Goal: Information Seeking & Learning: Find specific page/section

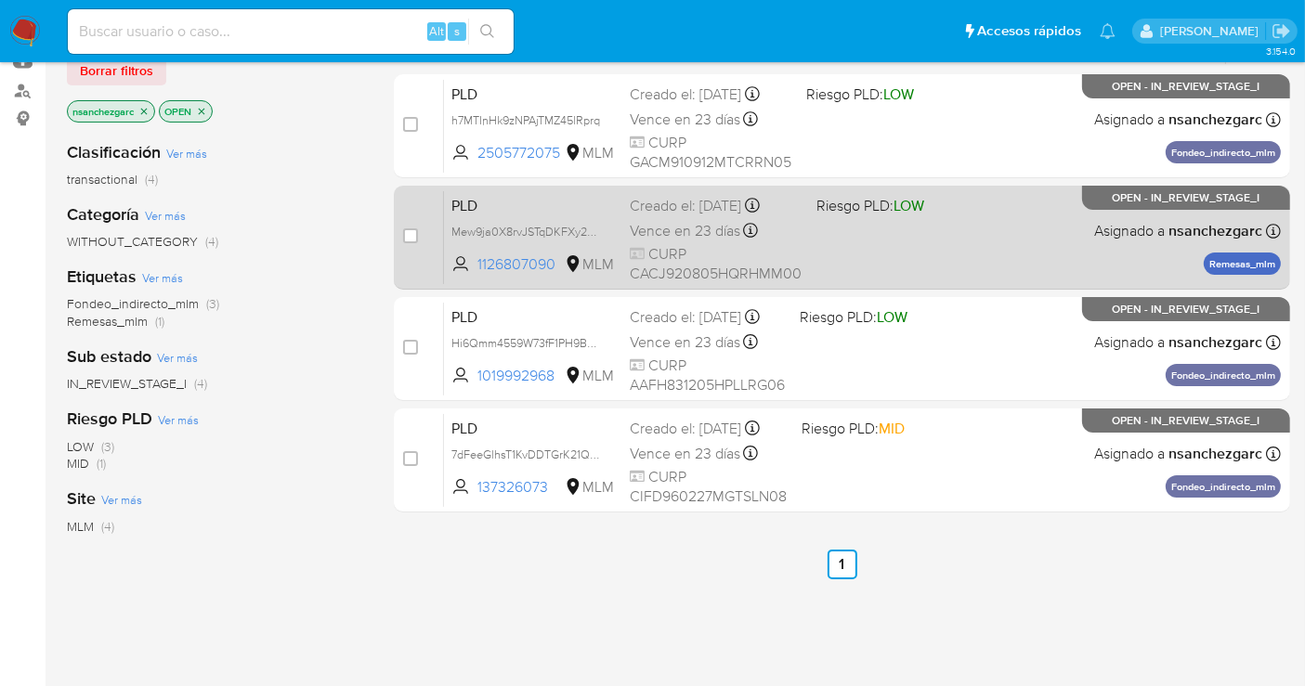
scroll to position [103, 0]
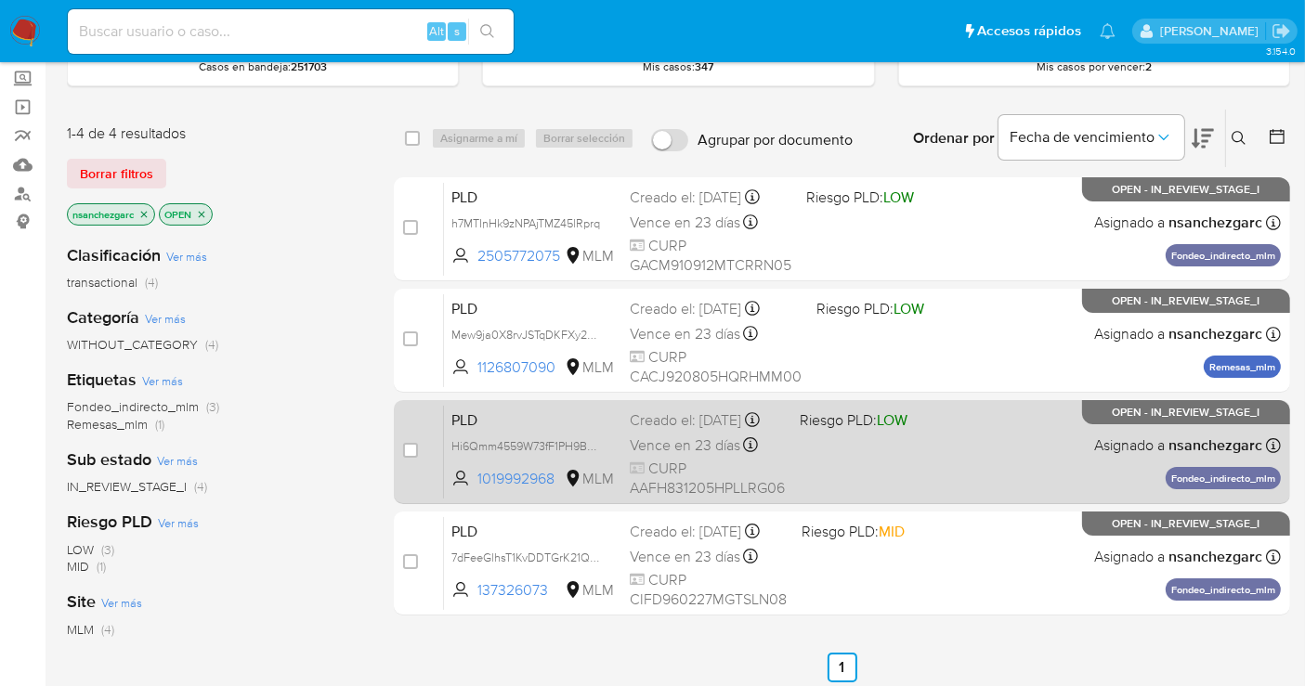
click at [678, 431] on div "Creado el: 12/07/2025 Creado el: 12/07/2025 02:09:13" at bounding box center [707, 420] width 155 height 20
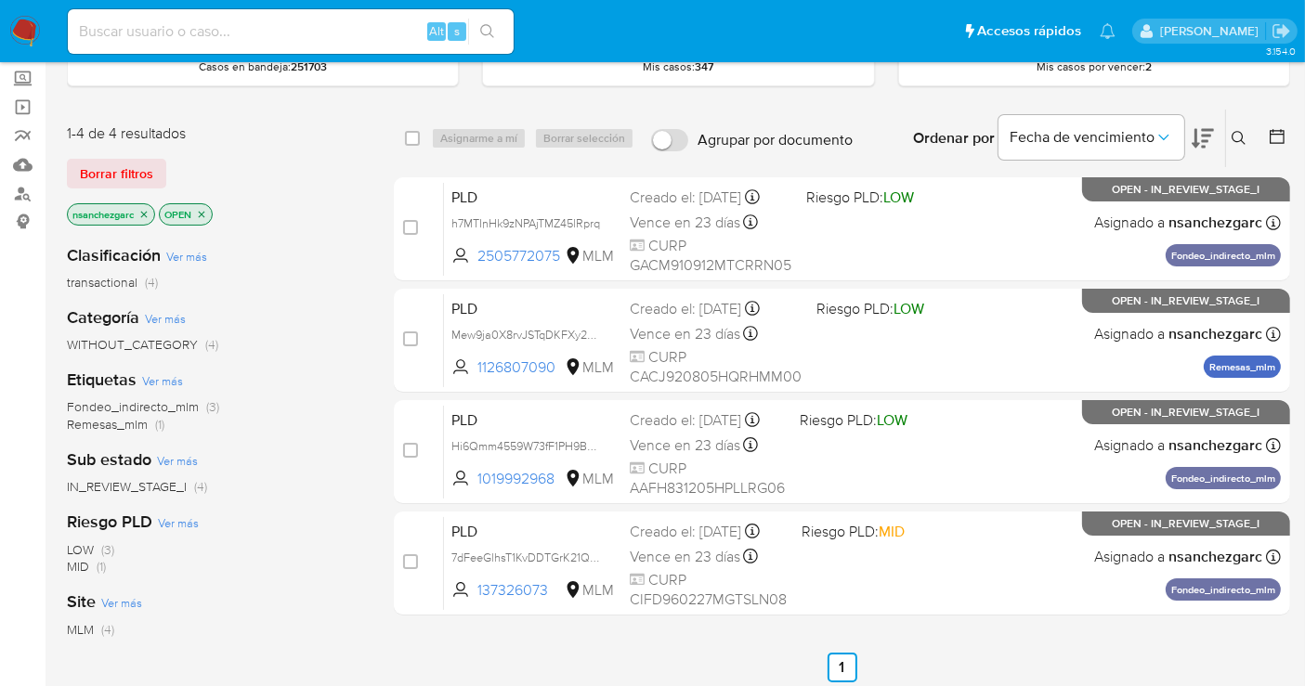
click at [29, 34] on img at bounding box center [25, 32] width 32 height 32
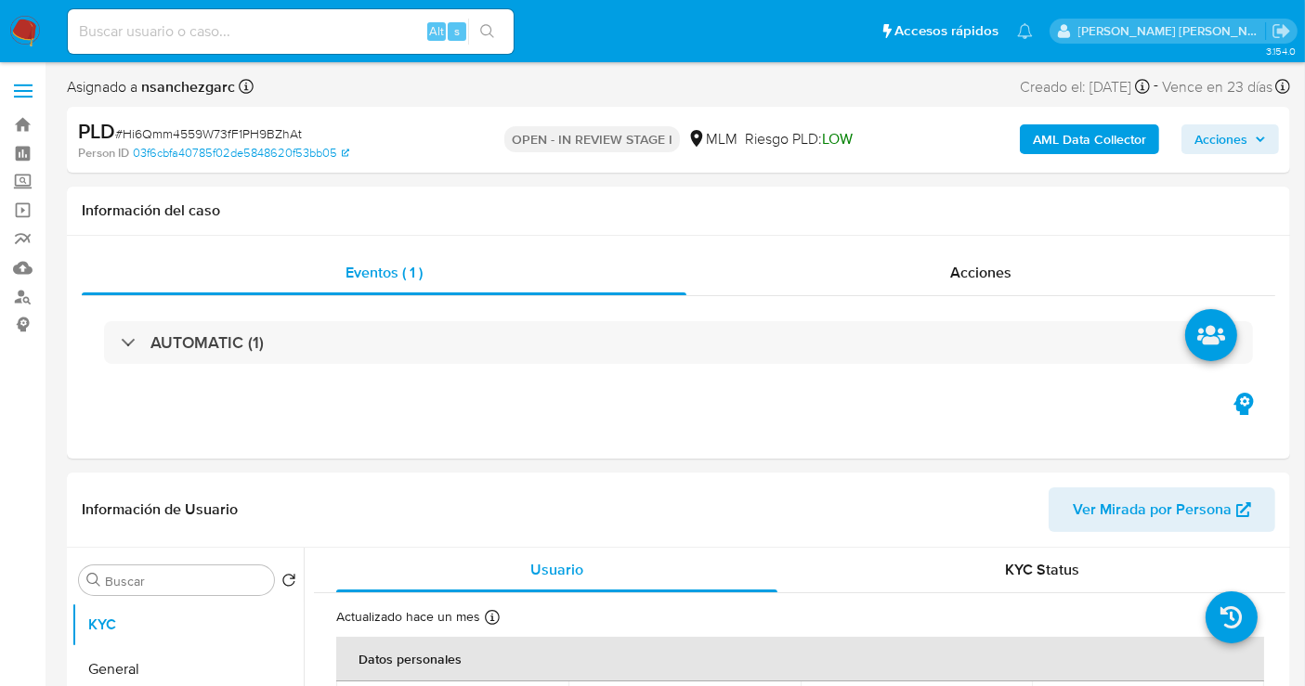
select select "10"
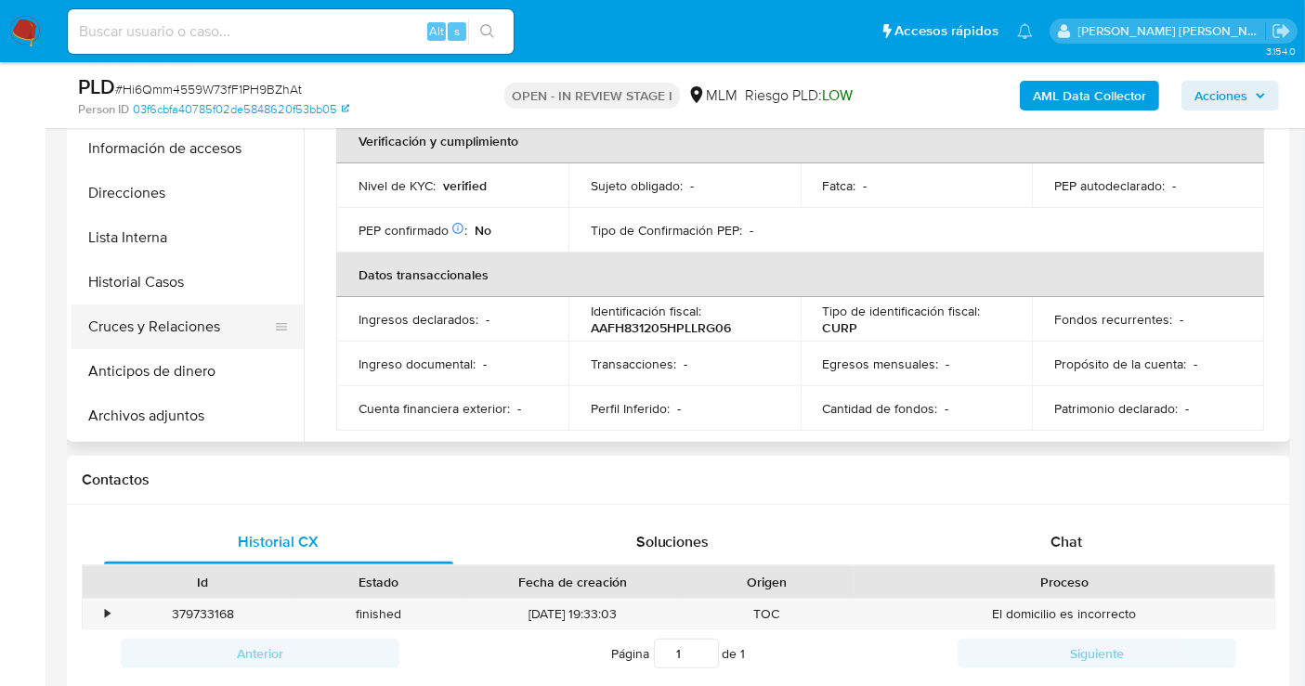
scroll to position [103, 0]
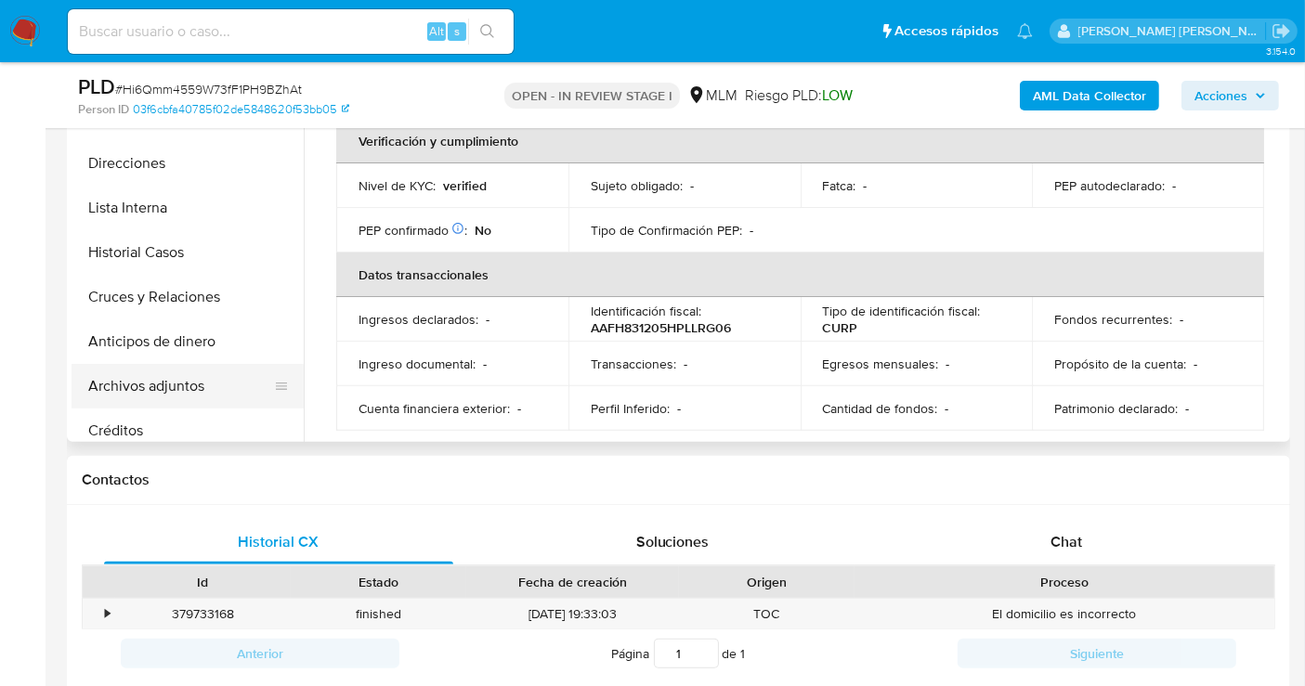
click at [156, 380] on button "Archivos adjuntos" at bounding box center [180, 386] width 217 height 45
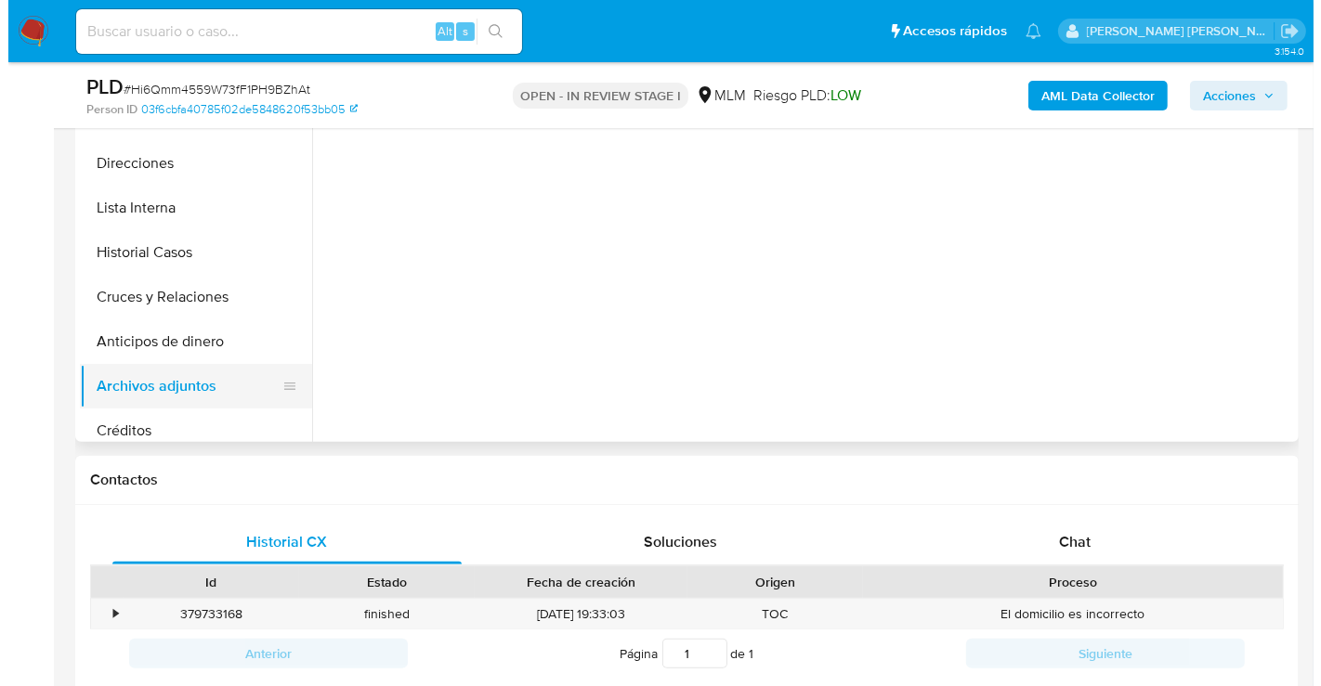
scroll to position [0, 0]
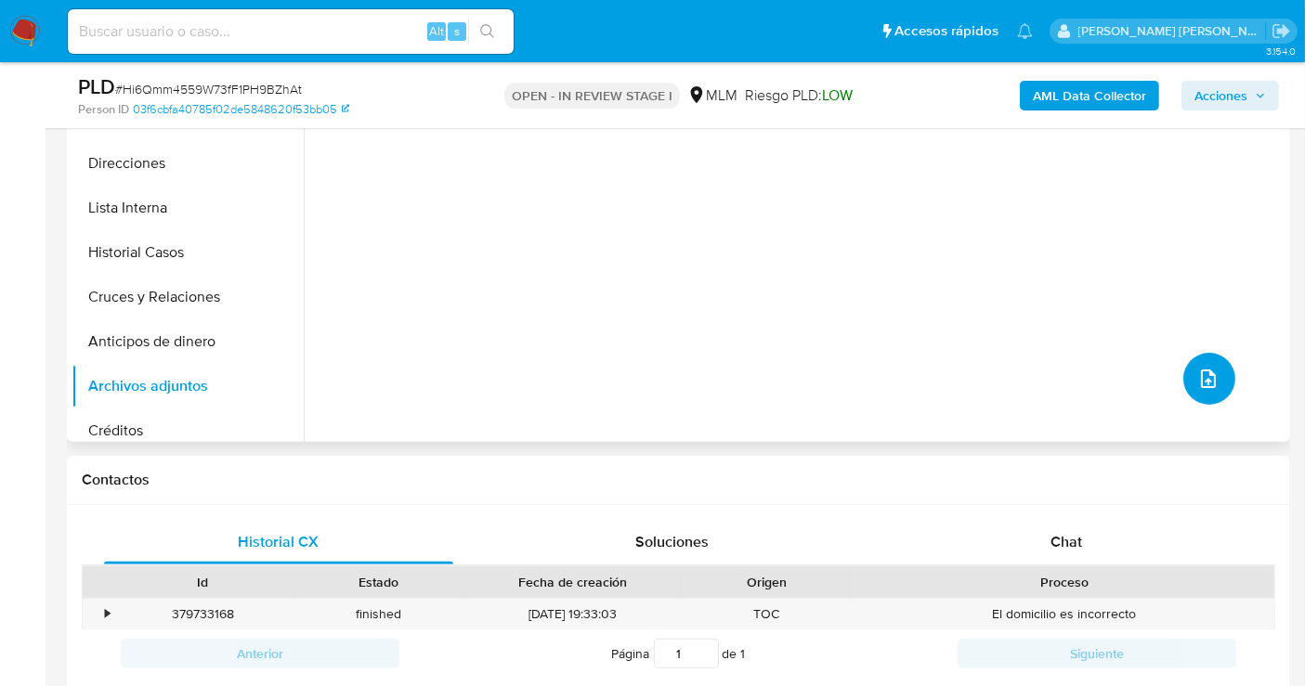
click at [1199, 372] on icon "upload-file" at bounding box center [1208, 379] width 22 height 22
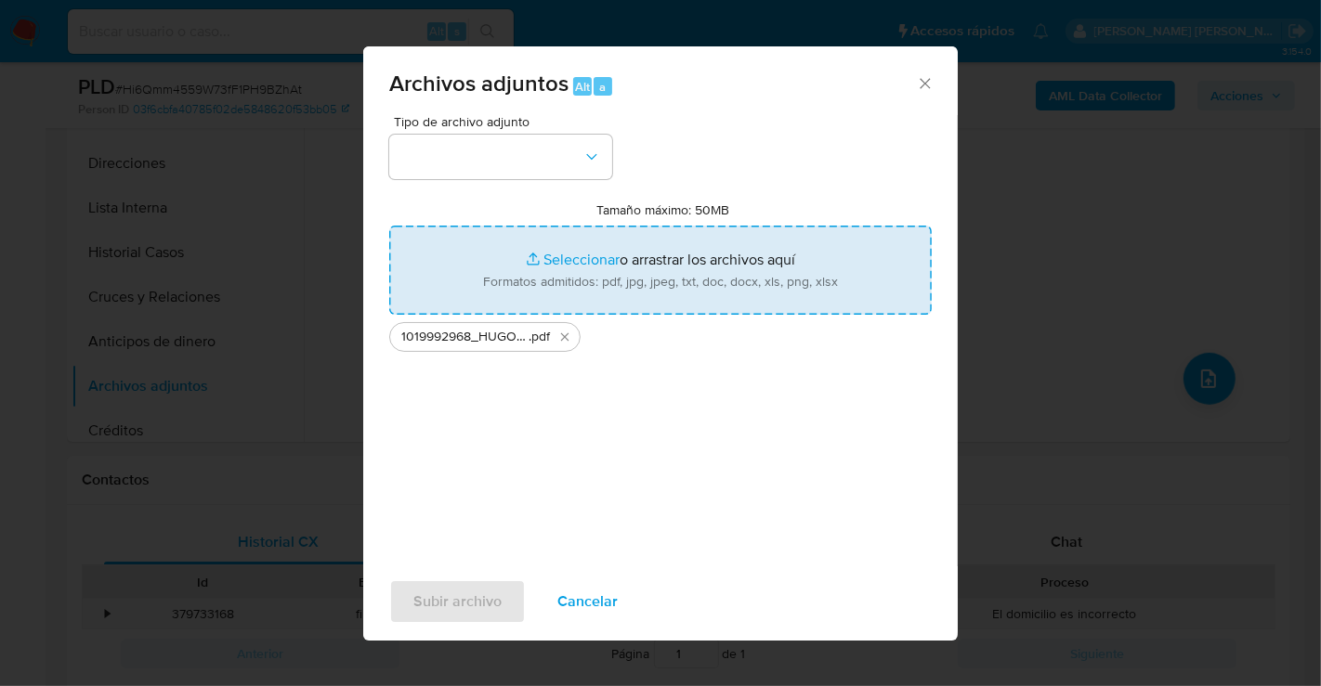
type input "C:\fakepath\1019992968_HUGO ALVAREZ FERIA_JUL25.xlsx"
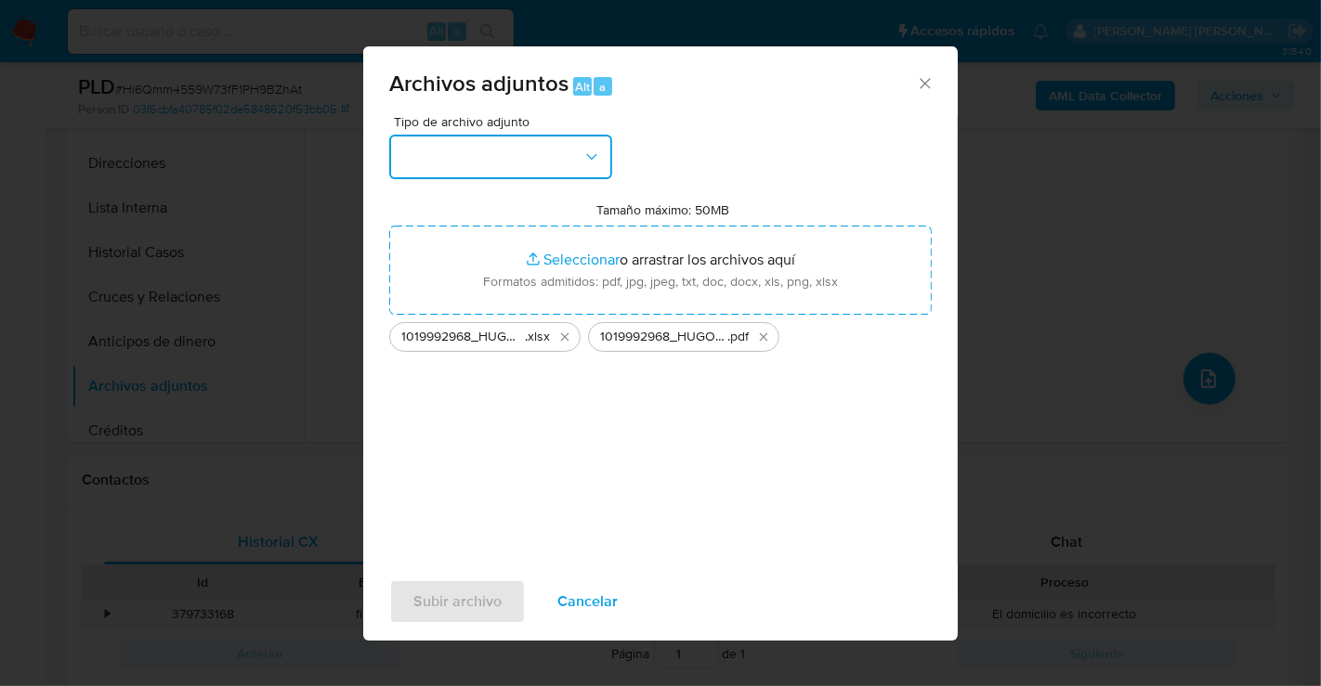
click at [528, 152] on button "button" at bounding box center [500, 157] width 223 height 45
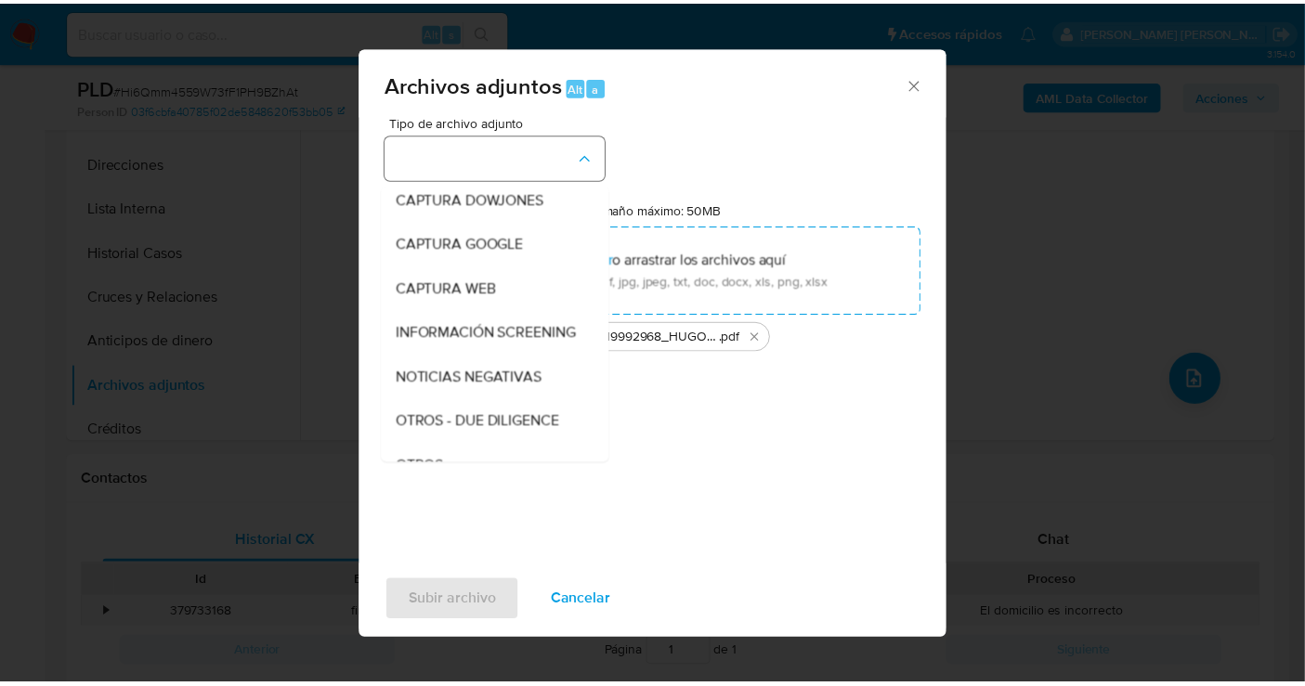
scroll to position [96, 0]
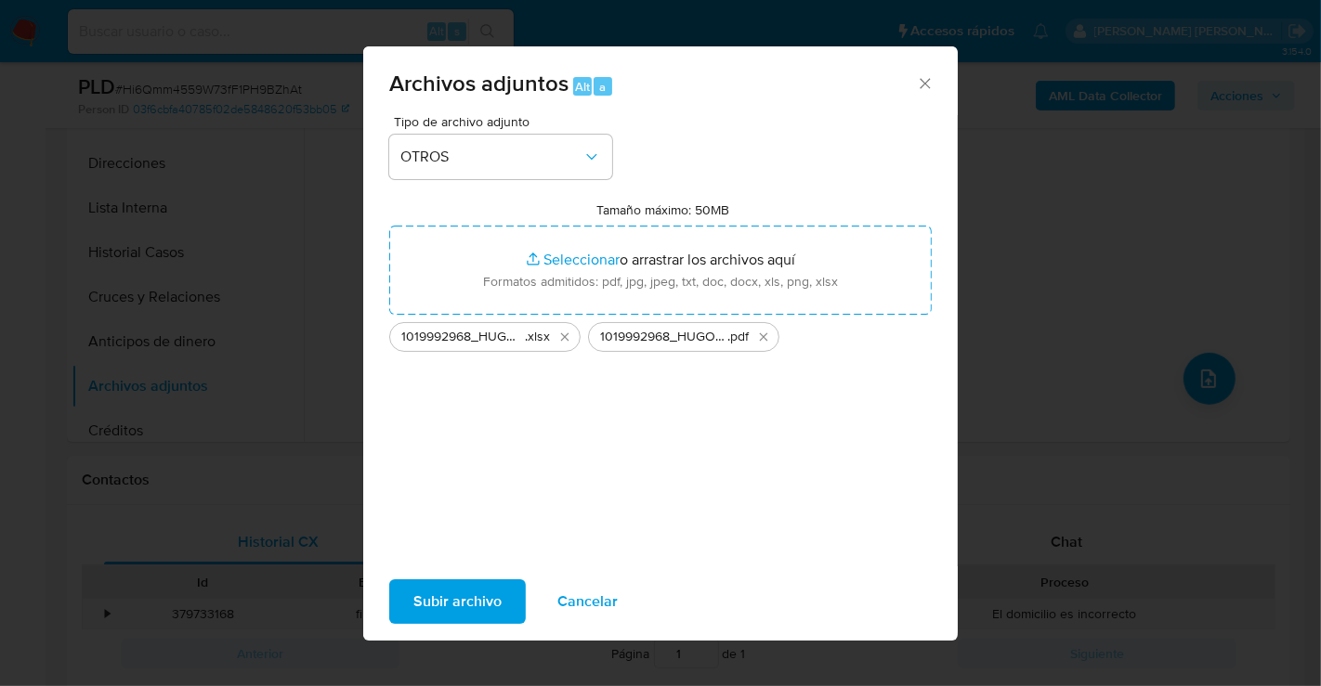
click at [475, 607] on span "Subir archivo" at bounding box center [457, 601] width 88 height 41
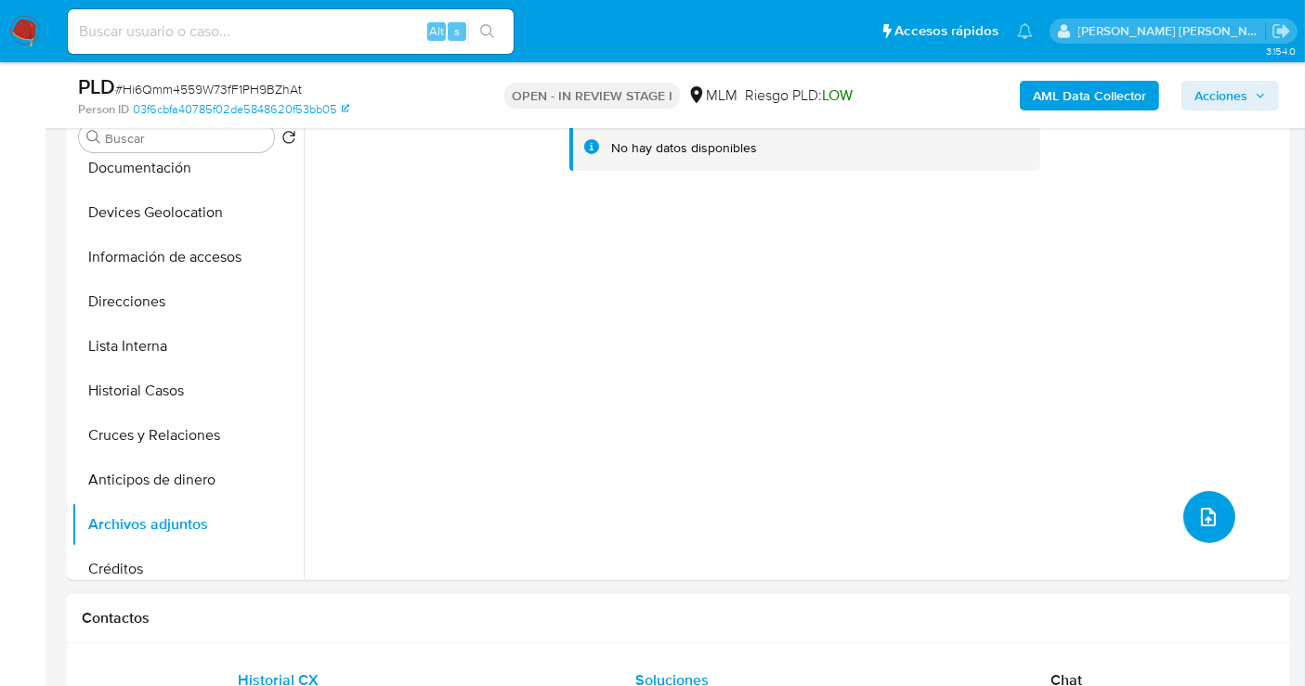
scroll to position [103, 0]
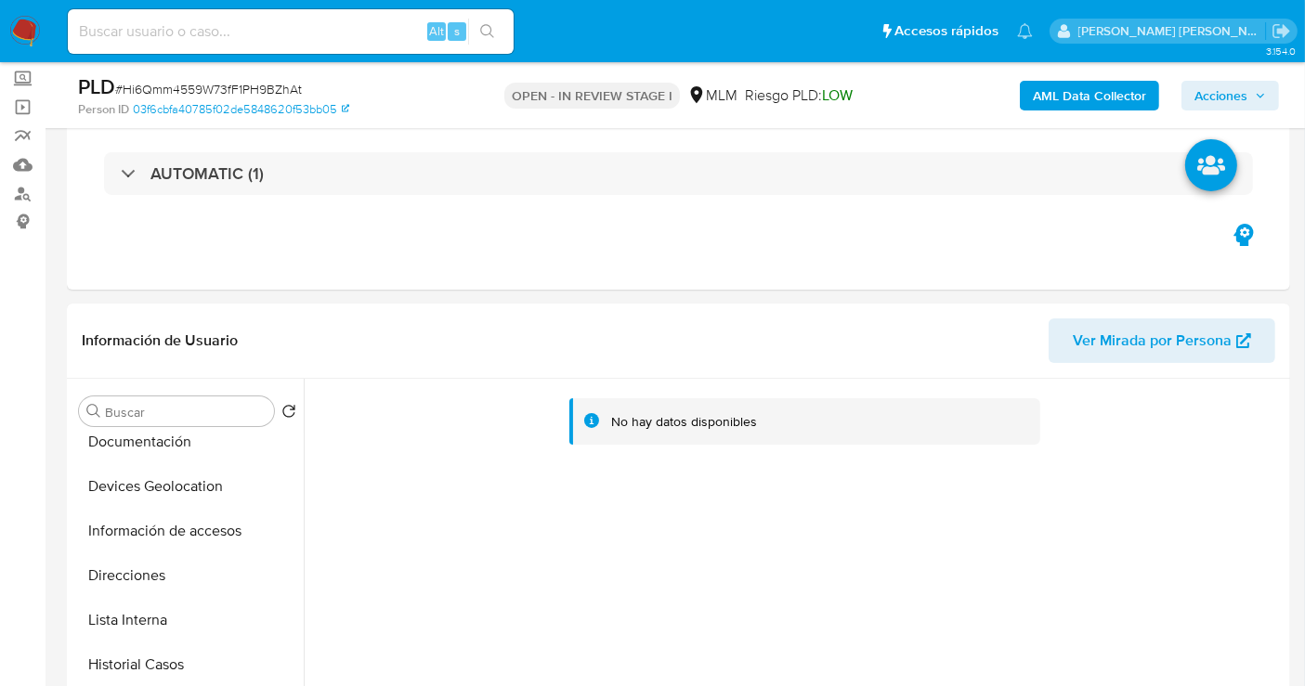
click at [1246, 84] on span "Acciones" at bounding box center [1220, 96] width 53 height 30
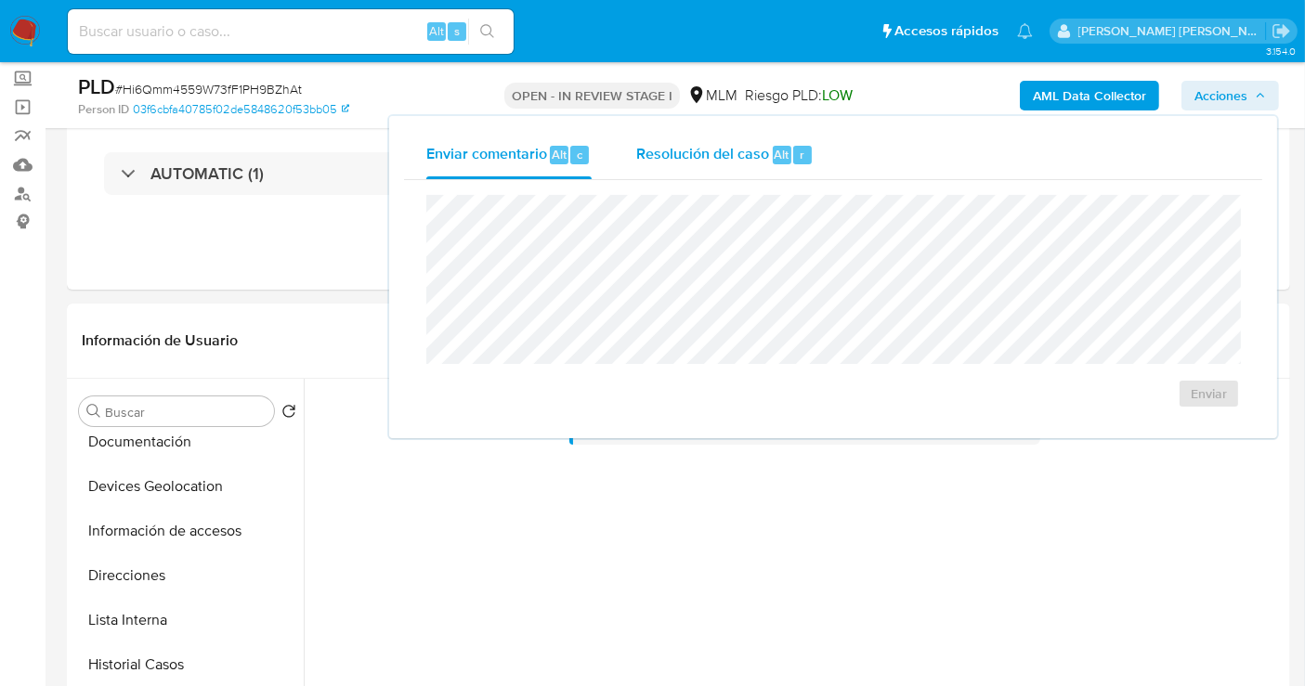
click at [676, 157] on span "Resolución del caso" at bounding box center [702, 153] width 133 height 21
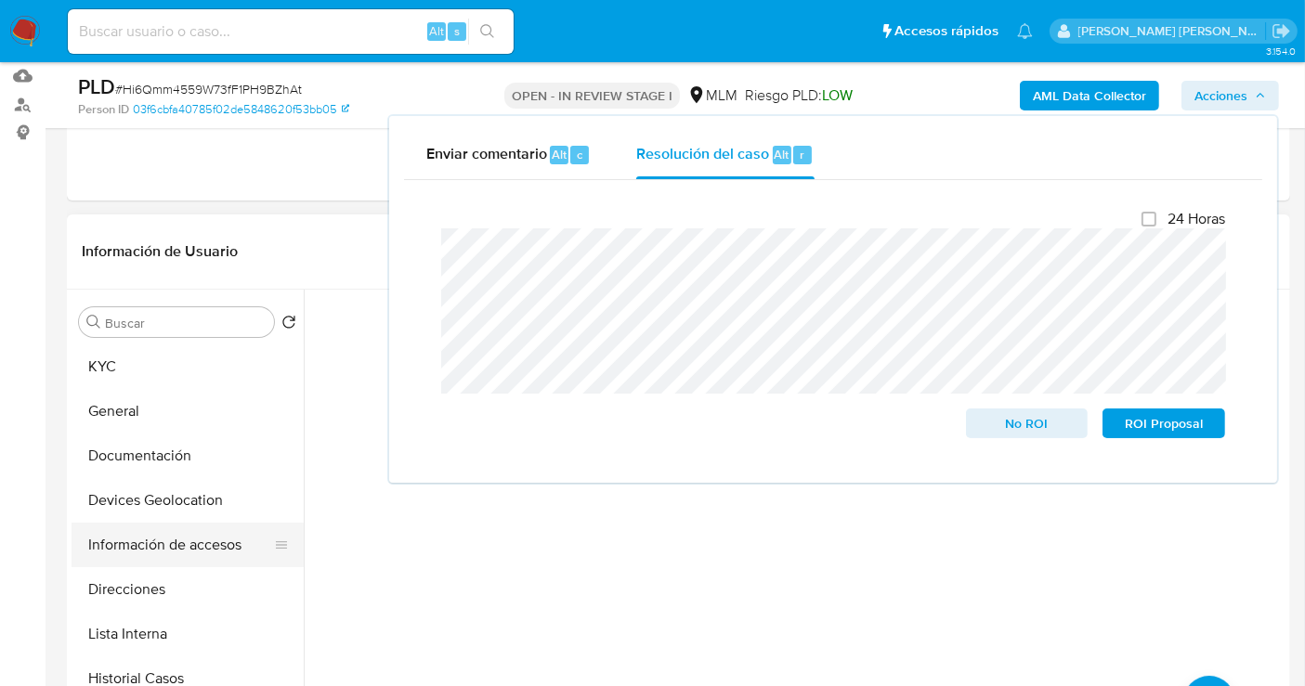
scroll to position [206, 0]
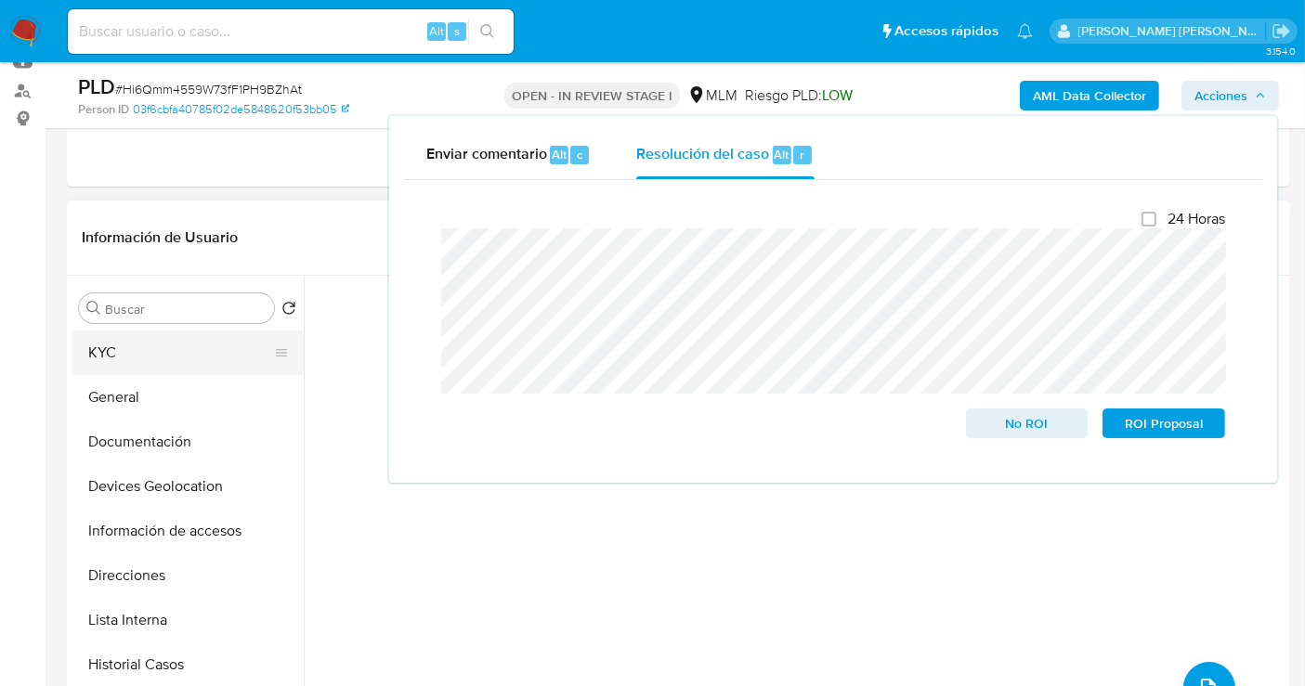
click at [97, 345] on button "KYC" at bounding box center [180, 353] width 217 height 45
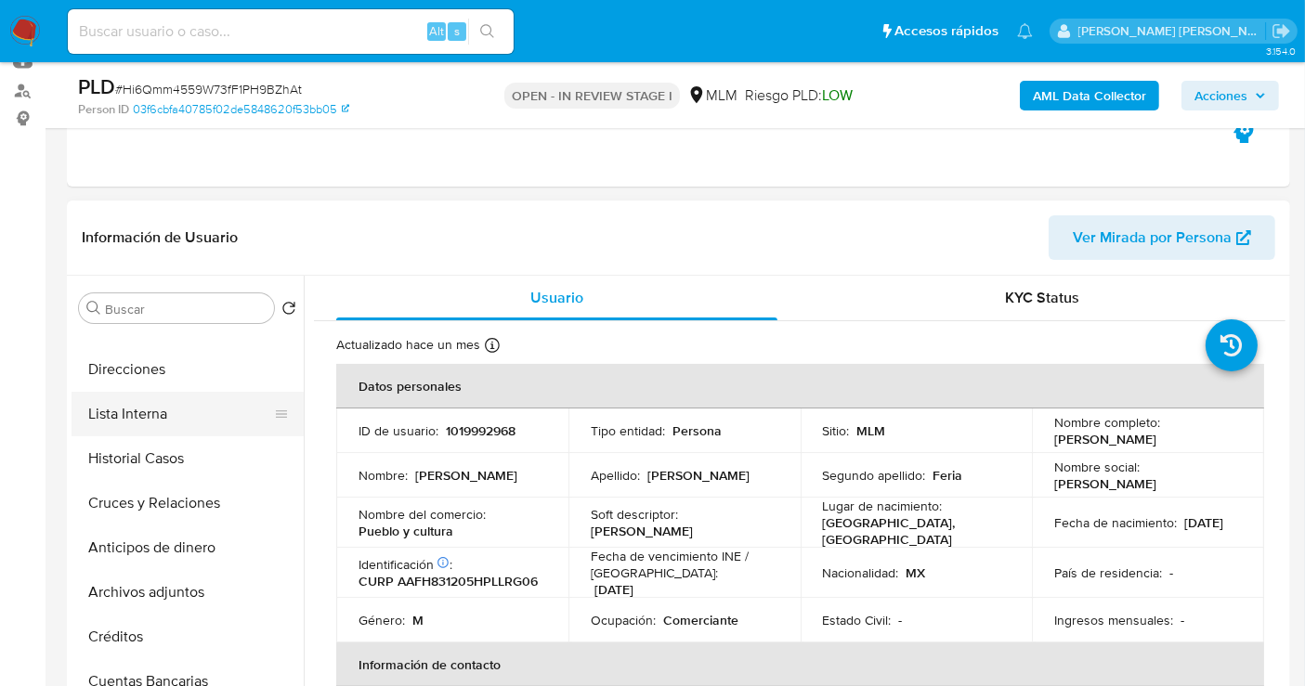
click at [127, 422] on button "Lista Interna" at bounding box center [180, 414] width 217 height 45
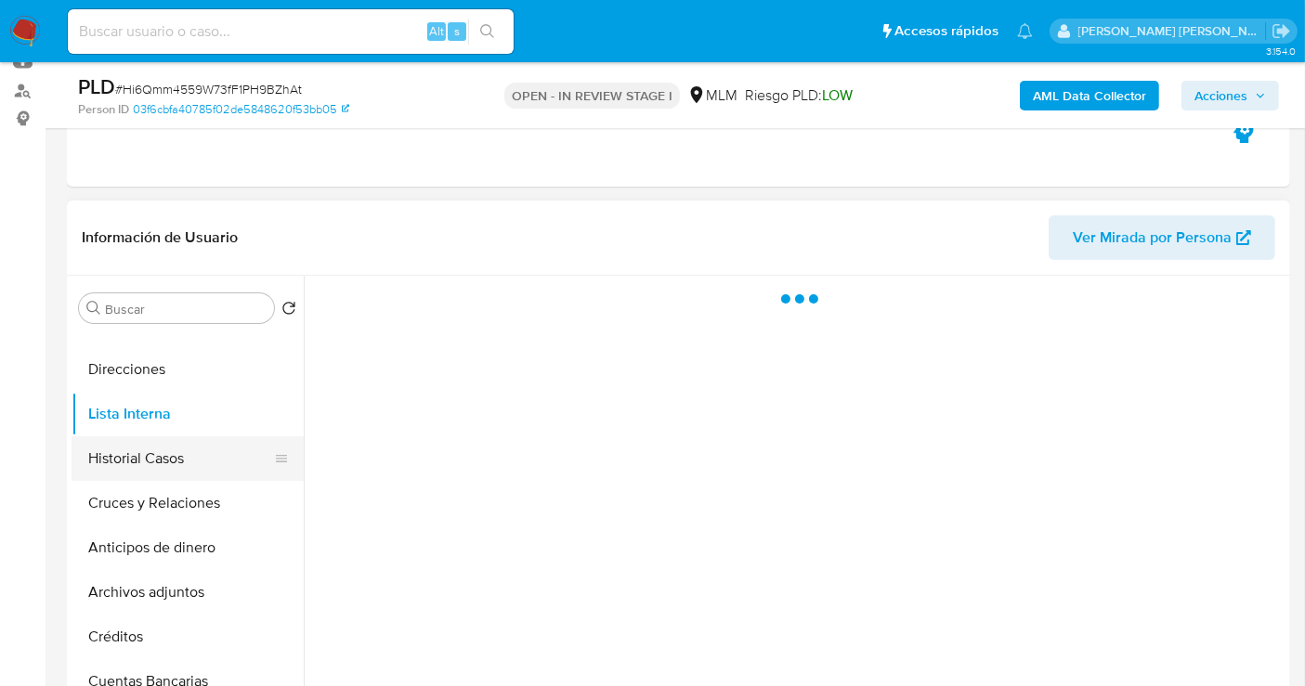
click at [136, 447] on button "Historial Casos" at bounding box center [180, 458] width 217 height 45
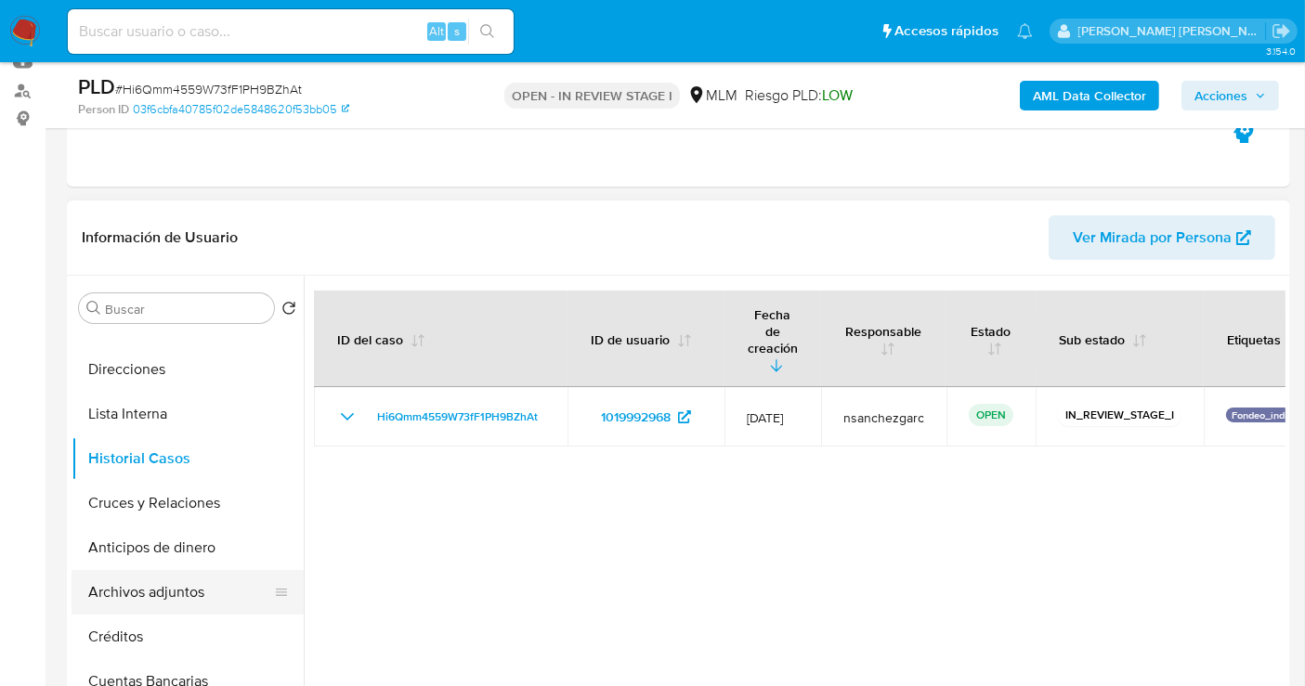
click at [170, 609] on button "Archivos adjuntos" at bounding box center [180, 592] width 217 height 45
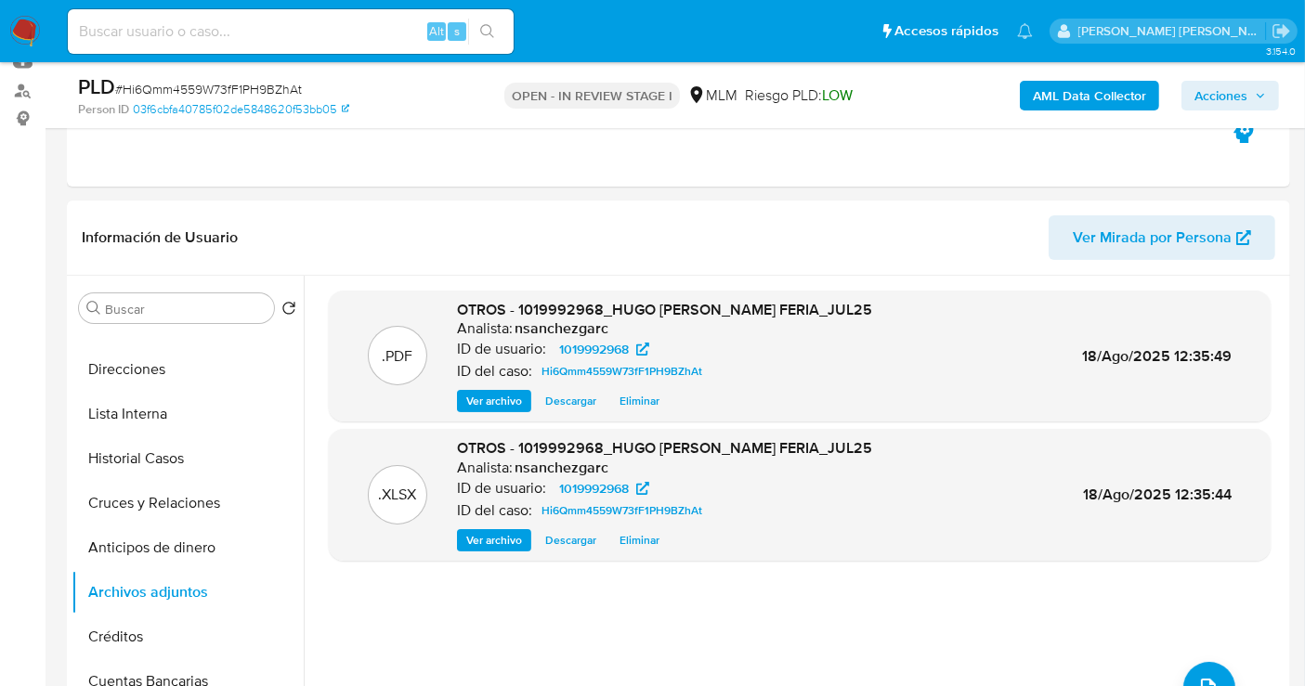
click at [1216, 92] on span "Acciones" at bounding box center [1220, 96] width 53 height 30
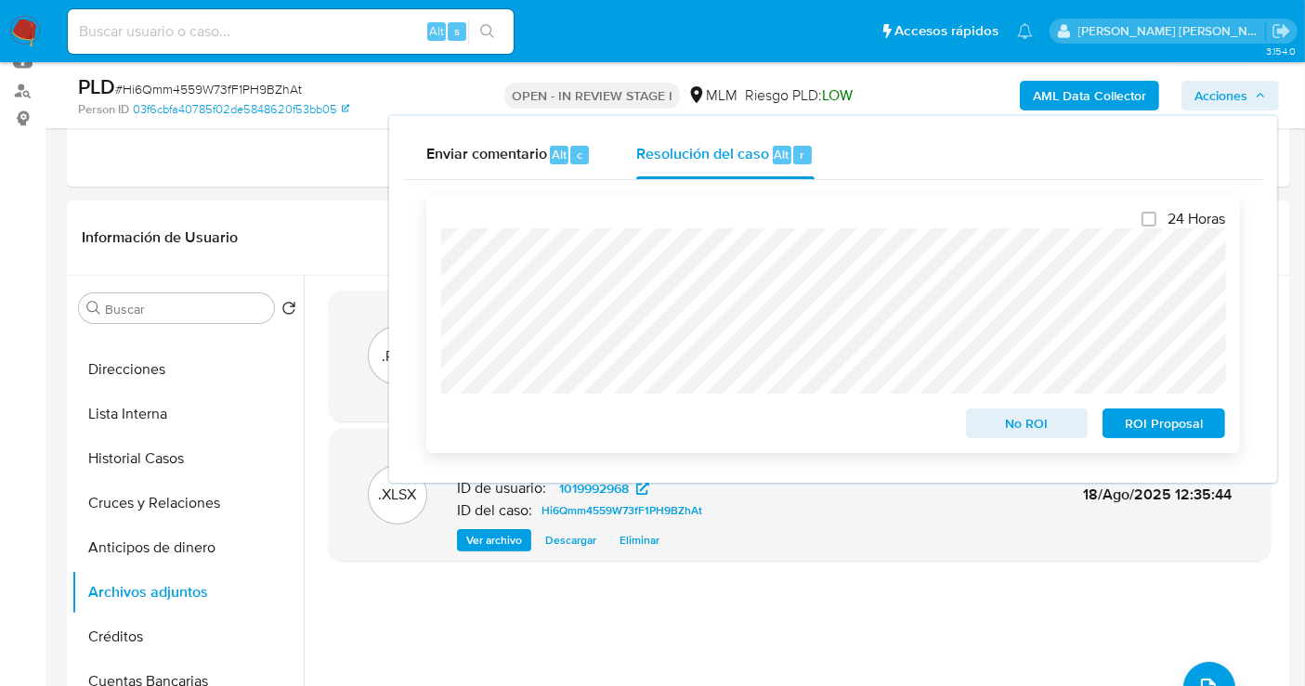
scroll to position [309, 0]
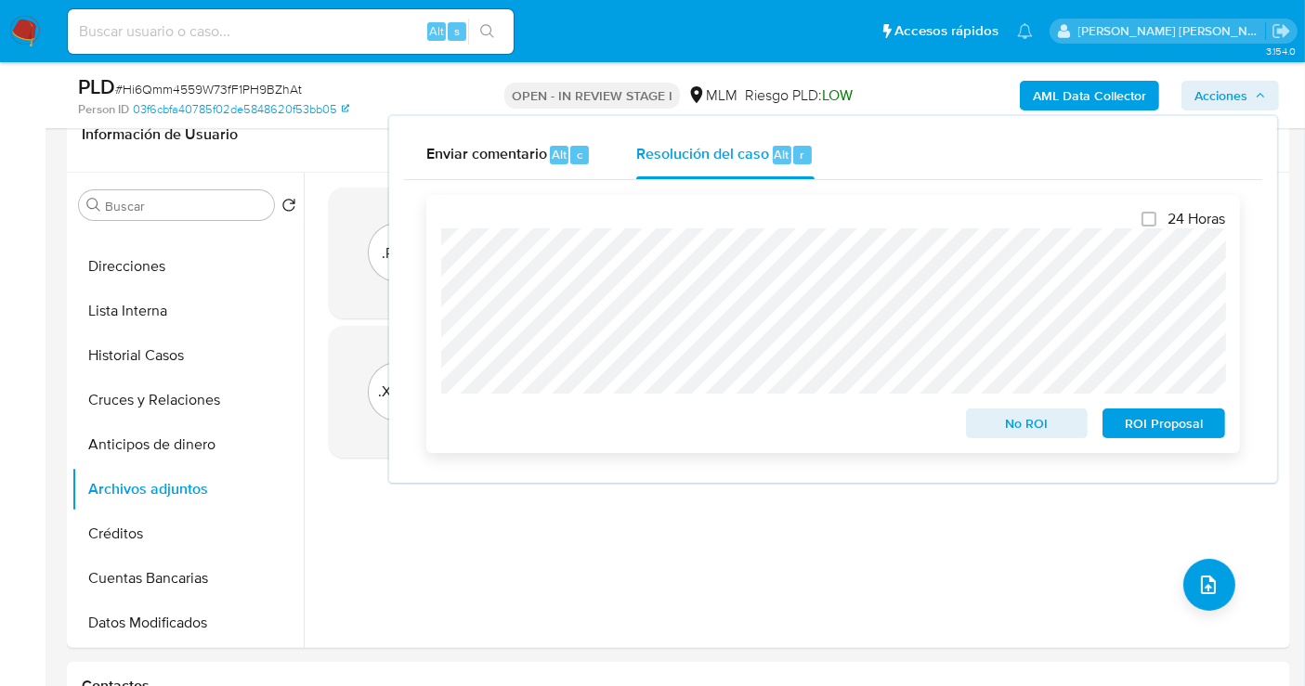
click at [996, 416] on span "No ROI" at bounding box center [1027, 423] width 97 height 26
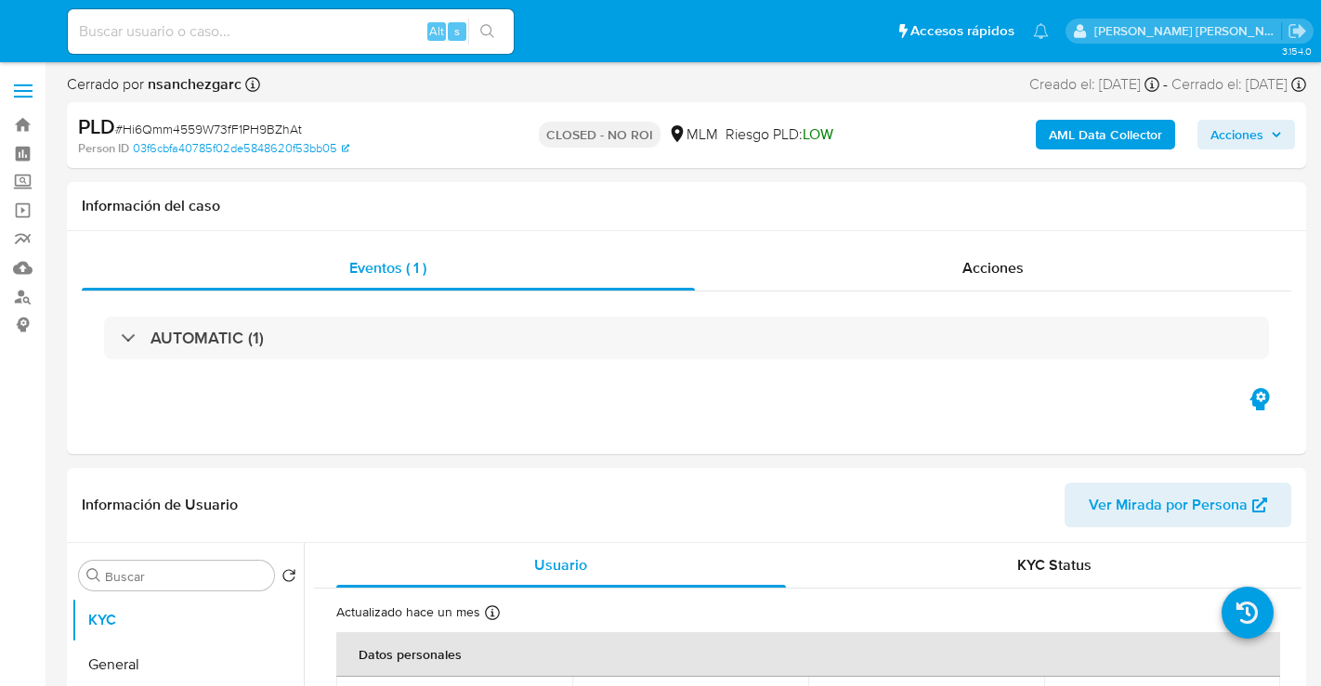
select select "10"
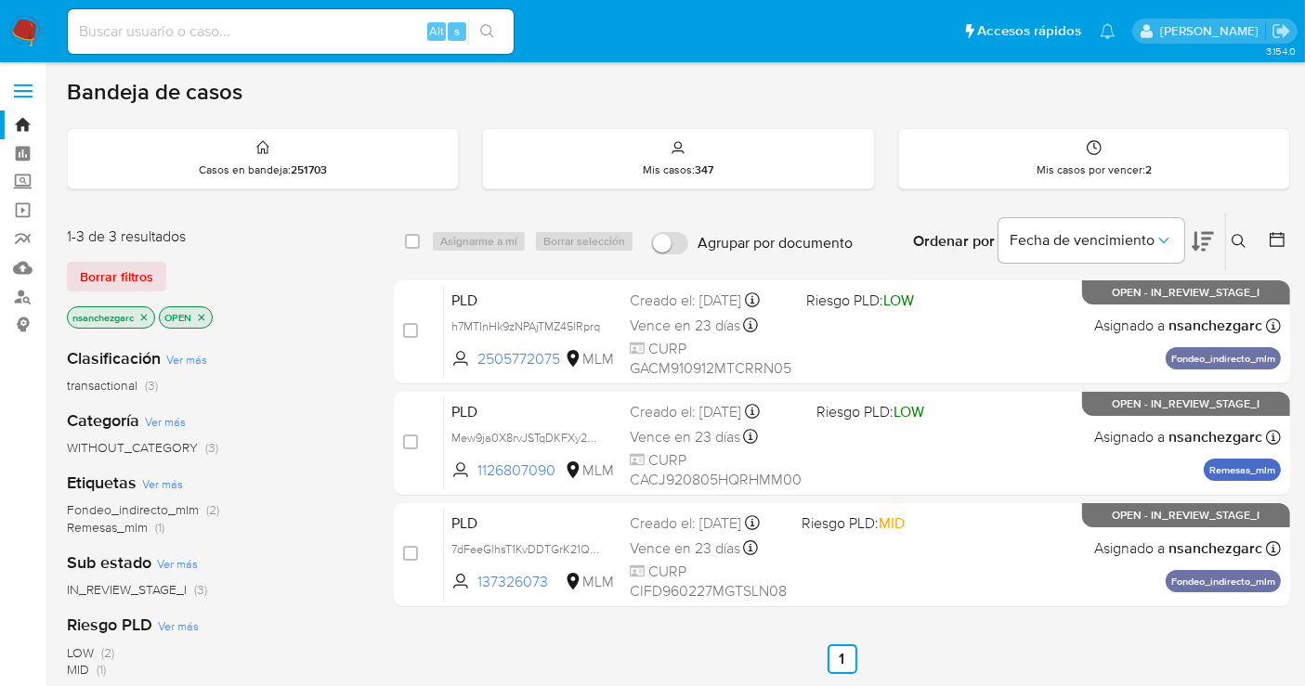
click at [1241, 240] on icon at bounding box center [1238, 241] width 15 height 15
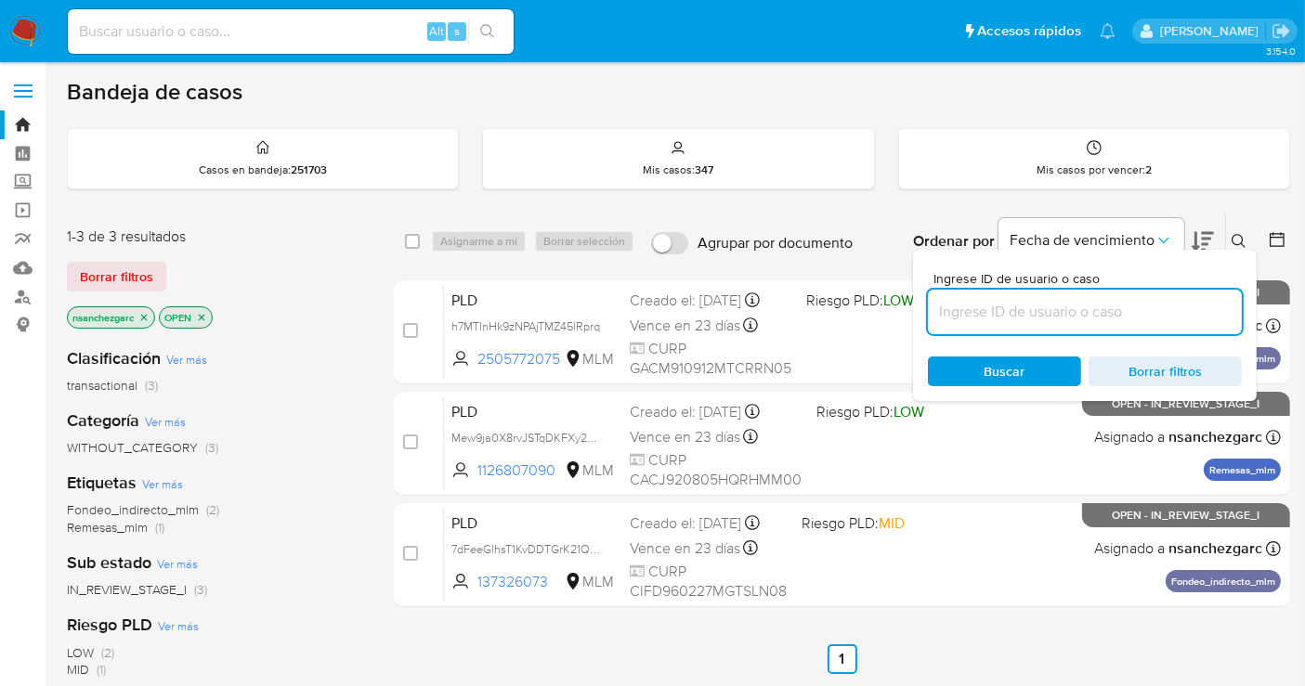
click at [959, 310] on input at bounding box center [1085, 312] width 314 height 24
type input "14730713"
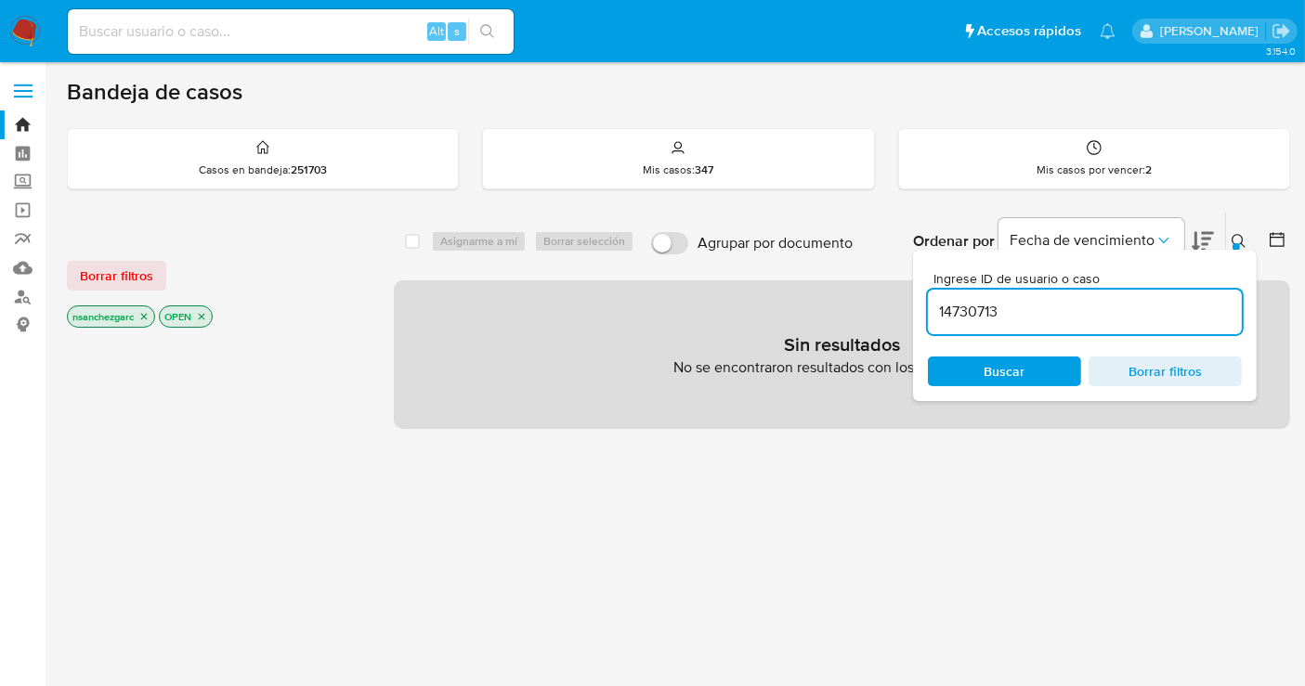
click at [205, 314] on icon "close-filter" at bounding box center [201, 316] width 11 height 11
click at [144, 314] on icon "close-filter" at bounding box center [143, 316] width 11 height 11
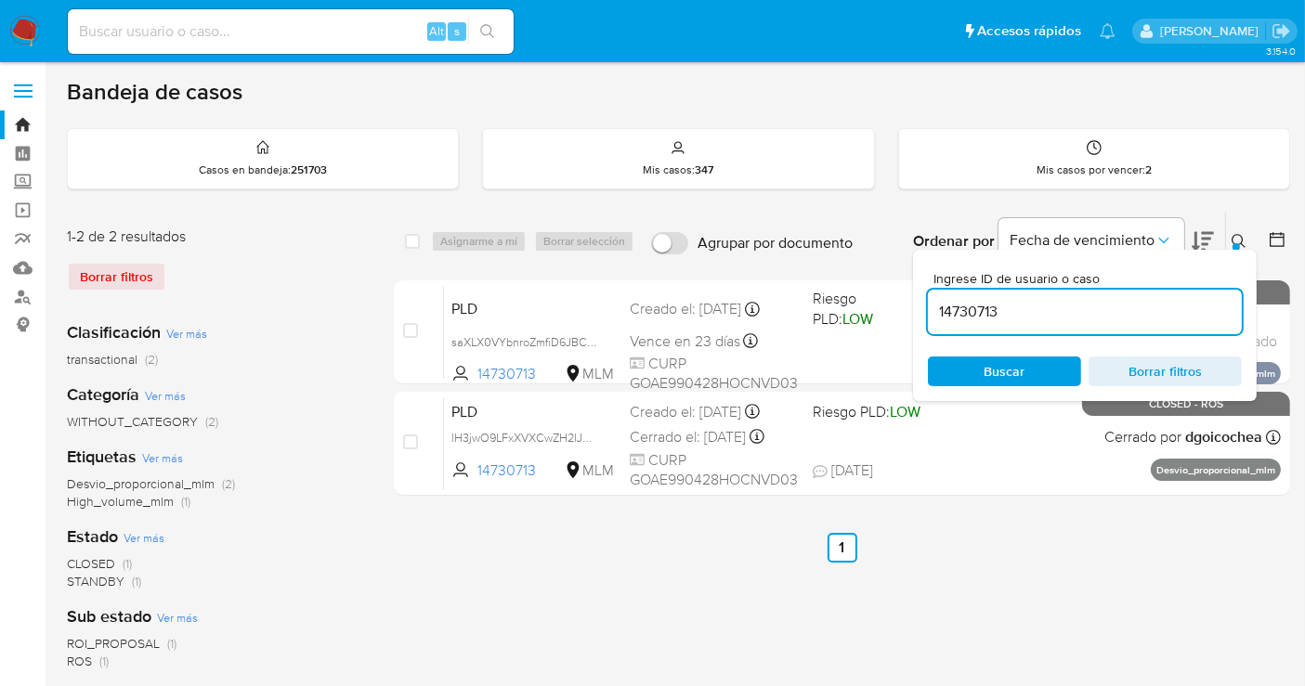
click at [1230, 231] on button at bounding box center [1241, 241] width 31 height 22
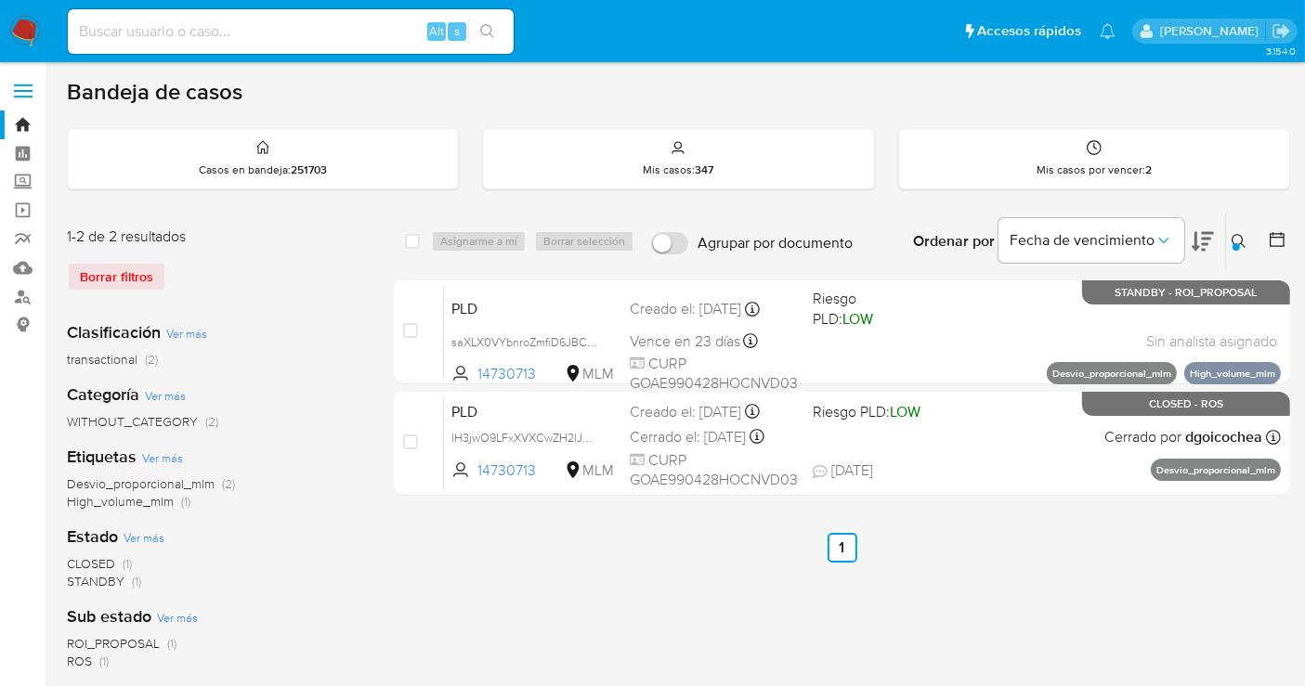
click at [1234, 234] on icon at bounding box center [1238, 241] width 14 height 14
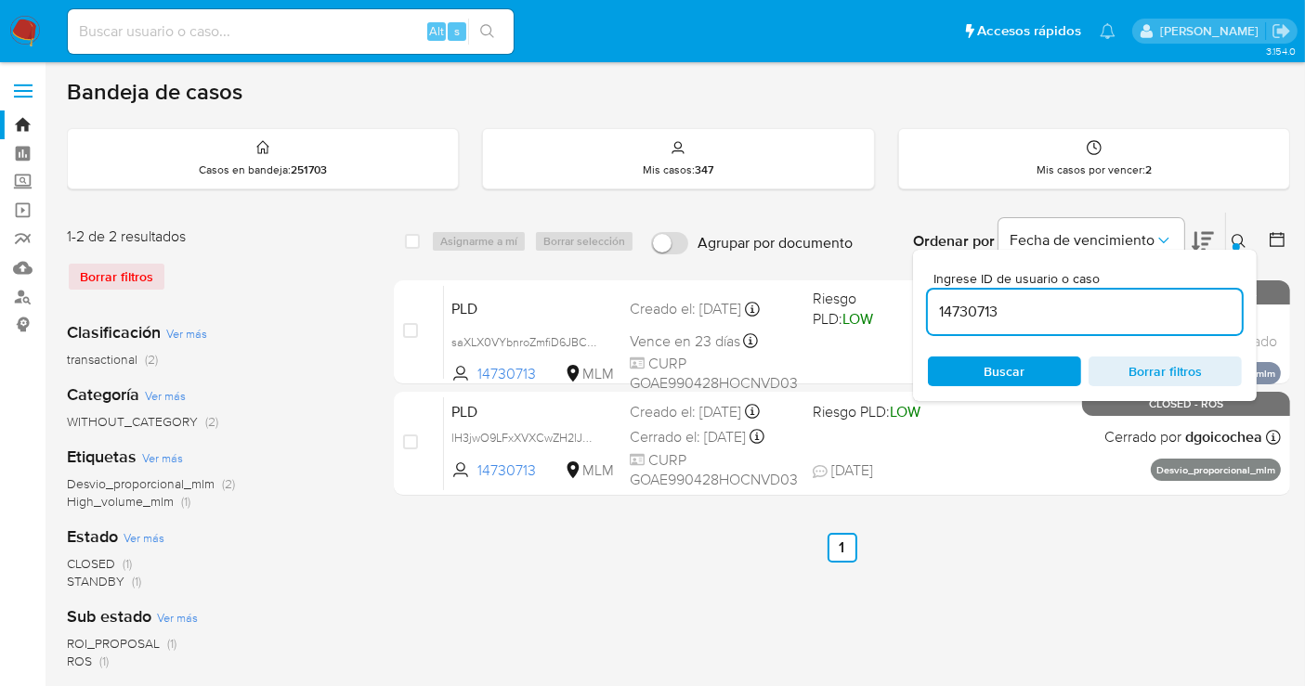
click at [1000, 306] on input "14730713" at bounding box center [1085, 312] width 314 height 24
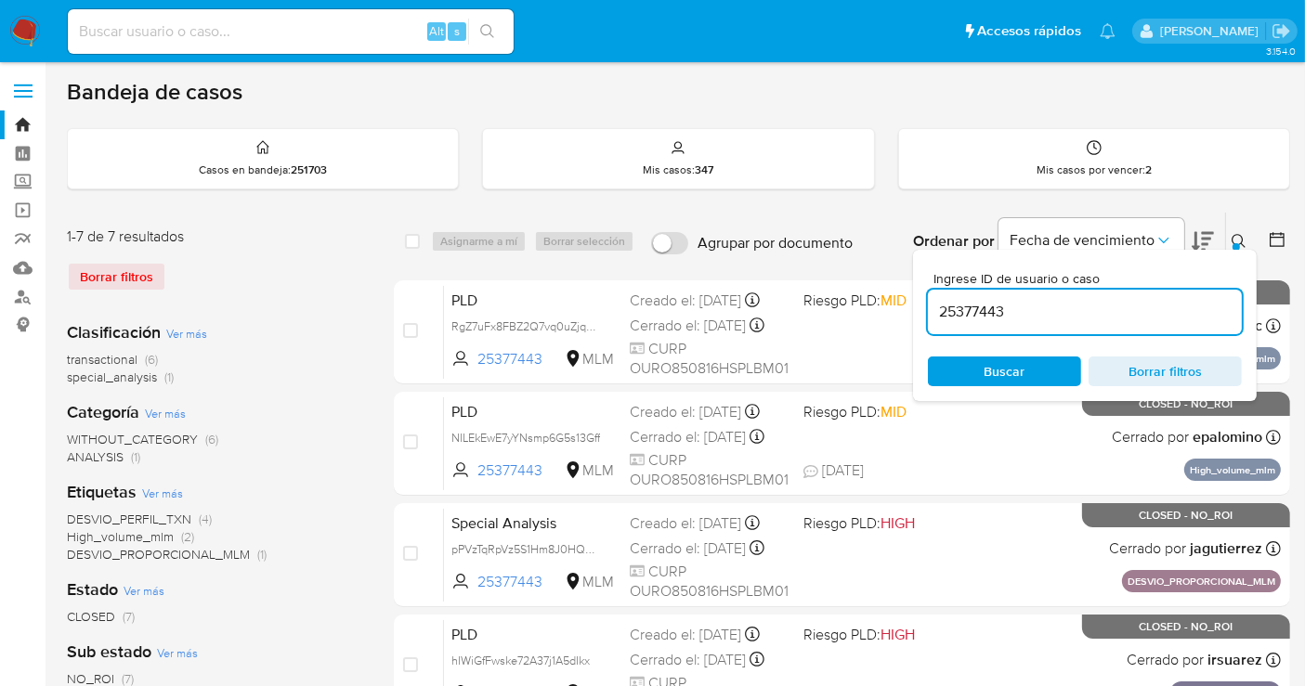
click at [1236, 234] on icon at bounding box center [1238, 241] width 14 height 14
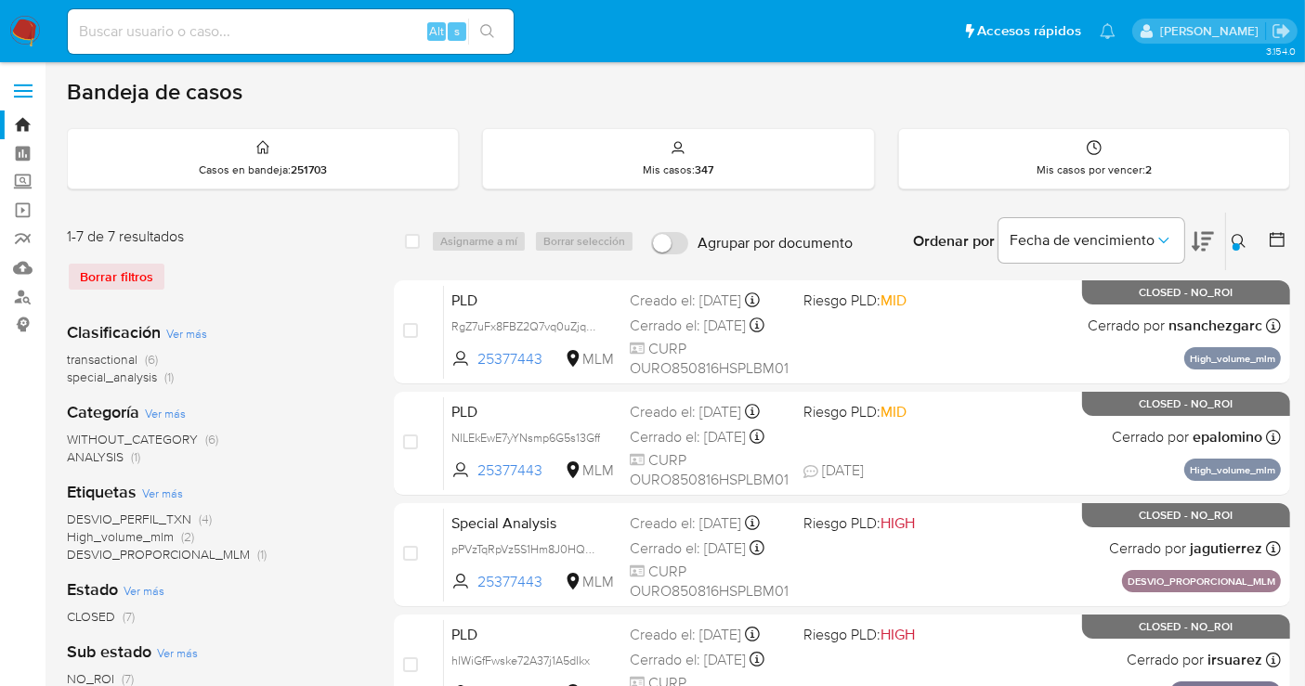
click at [1236, 231] on button at bounding box center [1241, 241] width 31 height 22
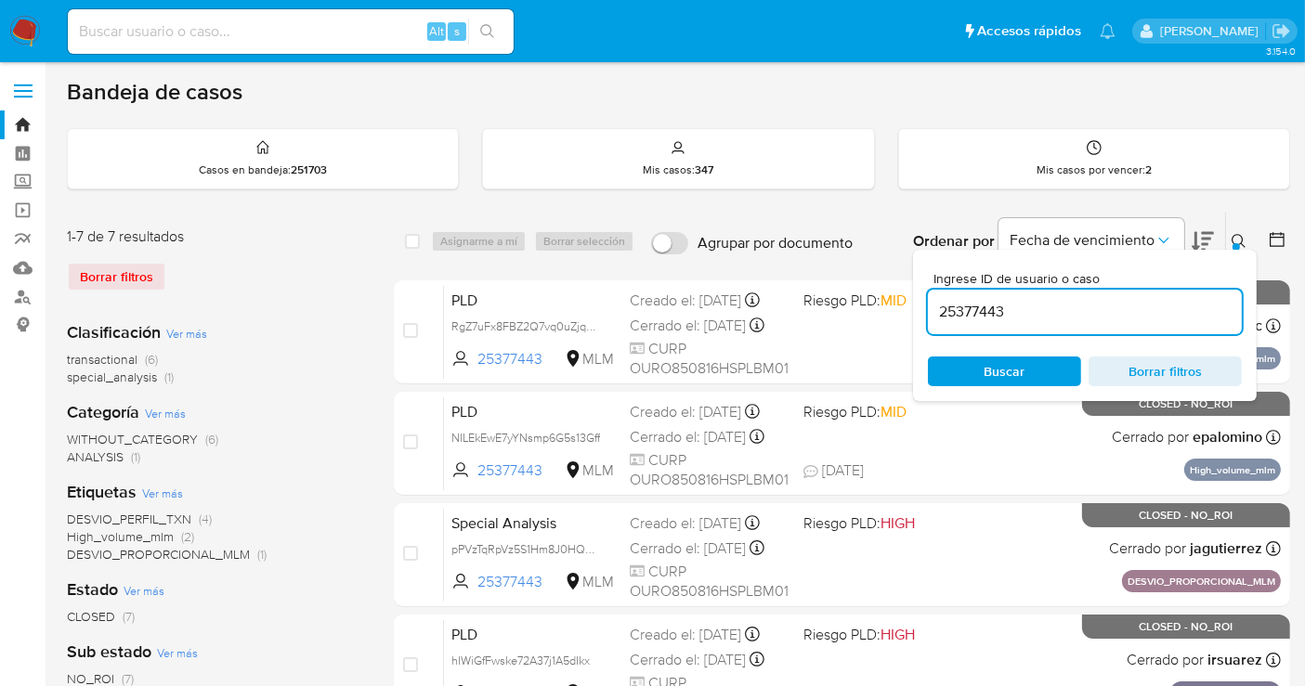
click at [977, 308] on input "25377443" at bounding box center [1085, 312] width 314 height 24
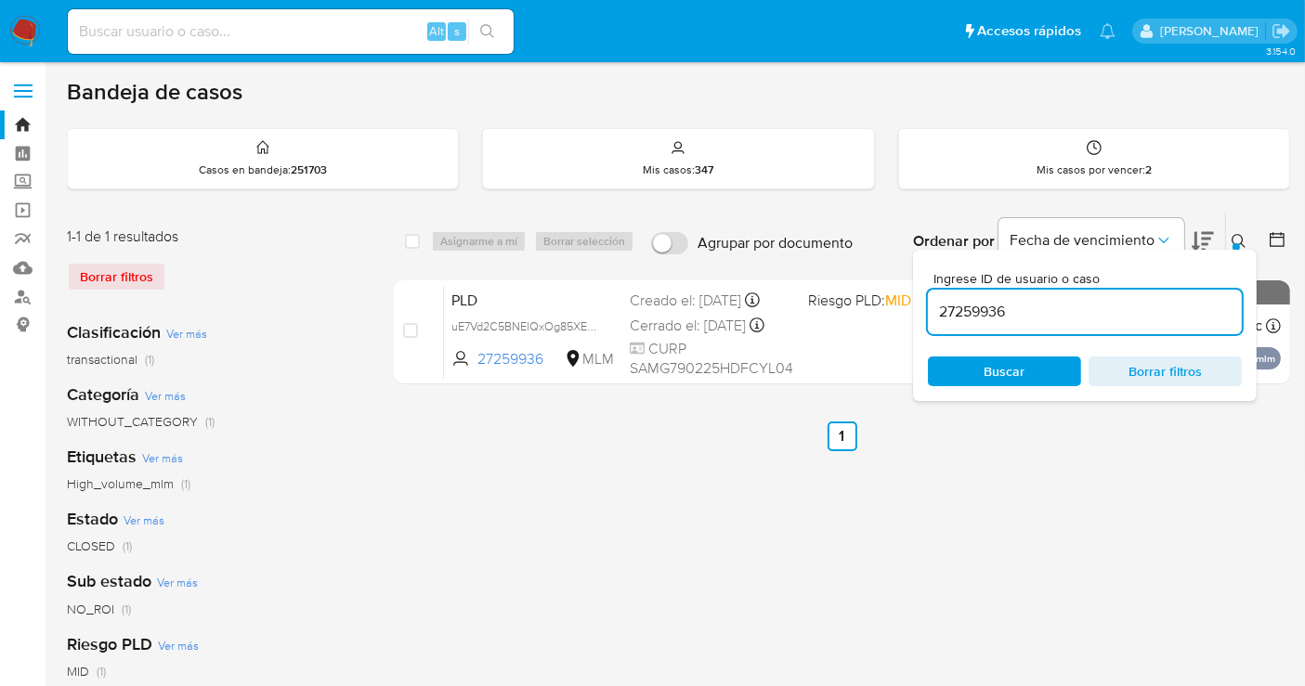
click at [1238, 238] on icon at bounding box center [1238, 241] width 15 height 15
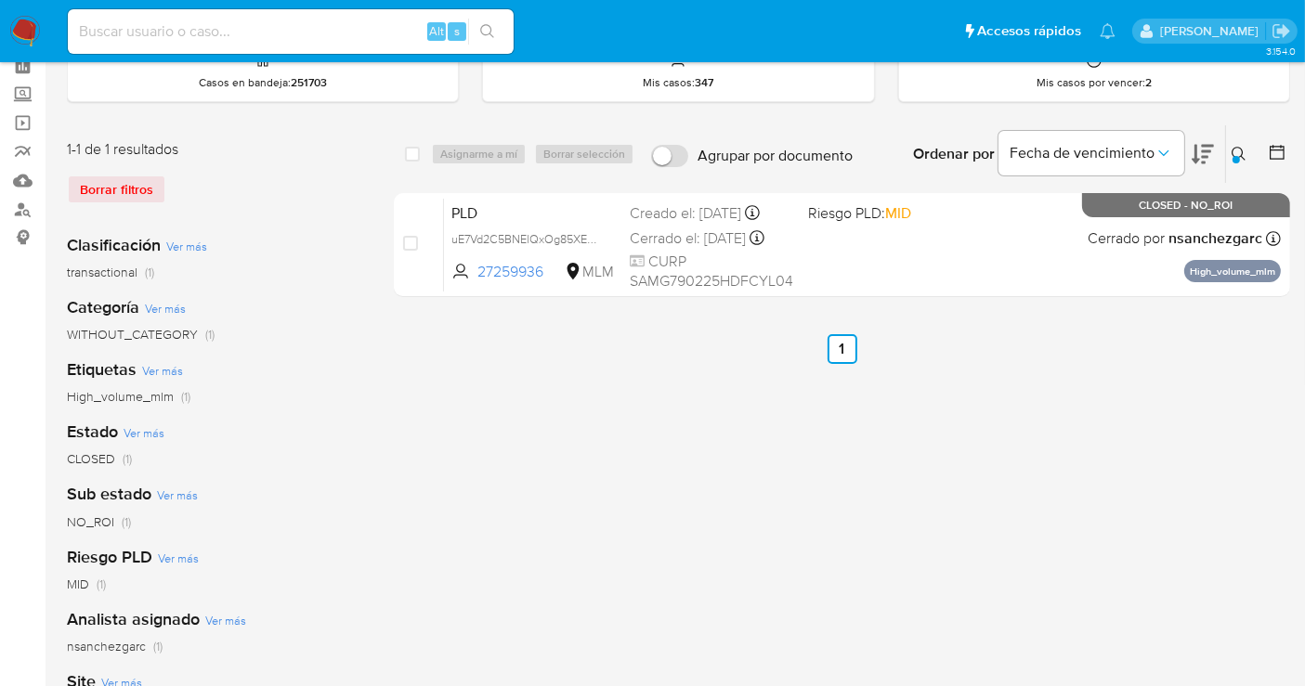
scroll to position [309, 0]
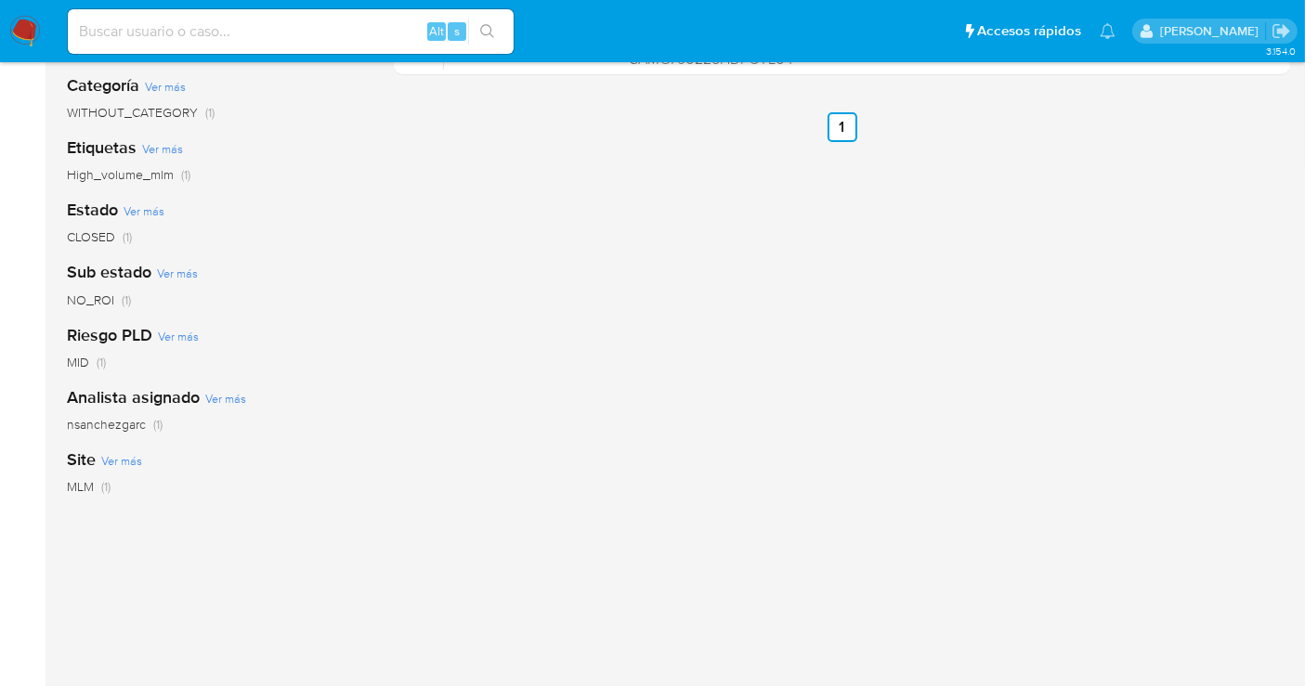
click at [95, 418] on span "nsanchezgarc" at bounding box center [106, 424] width 79 height 19
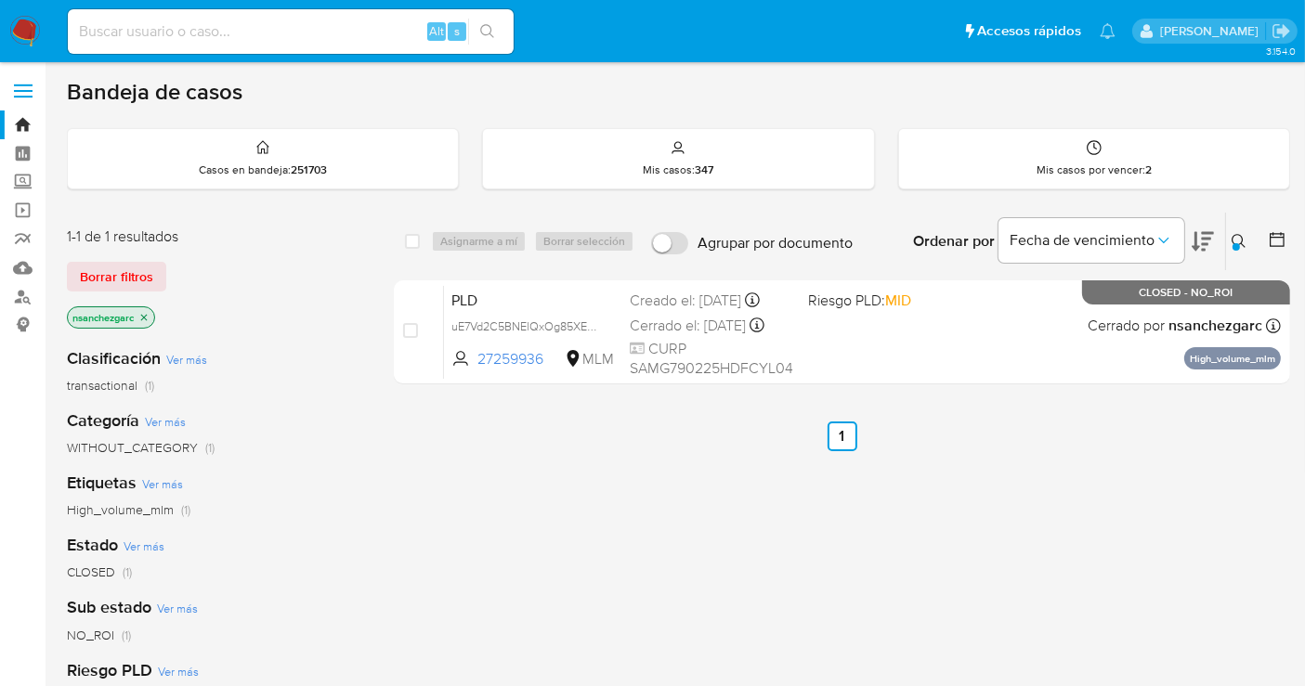
click at [1230, 237] on button at bounding box center [1241, 241] width 31 height 22
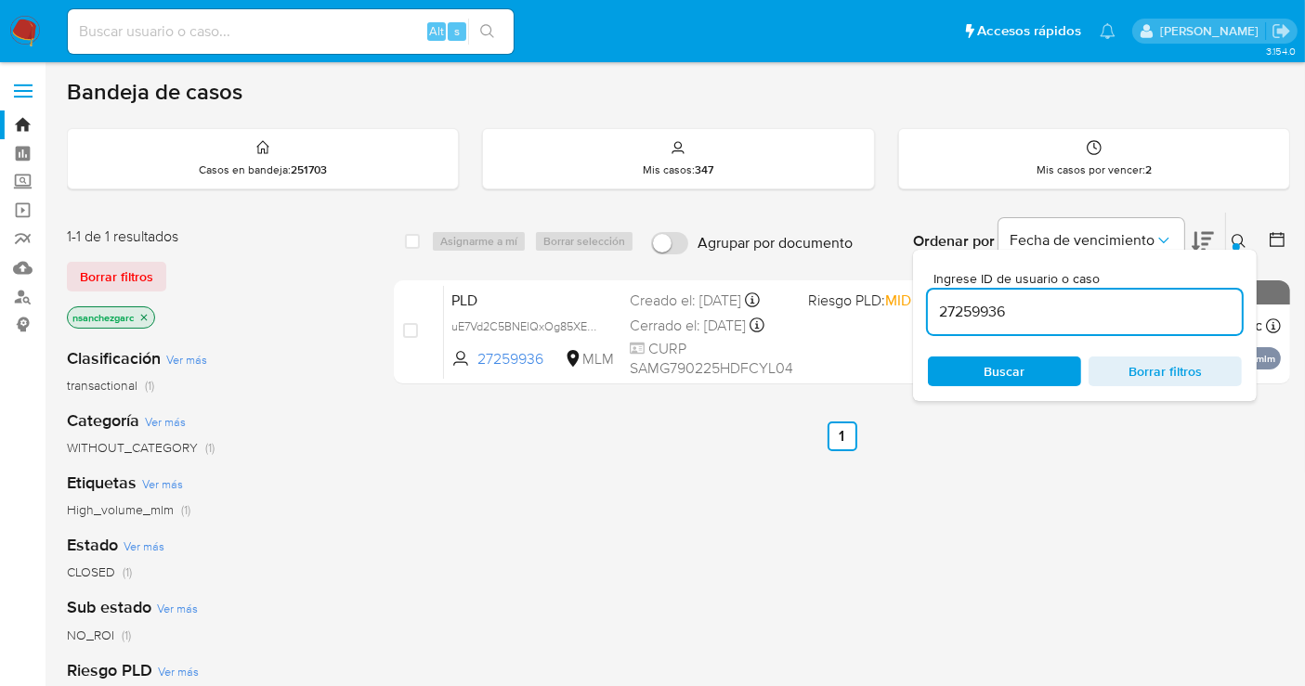
click at [1022, 322] on div "27259936" at bounding box center [1085, 312] width 314 height 45
click at [1008, 316] on input "27259936" at bounding box center [1085, 312] width 314 height 24
paste input "31736271"
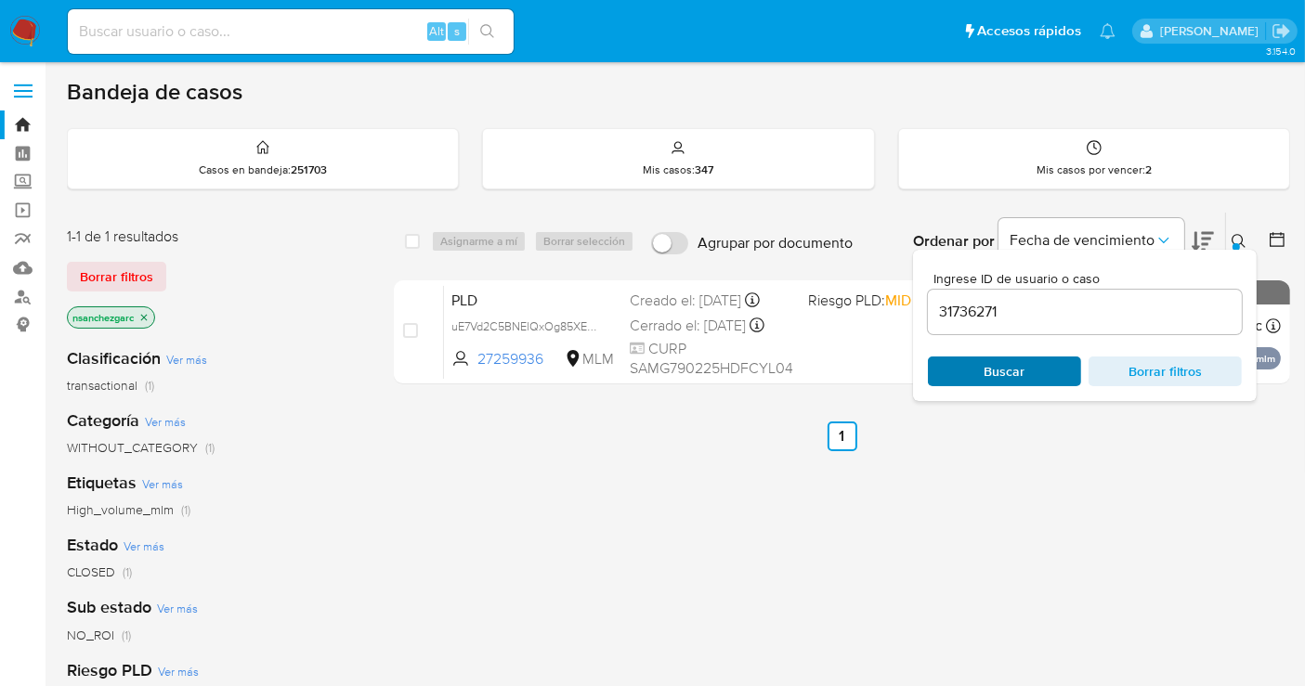
click at [1004, 372] on span "Buscar" at bounding box center [1004, 372] width 41 height 30
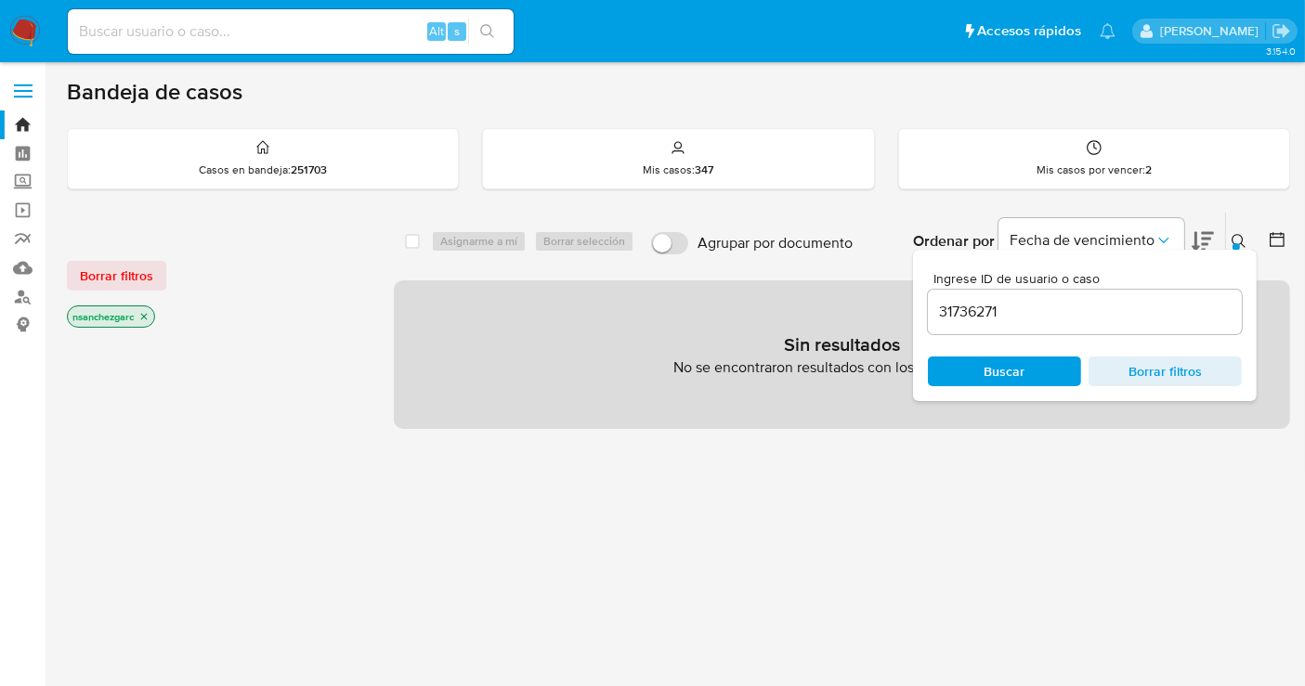
click at [141, 311] on icon "close-filter" at bounding box center [143, 316] width 11 height 11
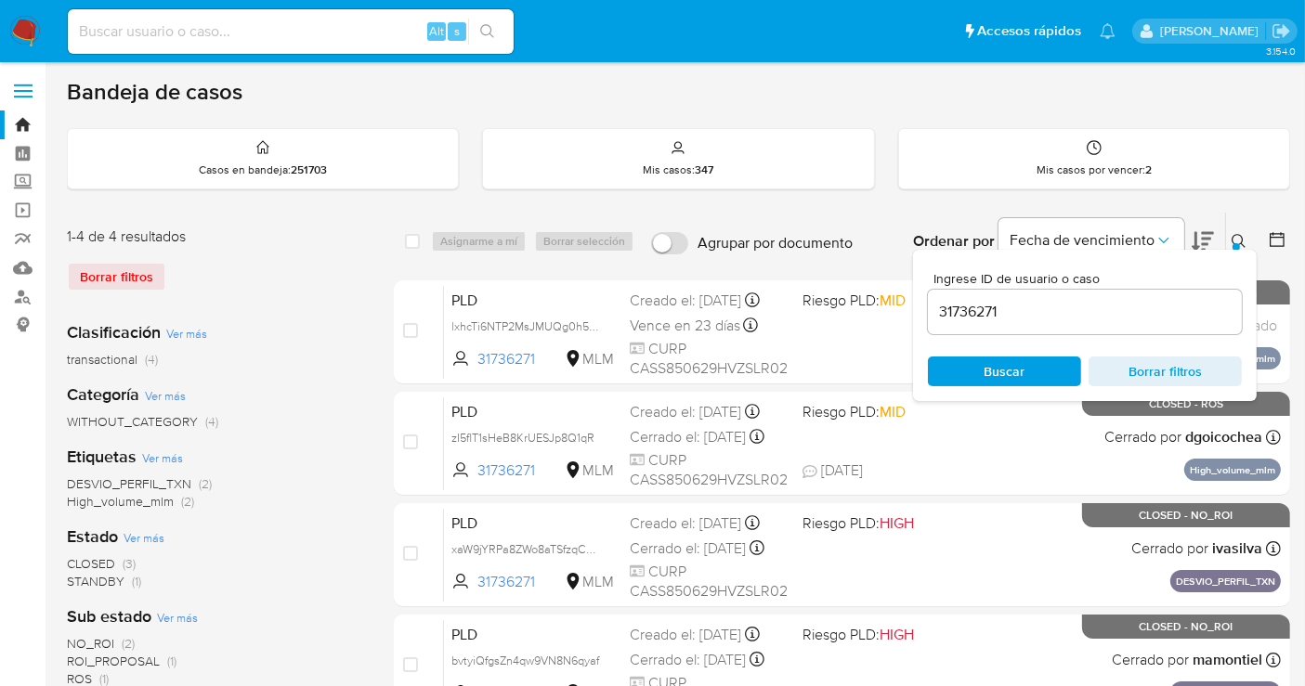
click at [1234, 234] on icon at bounding box center [1238, 241] width 14 height 14
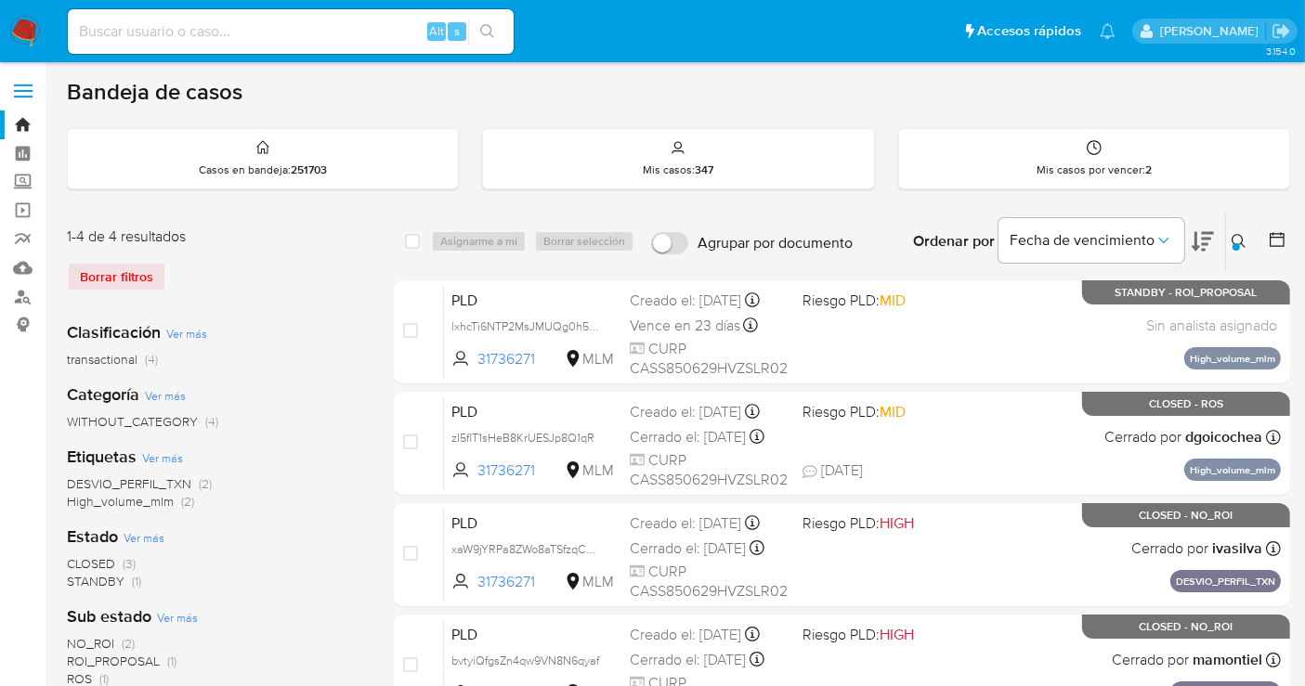
drag, startPoint x: 1242, startPoint y: 240, endPoint x: 1228, endPoint y: 258, distance: 23.2
click at [1241, 240] on icon at bounding box center [1238, 241] width 15 height 15
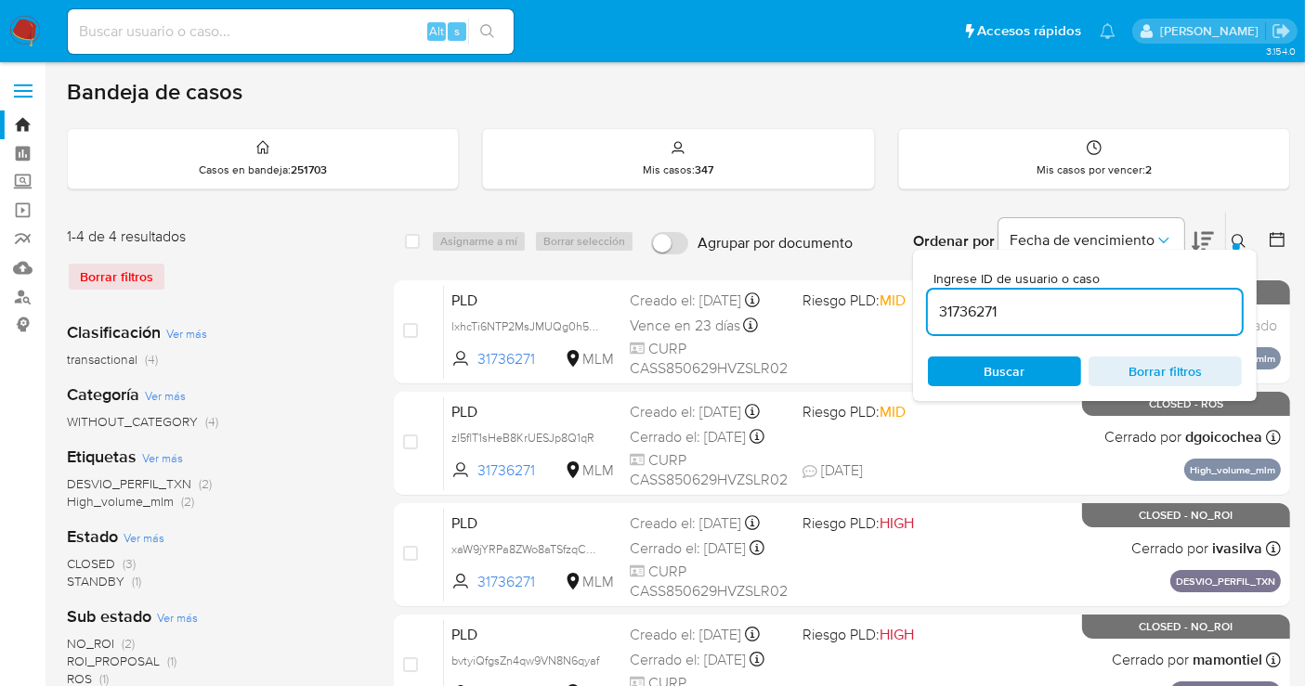
click at [1087, 313] on input "31736271" at bounding box center [1085, 312] width 314 height 24
click at [1006, 372] on span "Buscar" at bounding box center [1004, 372] width 41 height 30
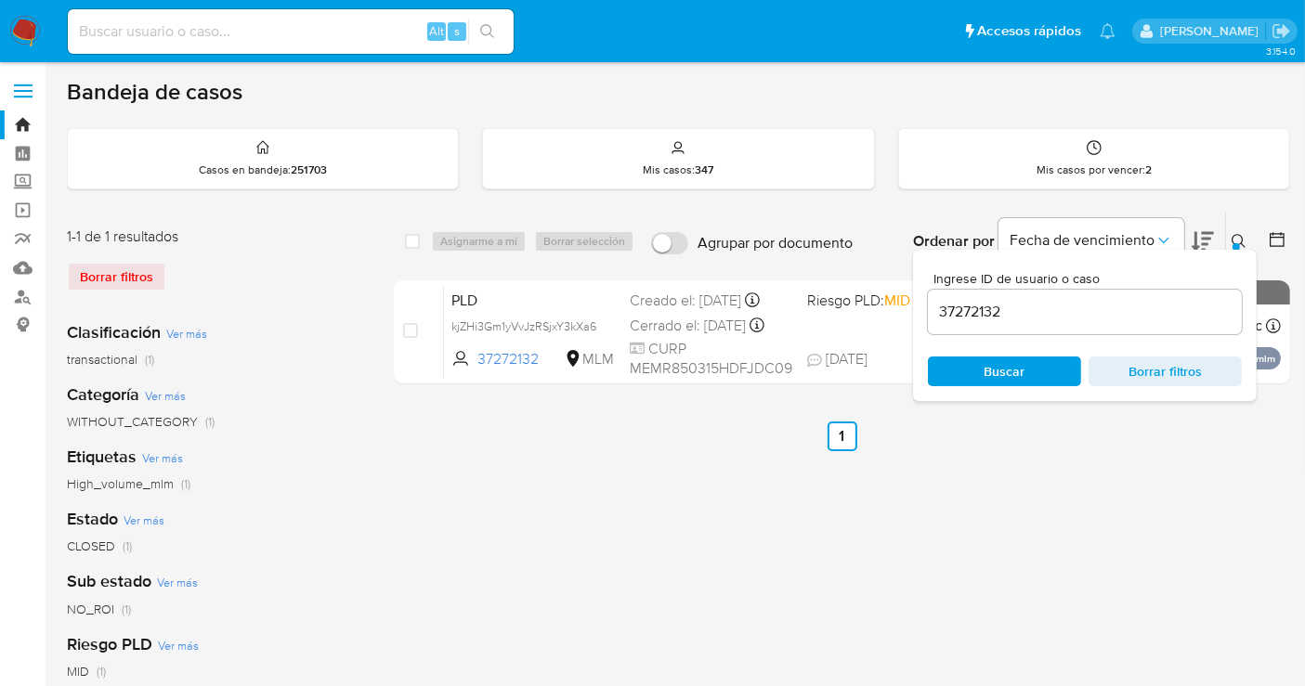
click at [1254, 208] on div "Bandeja de casos Casos en bandeja : 251703 Mis casos : 347 Mis casos por vencer…" at bounding box center [678, 552] width 1223 height 949
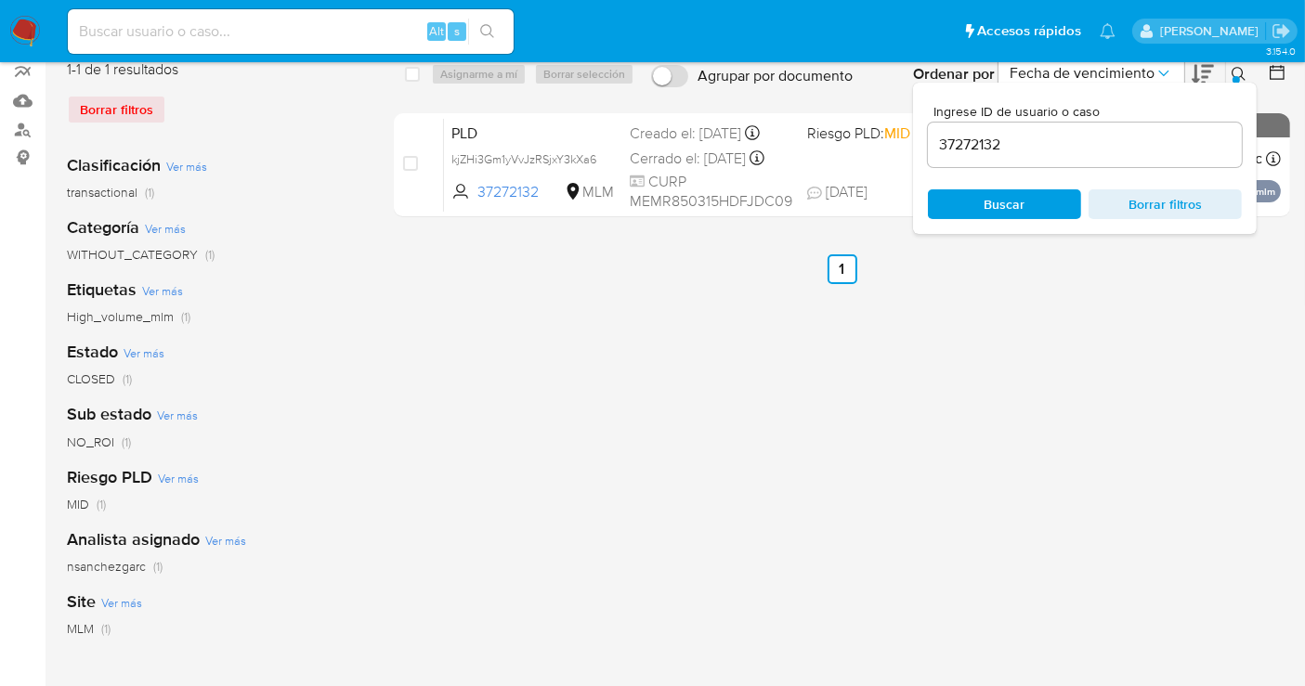
scroll to position [309, 0]
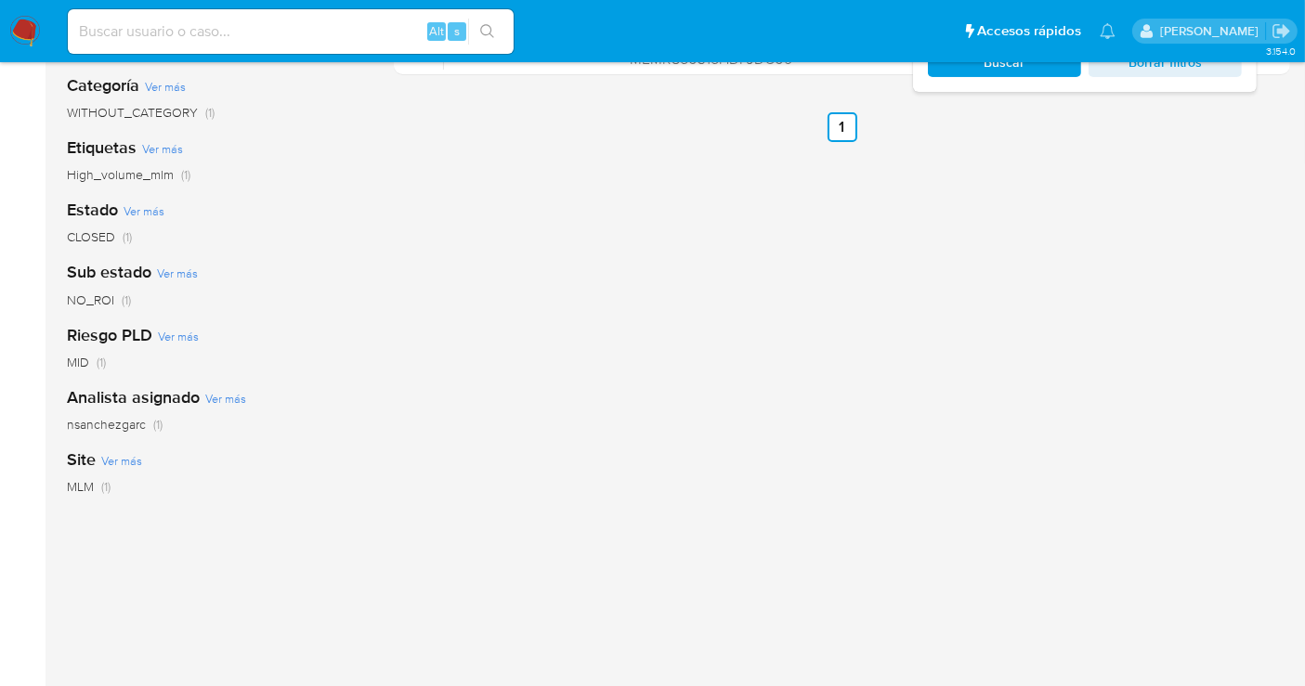
click at [98, 422] on span "nsanchezgarc" at bounding box center [106, 424] width 79 height 19
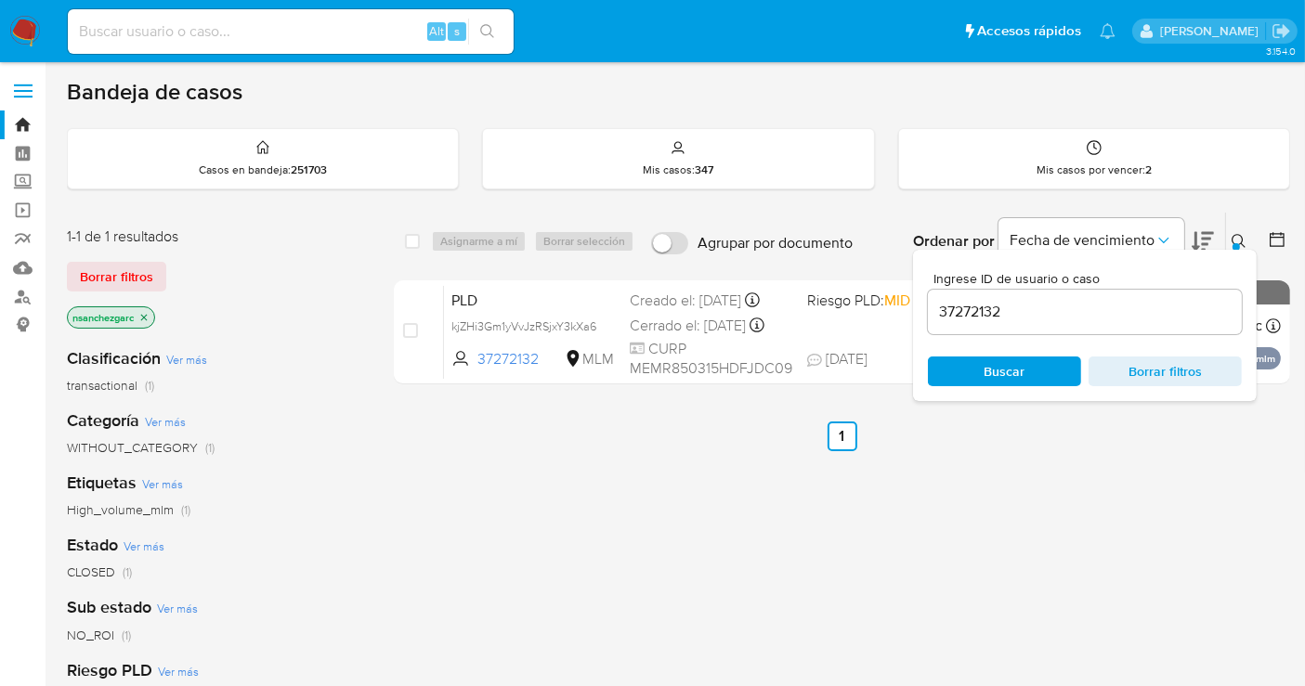
click at [1240, 234] on icon at bounding box center [1238, 241] width 15 height 15
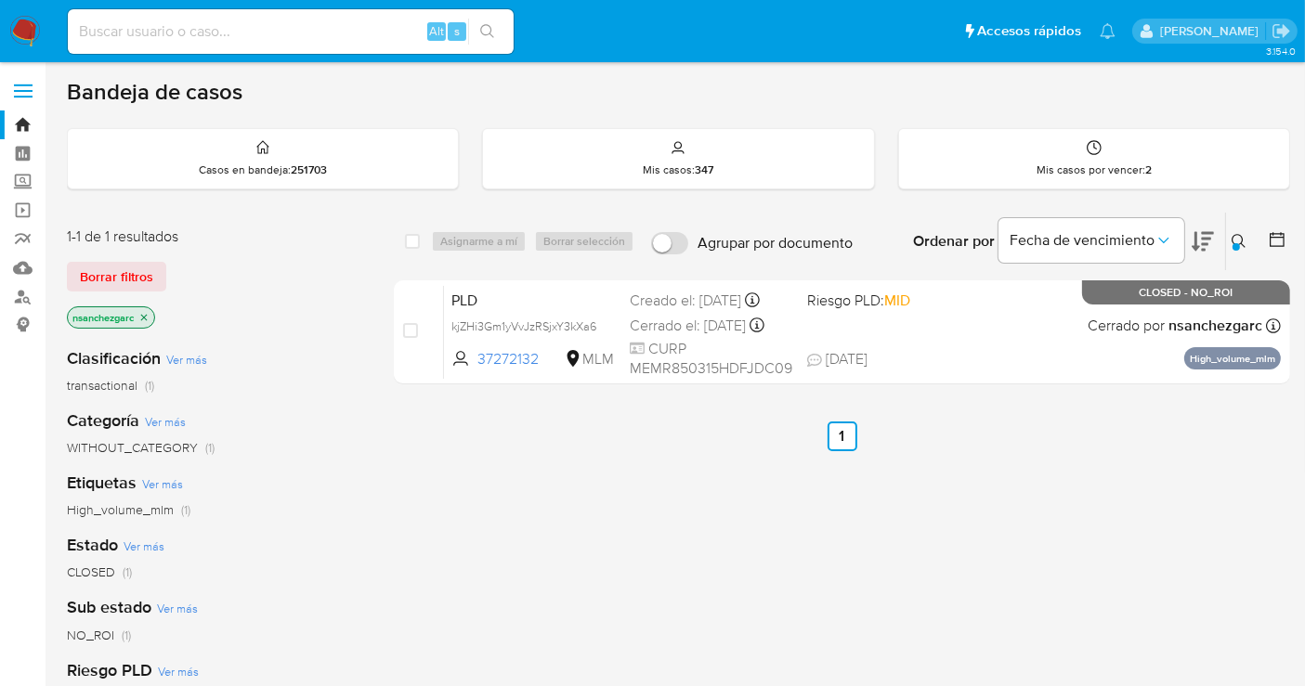
click at [1236, 234] on icon at bounding box center [1238, 241] width 14 height 14
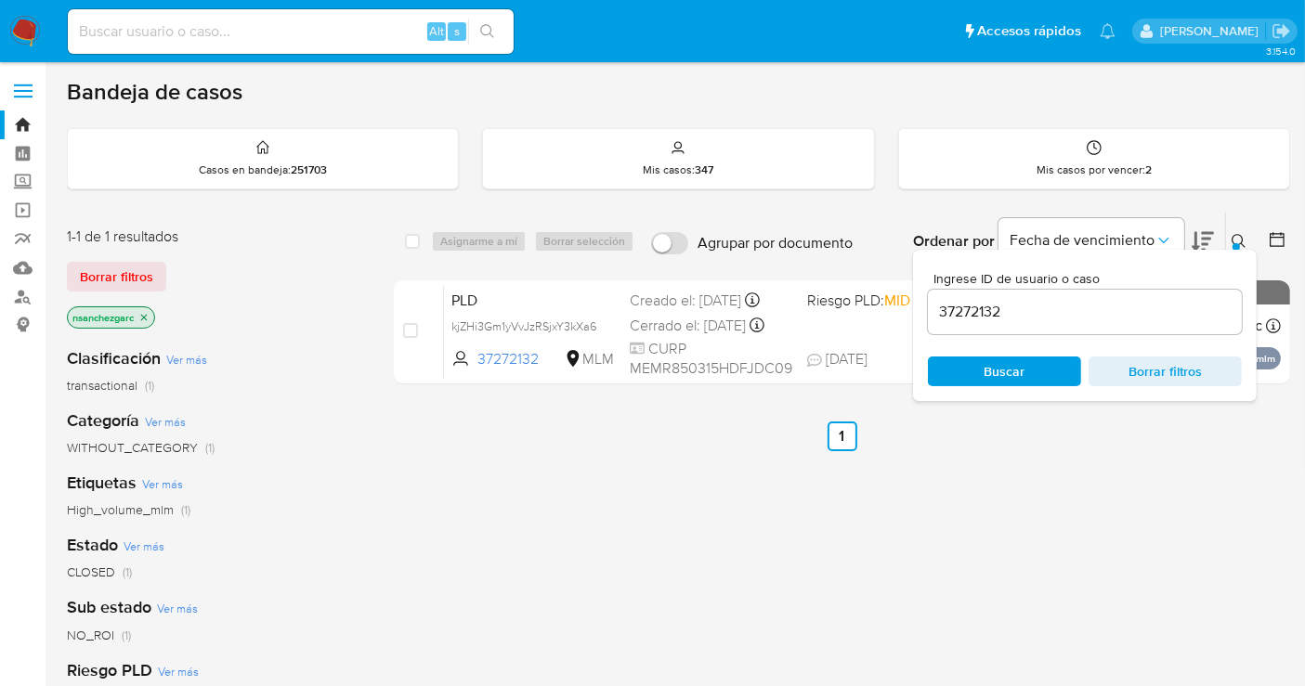
click at [984, 320] on input "37272132" at bounding box center [1085, 312] width 314 height 24
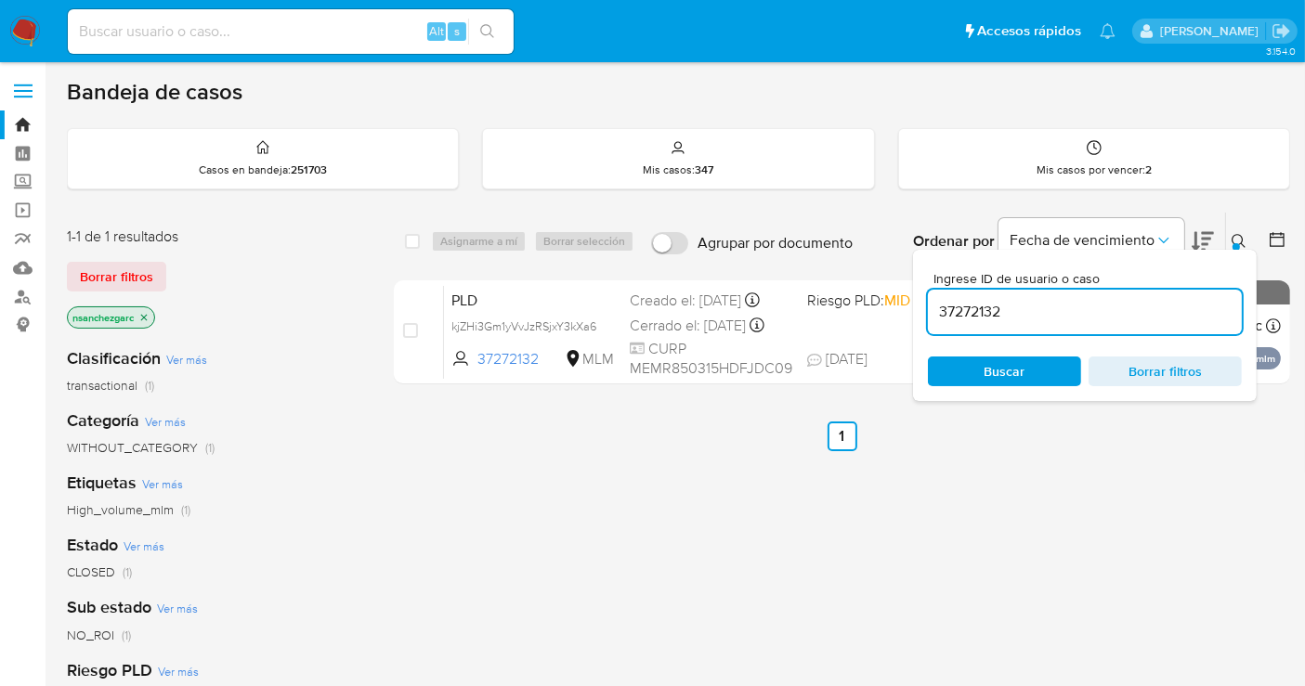
click at [984, 320] on input "37272132" at bounding box center [1085, 312] width 314 height 24
click at [954, 310] on input "39196958" at bounding box center [1085, 312] width 314 height 24
paste input "6010636"
click at [975, 313] on input "60106368" at bounding box center [1085, 312] width 314 height 24
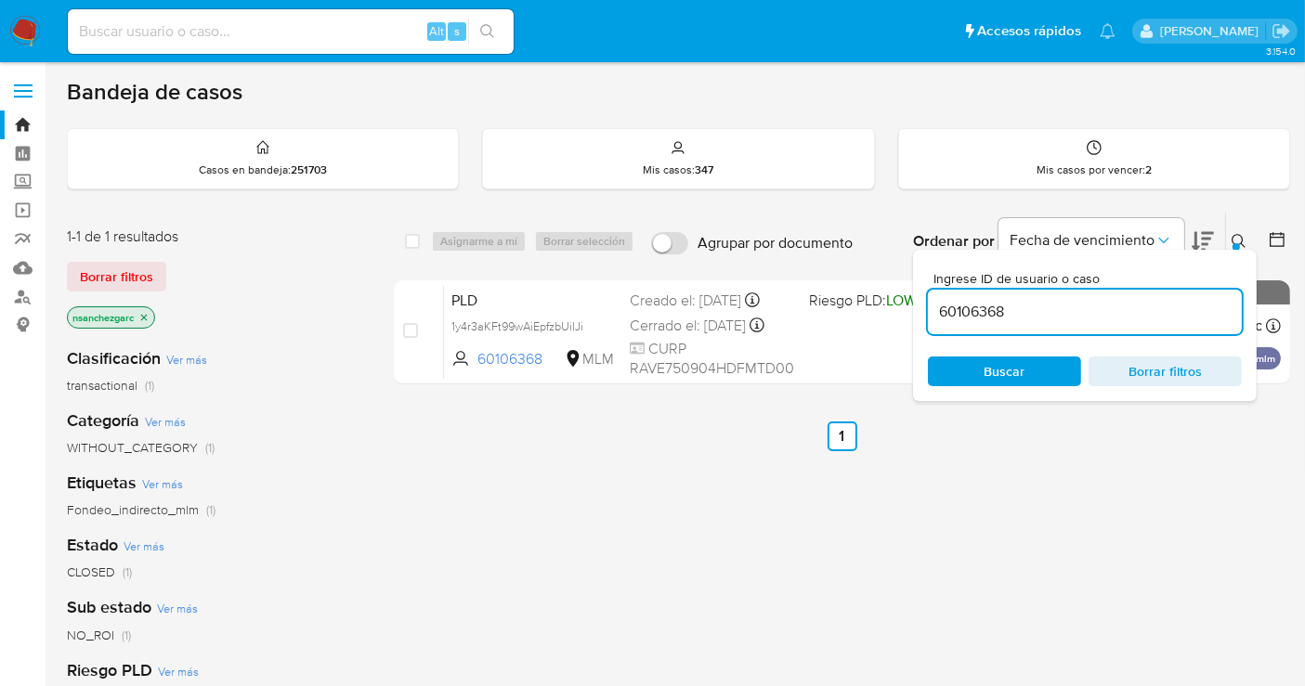
click at [975, 313] on input "60106368" at bounding box center [1085, 312] width 314 height 24
paste input "77684871"
click at [960, 311] on input "77684871" at bounding box center [1085, 312] width 314 height 24
paste input "86800377"
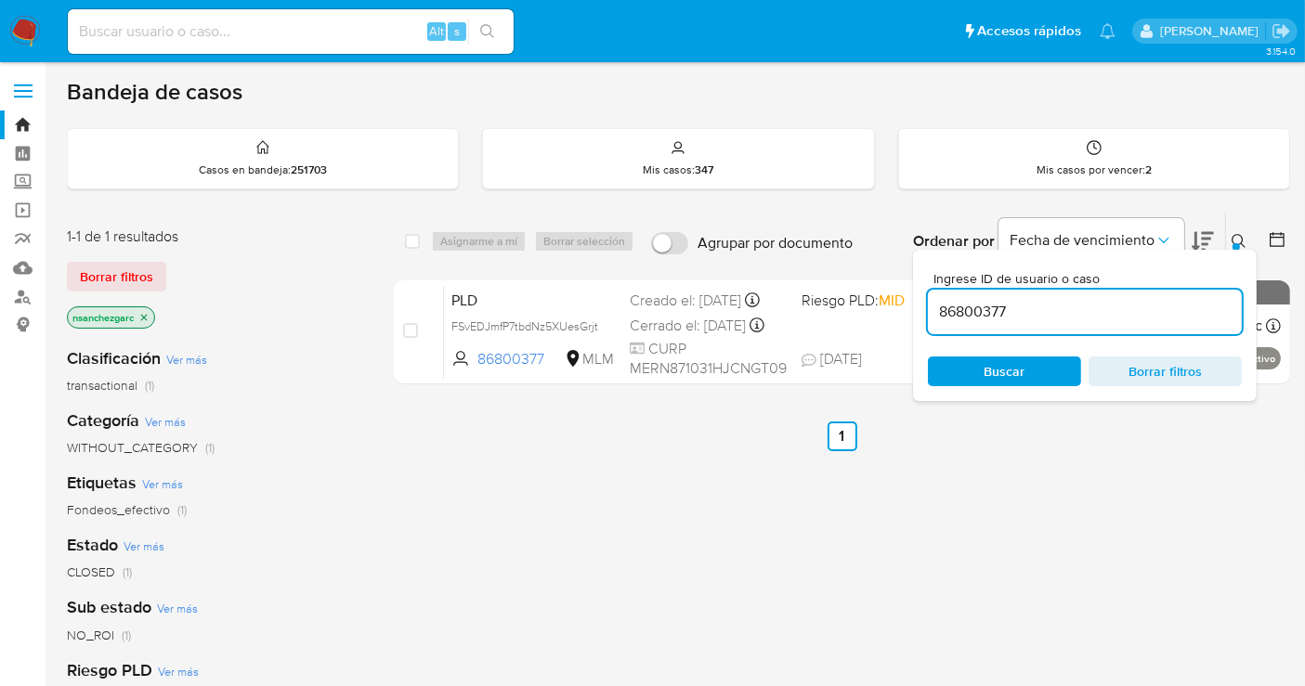
click at [983, 311] on input "86800377" at bounding box center [1085, 312] width 314 height 24
paste input "118375220"
click at [980, 319] on input "118375220" at bounding box center [1085, 312] width 314 height 24
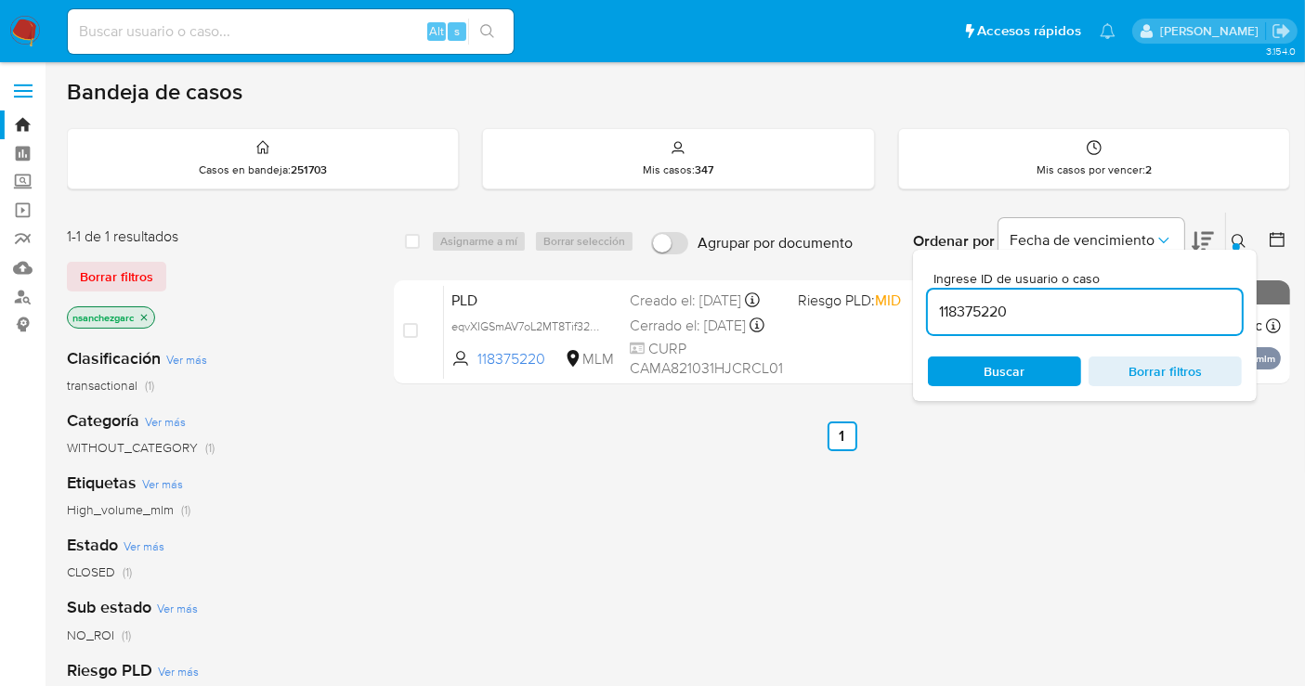
paste input "37326073"
click at [996, 312] on input "137326073" at bounding box center [1085, 312] width 314 height 24
paste input "8431280"
click at [997, 364] on span "Buscar" at bounding box center [1004, 372] width 41 height 30
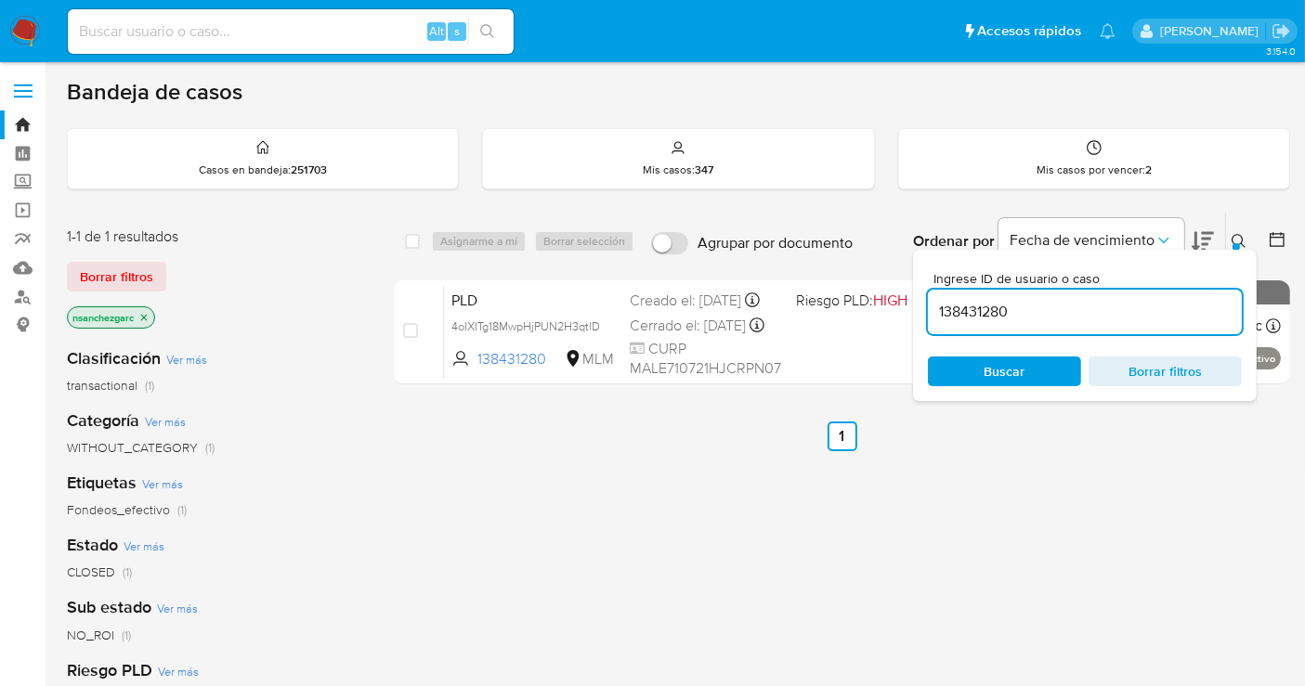
click at [957, 311] on input "138431280" at bounding box center [1085, 312] width 314 height 24
paste input "41930362"
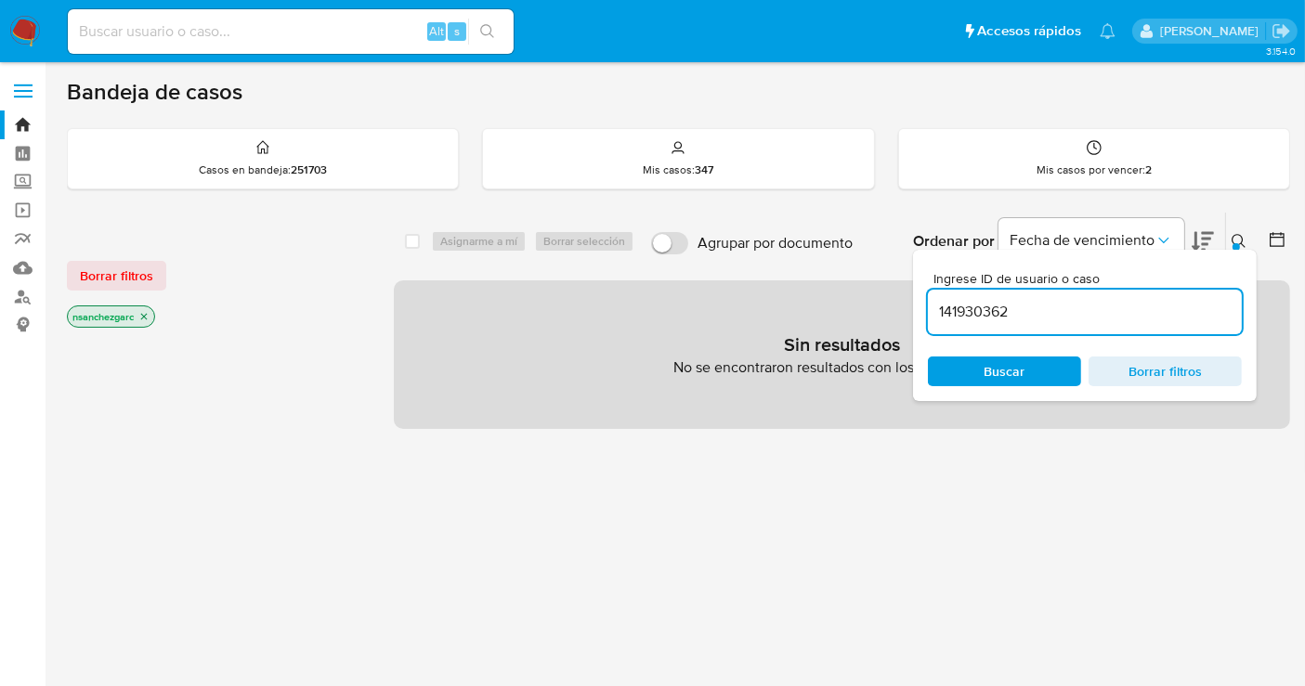
click at [146, 314] on icon "close-filter" at bounding box center [143, 316] width 11 height 11
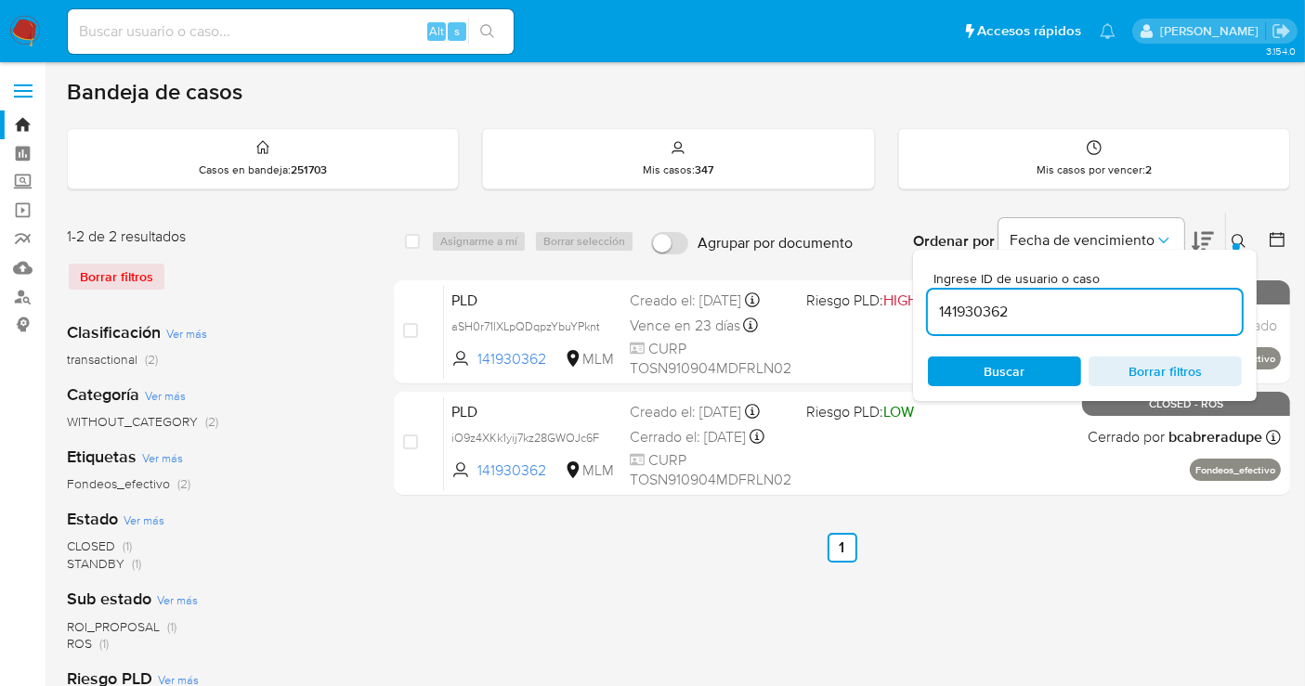
click at [1234, 243] on div at bounding box center [1235, 246] width 7 height 7
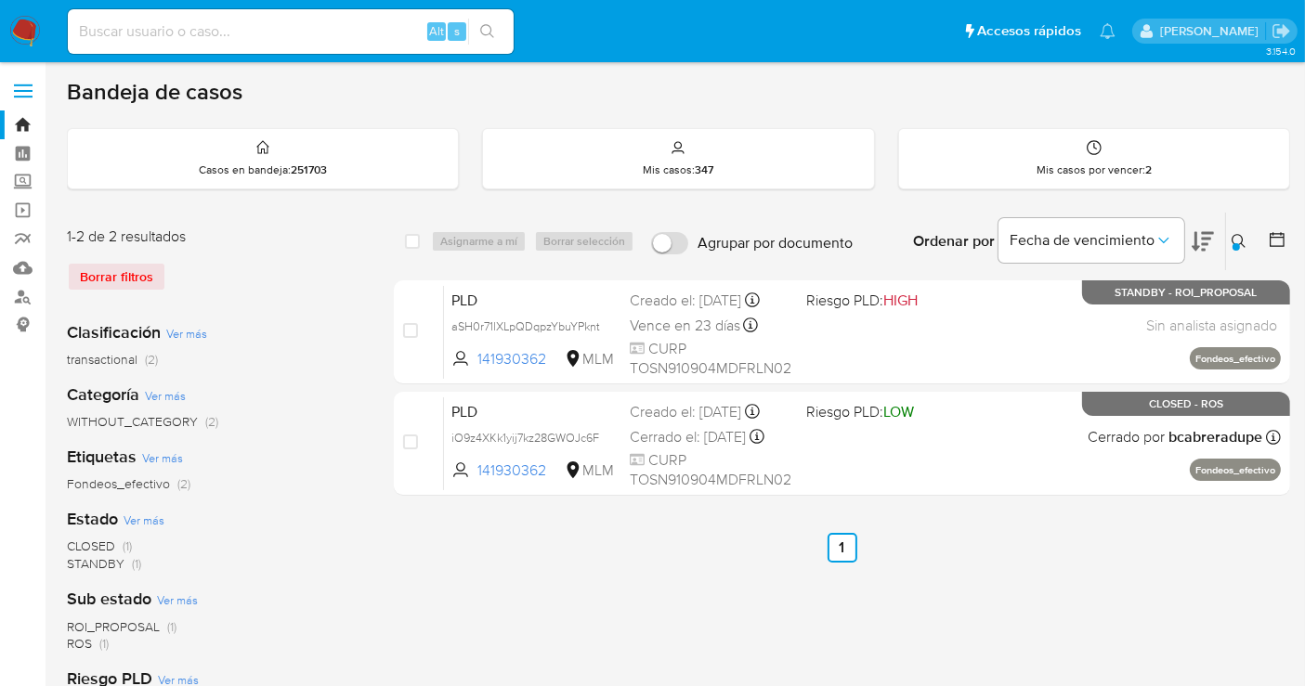
click at [1239, 237] on icon at bounding box center [1238, 241] width 15 height 15
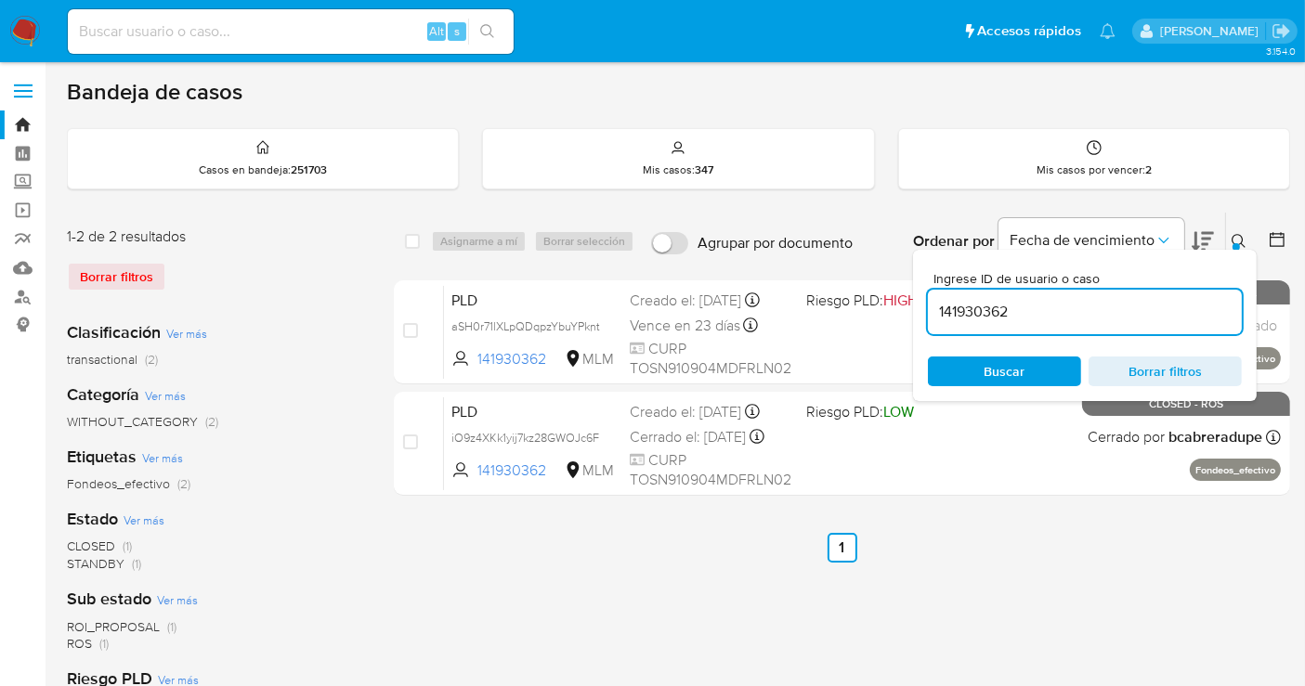
click at [973, 317] on input "141930362" at bounding box center [1085, 312] width 314 height 24
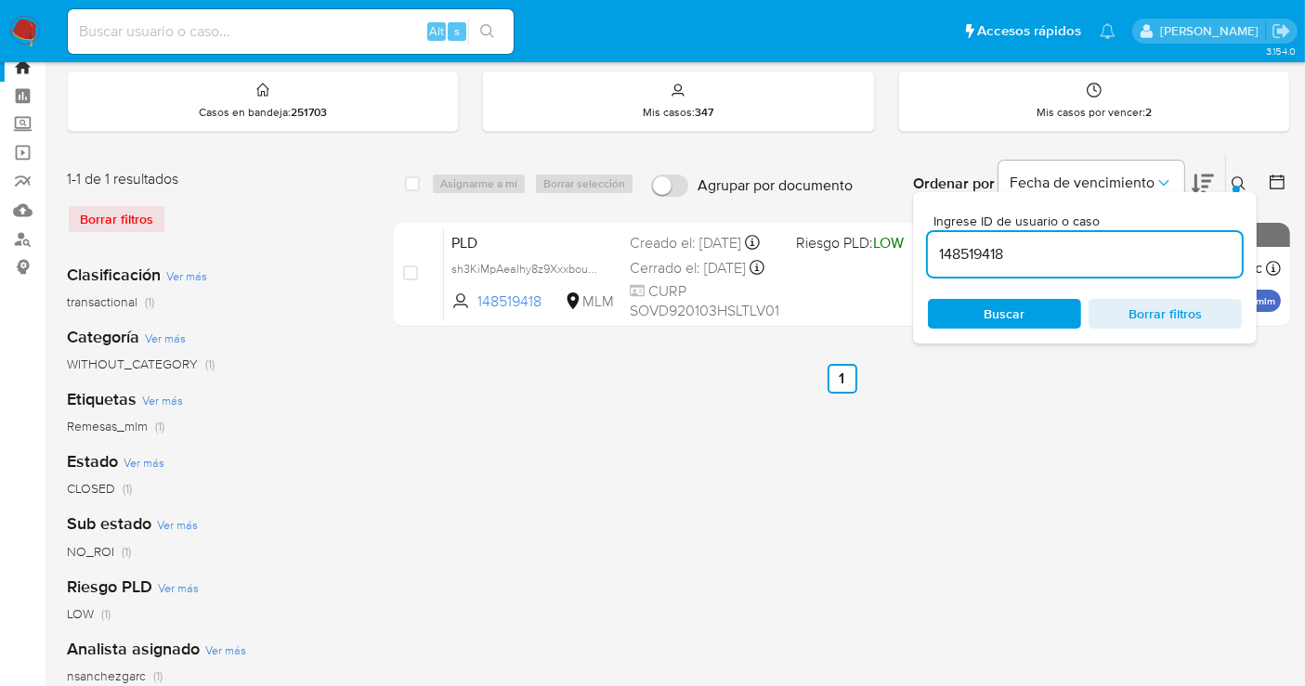
scroll to position [206, 0]
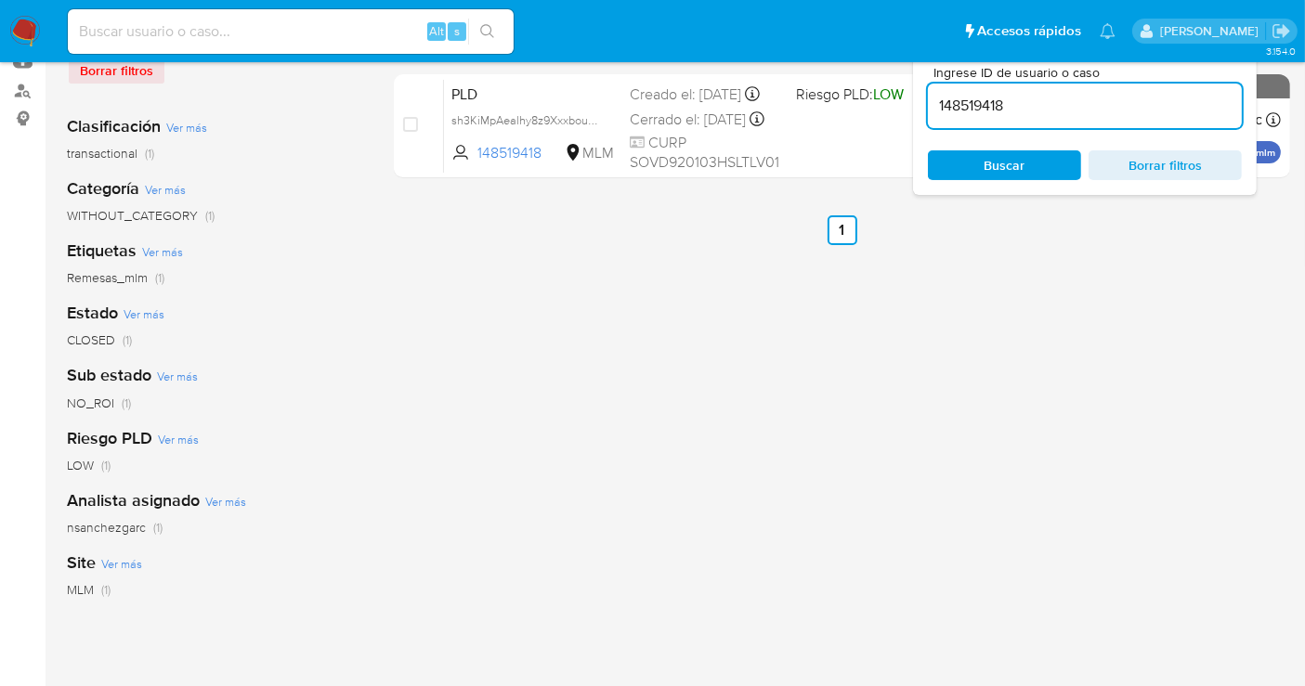
click at [112, 531] on span "nsanchezgarc" at bounding box center [106, 527] width 79 height 19
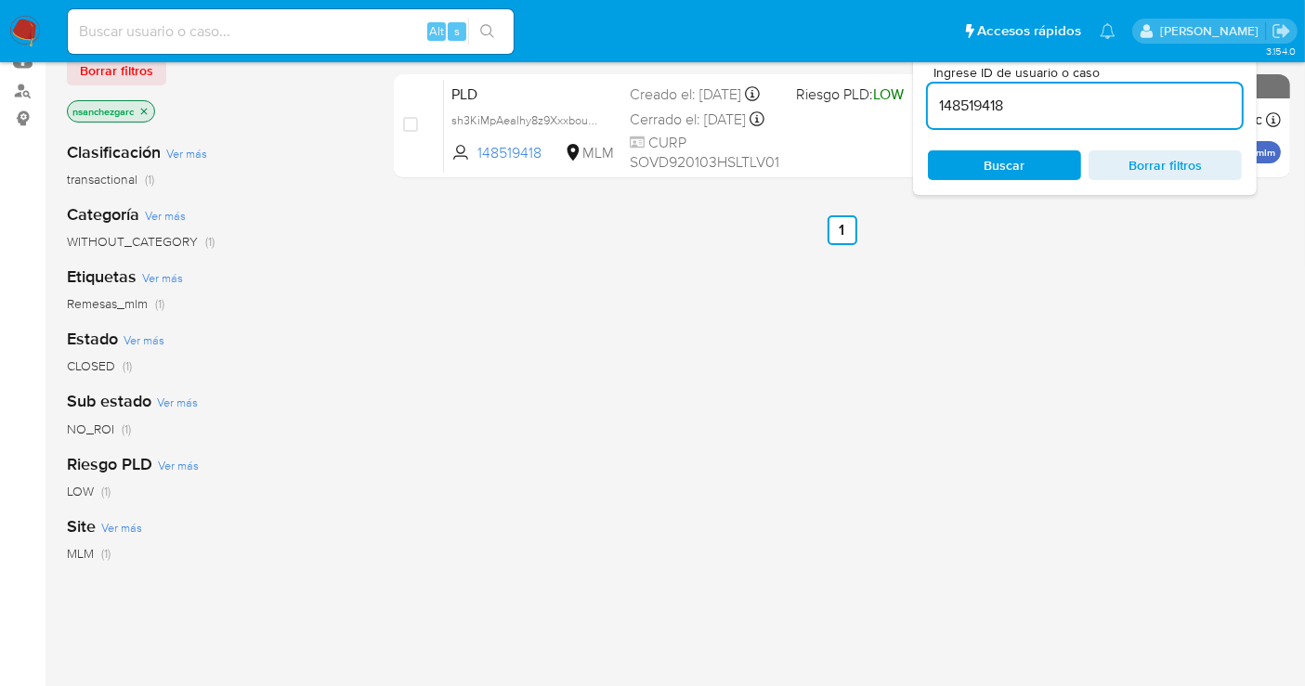
click at [981, 102] on input "148519418" at bounding box center [1085, 106] width 314 height 24
paste input "61711793"
click at [998, 102] on input "161711793" at bounding box center [1085, 106] width 314 height 24
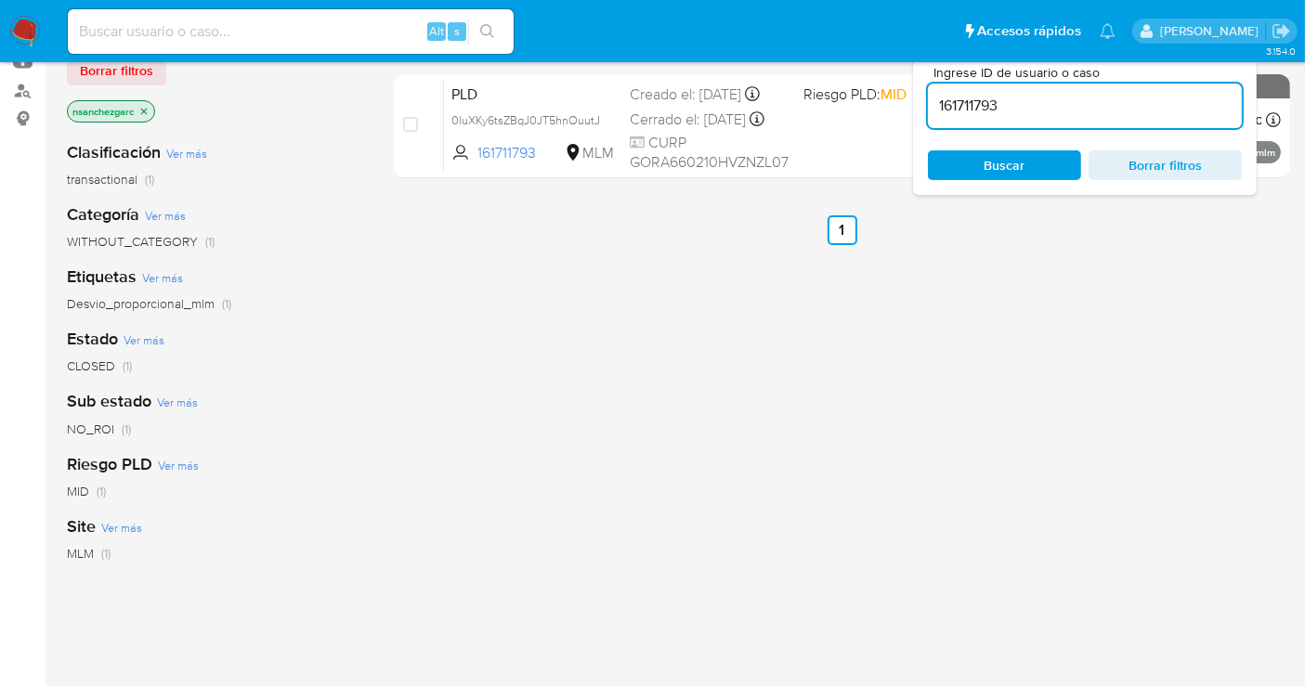
paste input "74533764"
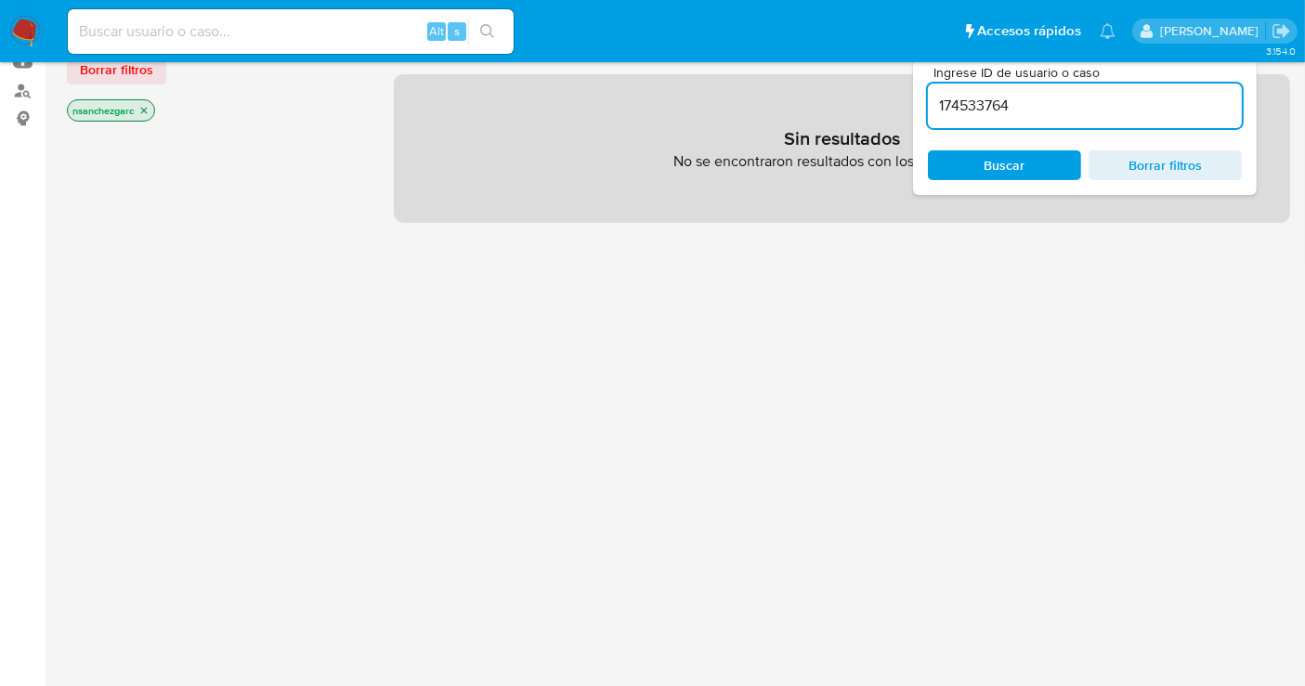
click at [149, 107] on icon "close-filter" at bounding box center [143, 110] width 11 height 11
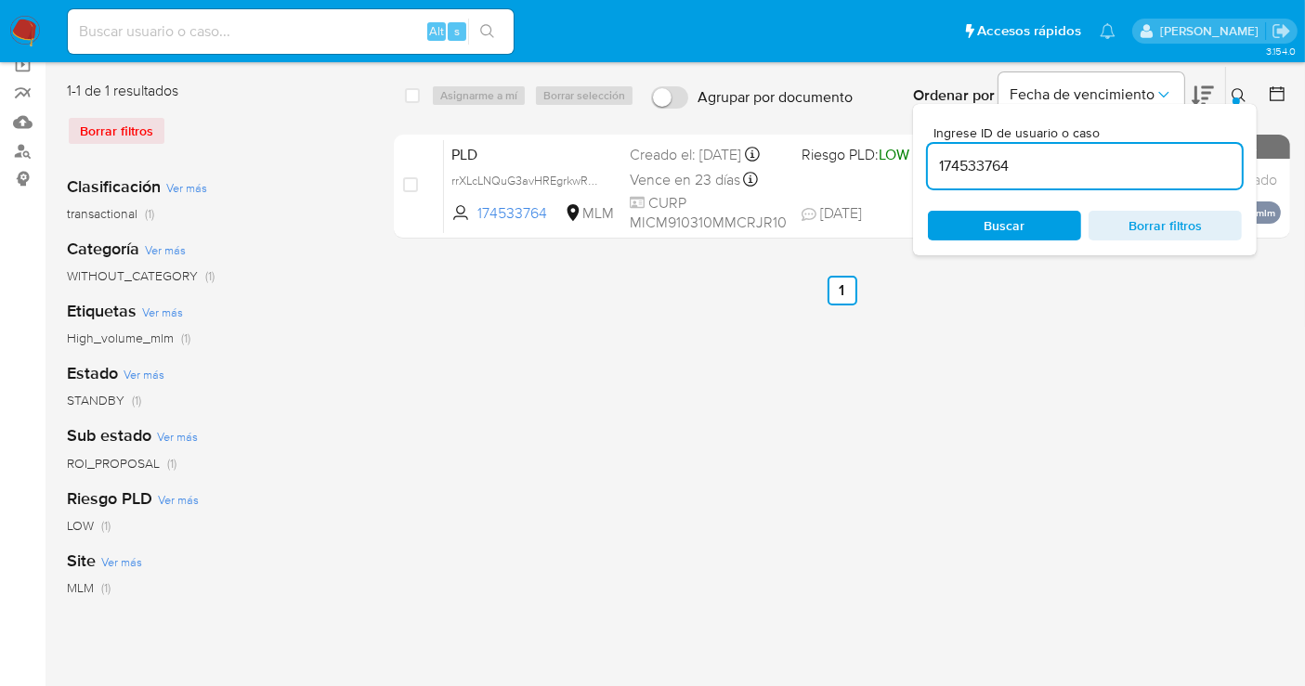
scroll to position [103, 0]
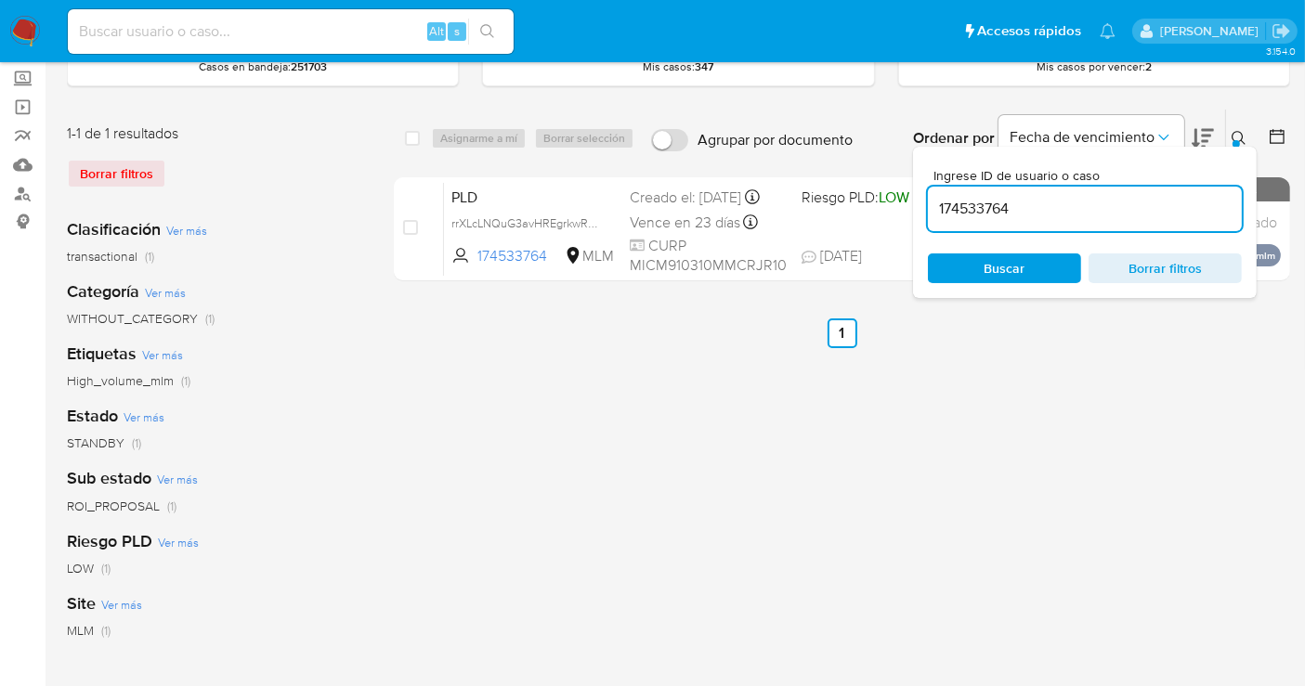
click at [1232, 137] on icon at bounding box center [1238, 138] width 14 height 14
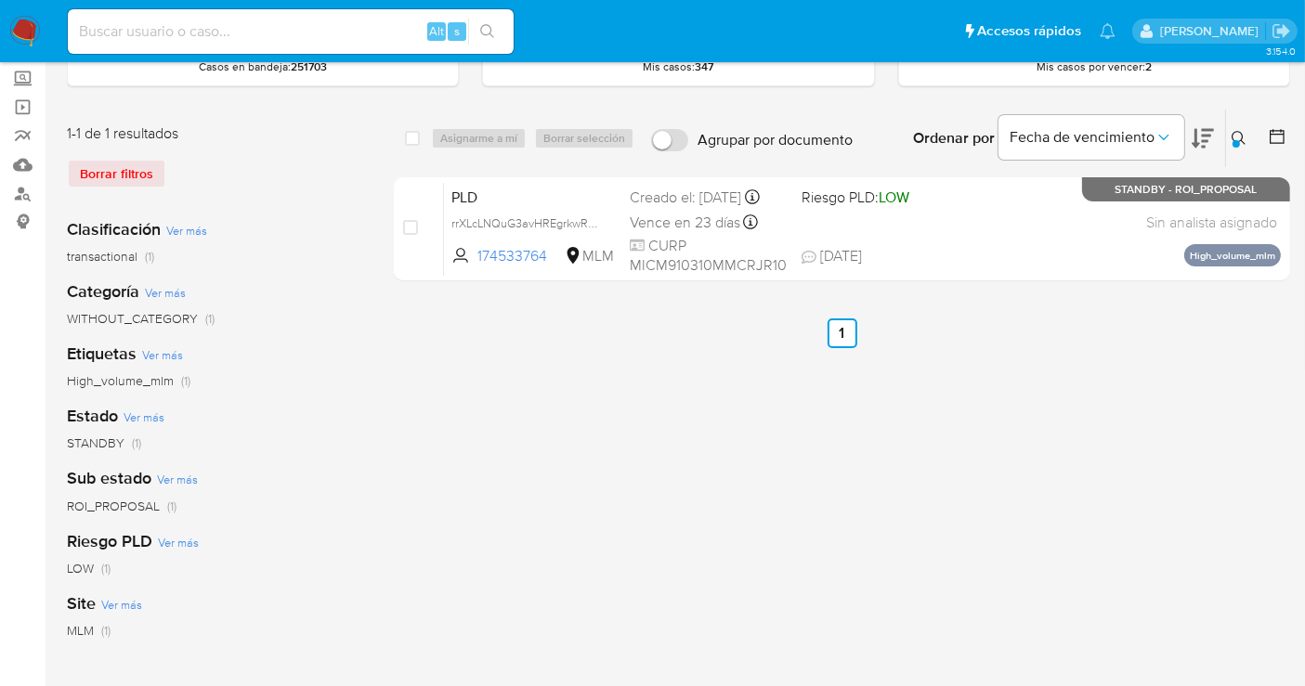
click at [1237, 136] on icon at bounding box center [1238, 138] width 15 height 15
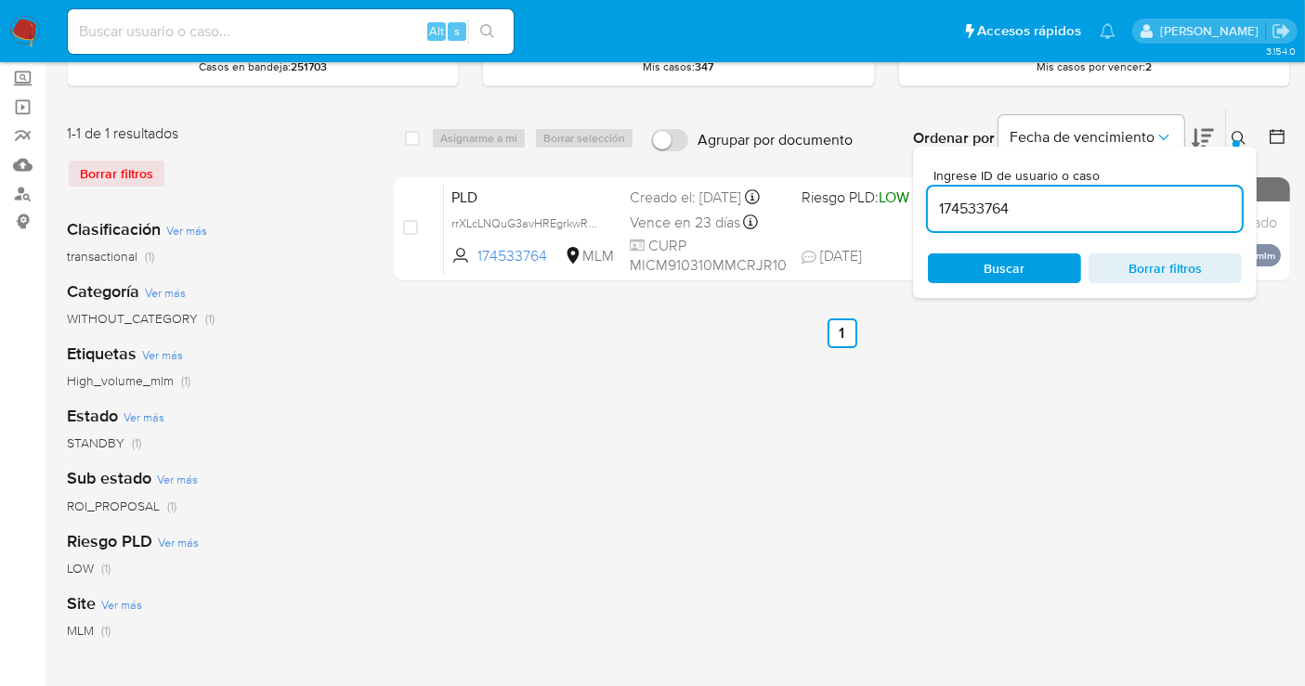
click at [972, 215] on input "174533764" at bounding box center [1085, 209] width 314 height 24
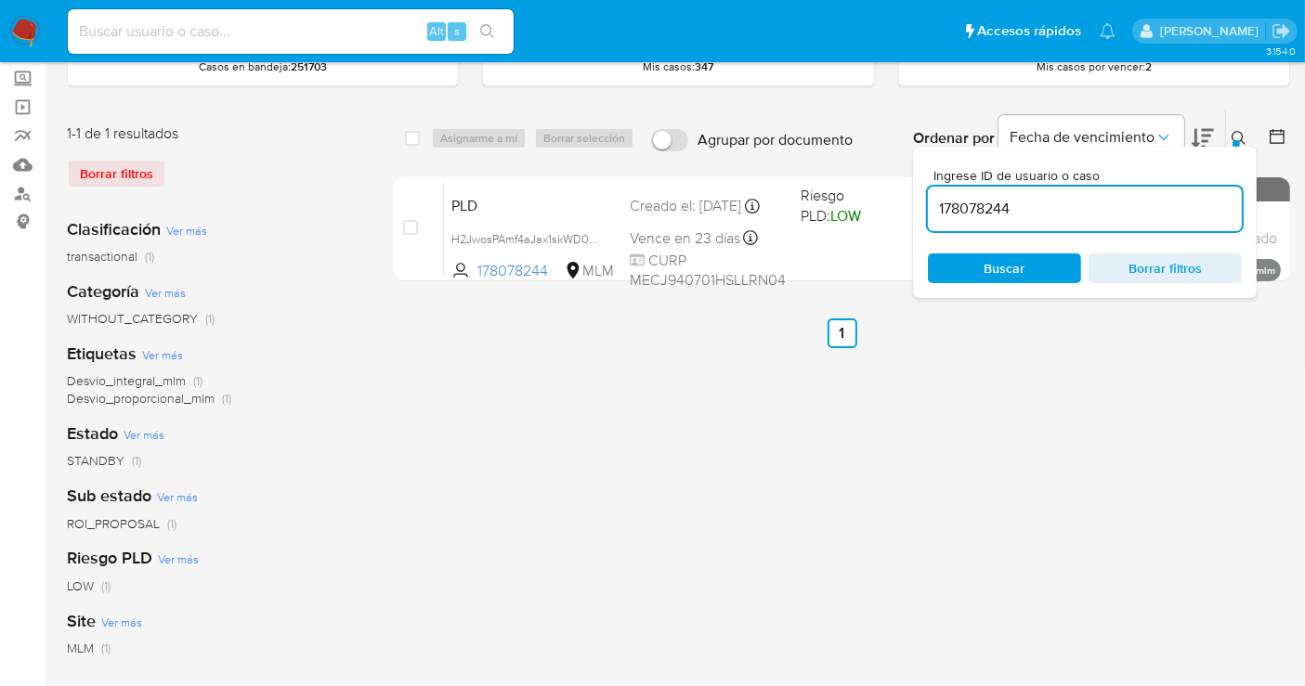
click at [1242, 138] on icon at bounding box center [1238, 138] width 14 height 14
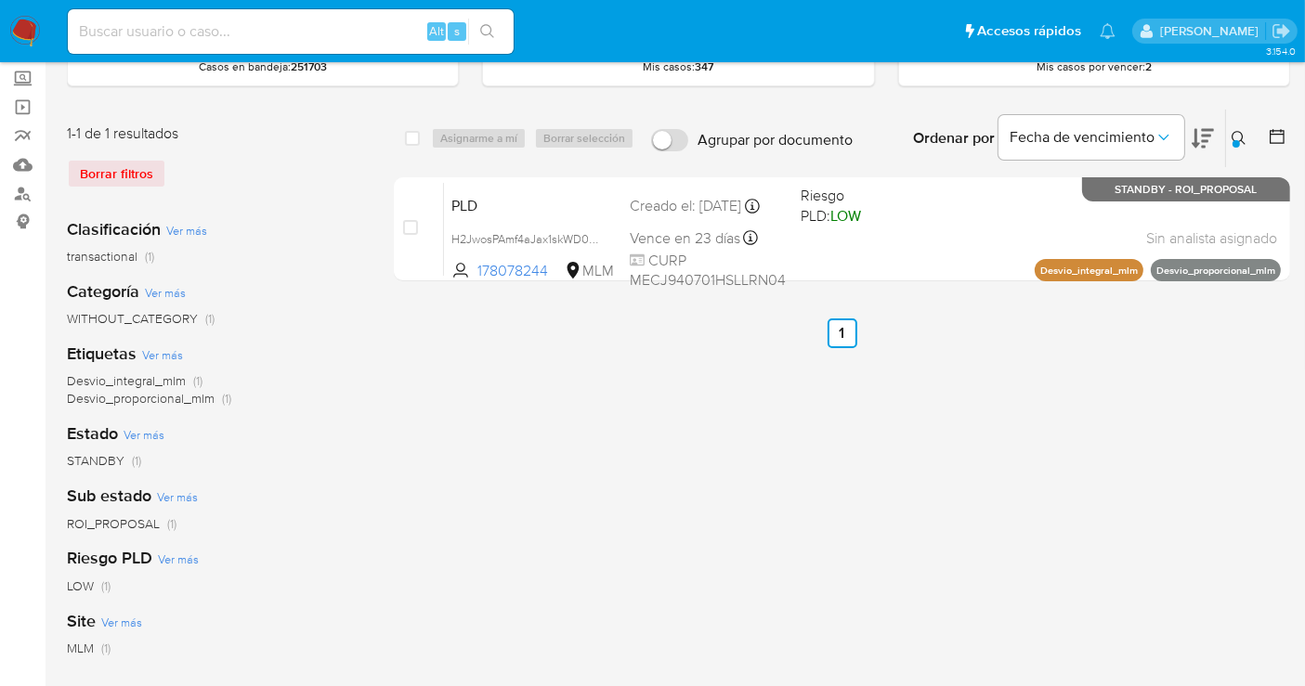
click at [1231, 139] on icon at bounding box center [1238, 138] width 15 height 15
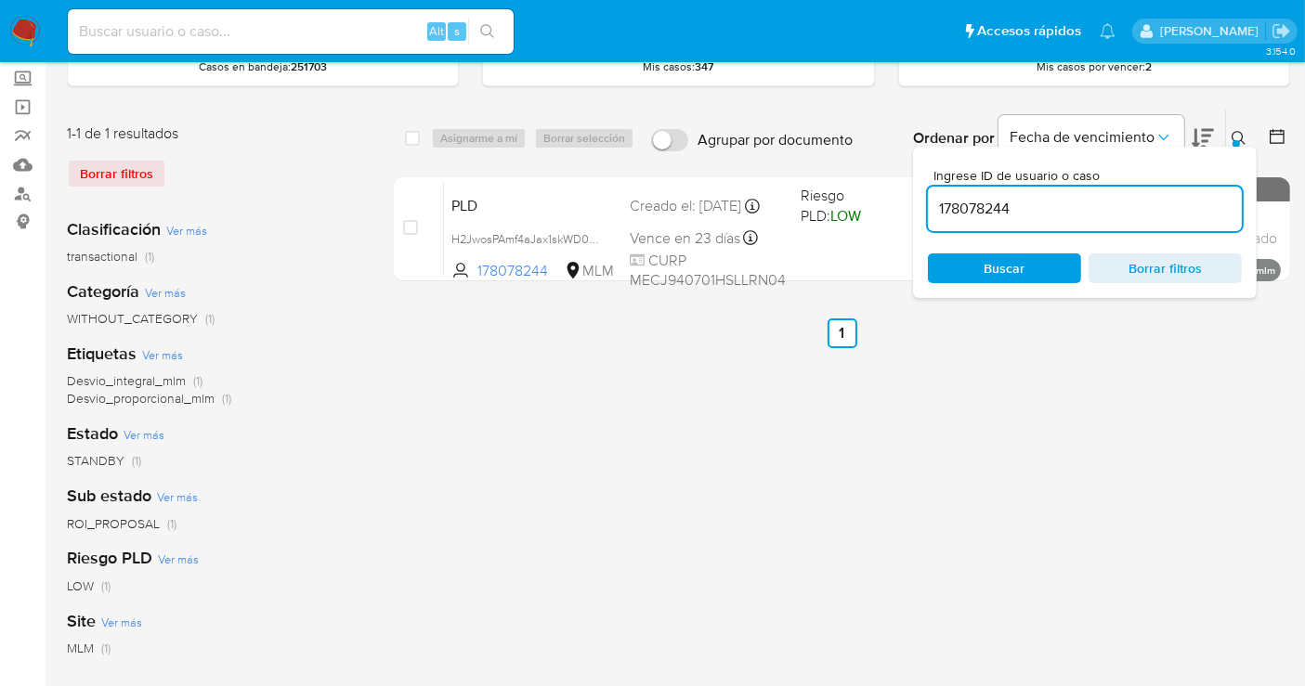
click at [976, 211] on input "178078244" at bounding box center [1085, 209] width 314 height 24
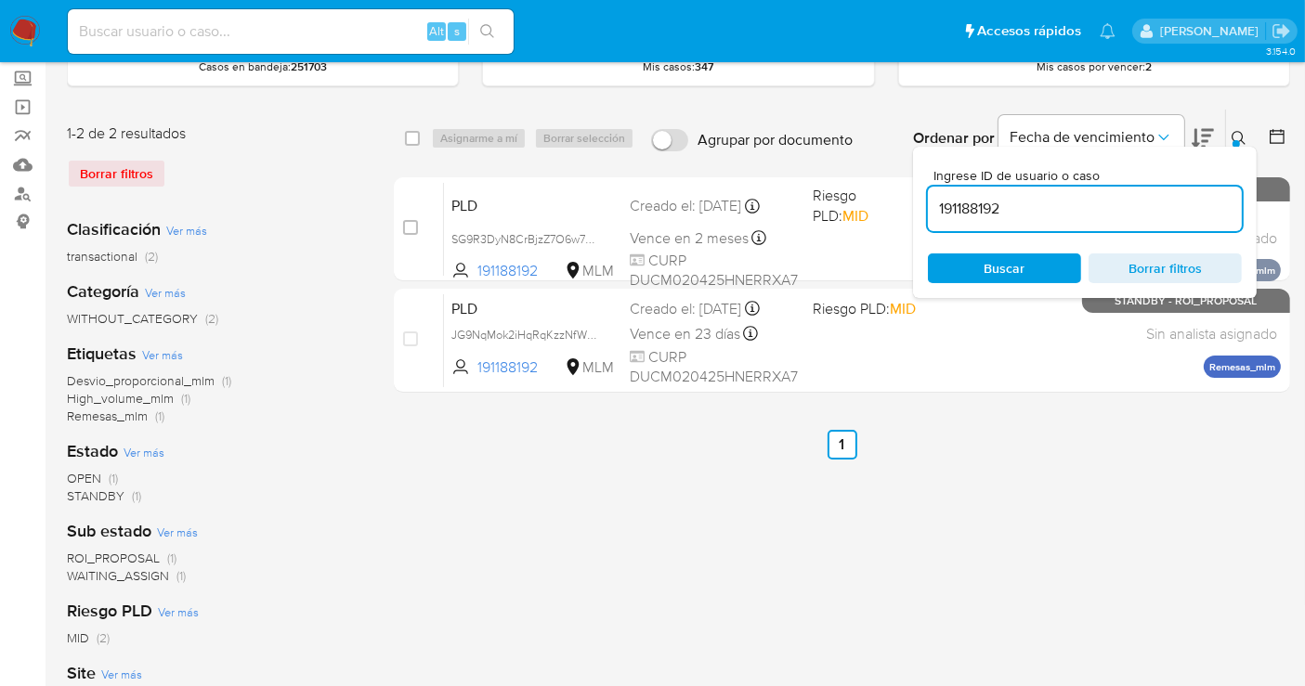
click at [1240, 131] on icon at bounding box center [1238, 138] width 15 height 15
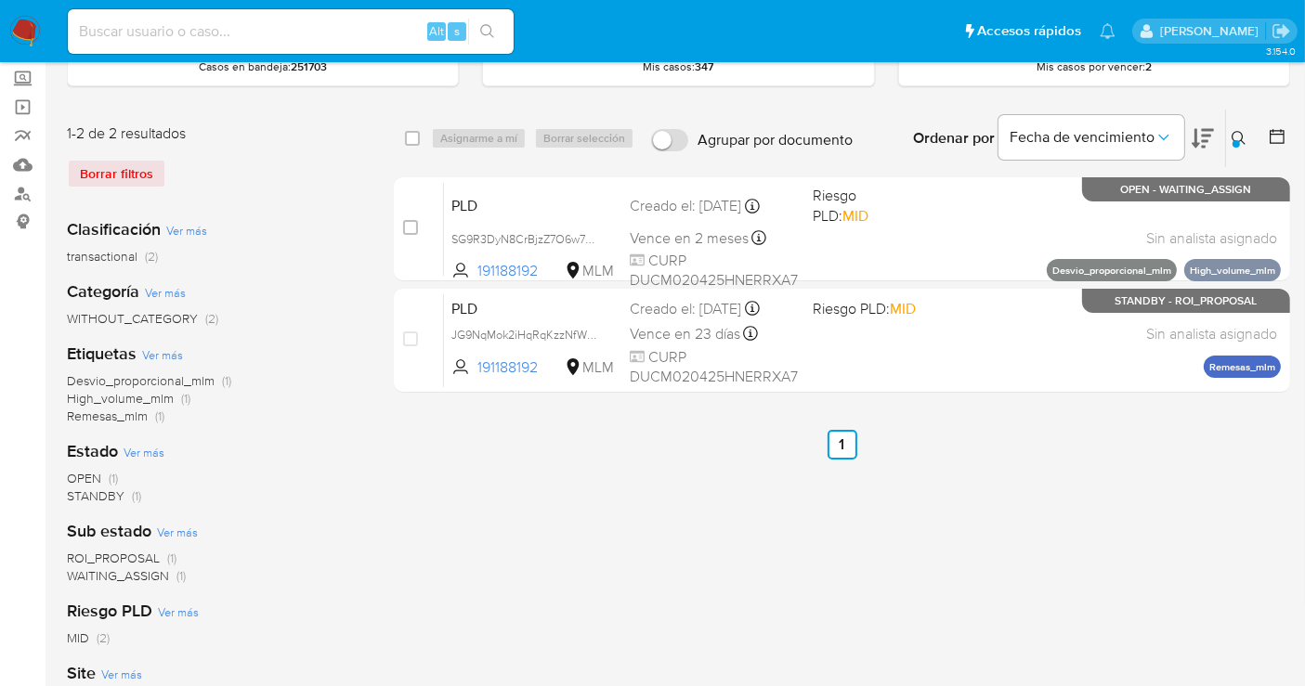
click at [1235, 131] on icon at bounding box center [1238, 138] width 15 height 15
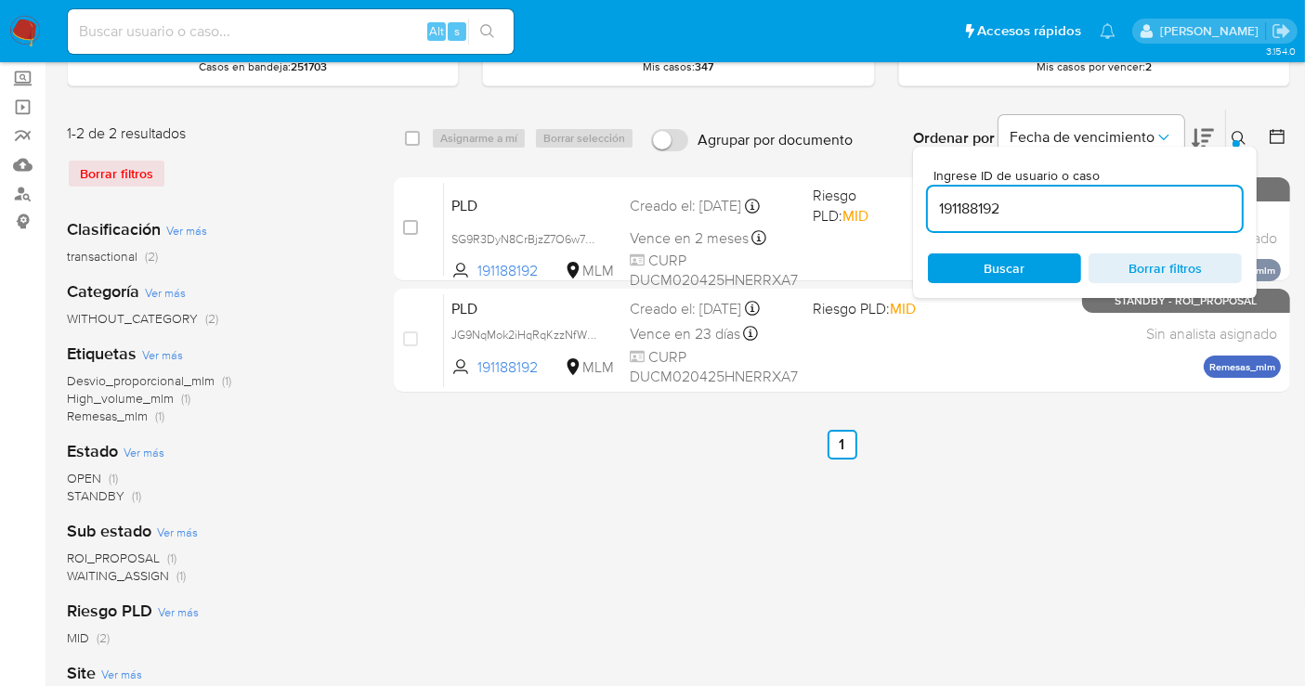
click at [965, 206] on input "191188192" at bounding box center [1085, 209] width 314 height 24
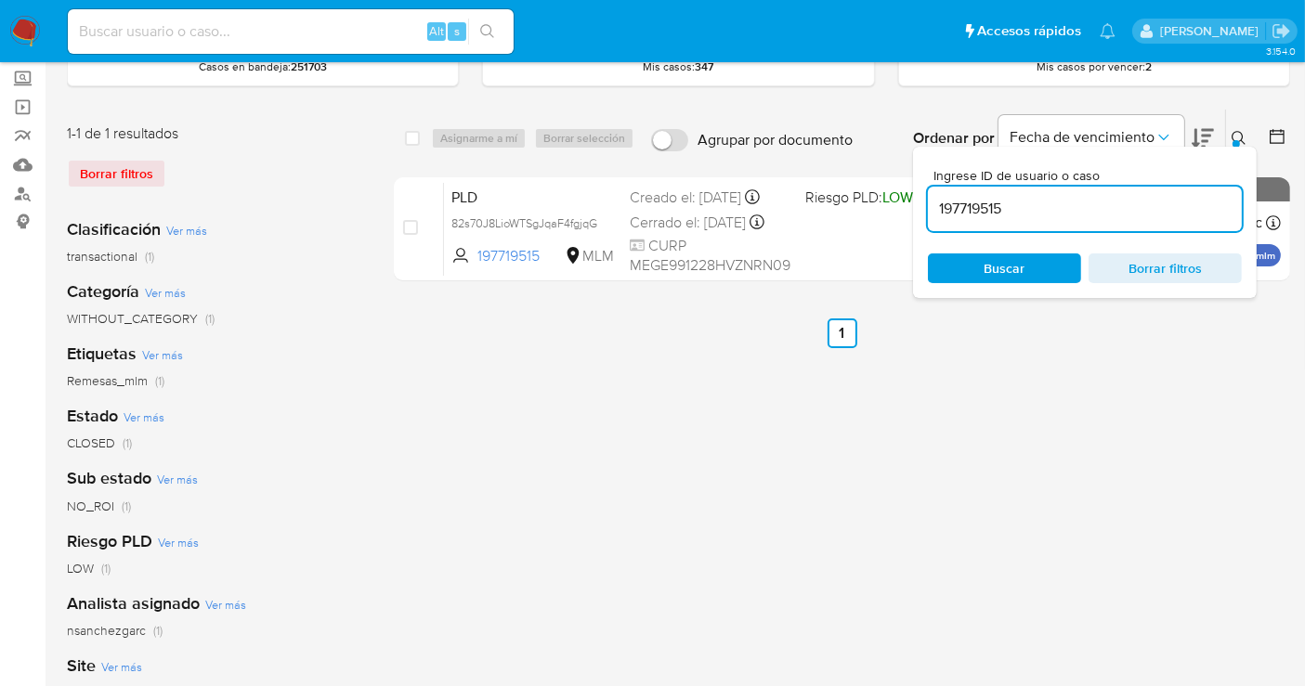
click at [1242, 131] on icon at bounding box center [1238, 138] width 15 height 15
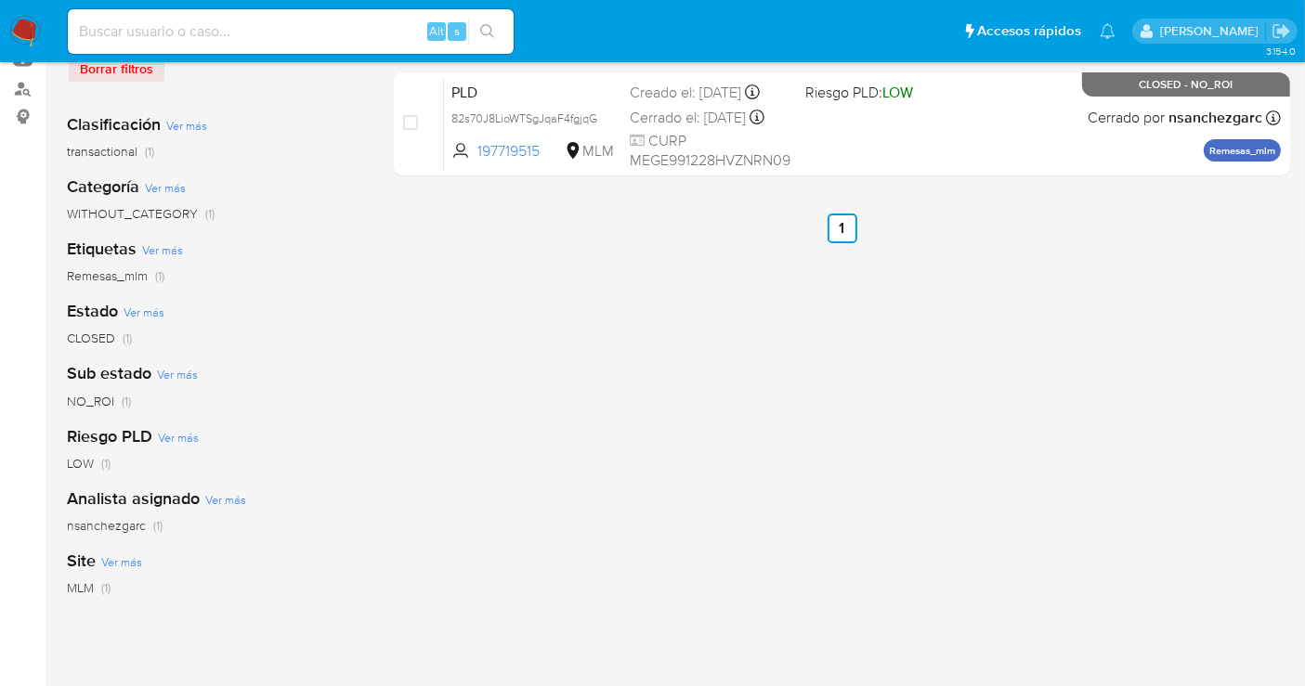
scroll to position [309, 0]
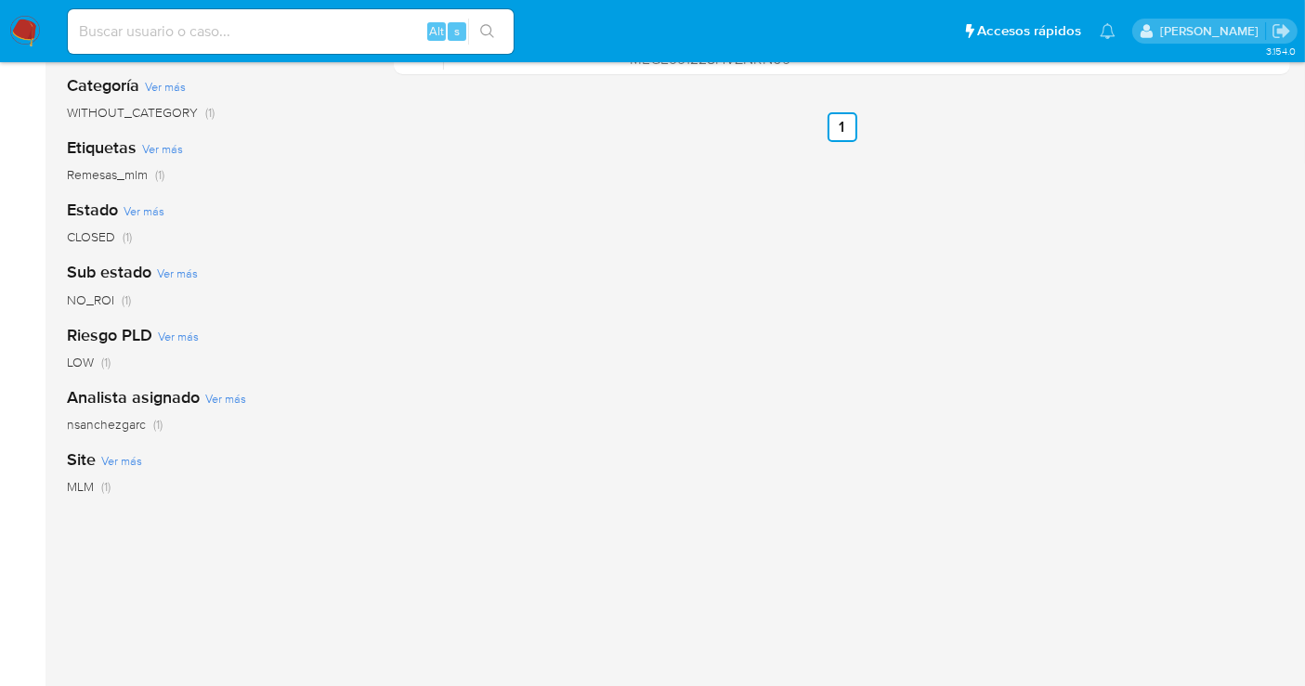
click at [106, 428] on span "nsanchezgarc" at bounding box center [106, 424] width 79 height 19
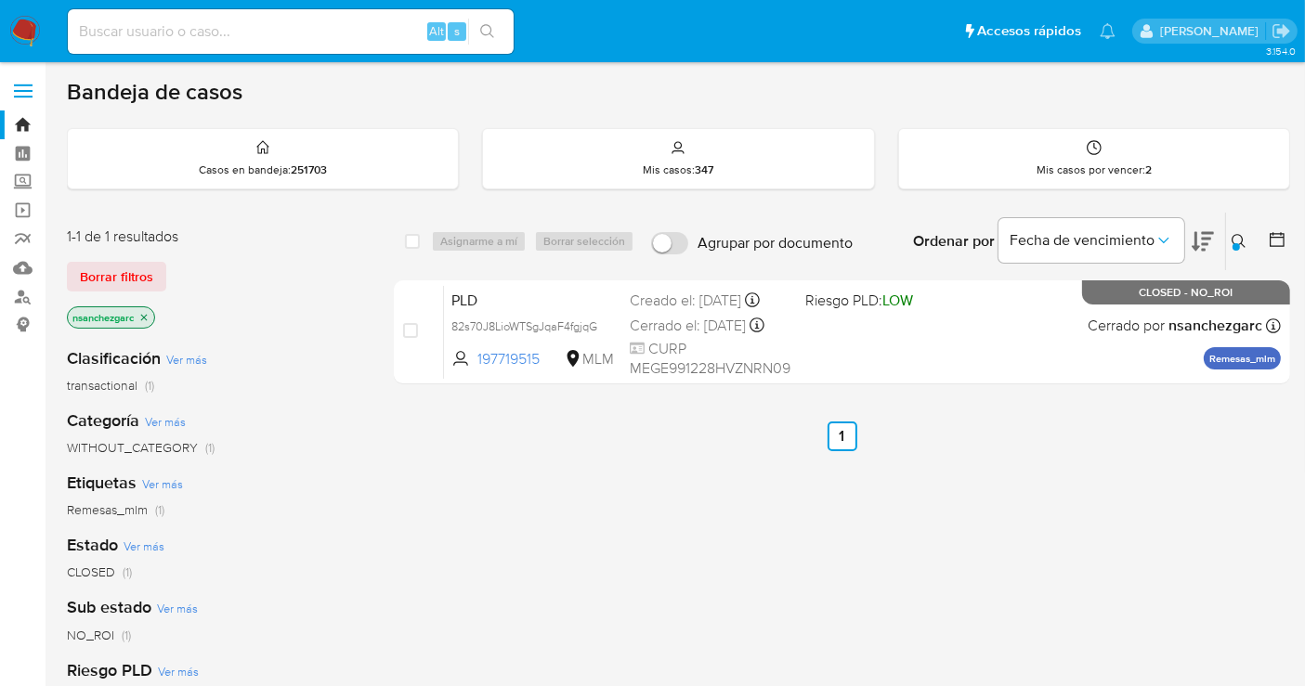
click at [1238, 238] on icon at bounding box center [1238, 241] width 15 height 15
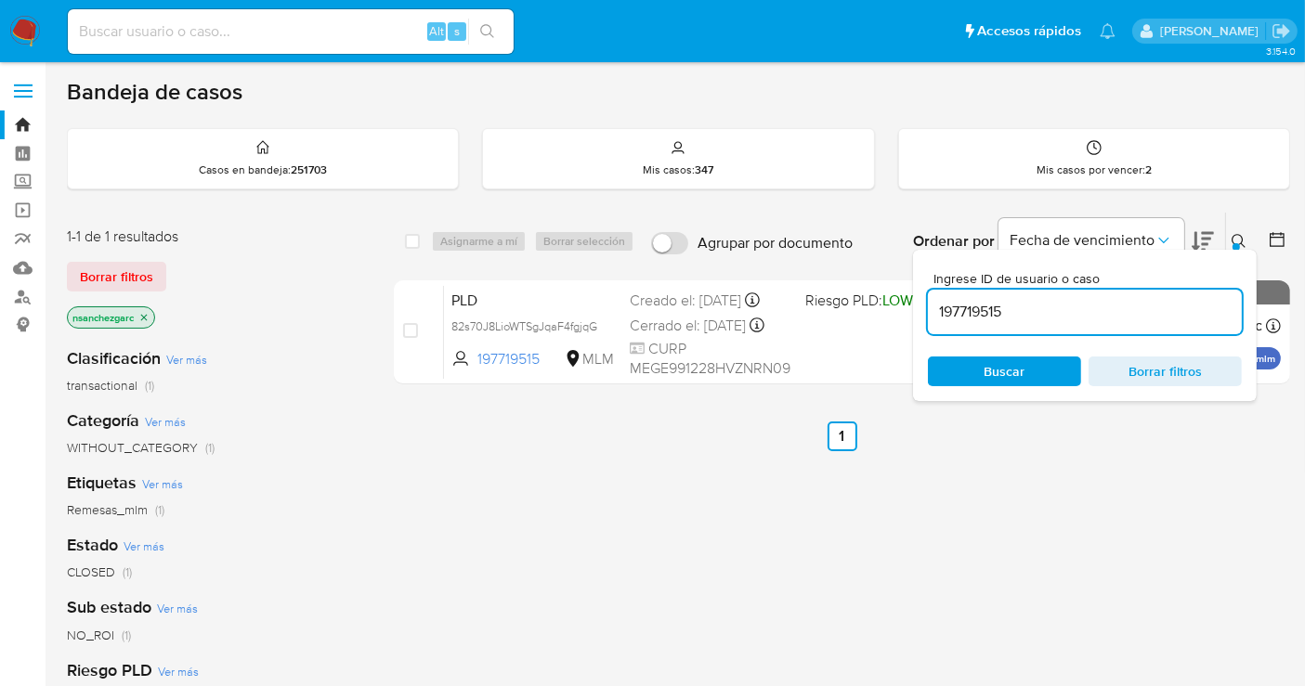
click at [991, 317] on input "197719515" at bounding box center [1085, 312] width 314 height 24
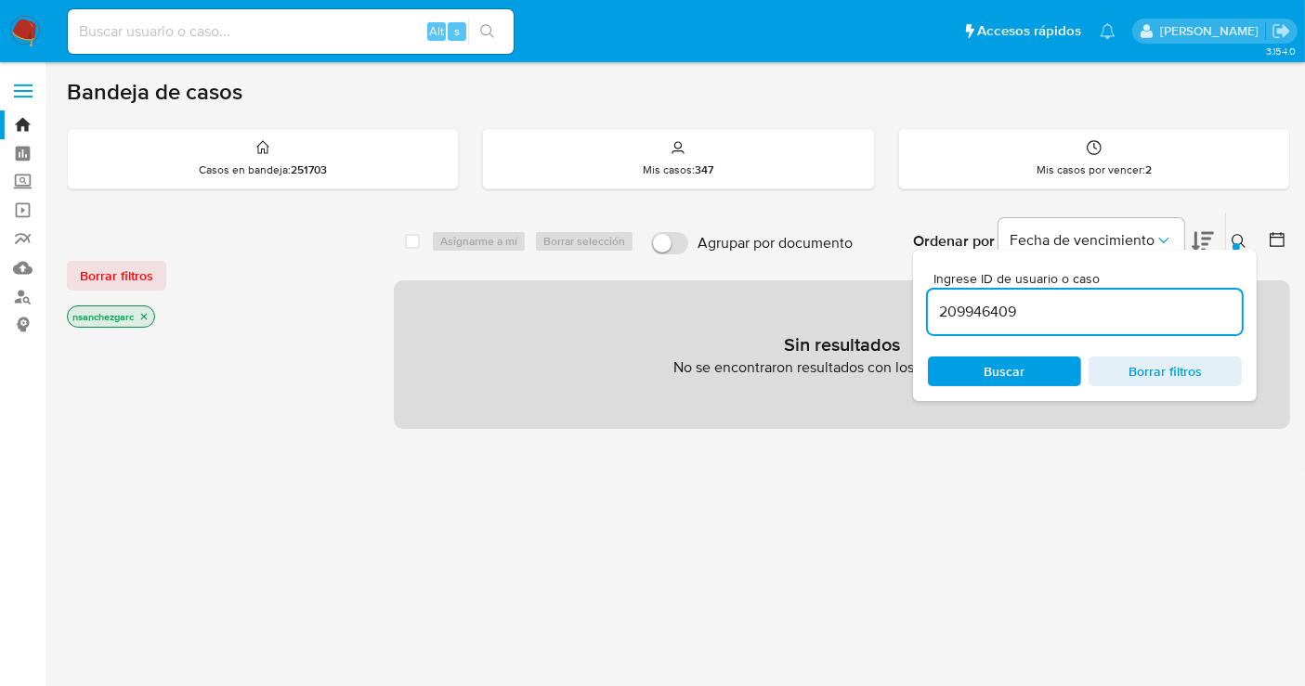
click at [140, 315] on icon "close-filter" at bounding box center [143, 316] width 11 height 11
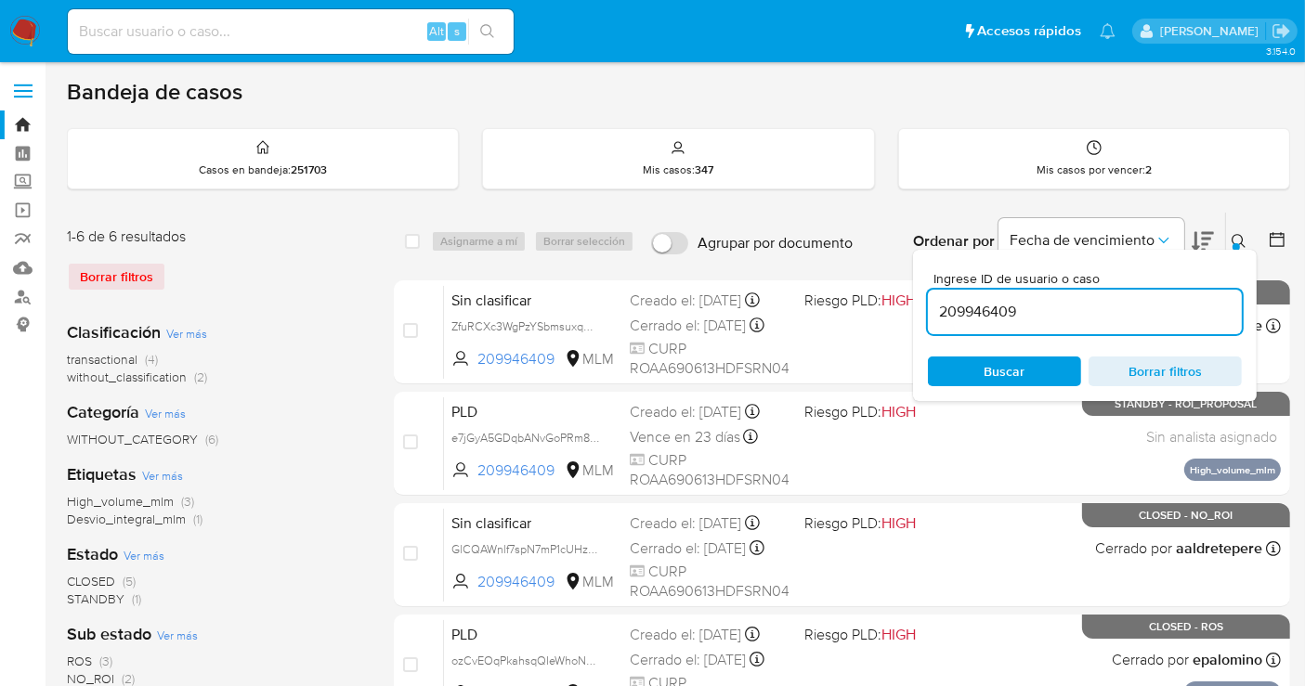
click at [1242, 230] on button at bounding box center [1241, 241] width 31 height 22
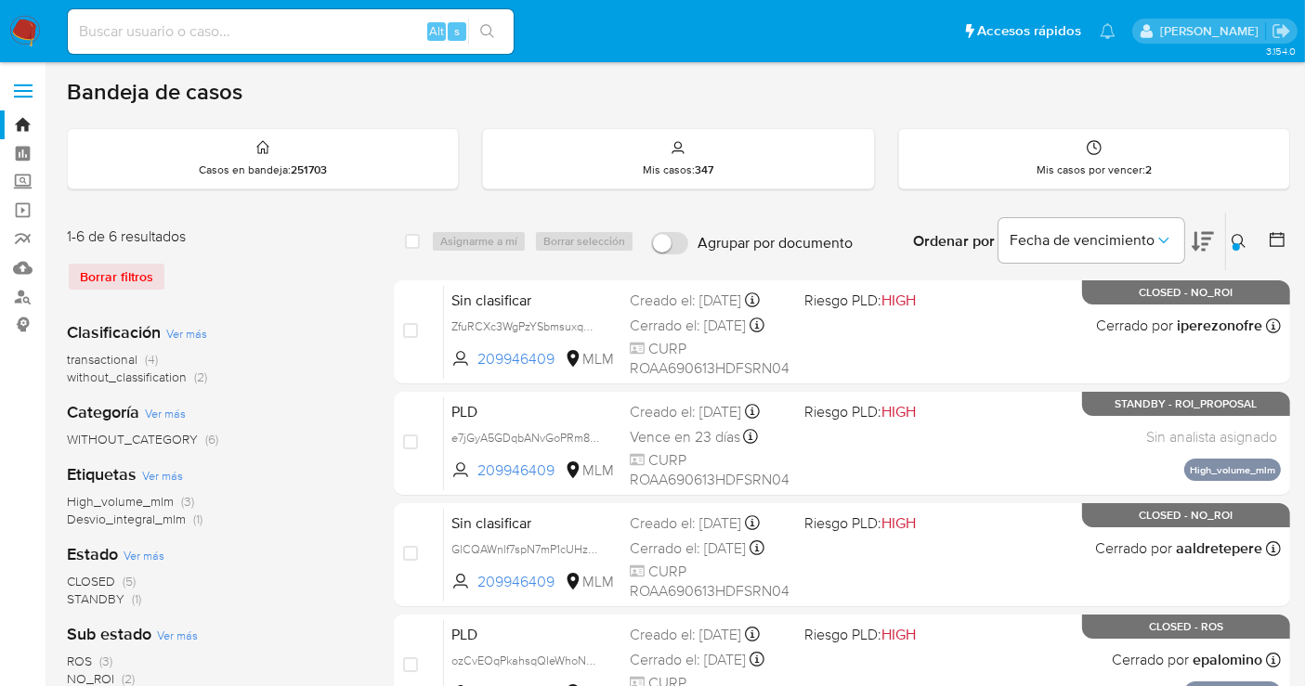
click at [1233, 243] on div at bounding box center [1235, 246] width 7 height 7
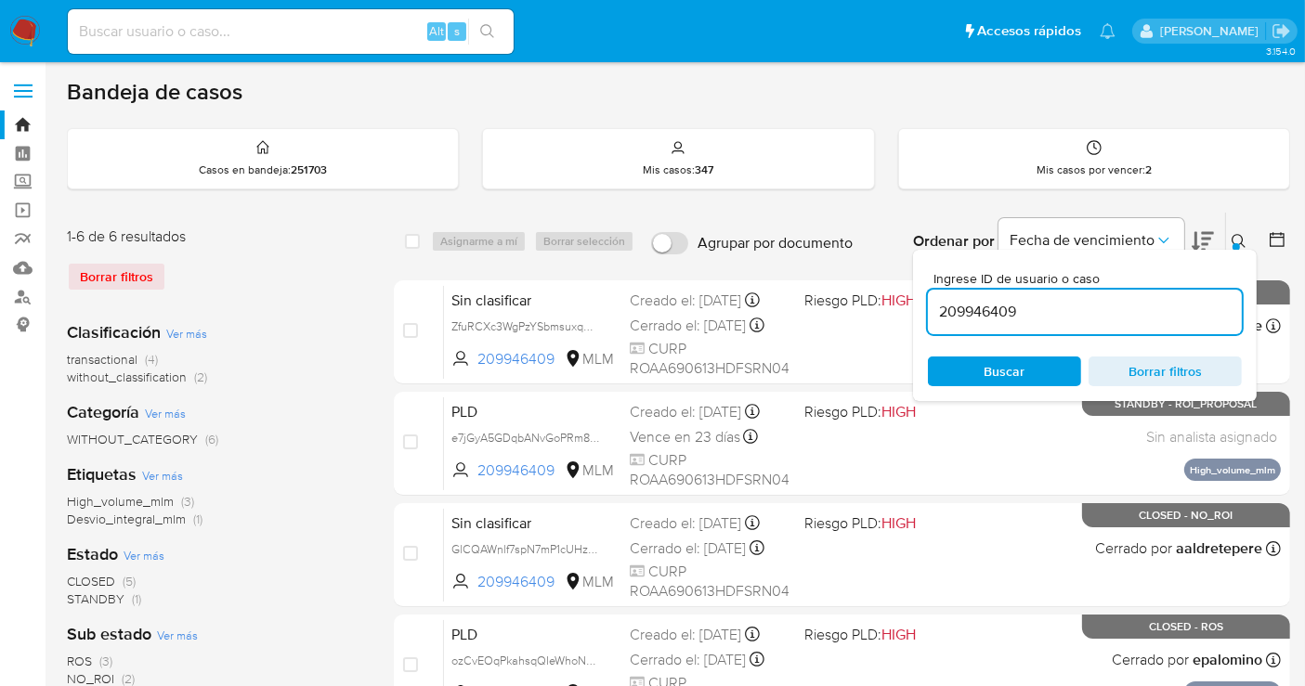
click at [975, 314] on input "209946409" at bounding box center [1085, 312] width 314 height 24
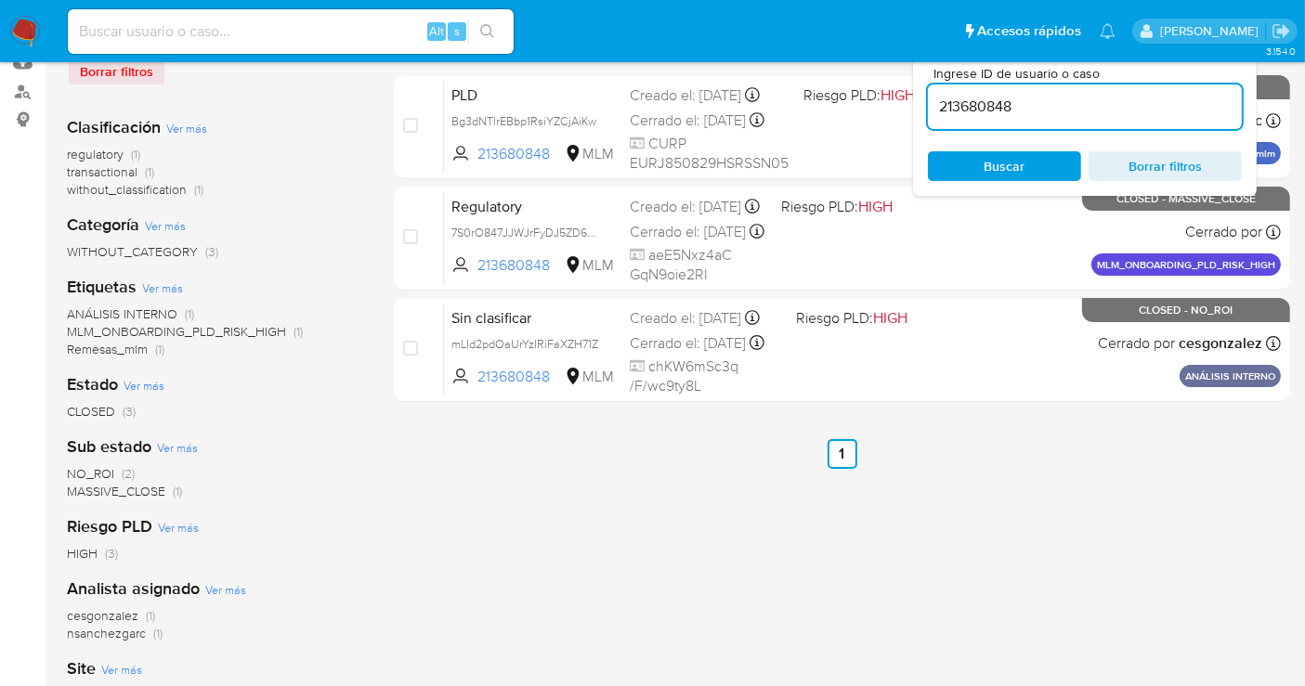
scroll to position [206, 0]
click at [133, 631] on span "nsanchezgarc" at bounding box center [106, 632] width 79 height 19
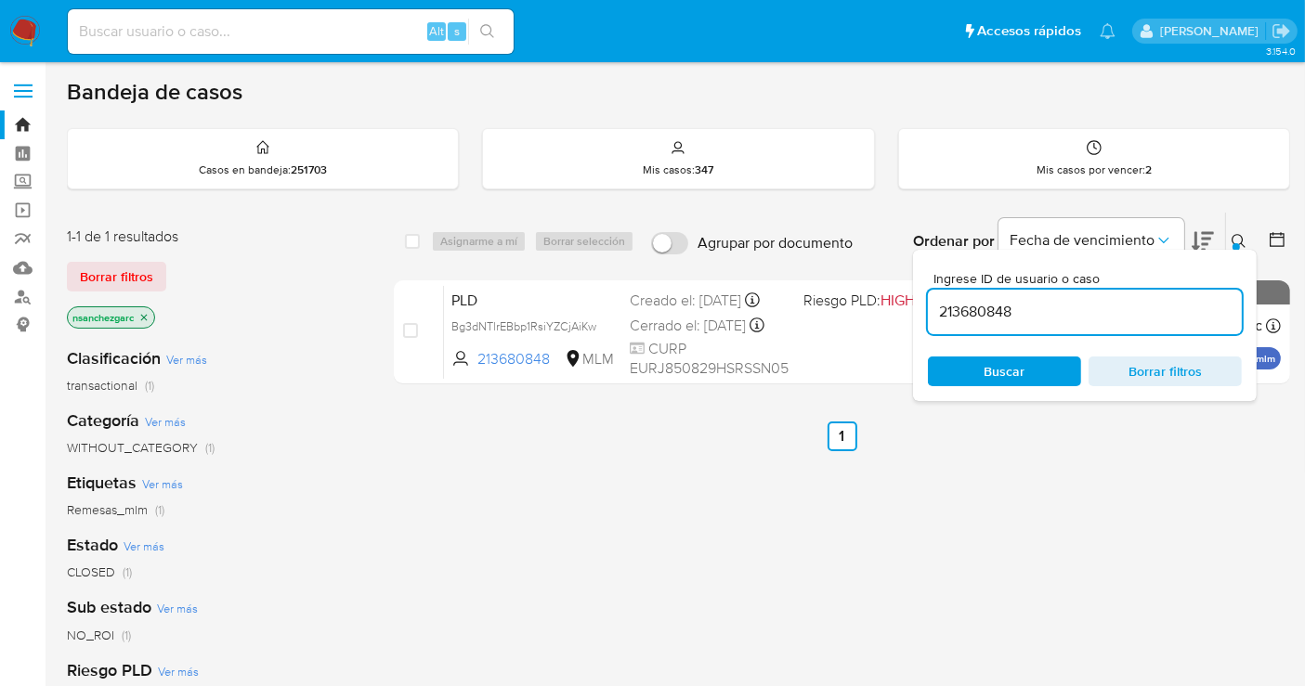
click at [1228, 236] on button at bounding box center [1241, 241] width 31 height 22
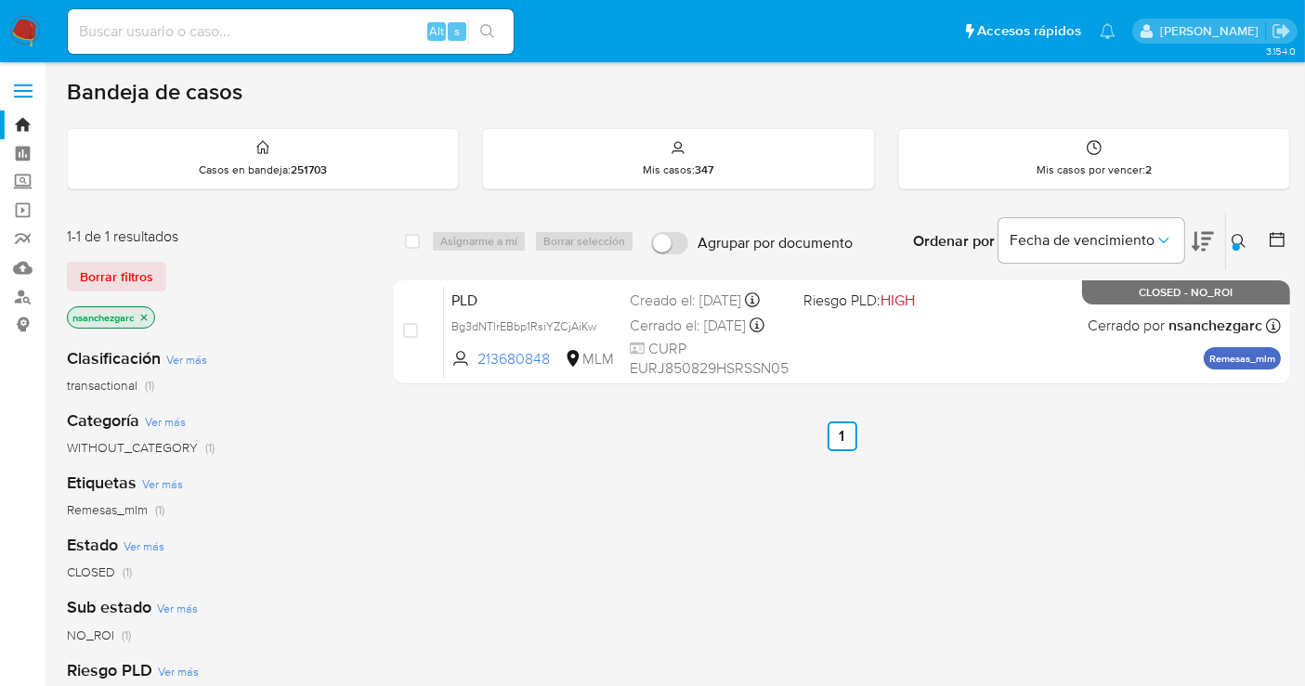
click at [1242, 235] on icon at bounding box center [1238, 241] width 15 height 15
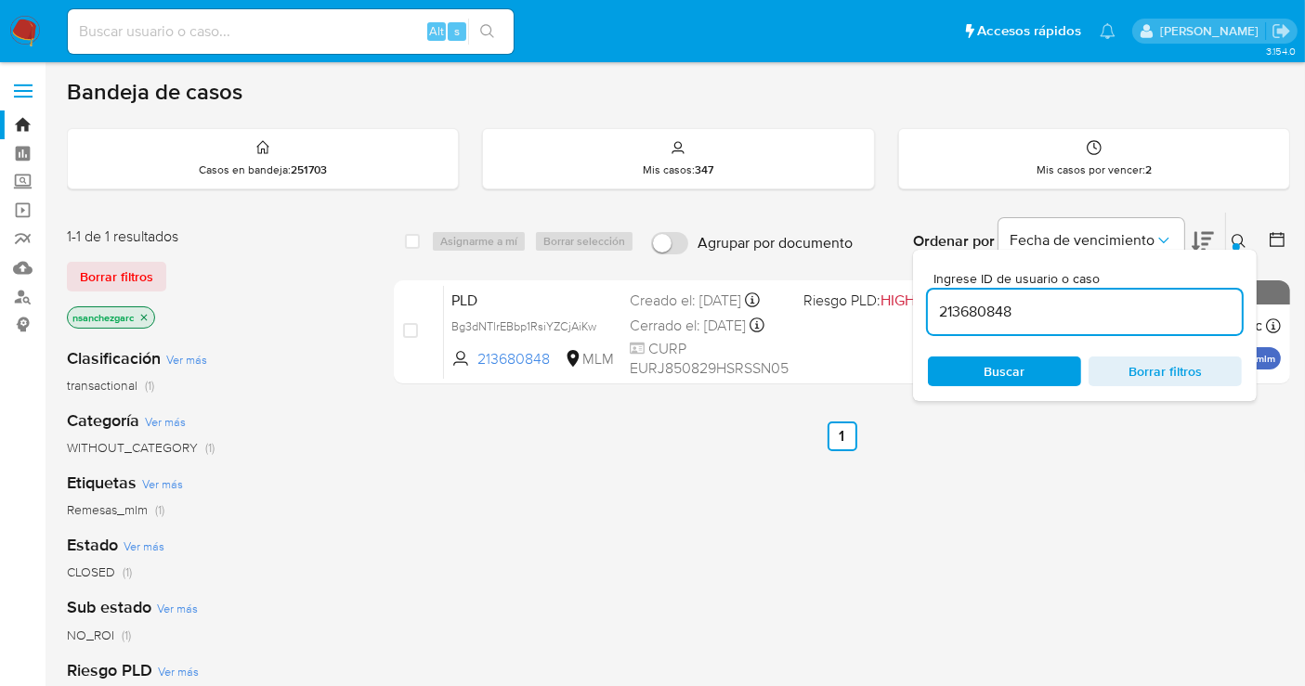
click at [995, 308] on input "213680848" at bounding box center [1085, 312] width 314 height 24
click at [996, 310] on input "215475542" at bounding box center [1085, 312] width 314 height 24
paste input "20294385"
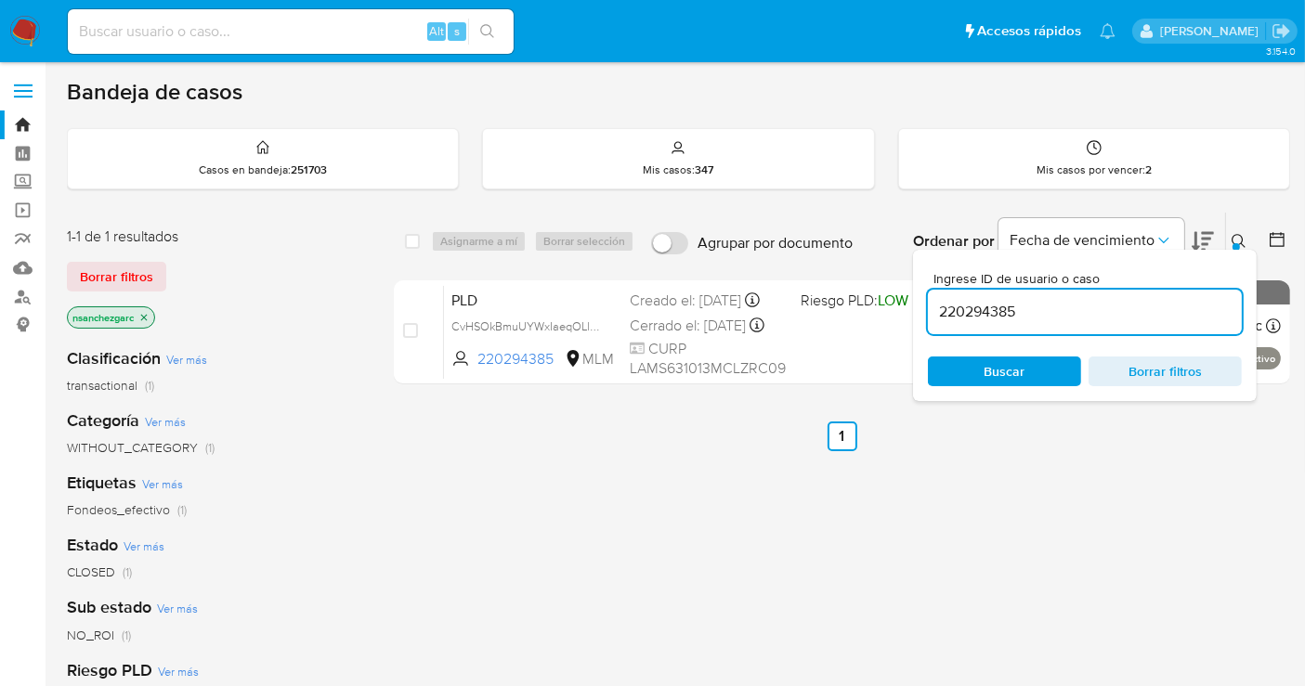
click at [995, 310] on input "220294385" at bounding box center [1085, 312] width 314 height 24
paste input "8162476"
click at [995, 310] on input "228162476" at bounding box center [1085, 312] width 314 height 24
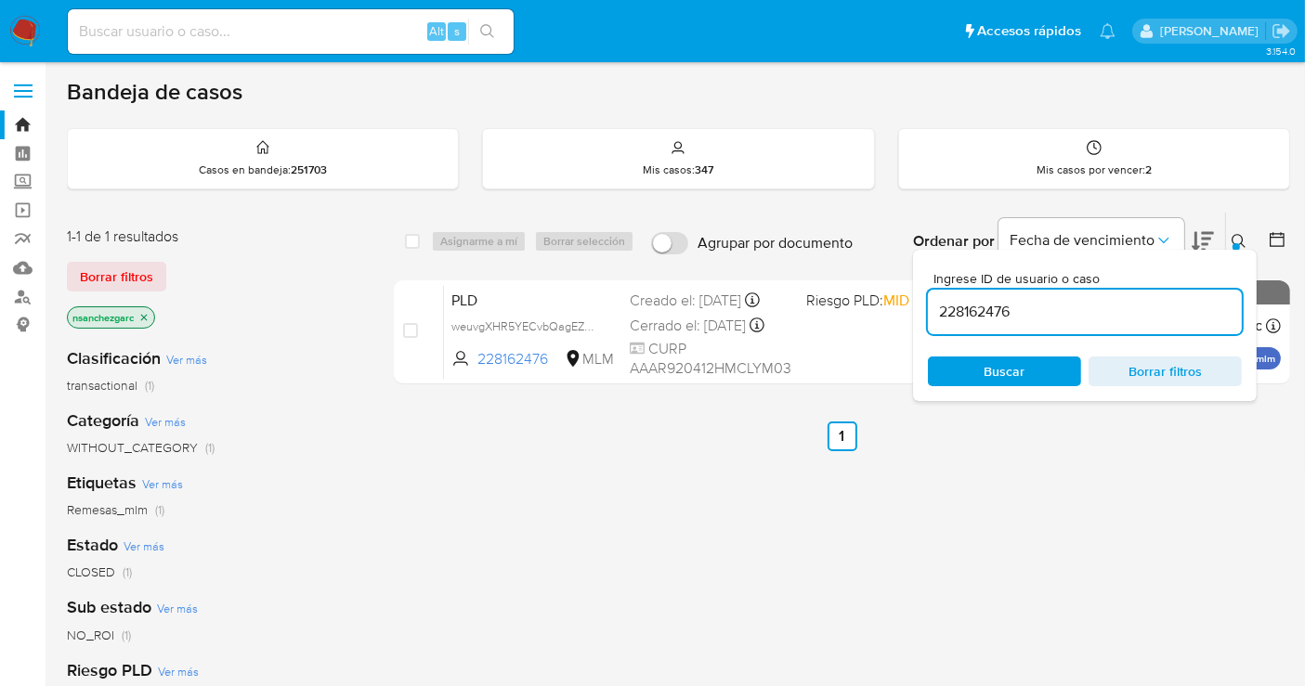
paste input "46607197"
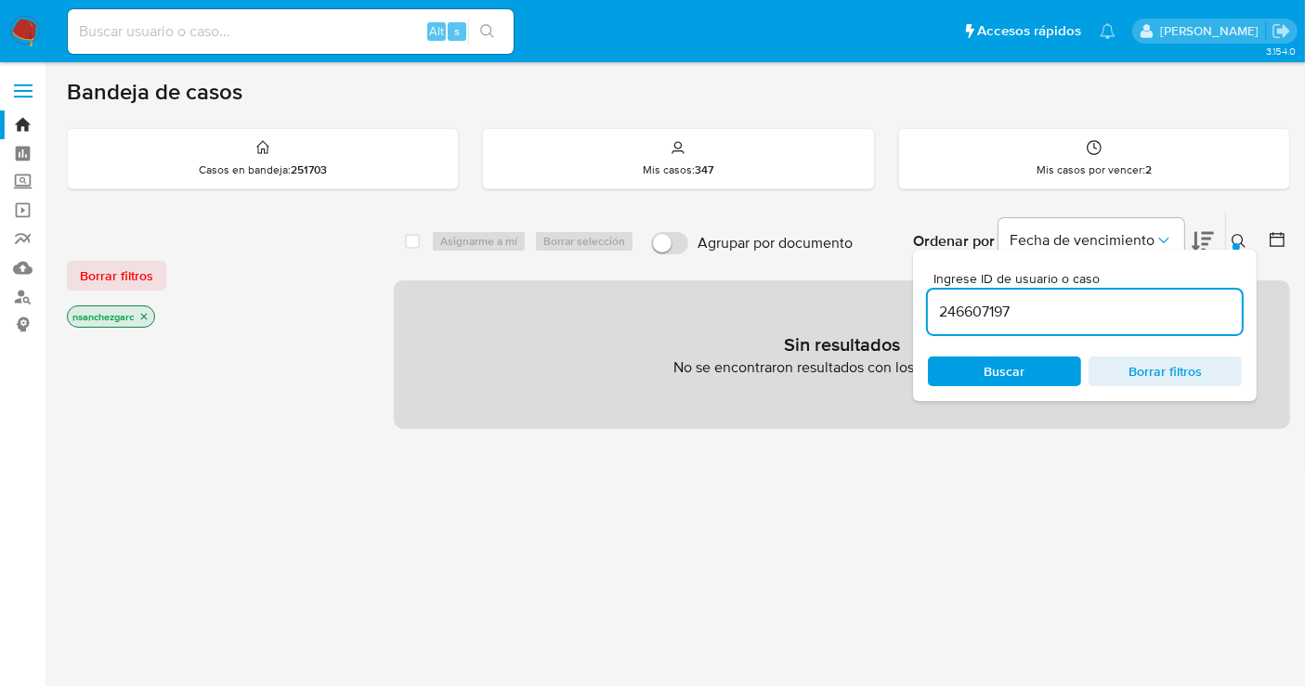
click at [150, 316] on icon "close-filter" at bounding box center [143, 316] width 11 height 11
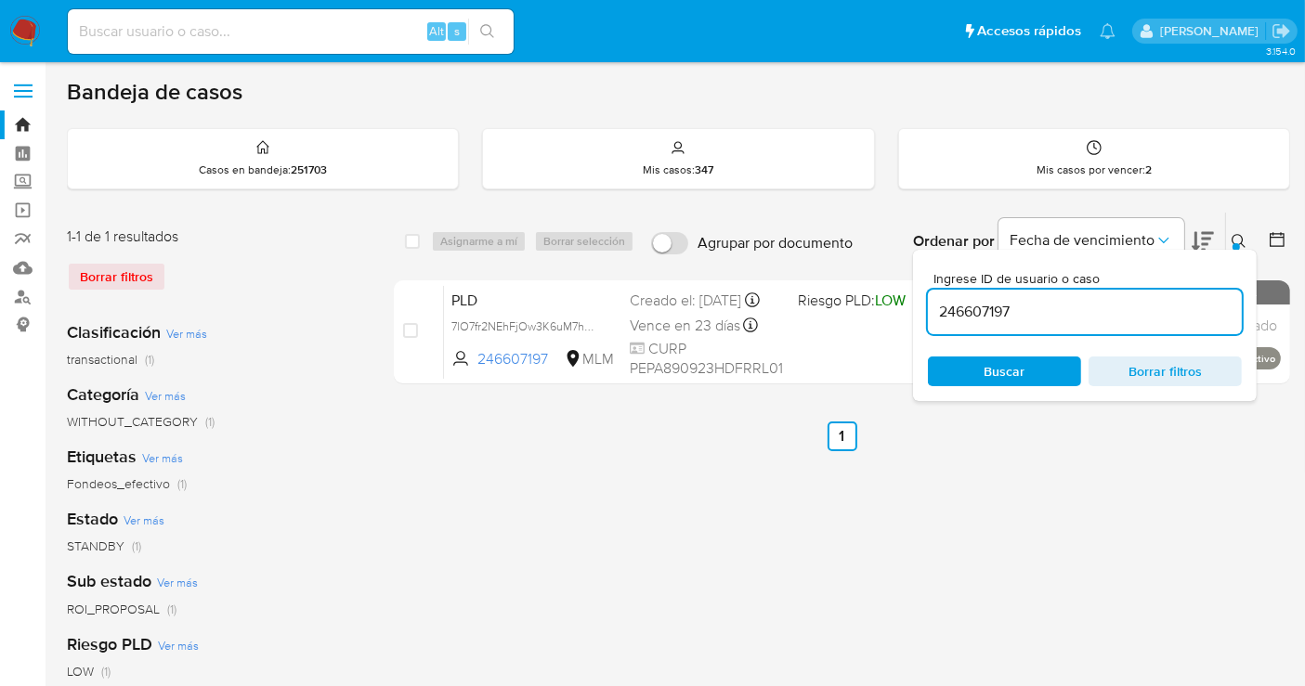
click at [1234, 234] on icon at bounding box center [1238, 241] width 14 height 14
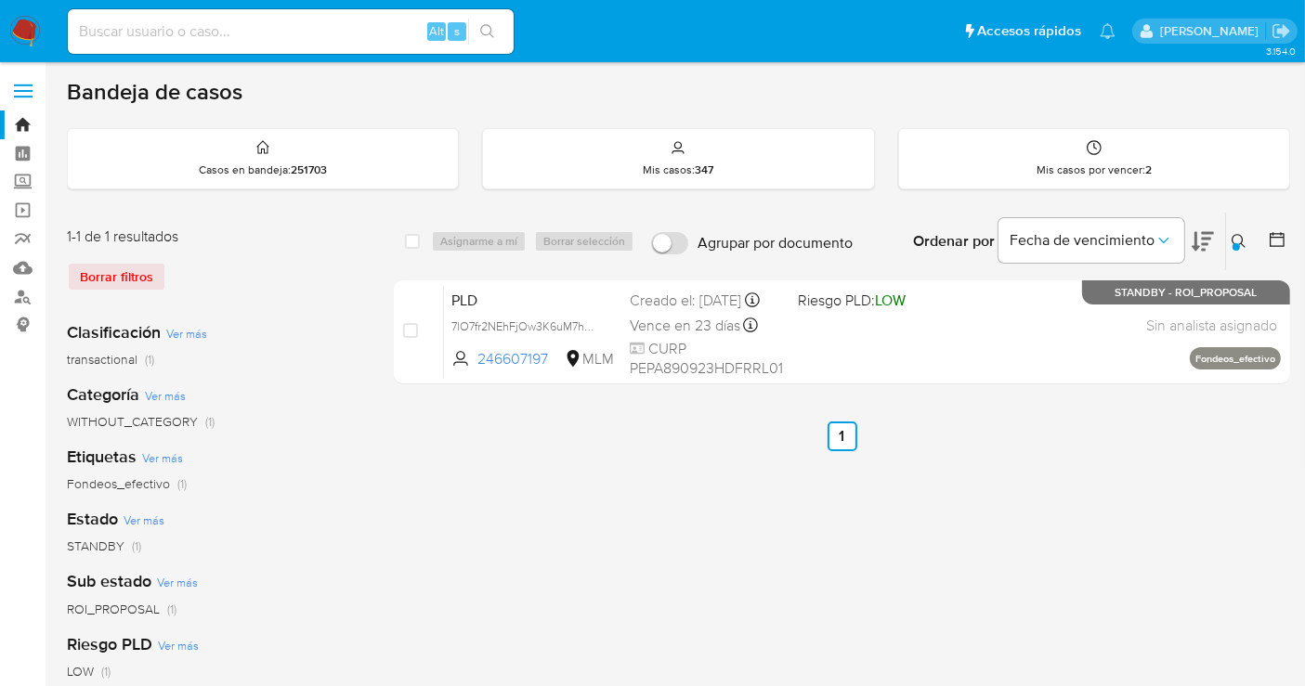
click at [1240, 237] on icon at bounding box center [1238, 241] width 15 height 15
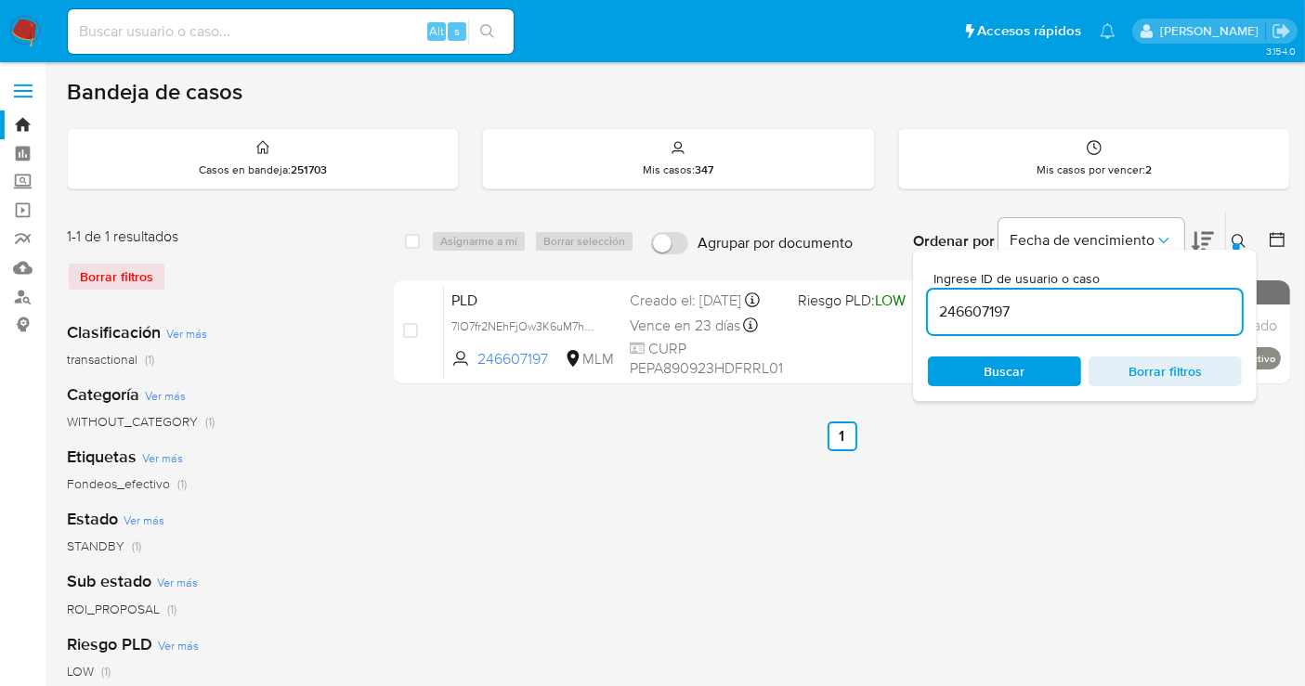
click at [979, 306] on input "246607197" at bounding box center [1085, 312] width 314 height 24
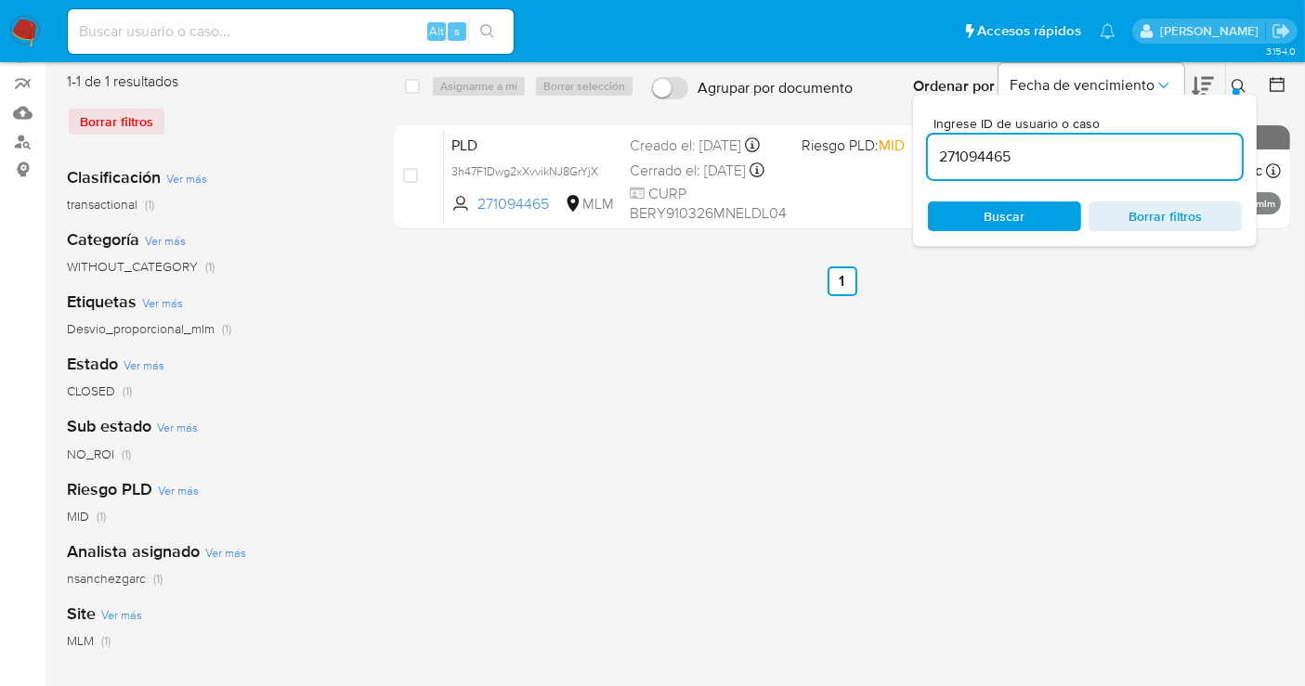
scroll to position [206, 0]
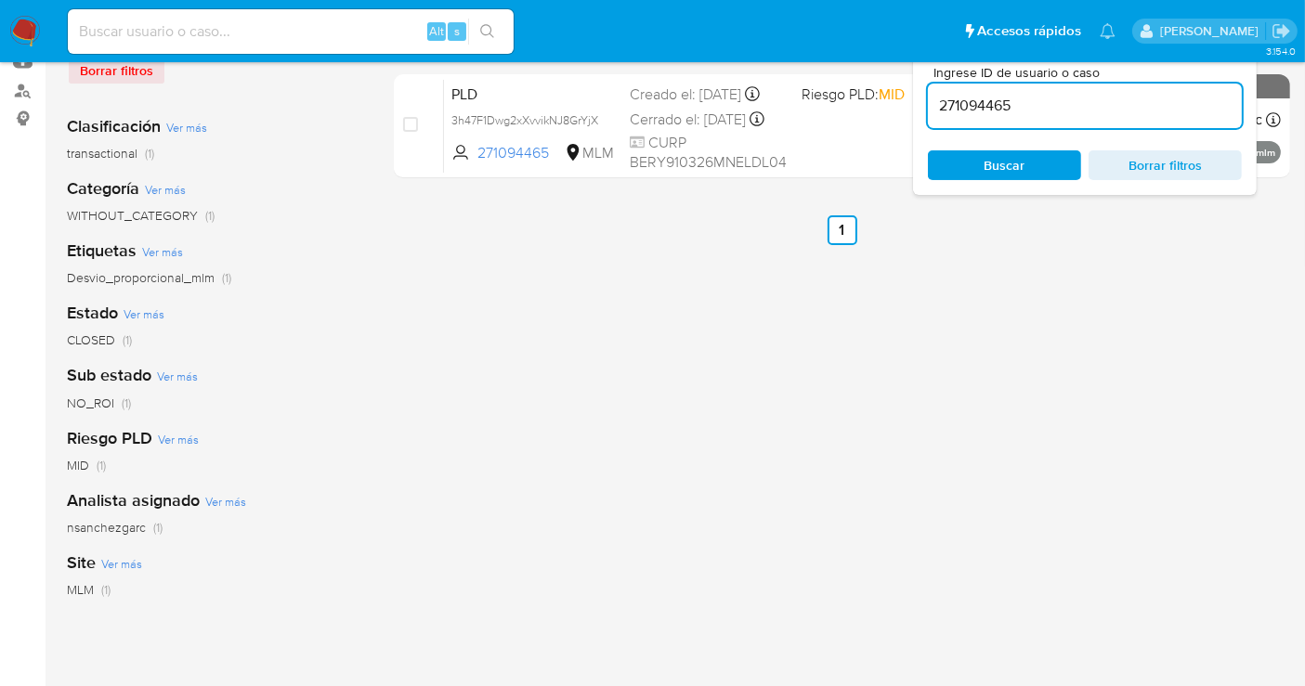
click at [113, 521] on span "nsanchezgarc" at bounding box center [106, 527] width 79 height 19
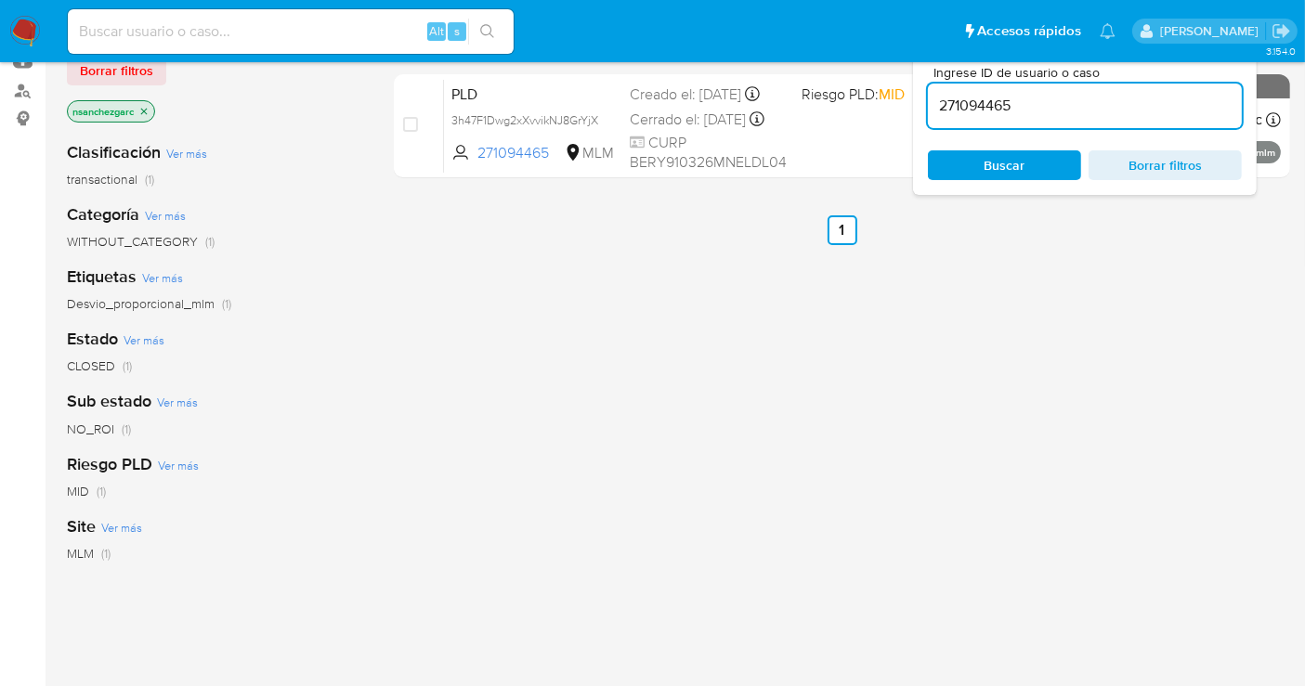
click at [999, 104] on input "271094465" at bounding box center [1085, 106] width 314 height 24
paste input "286132"
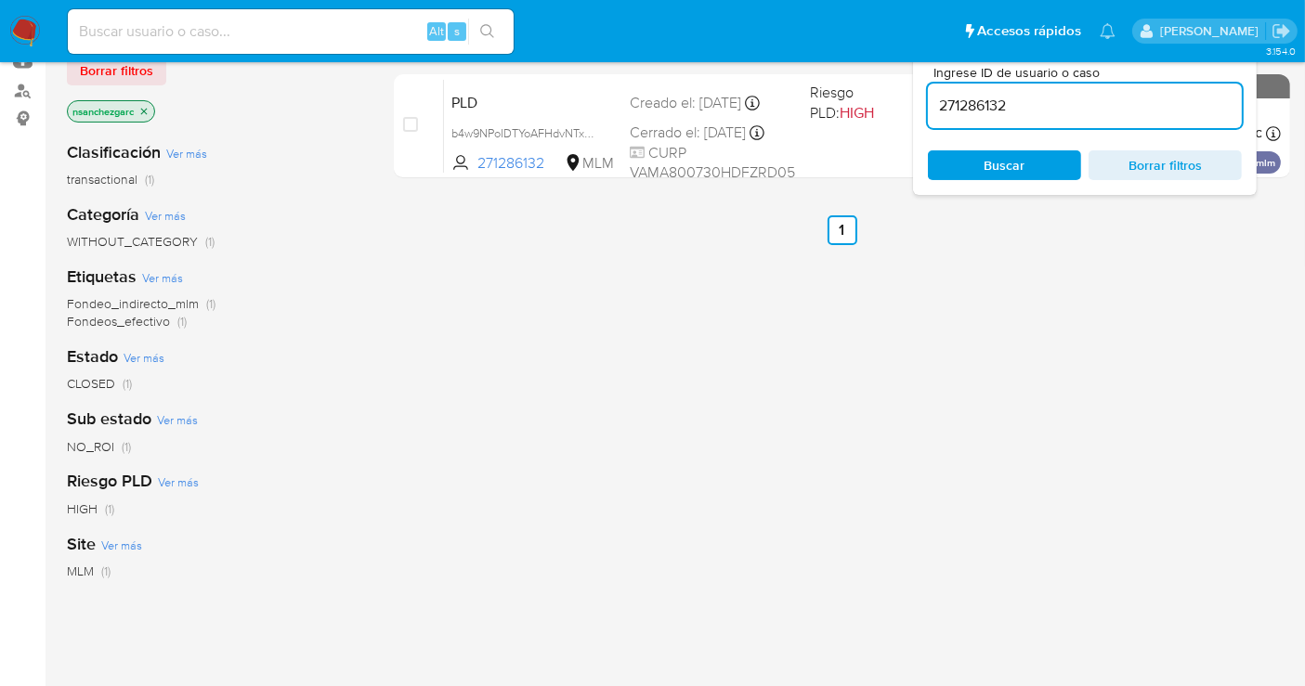
click at [989, 106] on input "271286132" at bounding box center [1085, 106] width 314 height 24
paste input "30212288"
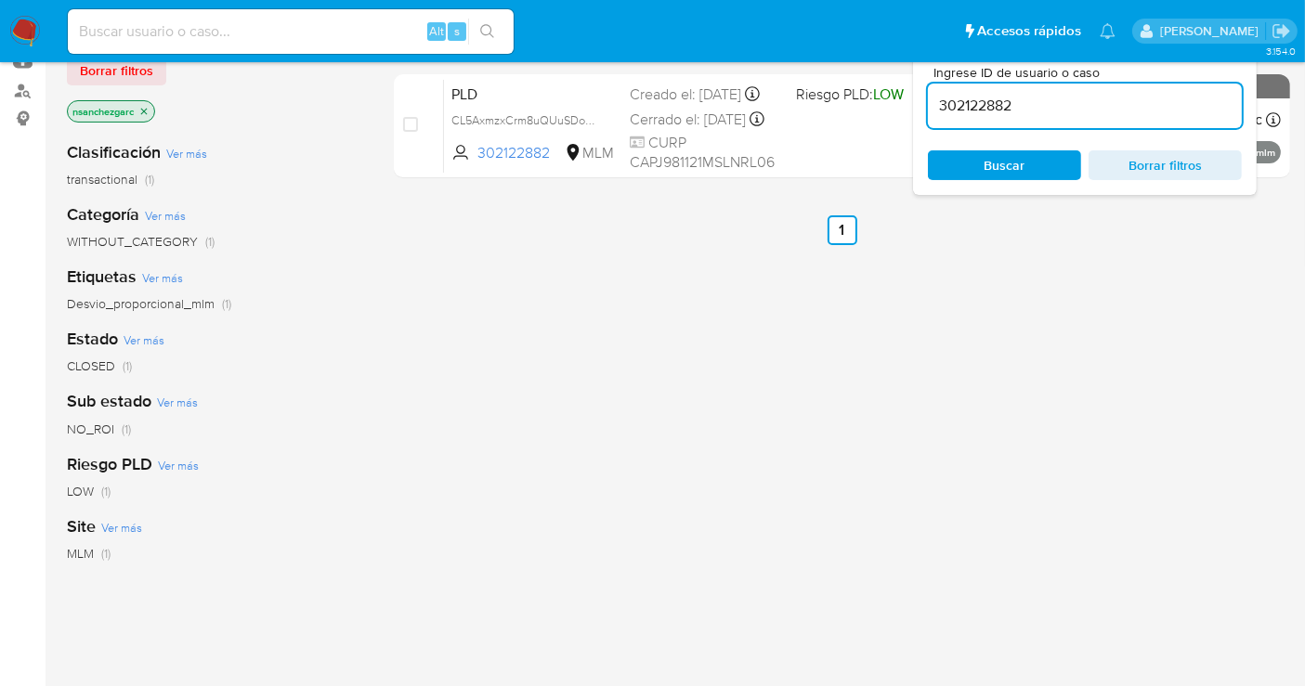
click at [970, 103] on input "302122882" at bounding box center [1085, 106] width 314 height 24
paste input "6977343"
click at [970, 103] on input "306977343" at bounding box center [1085, 106] width 314 height 24
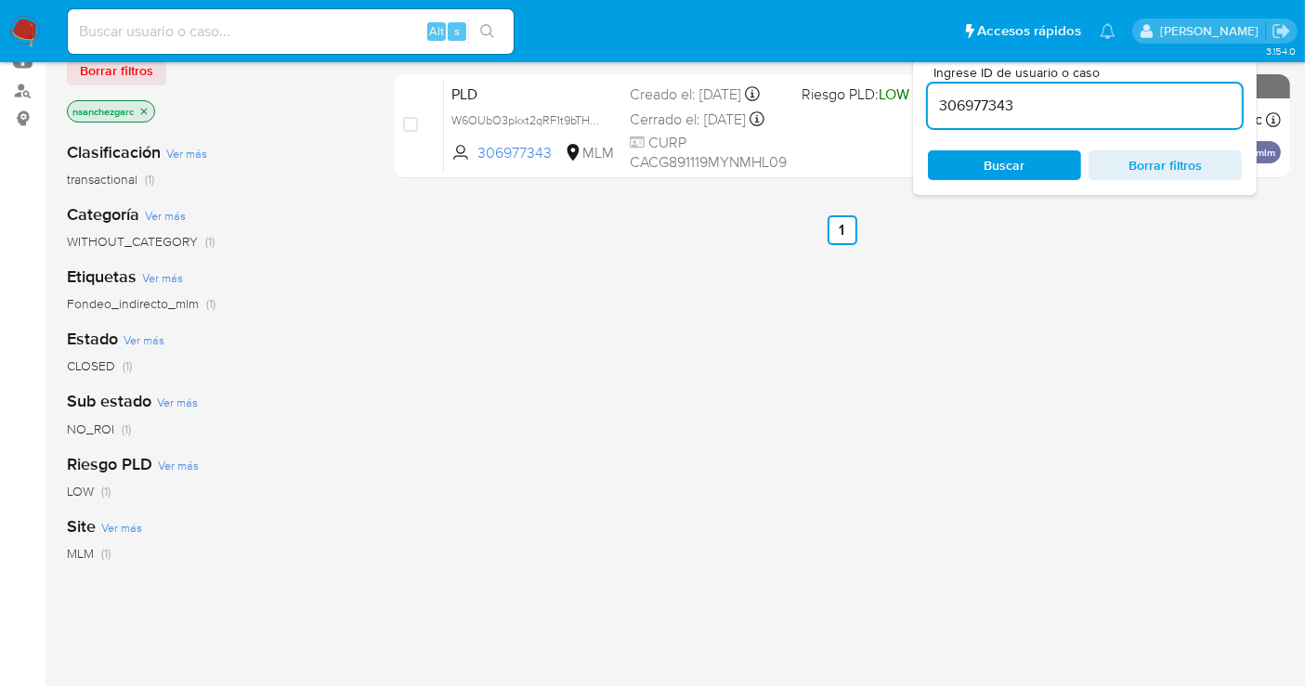
paste input "55216457"
click at [970, 103] on input "355216457" at bounding box center [1085, 106] width 314 height 24
paste input "421569209"
click at [970, 103] on input "421569209" at bounding box center [1085, 106] width 314 height 24
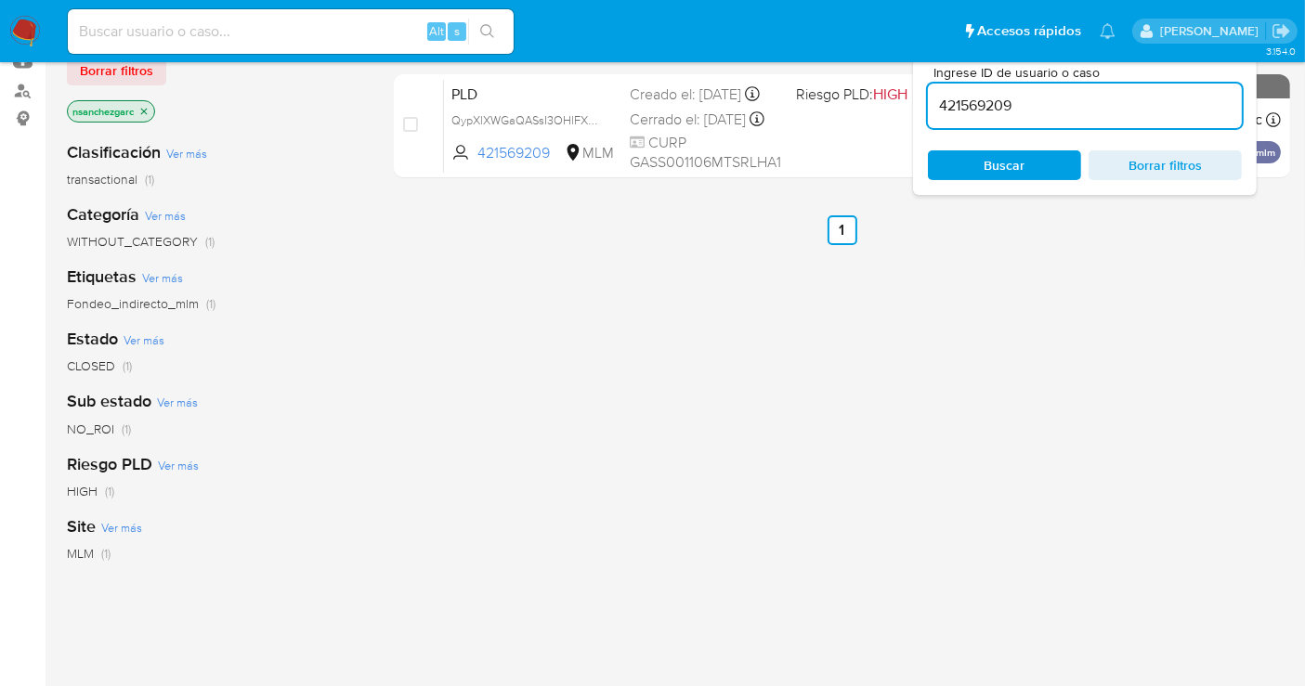
click at [970, 103] on input "421569209" at bounding box center [1085, 106] width 314 height 24
paste input "31198172"
click at [970, 103] on input "431198172" at bounding box center [1085, 106] width 314 height 24
paste input "5168184"
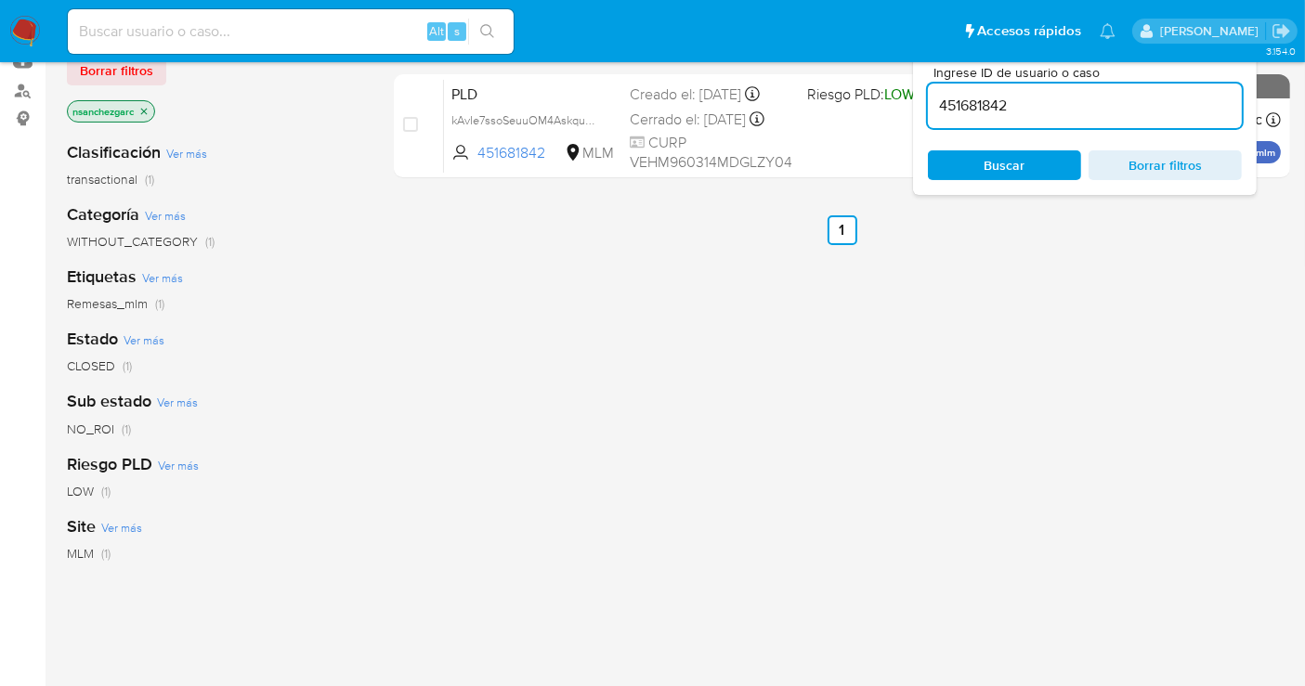
click at [970, 103] on input "451681842" at bounding box center [1085, 106] width 314 height 24
paste input "65123127"
click at [970, 103] on input "465123127" at bounding box center [1085, 106] width 314 height 24
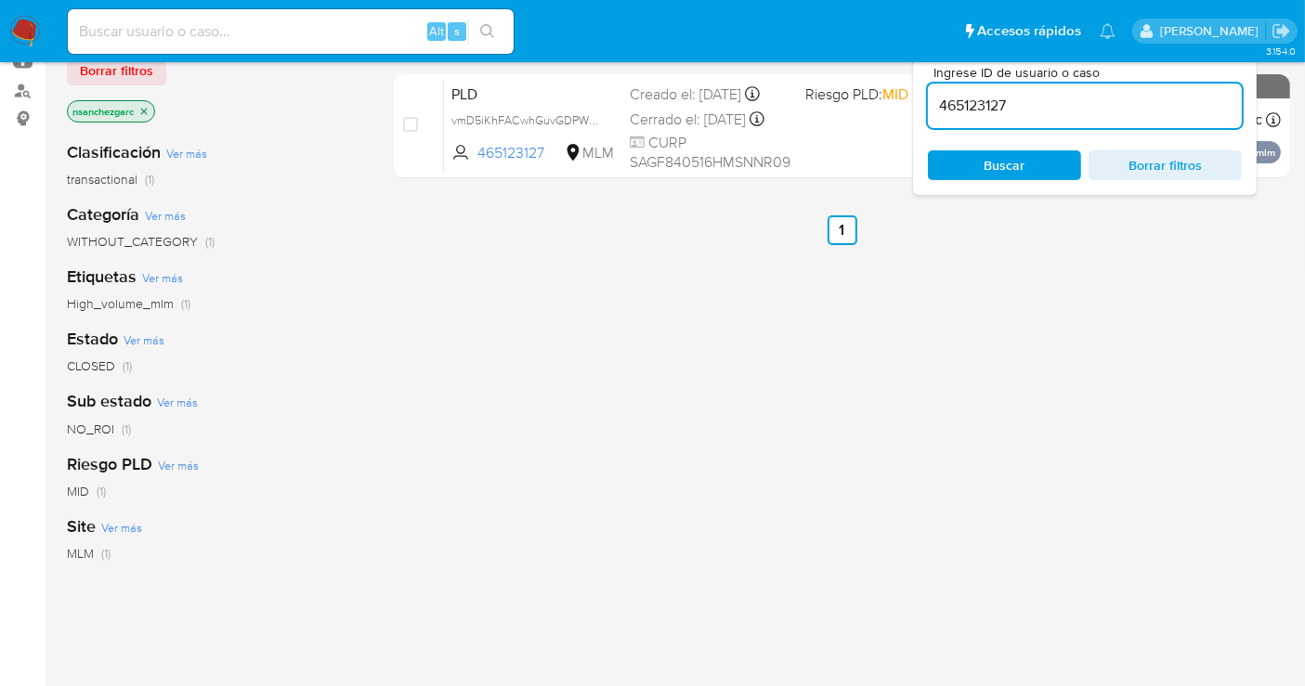
paste input "83324805"
click at [970, 103] on input "483324805" at bounding box center [1085, 106] width 314 height 24
paste input "528880361"
click at [970, 103] on input "528880361" at bounding box center [1085, 106] width 314 height 24
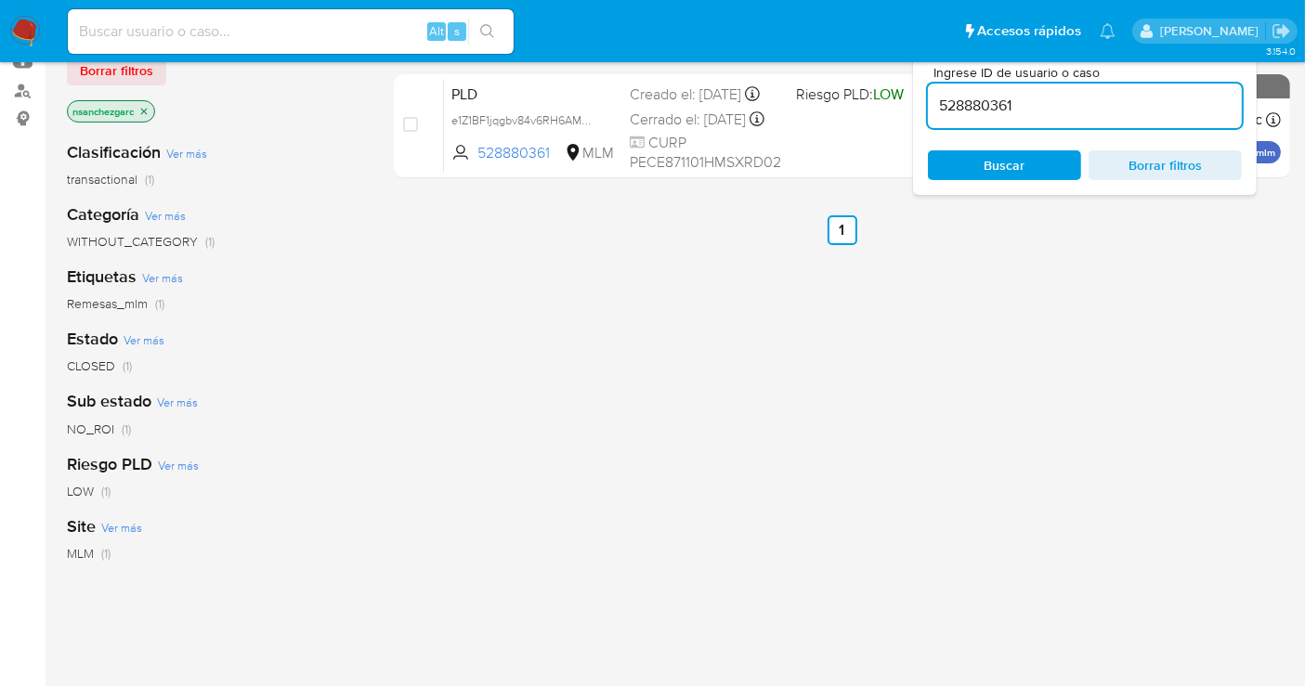
click at [970, 103] on input "528880361" at bounding box center [1085, 106] width 314 height 24
paste input "611011965"
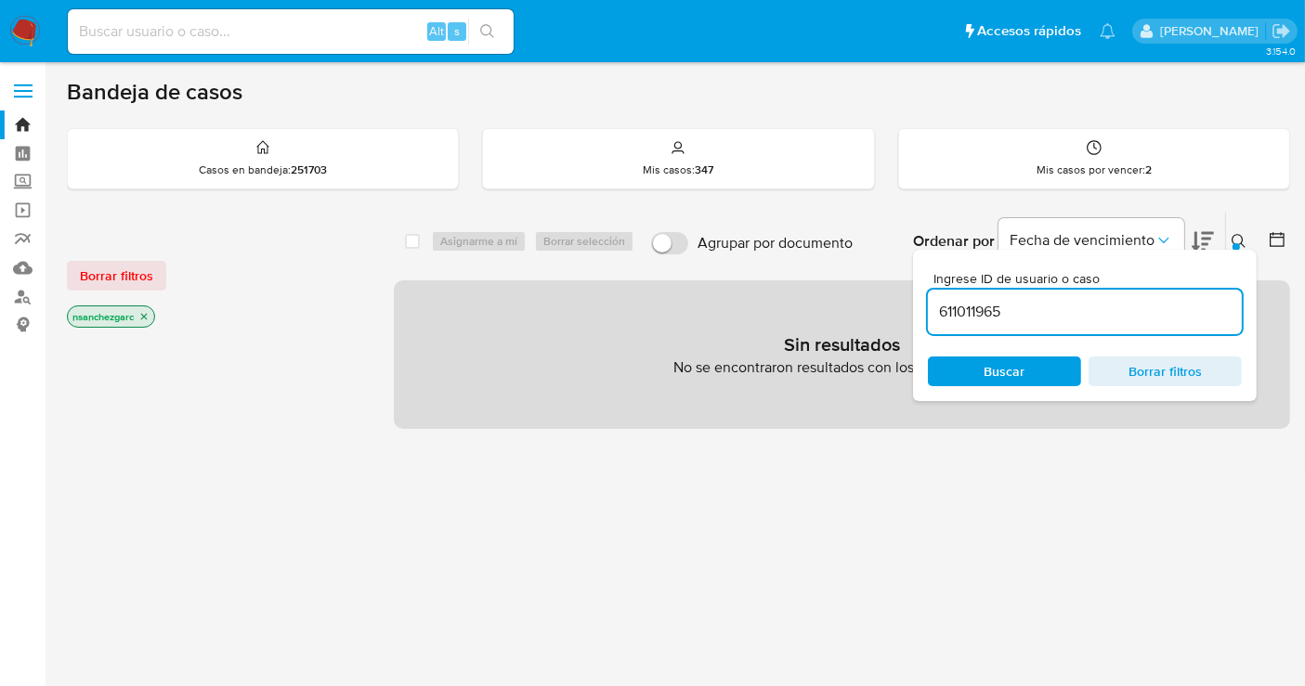
click at [147, 317] on icon "close-filter" at bounding box center [144, 317] width 7 height 7
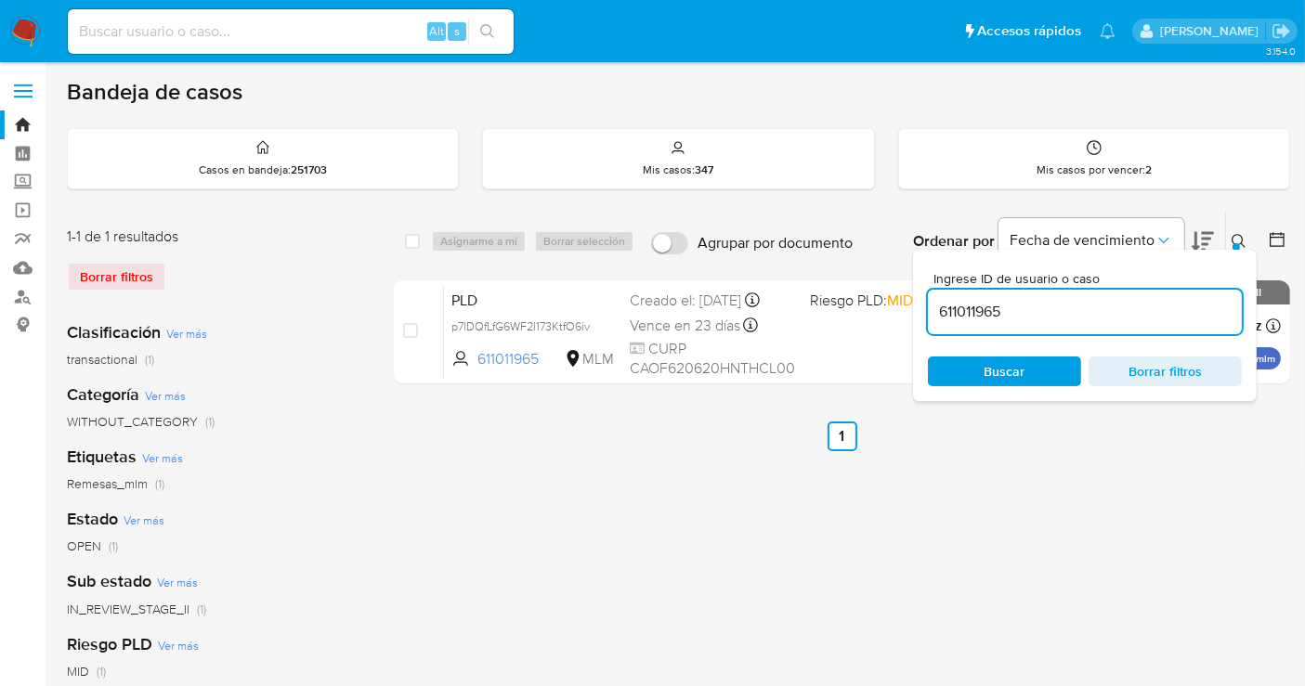
click at [1235, 234] on icon at bounding box center [1238, 241] width 15 height 15
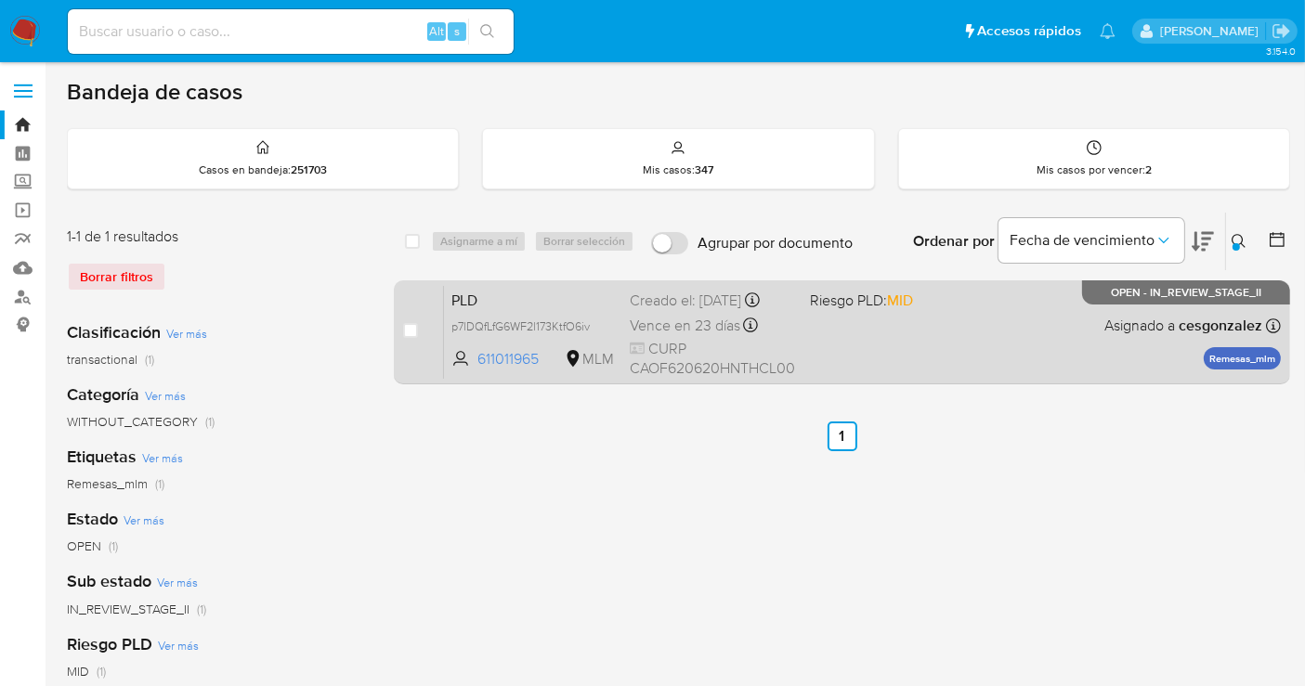
click at [660, 344] on span "CURP CAOF620620HNTHCL00" at bounding box center [712, 359] width 165 height 40
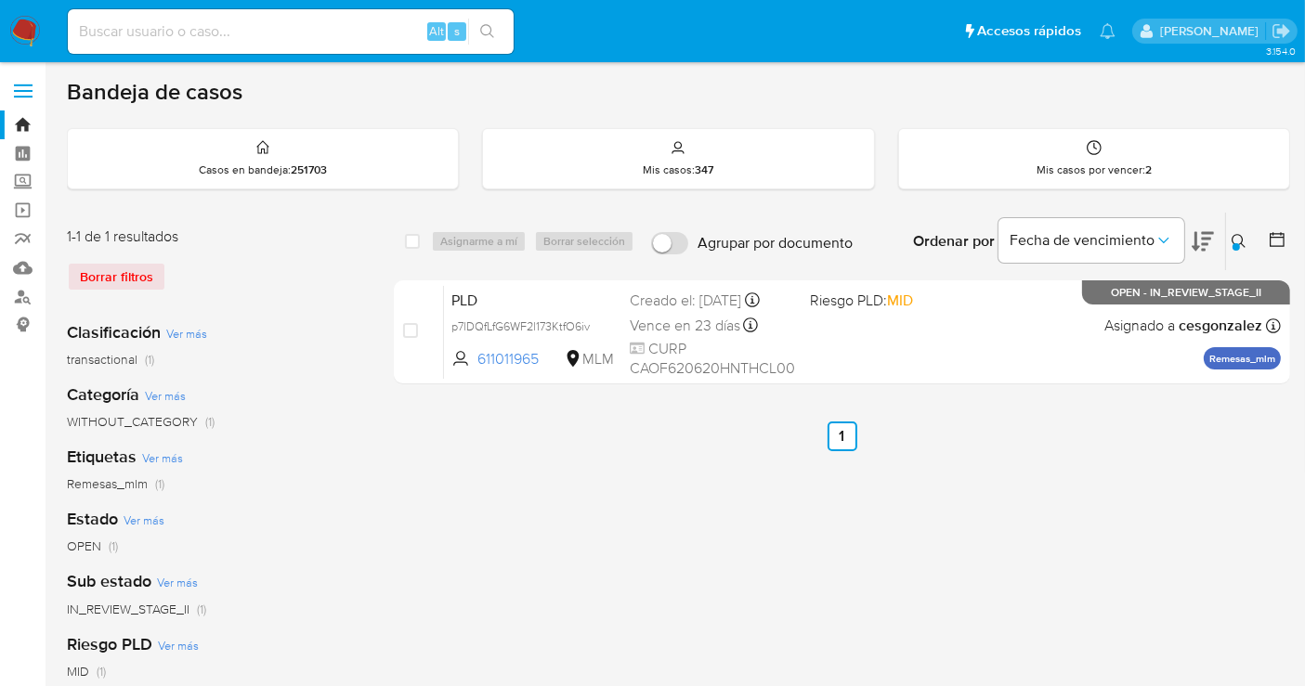
click at [1239, 240] on icon at bounding box center [1238, 241] width 15 height 15
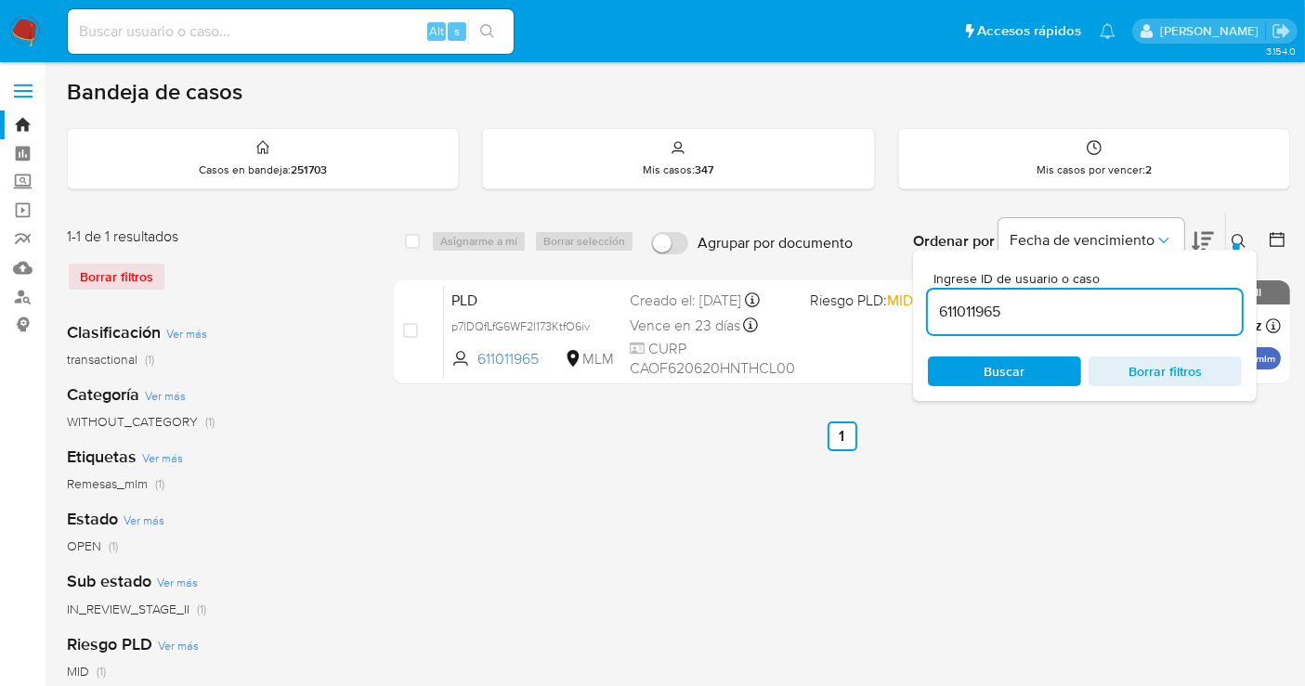
click at [1009, 306] on input "611011965" at bounding box center [1085, 312] width 314 height 24
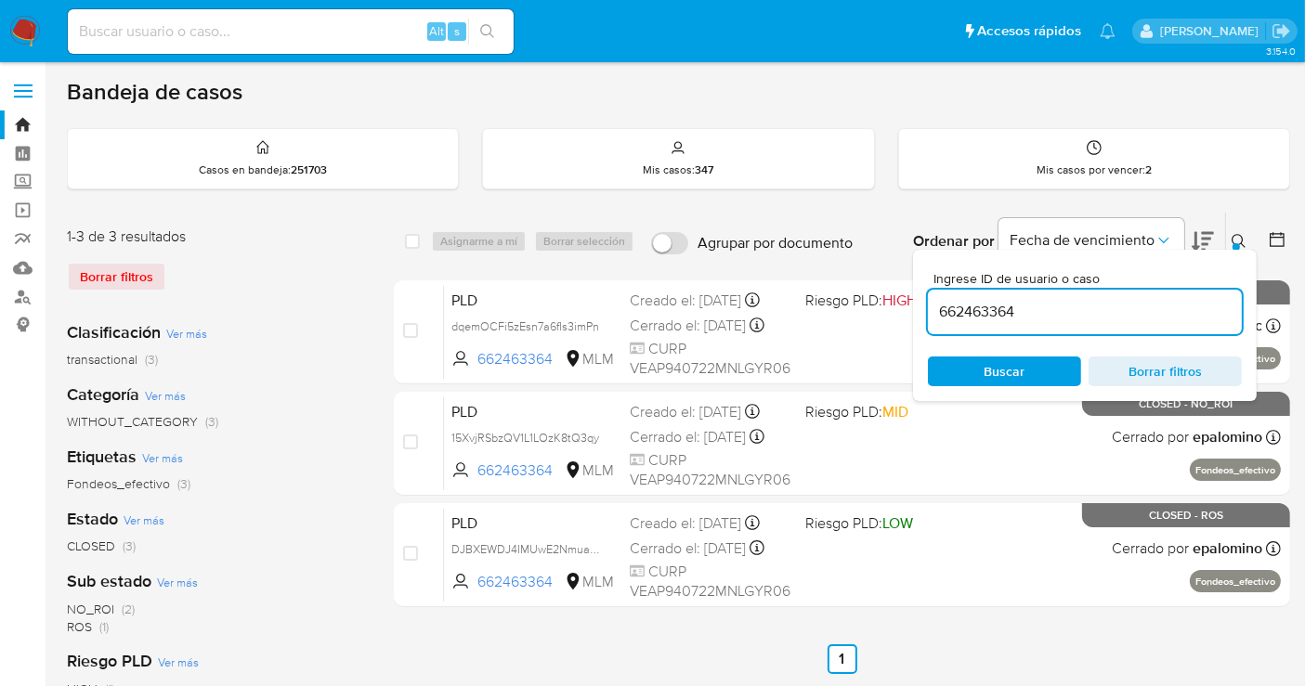
click at [1236, 237] on icon at bounding box center [1238, 241] width 15 height 15
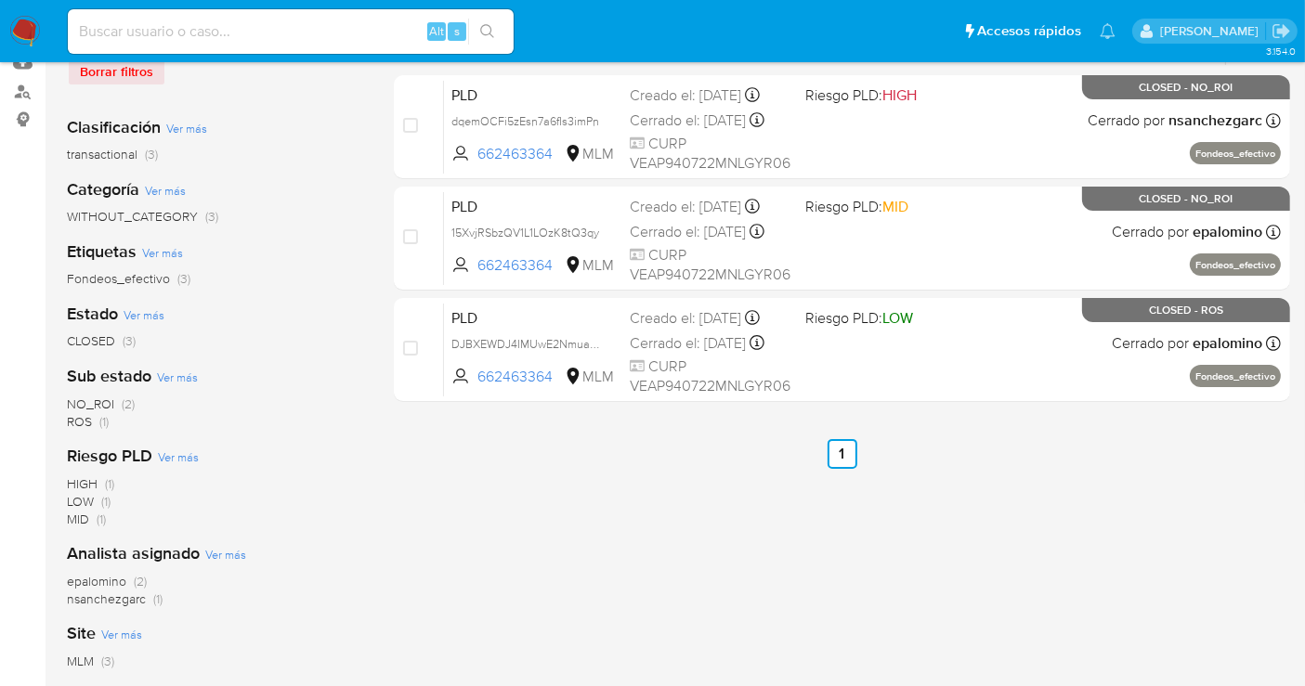
scroll to position [206, 0]
click at [116, 594] on span "nsanchezgarc" at bounding box center [106, 598] width 79 height 19
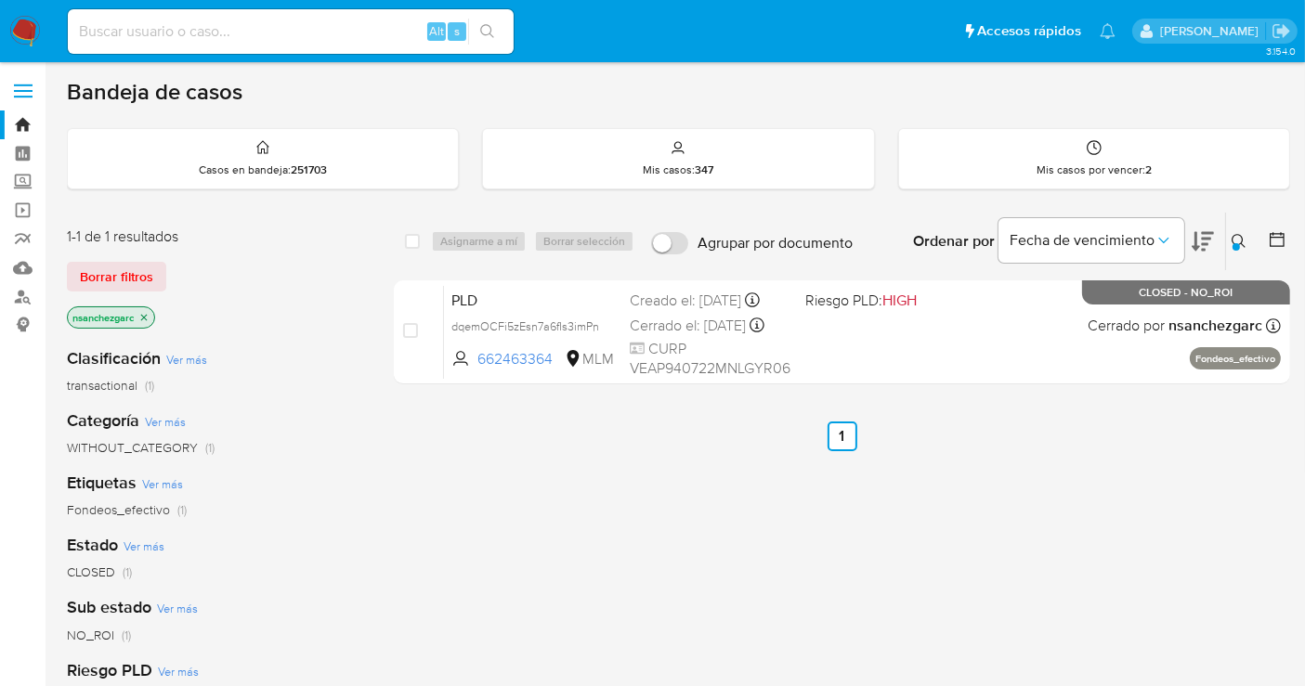
click at [1232, 234] on icon at bounding box center [1238, 241] width 15 height 15
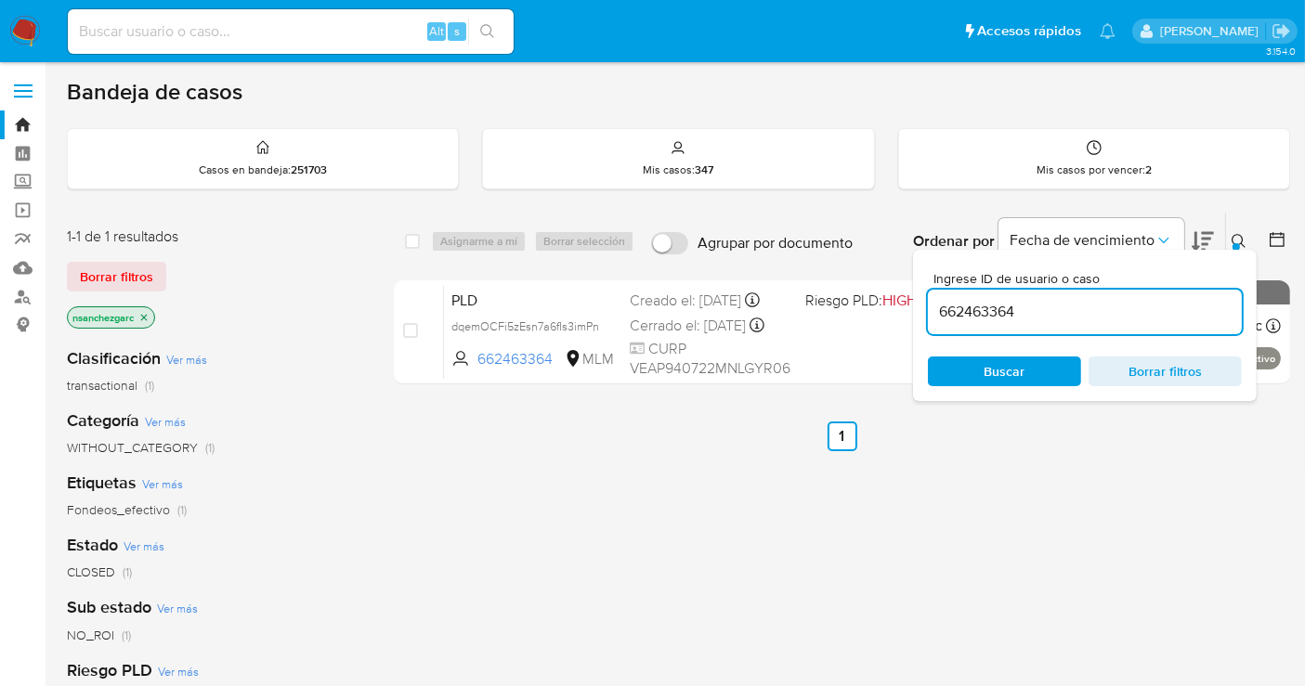
click at [1005, 306] on input "662463364" at bounding box center [1085, 312] width 314 height 24
click at [1005, 306] on input "664512397" at bounding box center [1085, 312] width 314 height 24
paste input "9834720"
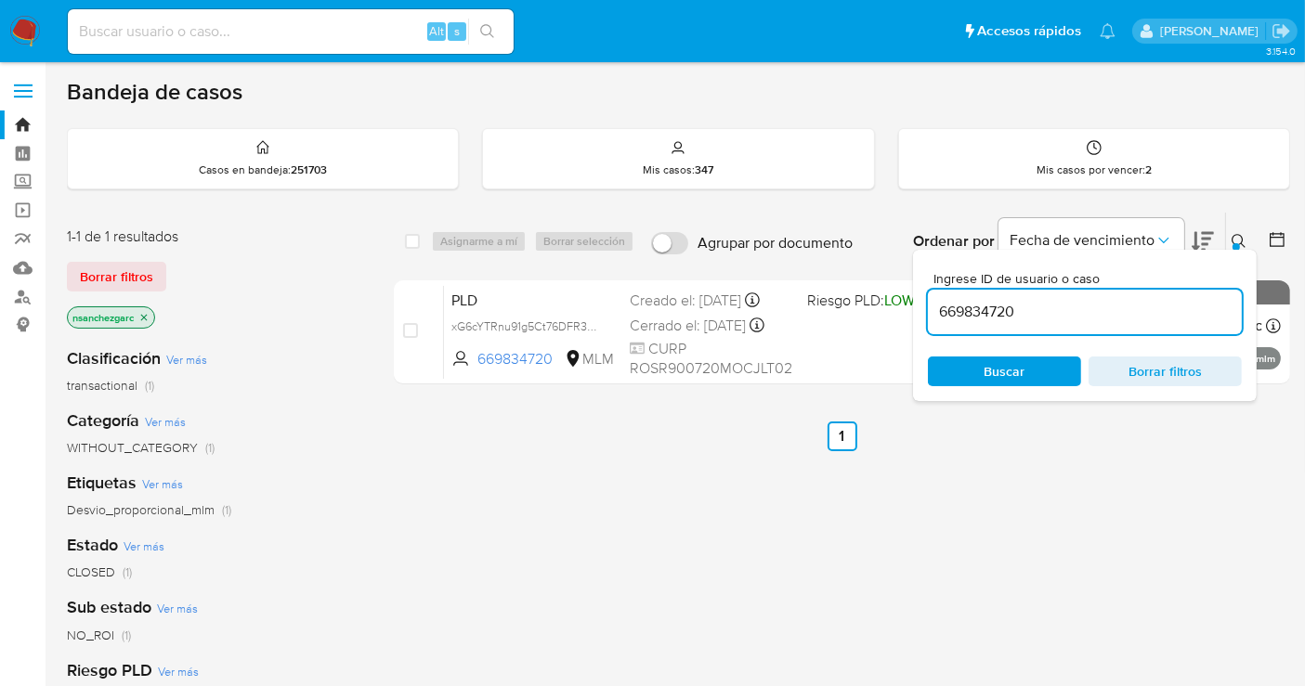
click at [1005, 306] on input "669834720" at bounding box center [1085, 312] width 314 height 24
paste input "98581908"
click at [1005, 306] on input "698581908" at bounding box center [1085, 312] width 314 height 24
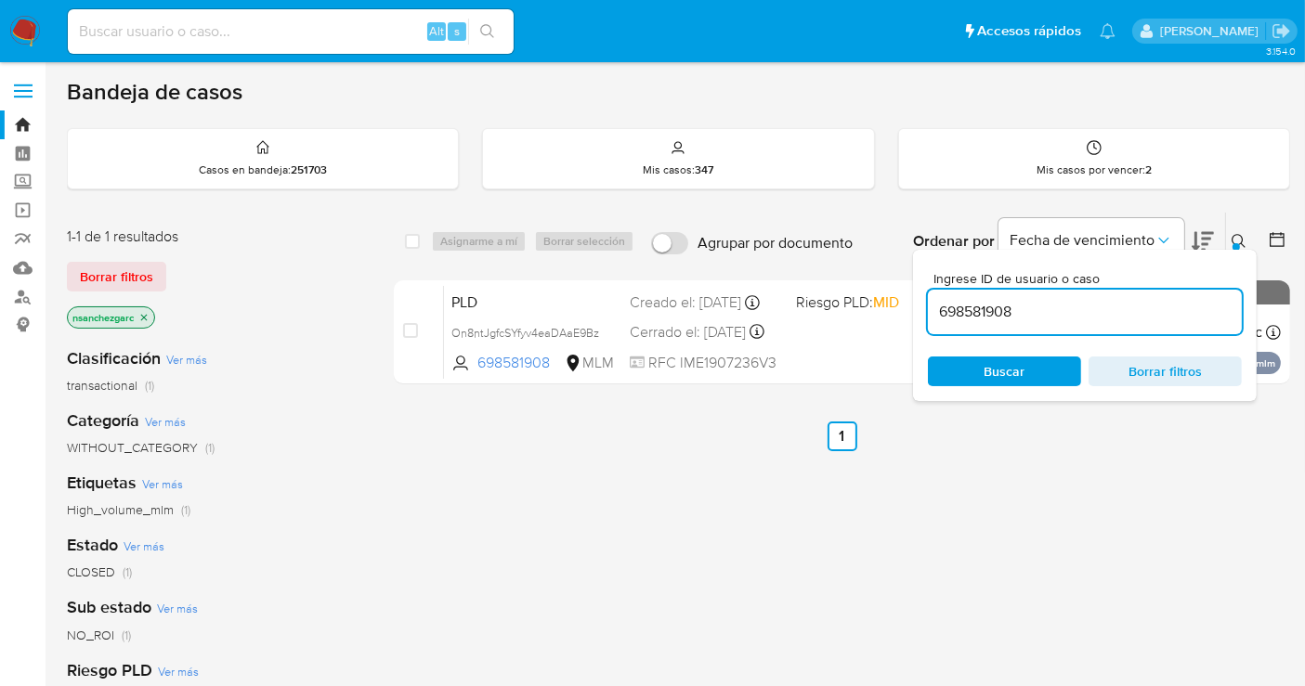
paste input "737074569"
click at [1005, 306] on input "737074569" at bounding box center [1085, 312] width 314 height 24
paste input "4705887"
click at [1005, 306] on input "747058879" at bounding box center [1085, 312] width 314 height 24
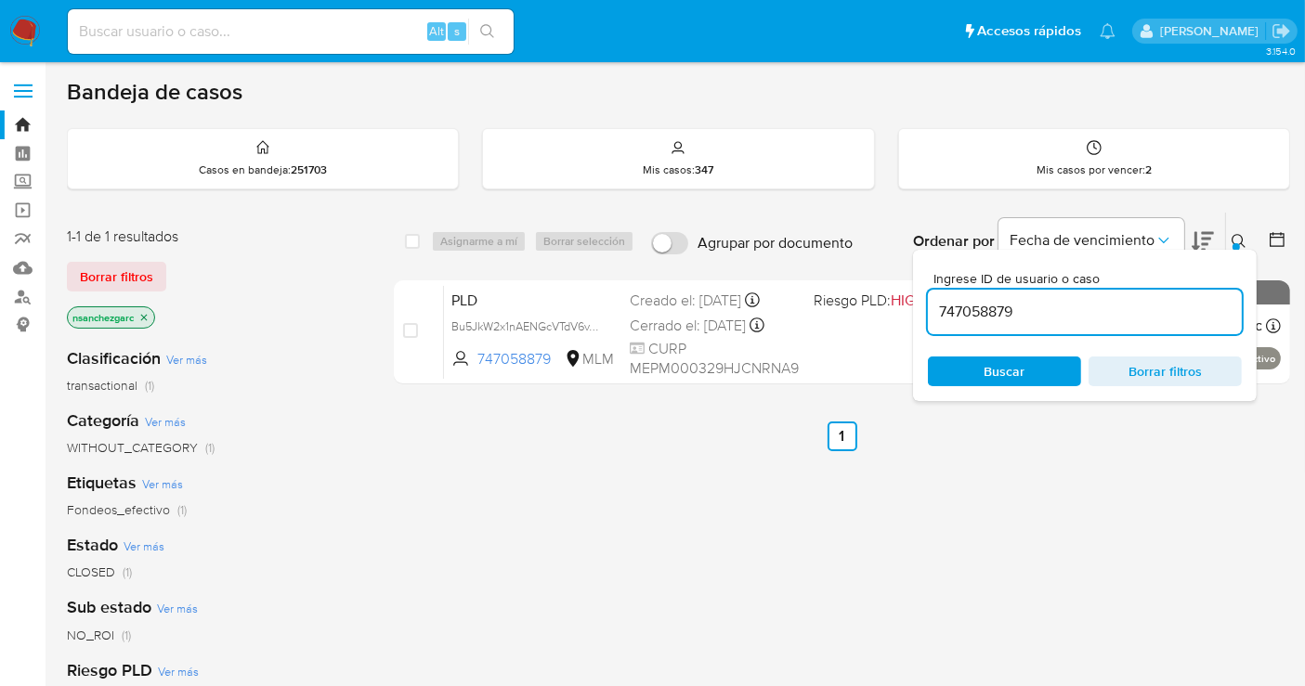
click at [1005, 306] on input "747058879" at bounding box center [1085, 312] width 314 height 24
paste input "79086143"
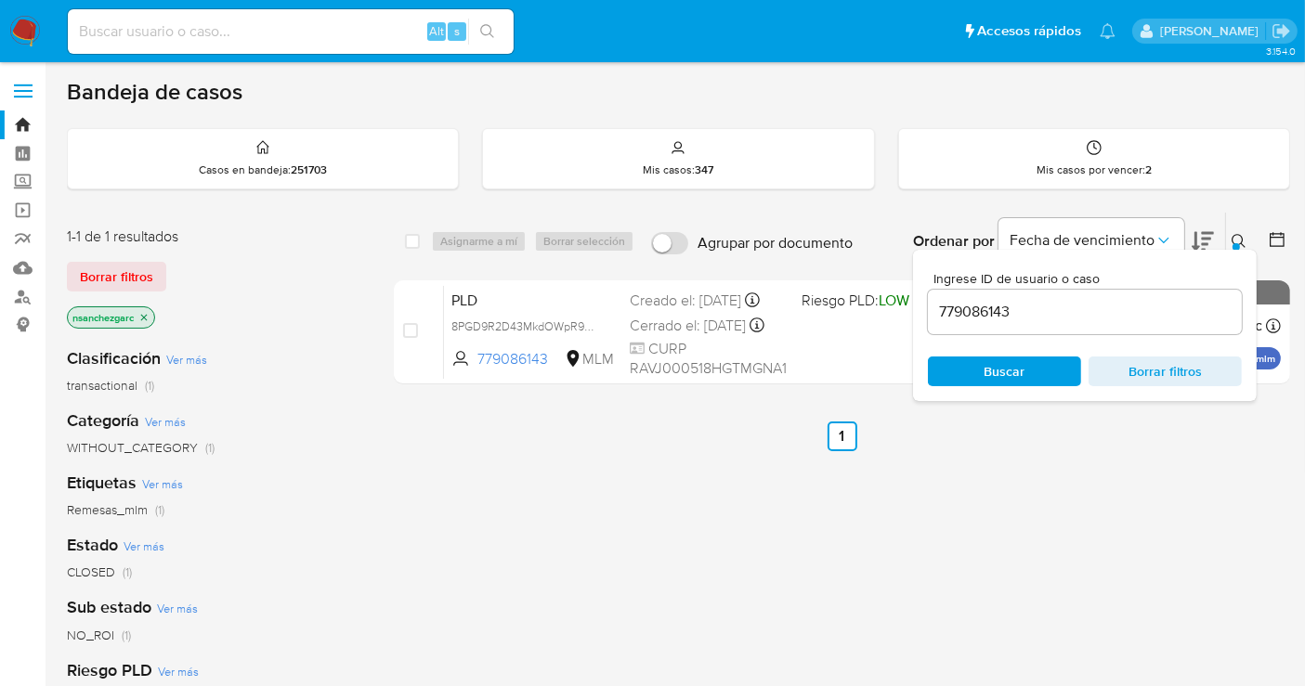
click at [1005, 306] on input "779086143" at bounding box center [1085, 312] width 314 height 24
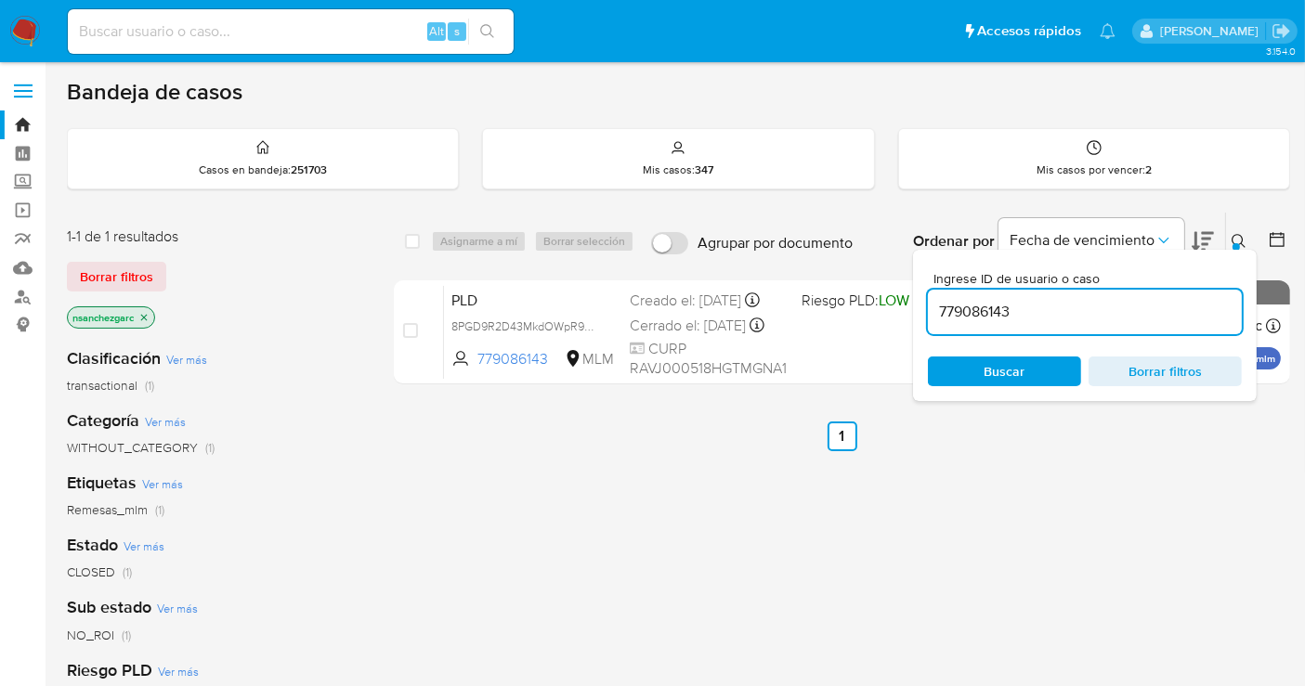
click at [1005, 306] on input "779086143" at bounding box center [1085, 312] width 314 height 24
paste input "802120592"
click at [1002, 315] on input "802120592" at bounding box center [1085, 312] width 314 height 24
paste input "22912377"
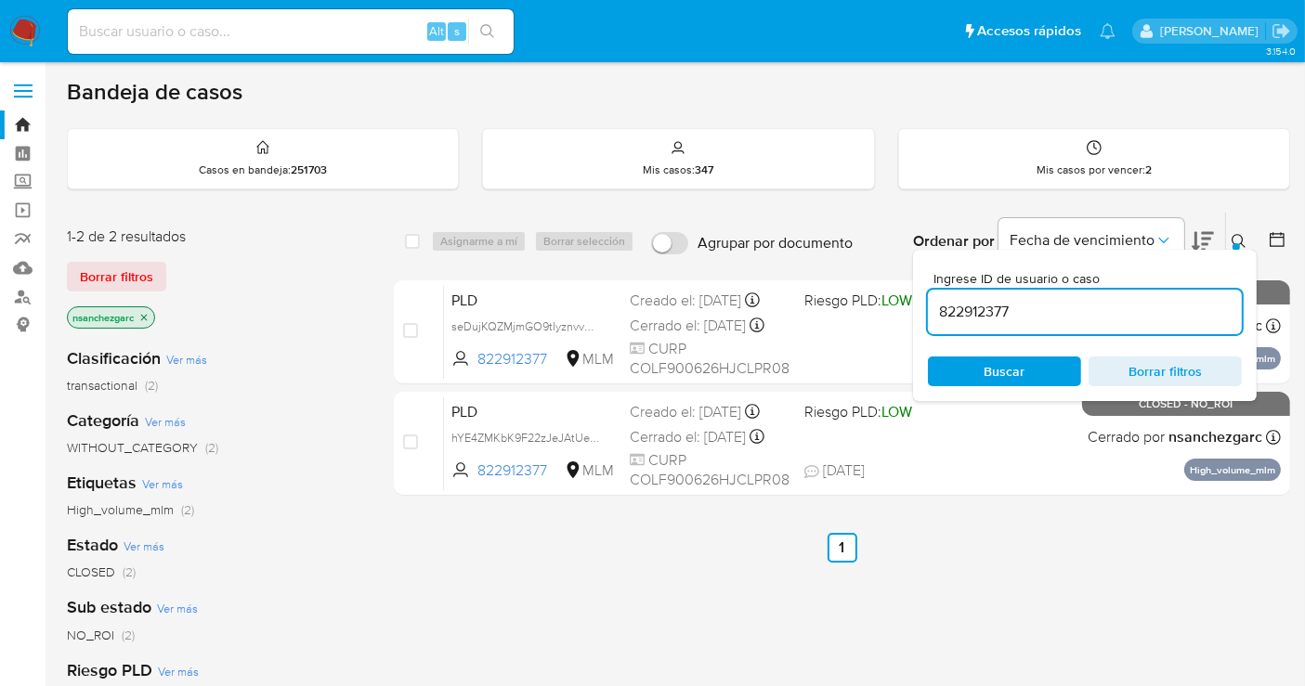
click at [1002, 315] on input "822912377" at bounding box center [1085, 312] width 314 height 24
paste input "39955854"
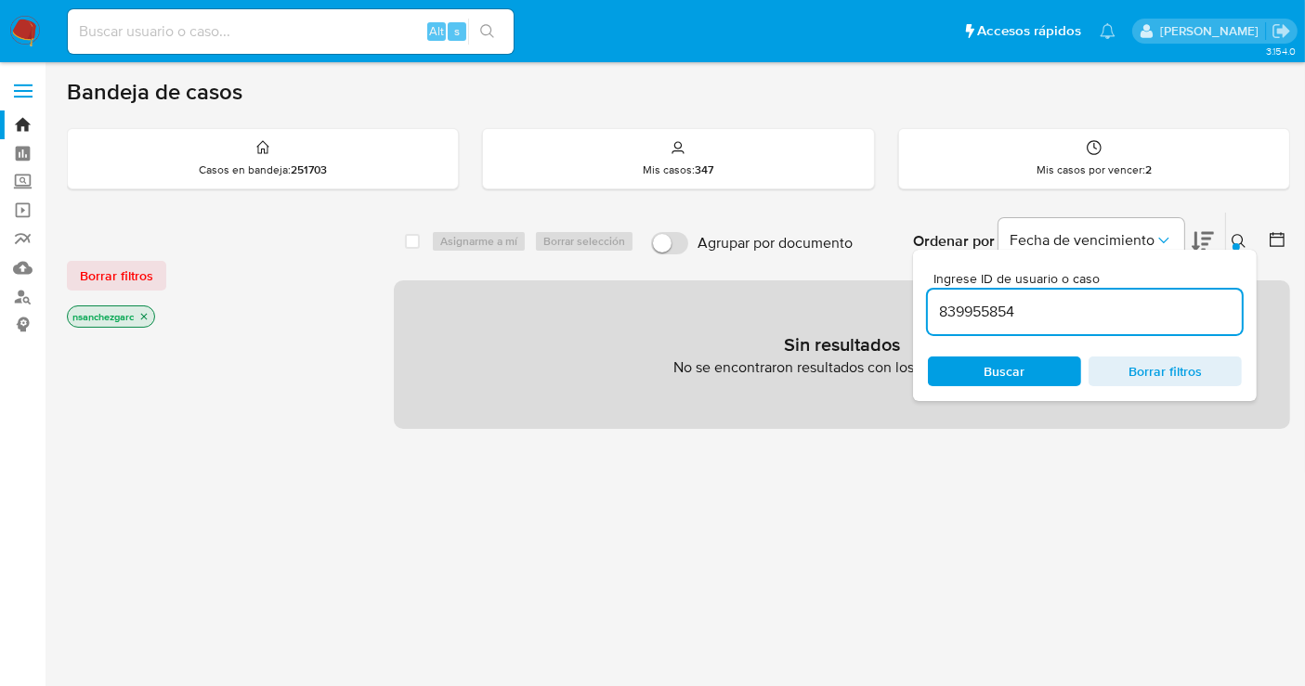
click at [150, 313] on icon "close-filter" at bounding box center [143, 316] width 11 height 11
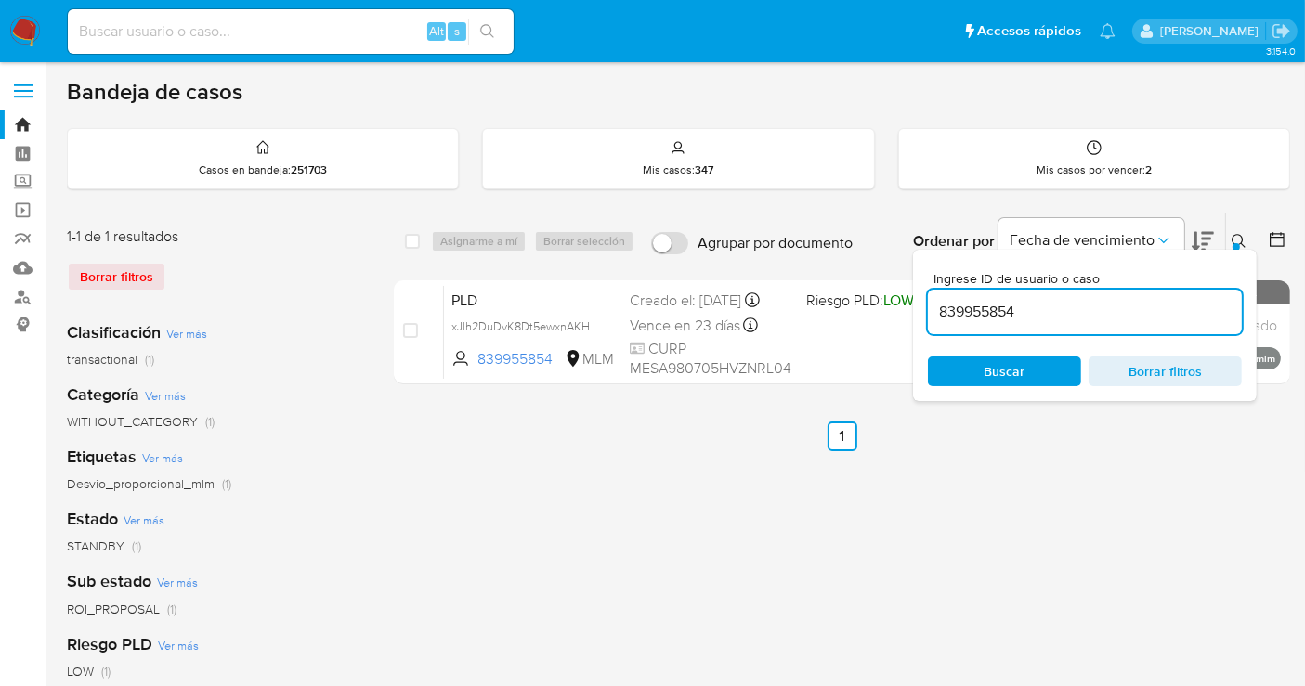
click at [1267, 449] on div "select-all-cases-checkbox Asignarme a mí Borrar selección Agrupar por documento…" at bounding box center [842, 619] width 896 height 815
click at [1239, 238] on icon at bounding box center [1238, 241] width 15 height 15
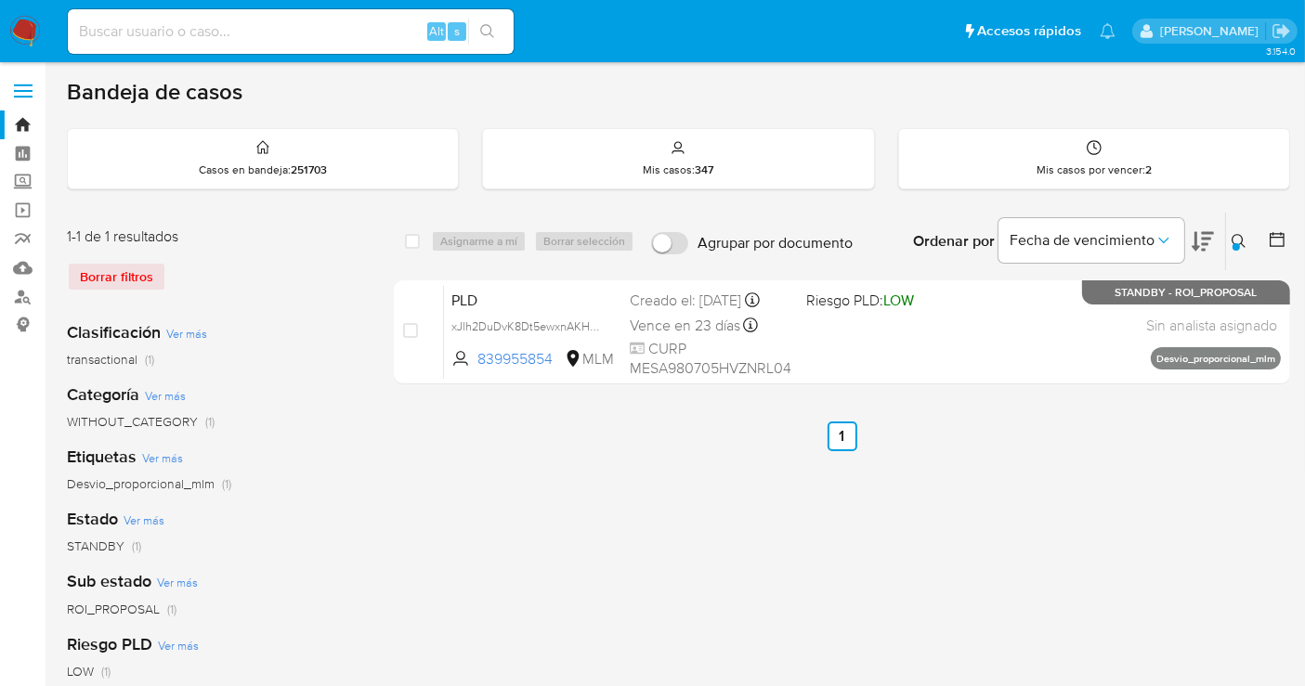
click at [1235, 237] on icon at bounding box center [1238, 241] width 15 height 15
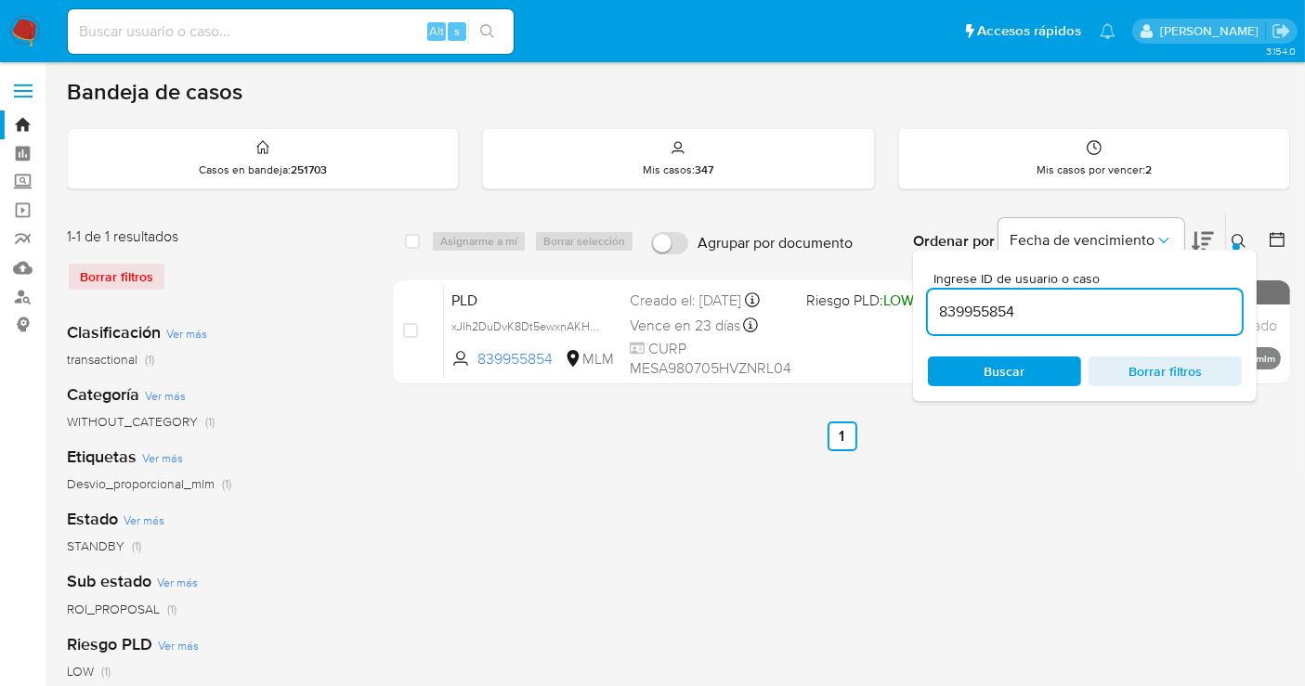
click at [982, 309] on input "839955854" at bounding box center [1085, 312] width 314 height 24
click at [1011, 297] on div "1019992968" at bounding box center [1085, 312] width 314 height 45
click at [994, 315] on input "1019992968" at bounding box center [1085, 312] width 314 height 24
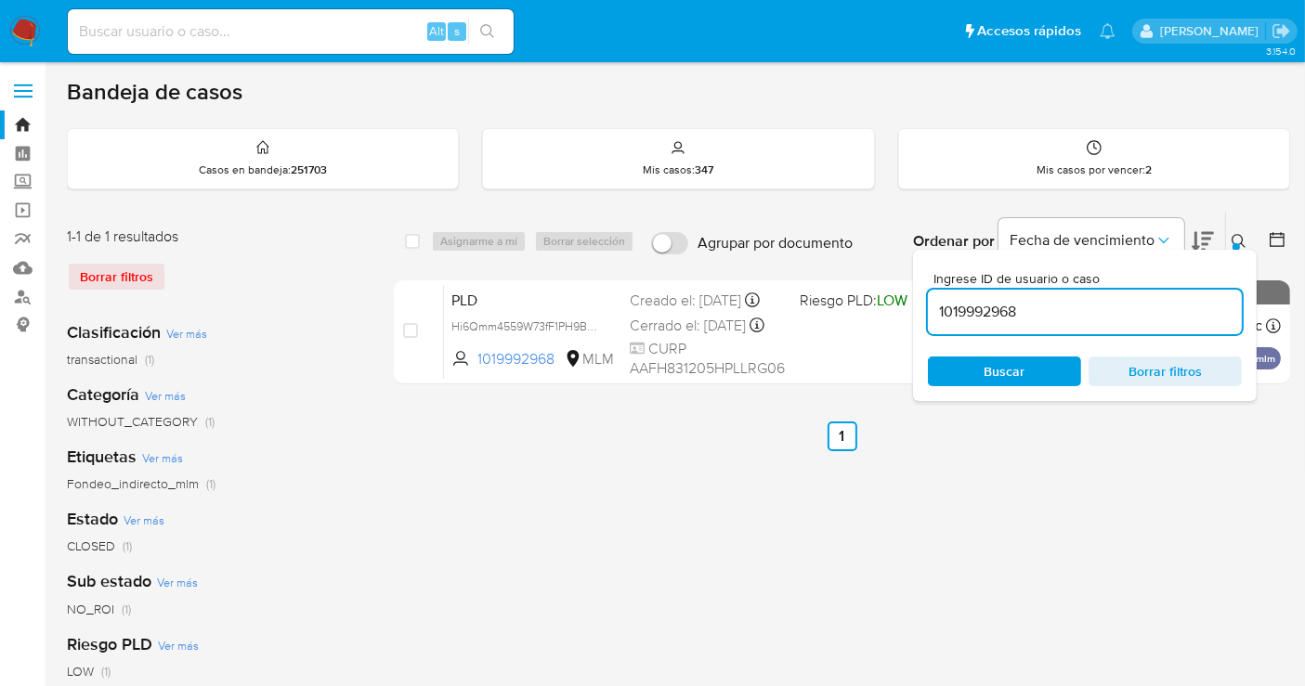
paste input "126807090"
click at [994, 315] on input "1126807090" at bounding box center [1085, 312] width 314 height 24
paste input "9246495"
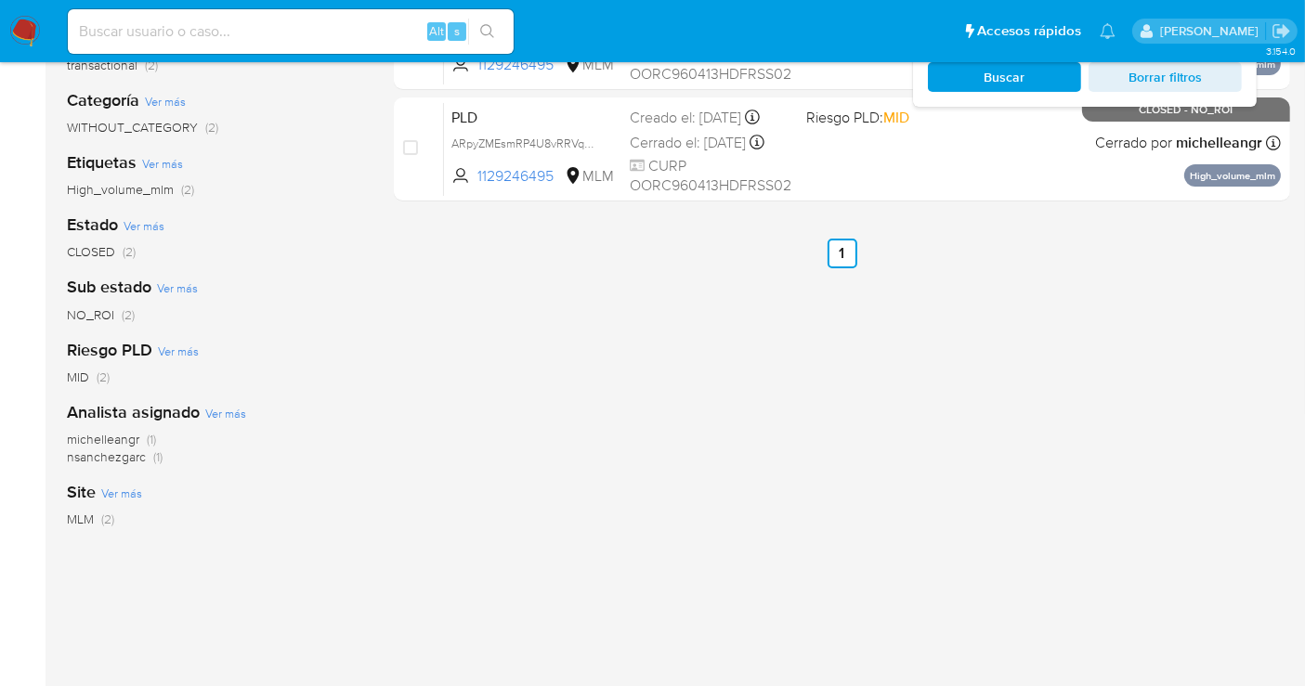
scroll to position [350, 0]
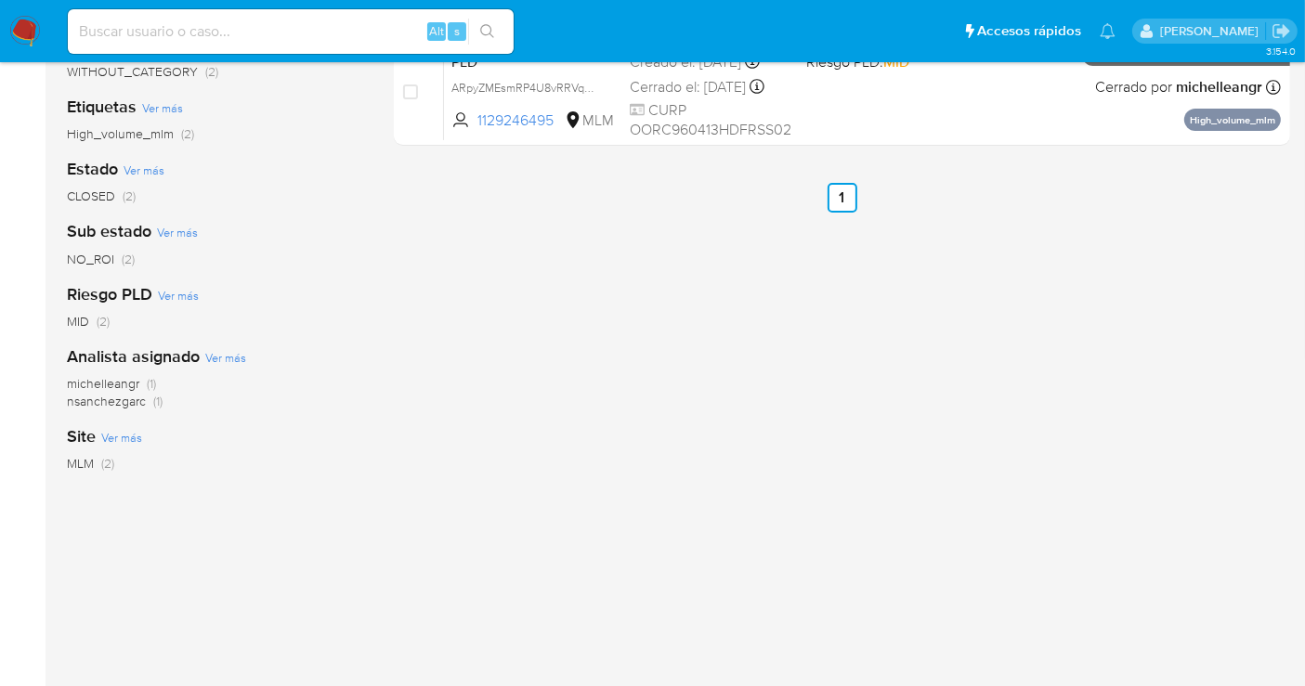
click at [100, 402] on span "nsanchezgarc" at bounding box center [106, 401] width 79 height 19
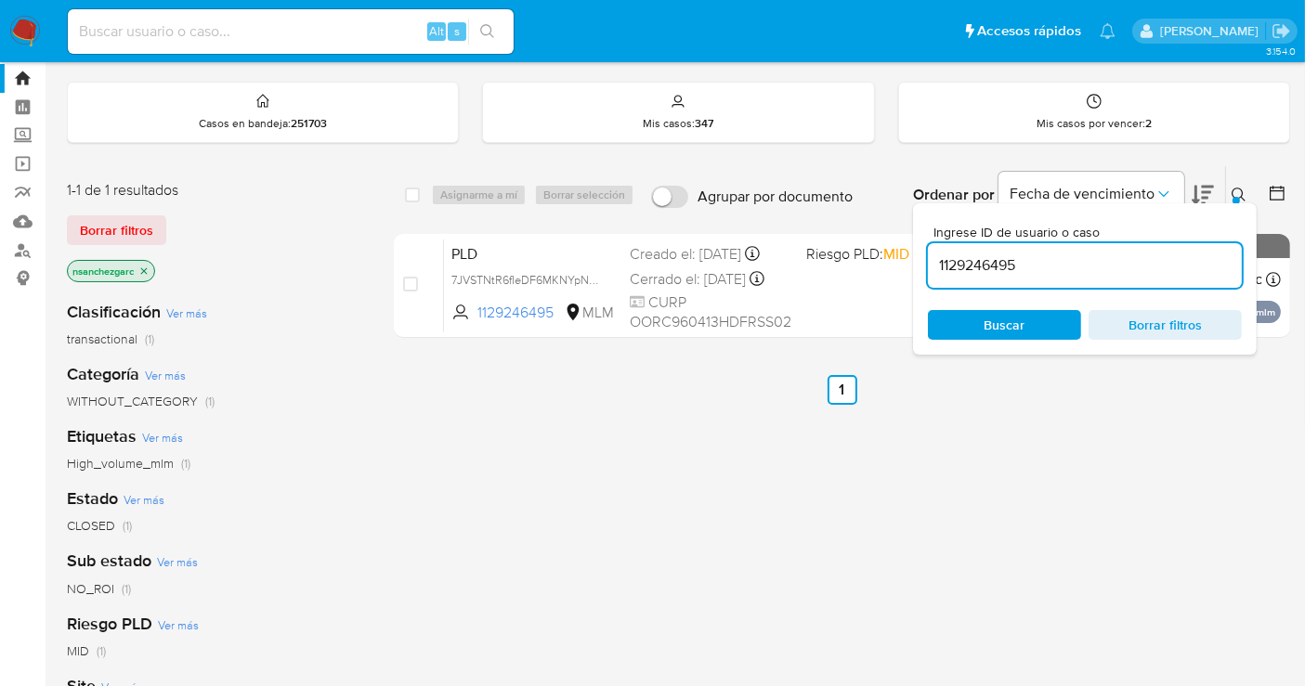
scroll to position [41, 0]
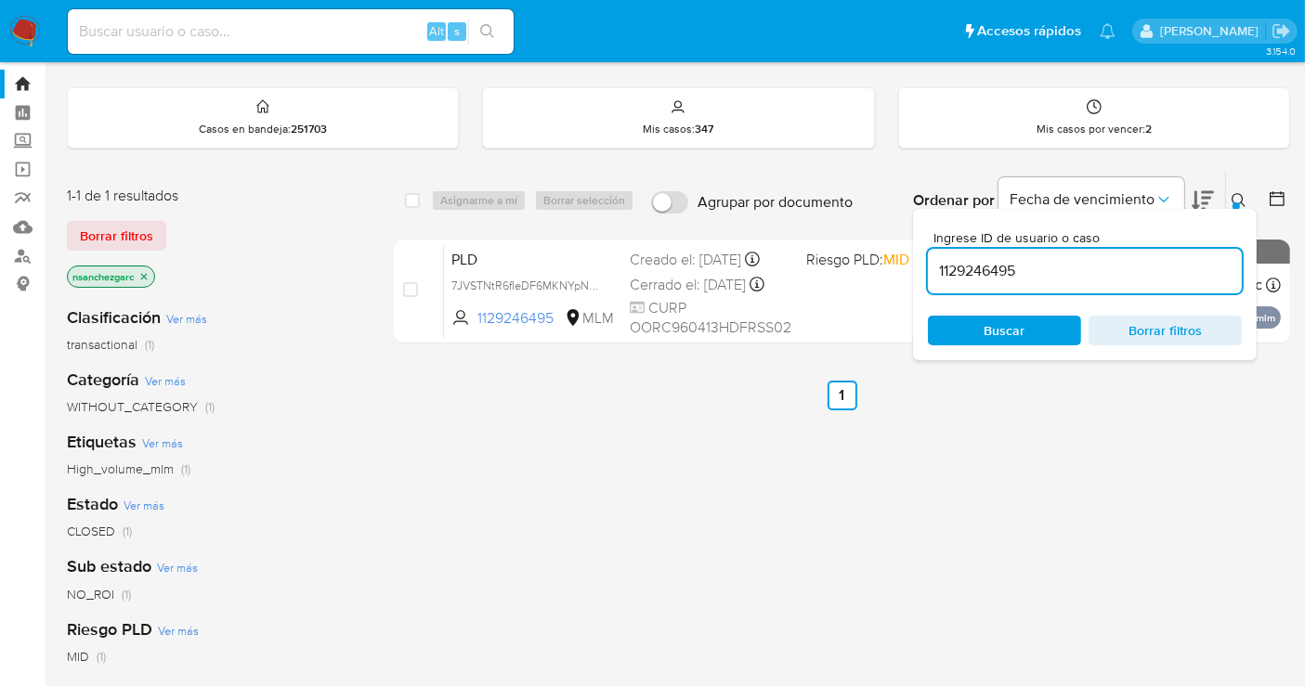
click at [985, 271] on input "1129246495" at bounding box center [1085, 271] width 314 height 24
paste input "83674584"
click at [949, 271] on input "1183674584" at bounding box center [1085, 271] width 314 height 24
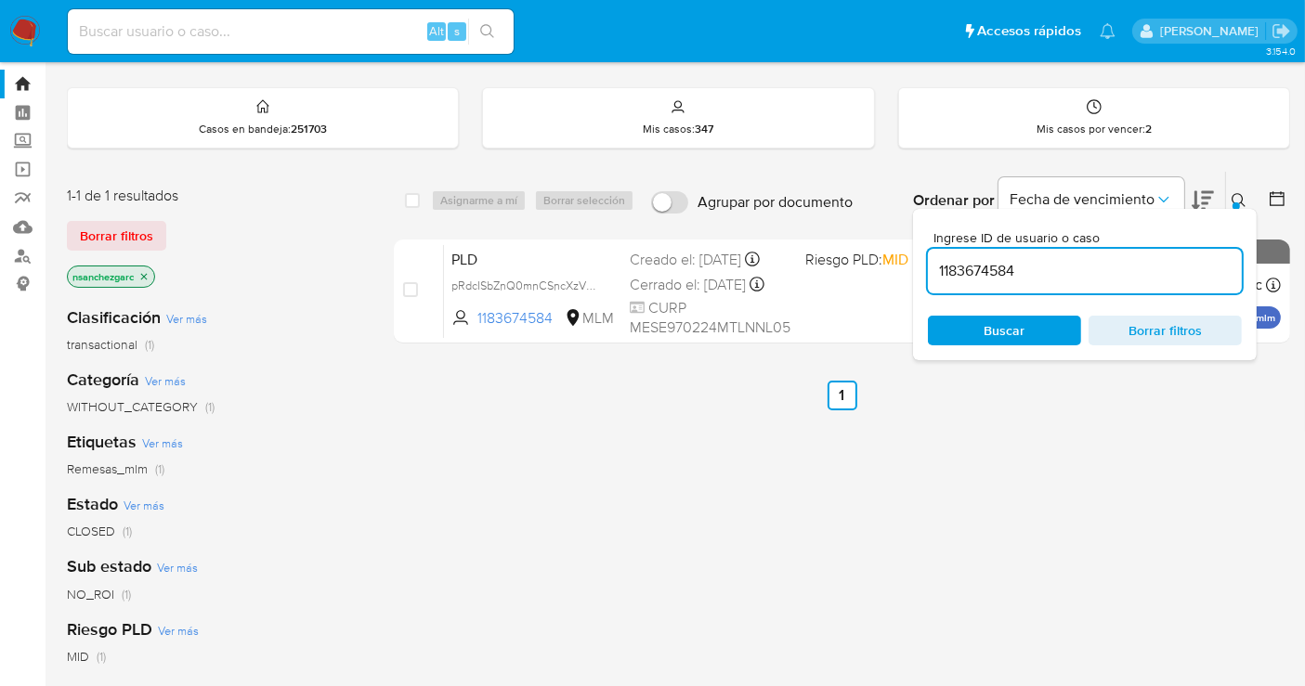
paste input "209050603"
click at [953, 268] on input "1209050603" at bounding box center [1085, 271] width 314 height 24
paste input "30649745"
click at [953, 268] on input "1230649745" at bounding box center [1085, 271] width 314 height 24
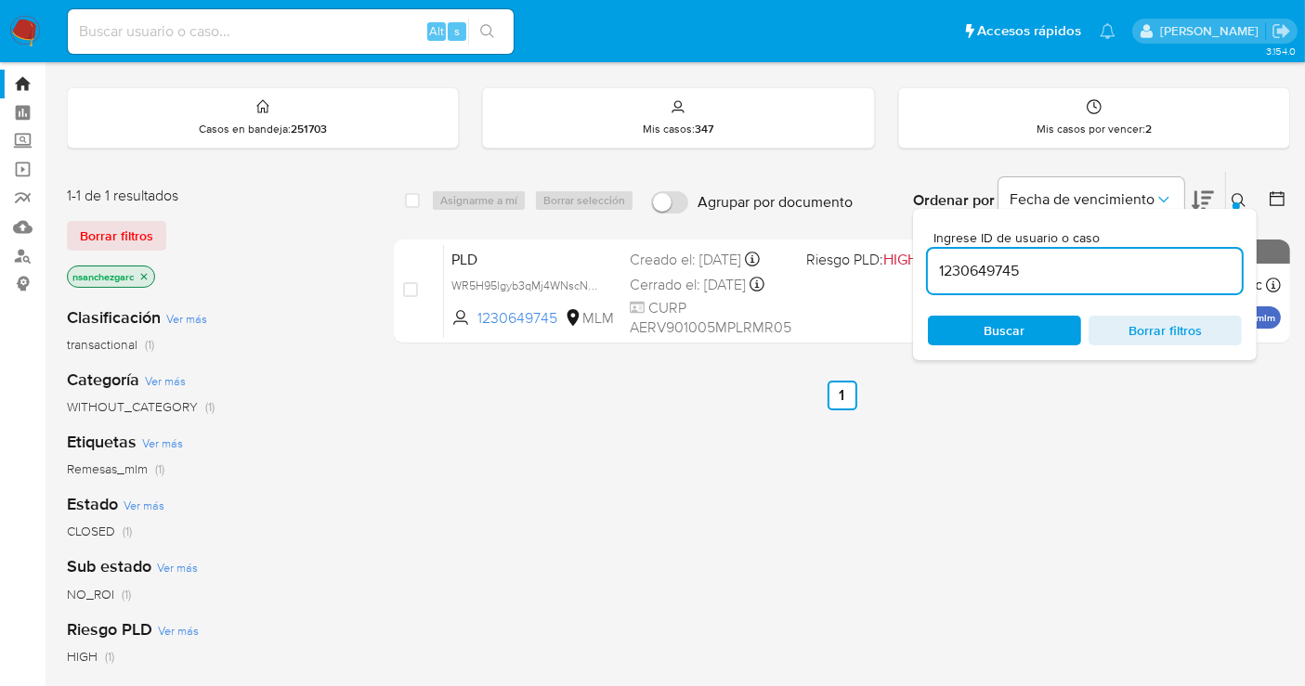
click at [953, 268] on input "1230649745" at bounding box center [1085, 271] width 314 height 24
paste input "55290097"
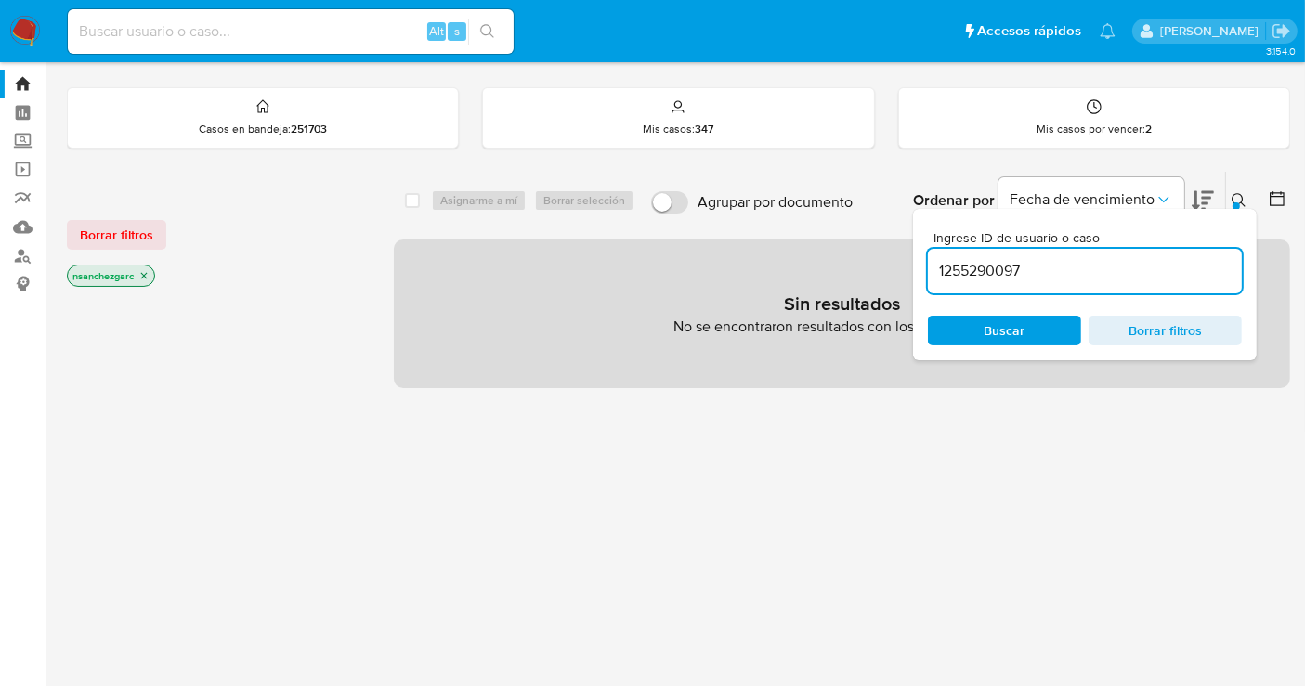
click at [147, 270] on icon "close-filter" at bounding box center [143, 275] width 11 height 11
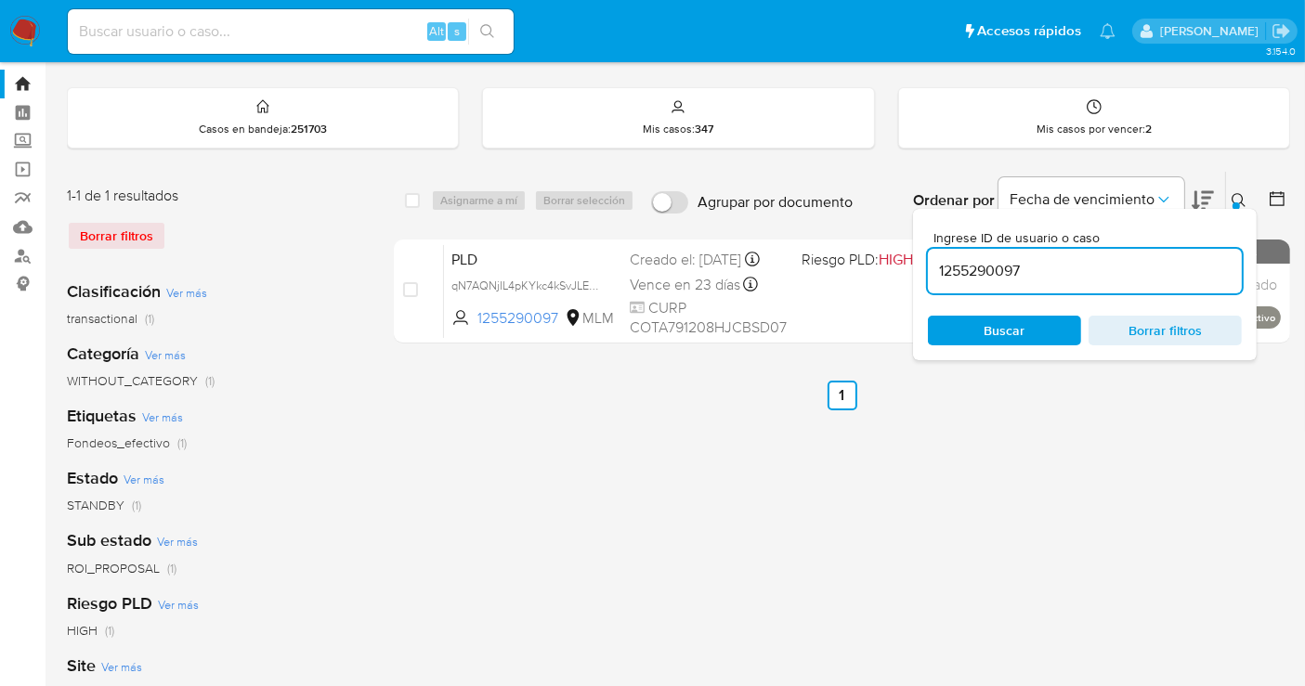
click at [1268, 425] on div "select-all-cases-checkbox Asignarme a mí Borrar selección Agrupar por documento…" at bounding box center [842, 578] width 896 height 815
click at [1237, 200] on icon at bounding box center [1238, 200] width 15 height 15
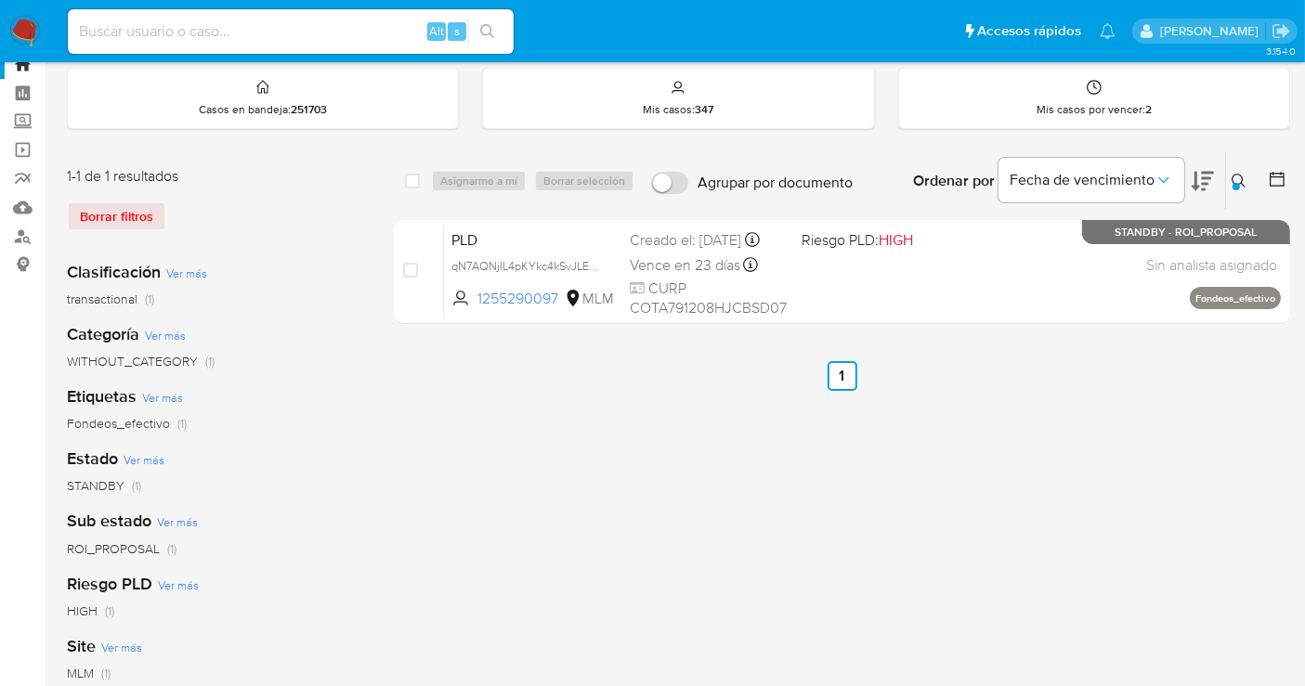
scroll to position [41, 0]
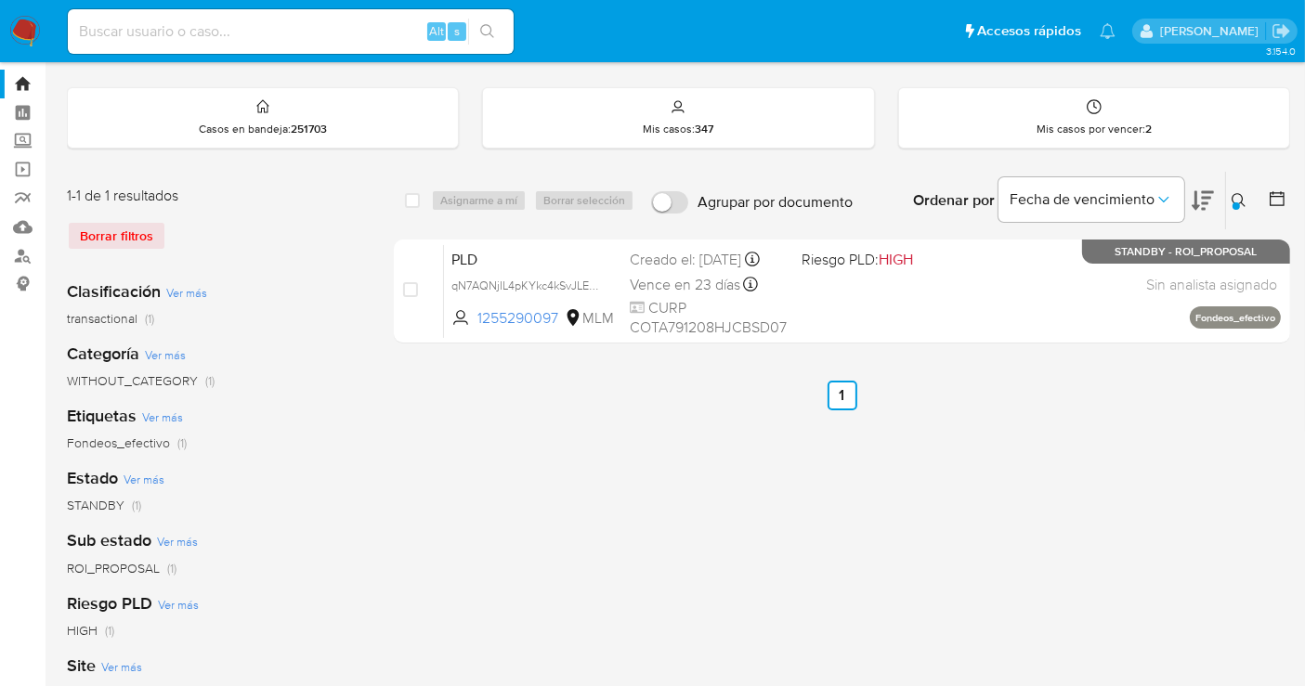
click at [1239, 193] on icon at bounding box center [1238, 200] width 15 height 15
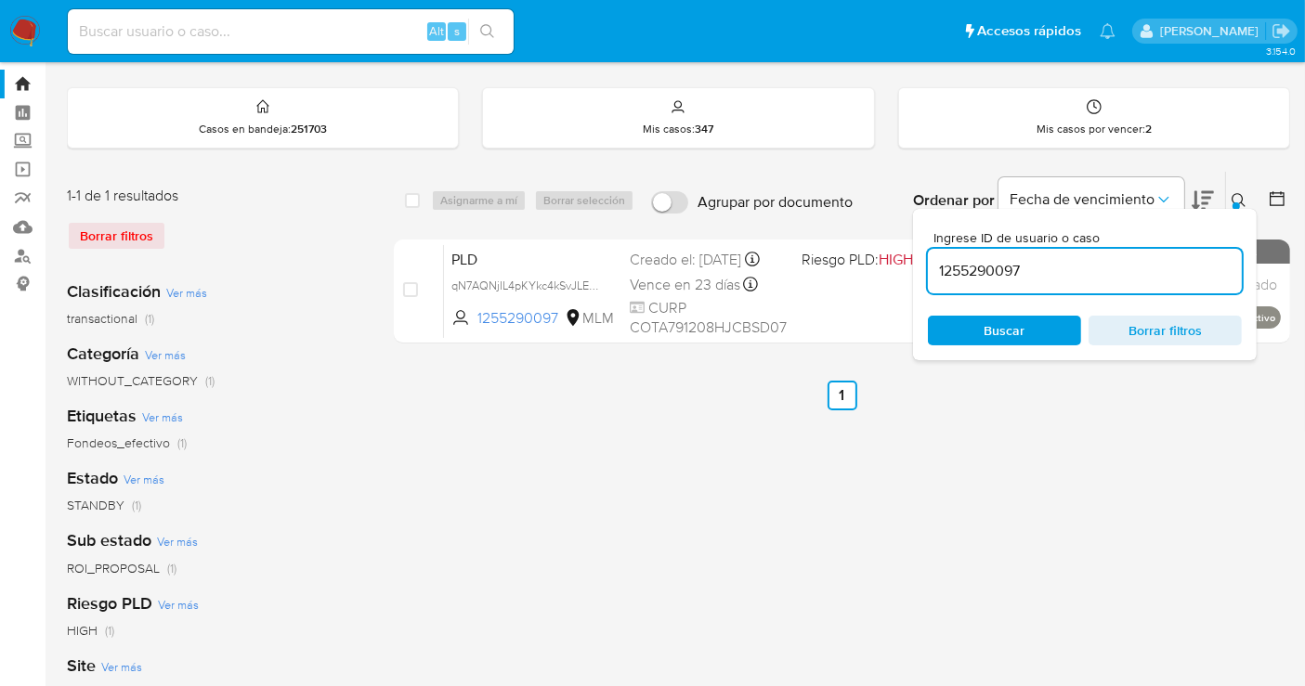
click at [992, 264] on input "1255290097" at bounding box center [1085, 271] width 314 height 24
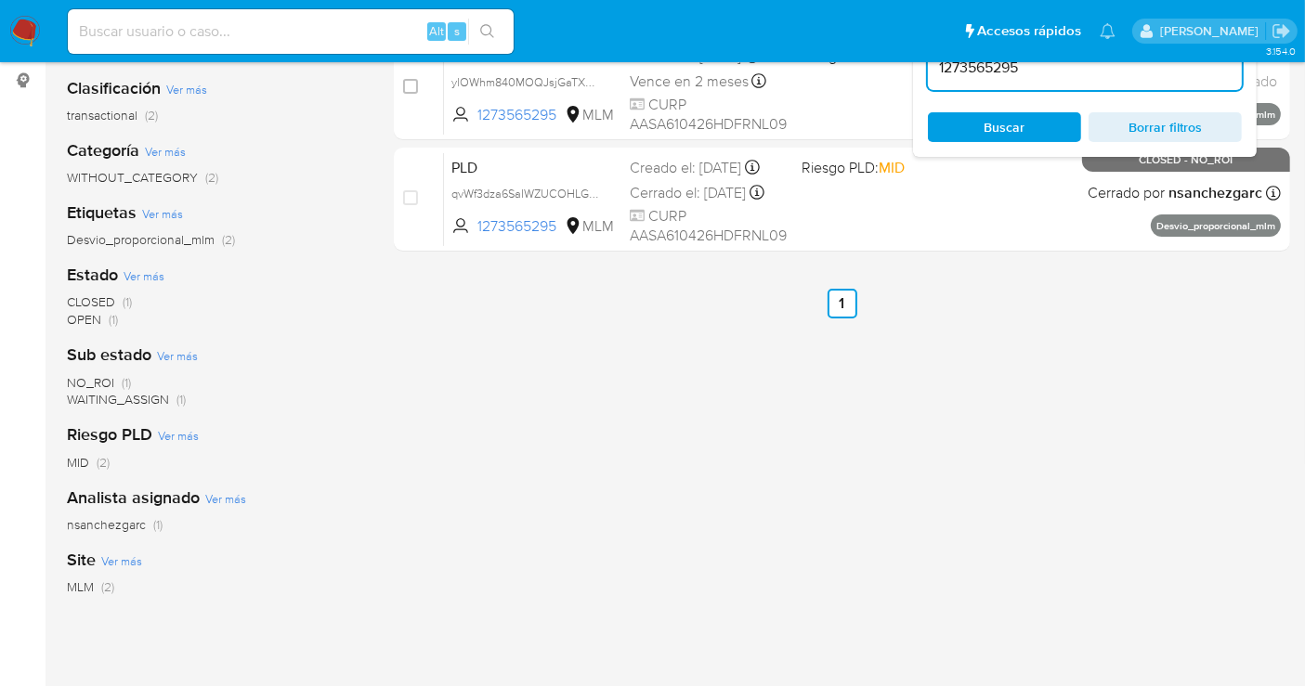
scroll to position [247, 0]
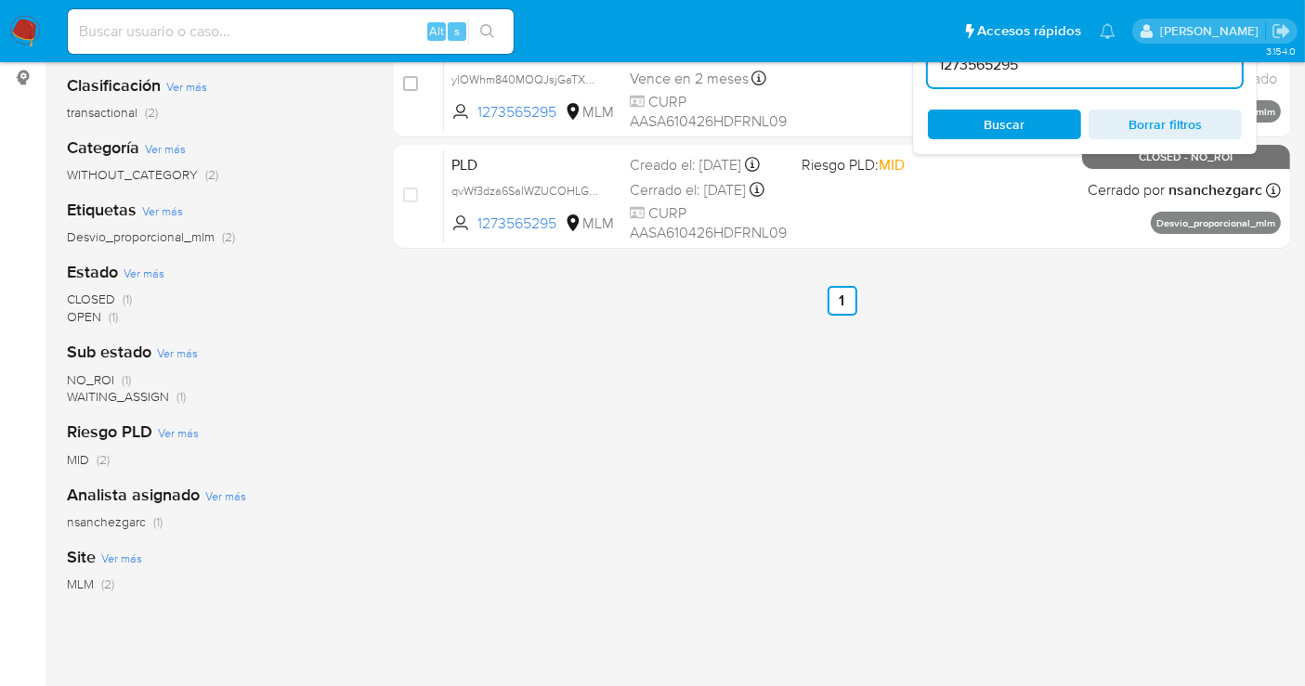
click at [107, 524] on span "nsanchezgarc" at bounding box center [106, 522] width 79 height 19
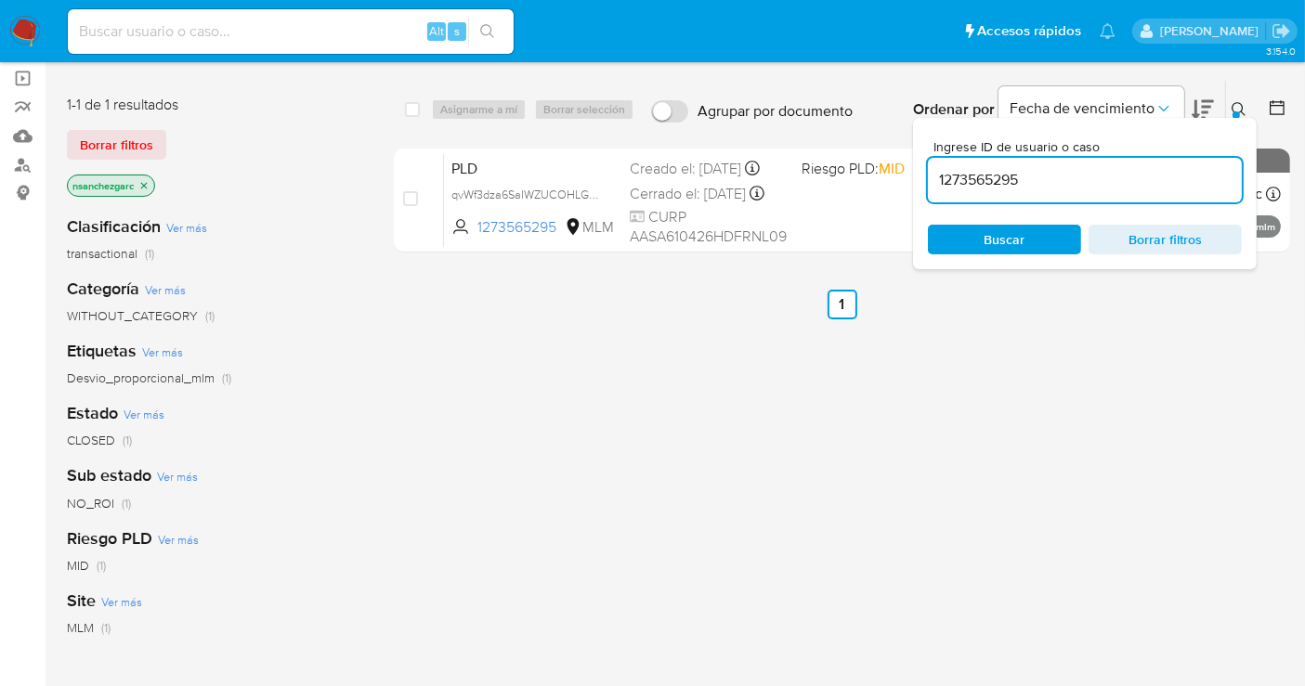
scroll to position [41, 0]
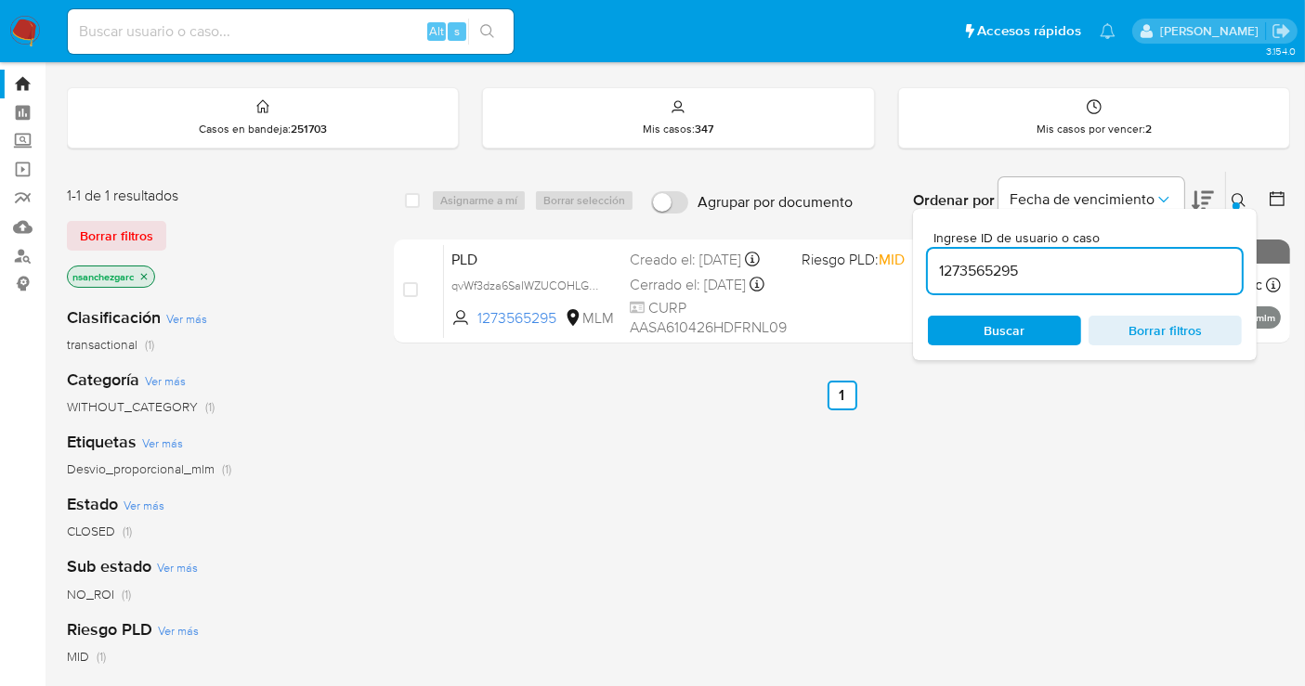
click at [968, 272] on input "1273565295" at bounding box center [1085, 271] width 314 height 24
paste input "8243409"
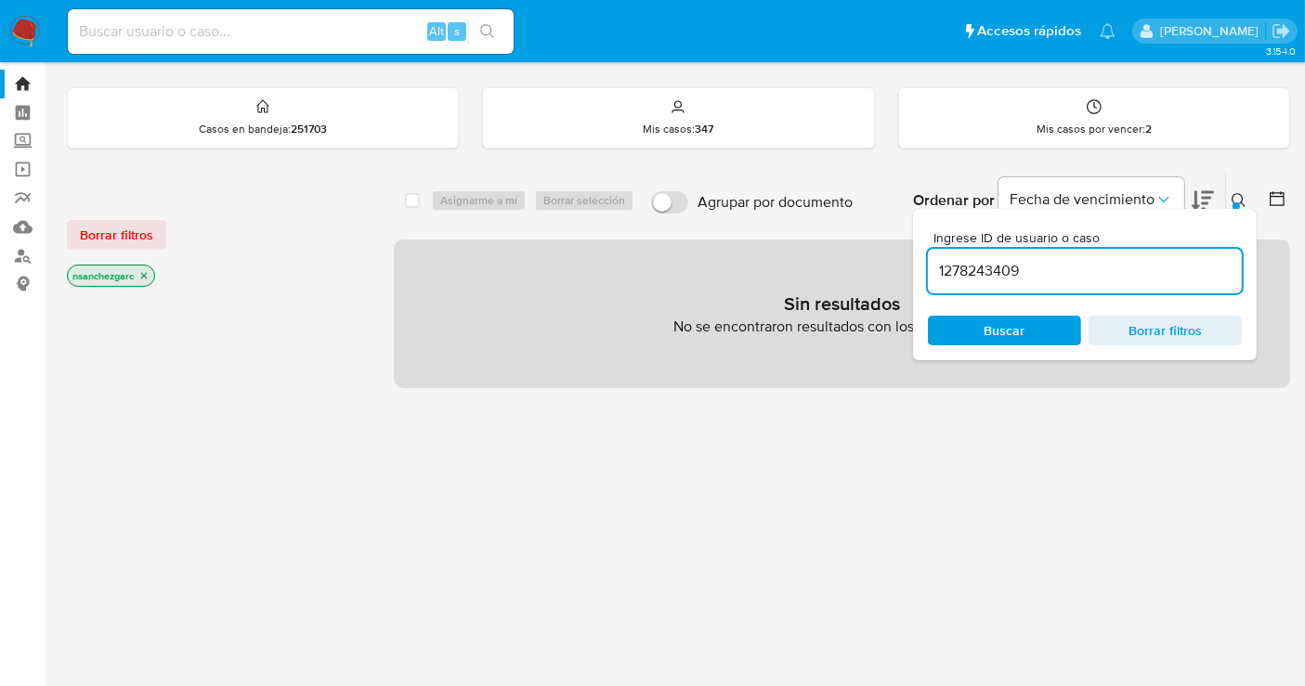
click at [146, 270] on icon "close-filter" at bounding box center [143, 275] width 11 height 11
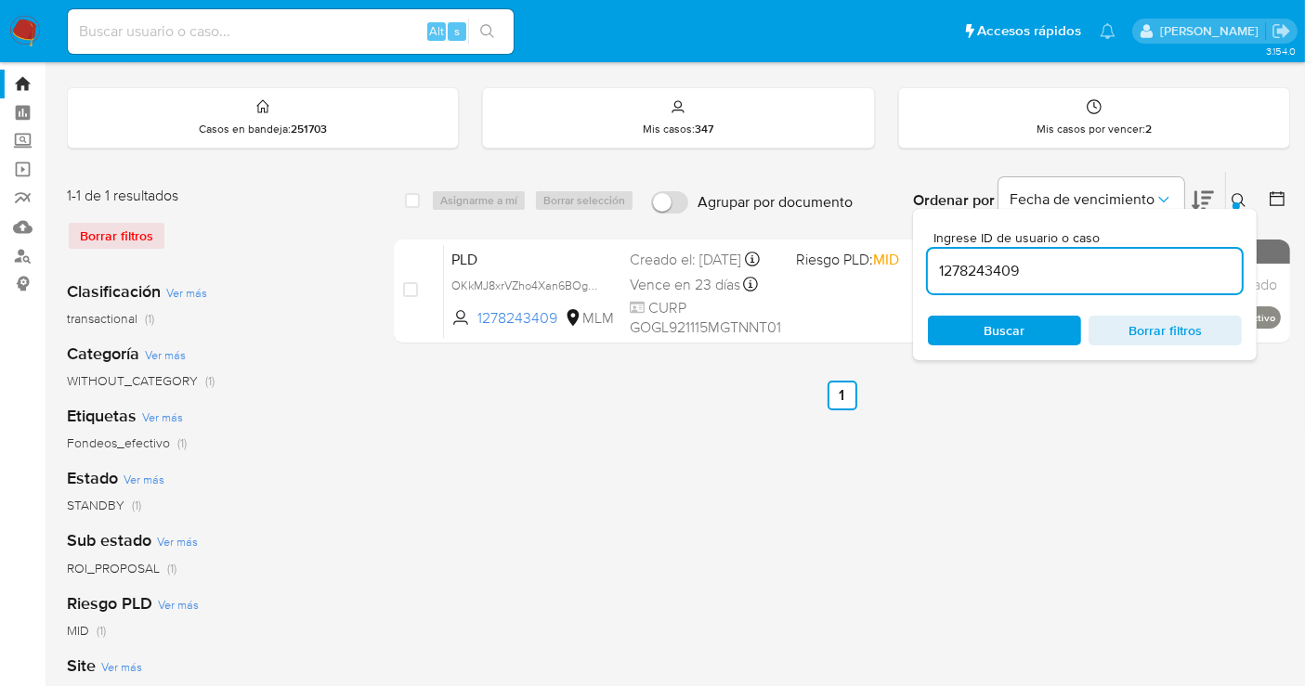
click at [1239, 198] on icon at bounding box center [1238, 200] width 15 height 15
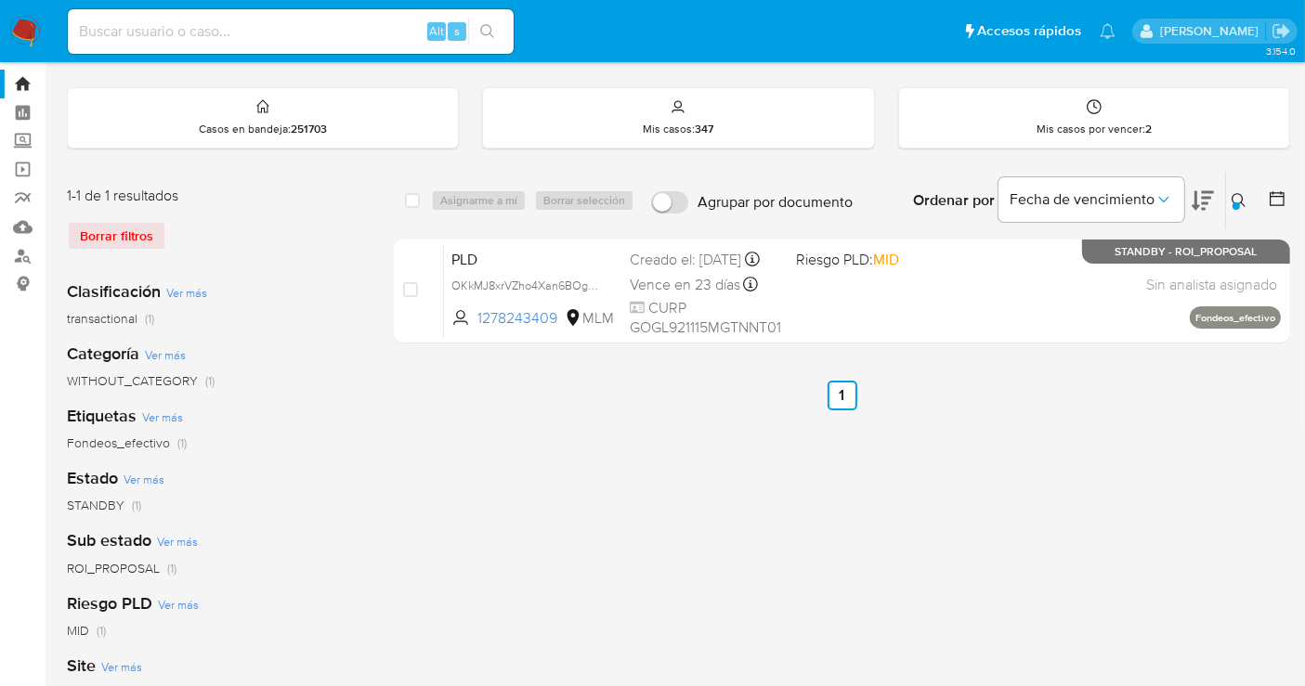
click at [1239, 202] on div at bounding box center [1235, 205] width 7 height 7
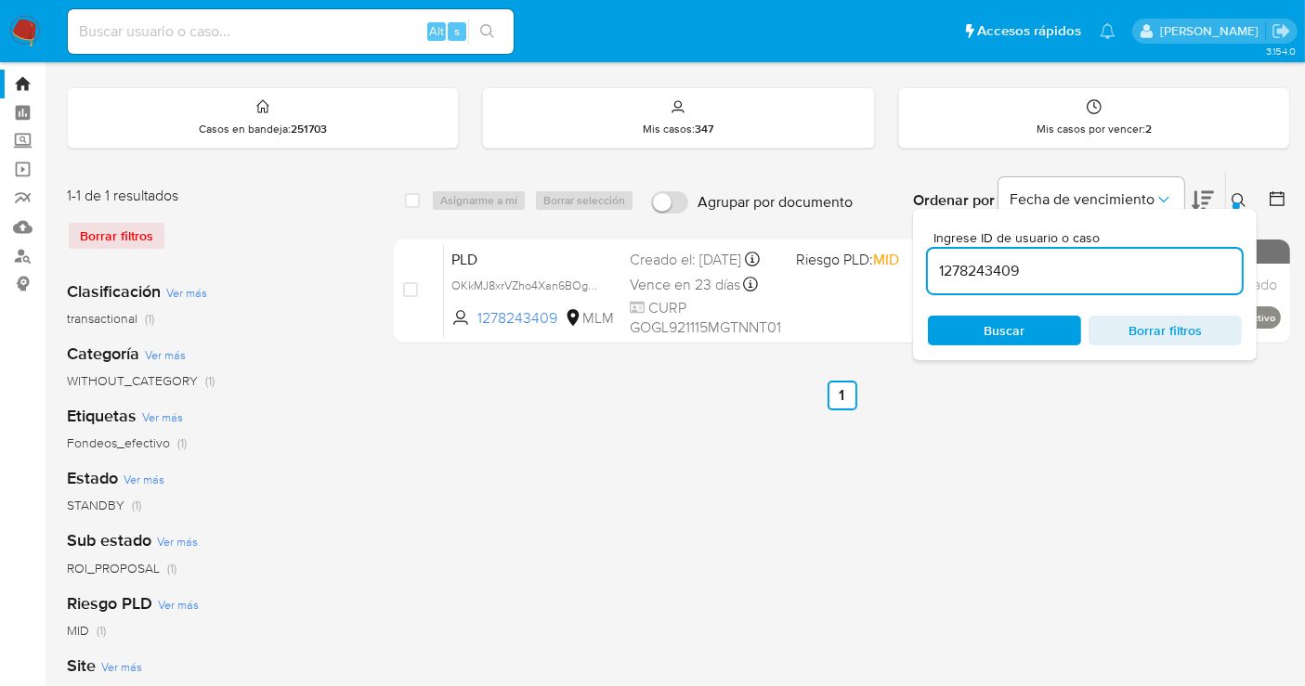
click at [964, 276] on input "1278243409" at bounding box center [1085, 271] width 314 height 24
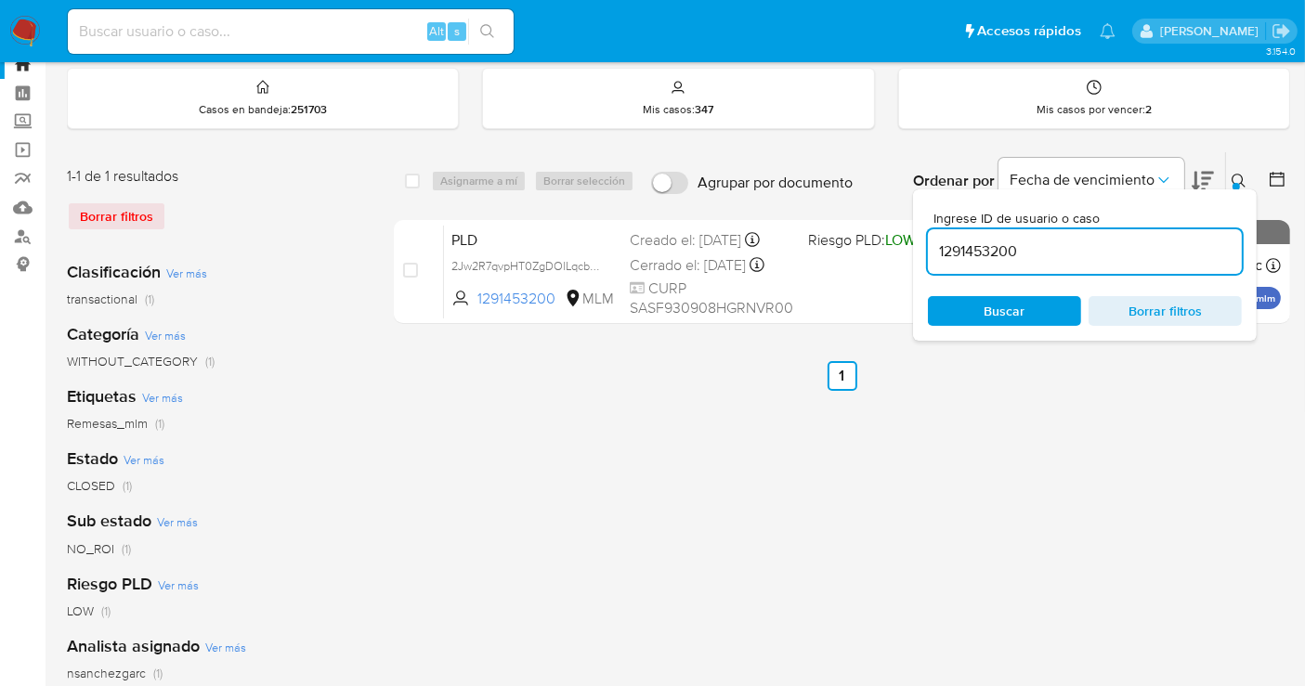
scroll to position [350, 0]
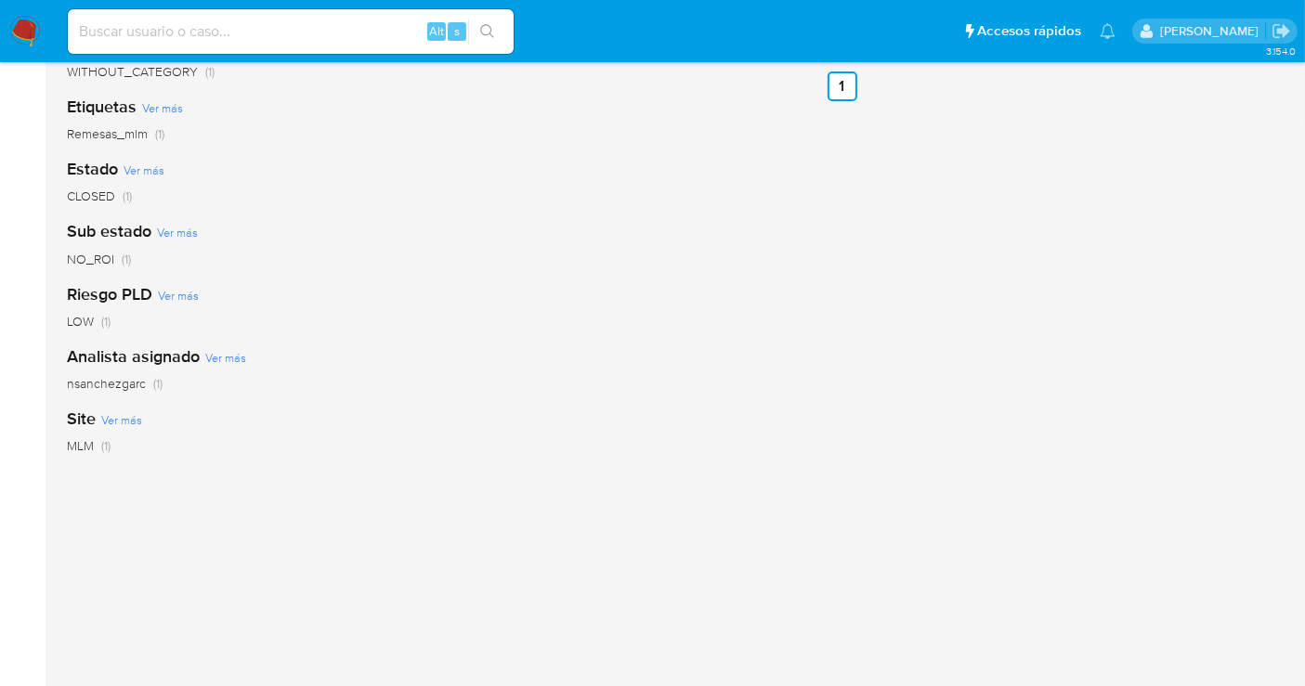
click at [98, 381] on span "nsanchezgarc" at bounding box center [106, 383] width 79 height 19
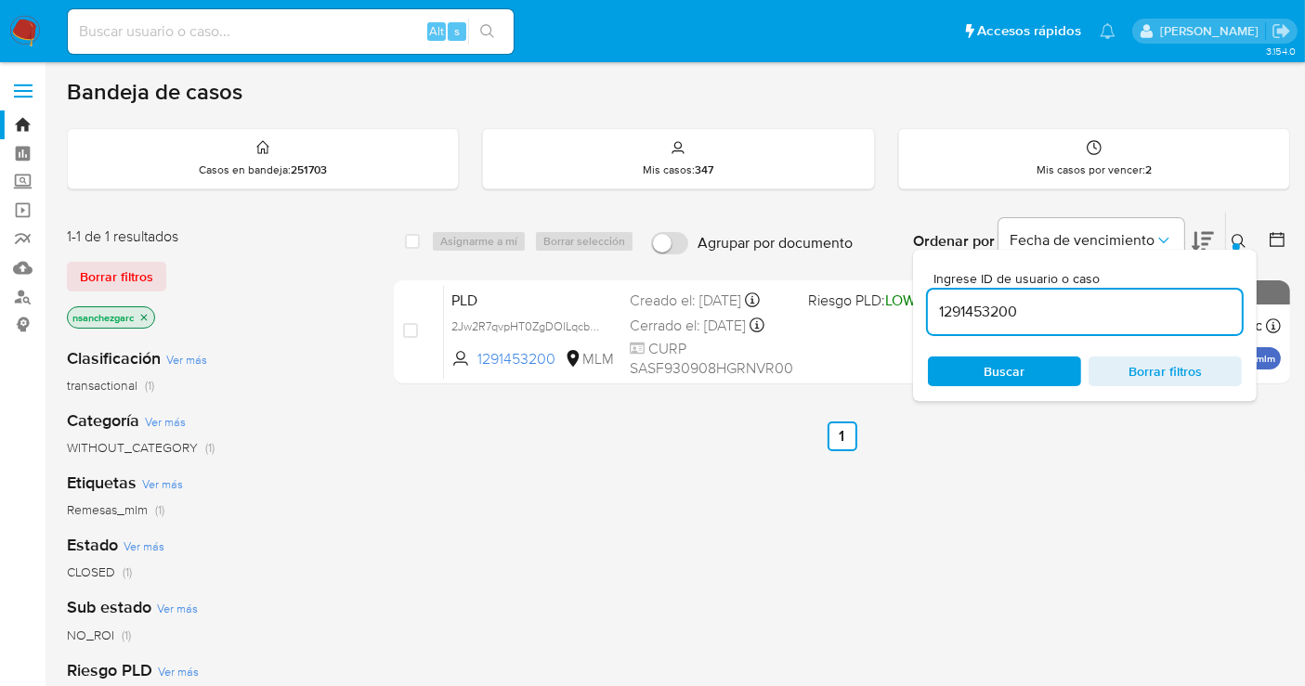
click at [984, 312] on input "1291453200" at bounding box center [1085, 312] width 314 height 24
paste input "309650709"
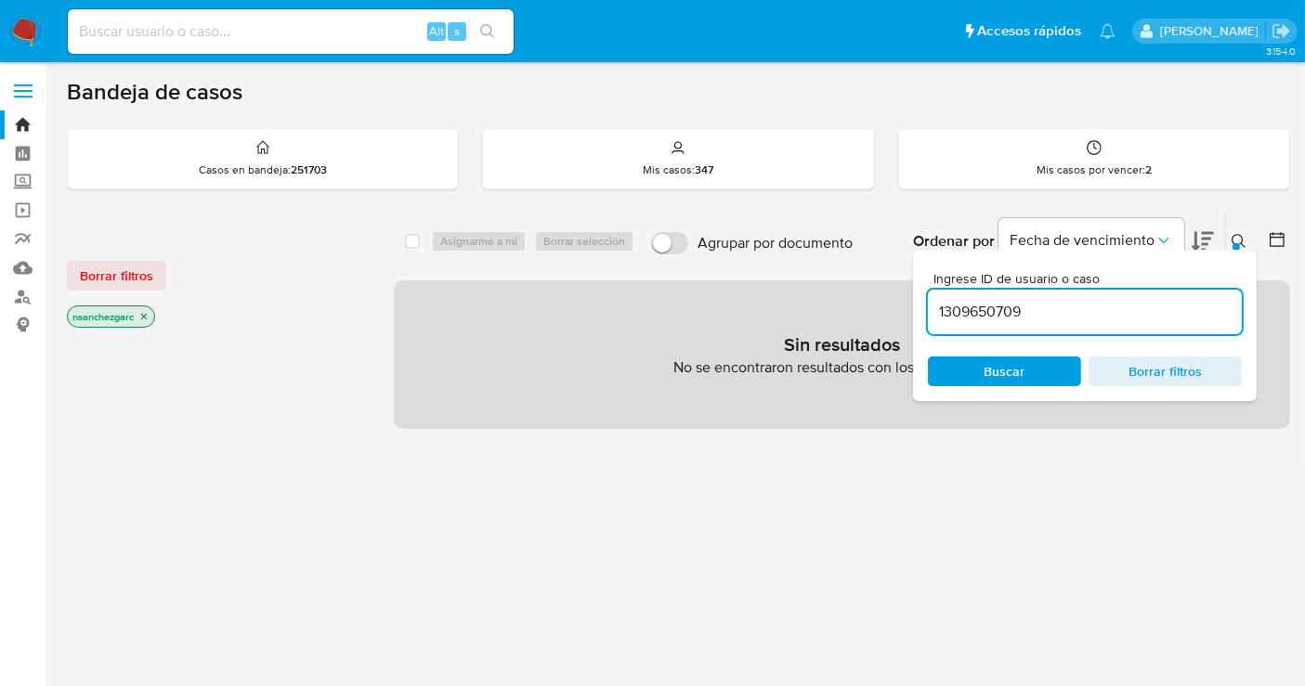
click at [141, 311] on icon "close-filter" at bounding box center [143, 316] width 11 height 11
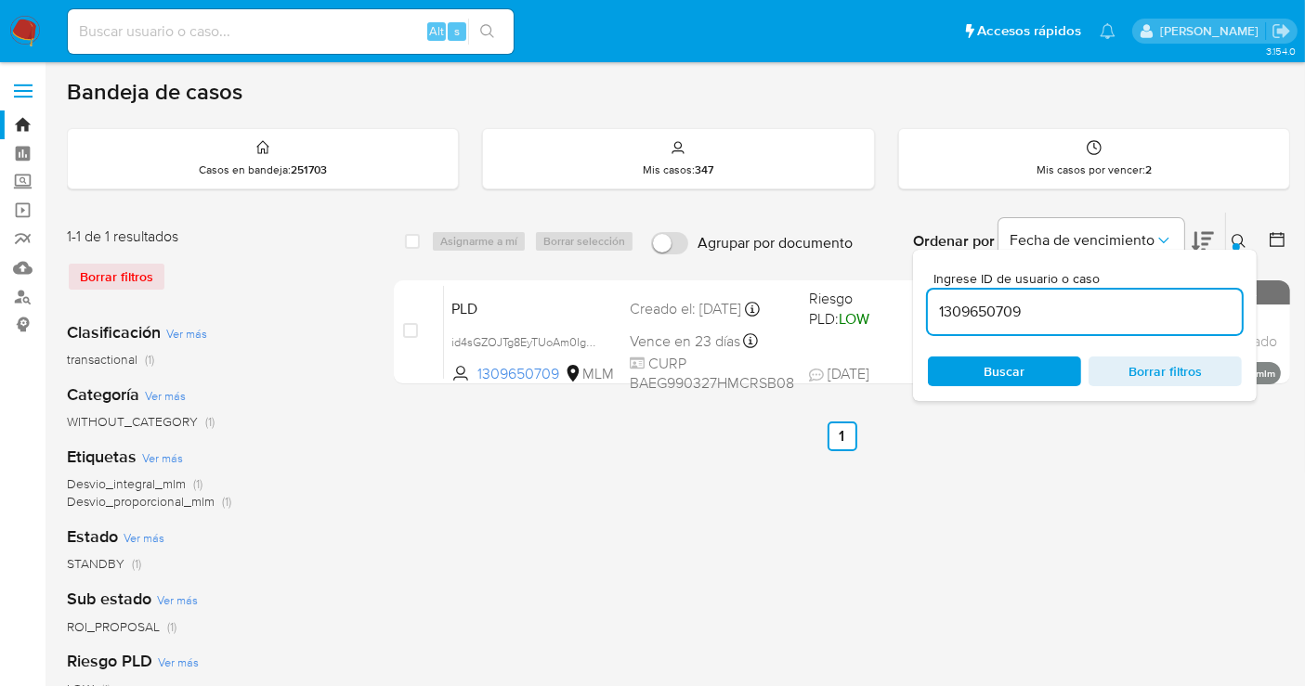
click at [1229, 239] on button at bounding box center [1241, 241] width 31 height 22
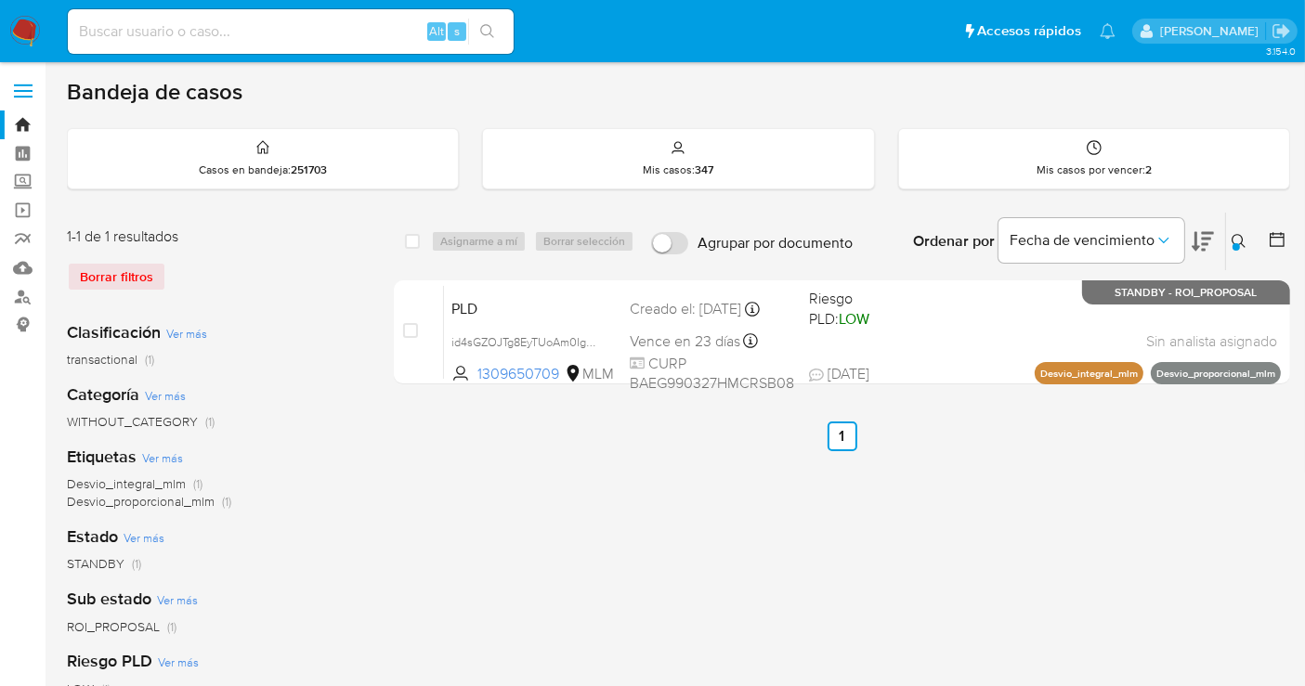
click at [1229, 239] on button at bounding box center [1241, 241] width 31 height 22
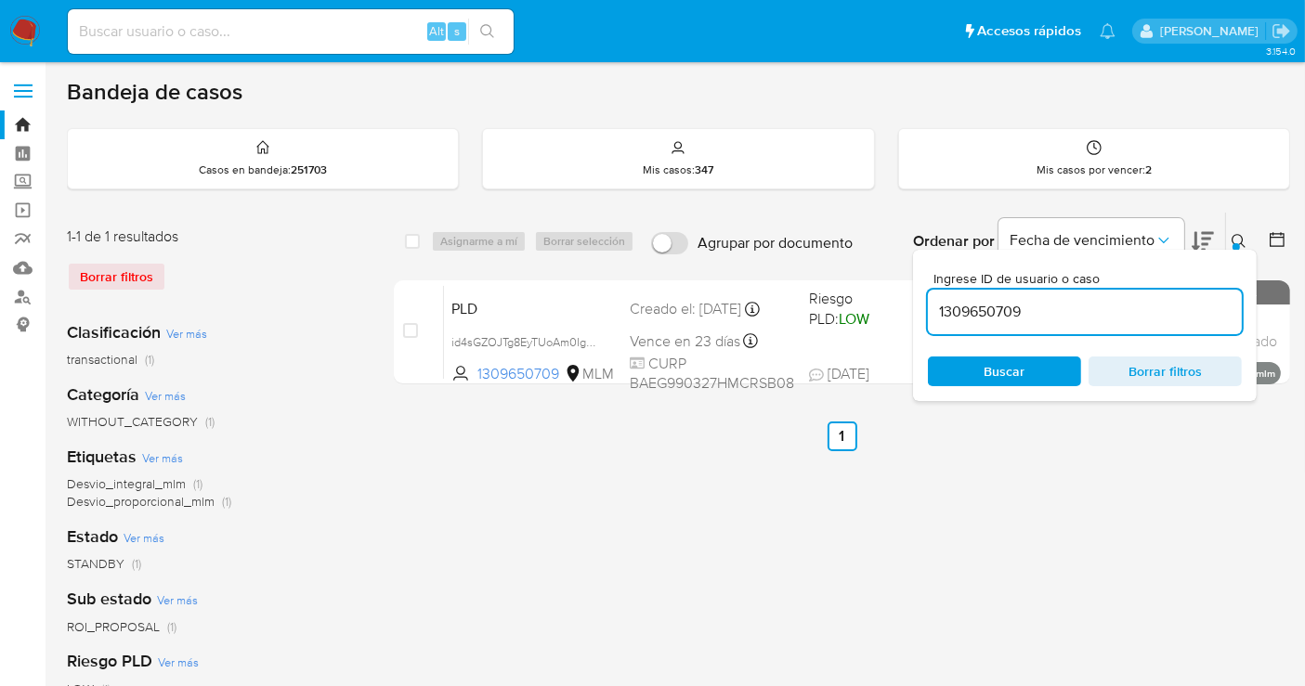
click at [973, 320] on input "1309650709" at bounding box center [1085, 312] width 314 height 24
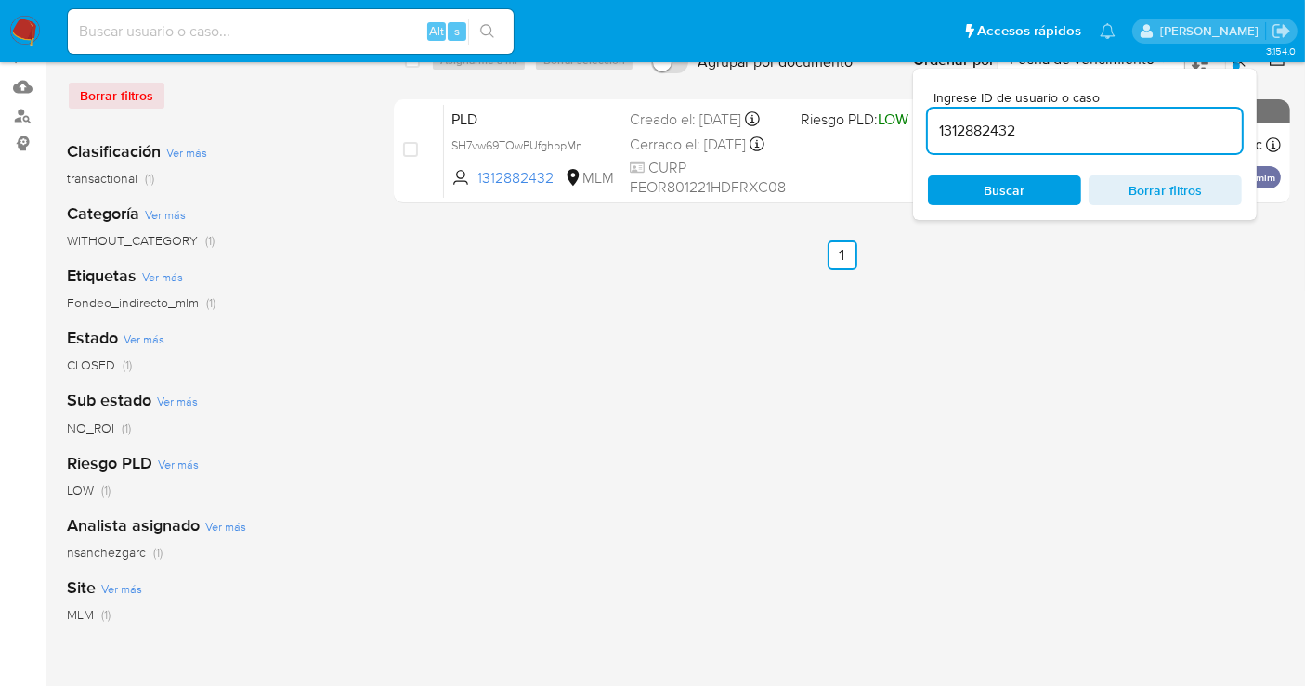
scroll to position [350, 0]
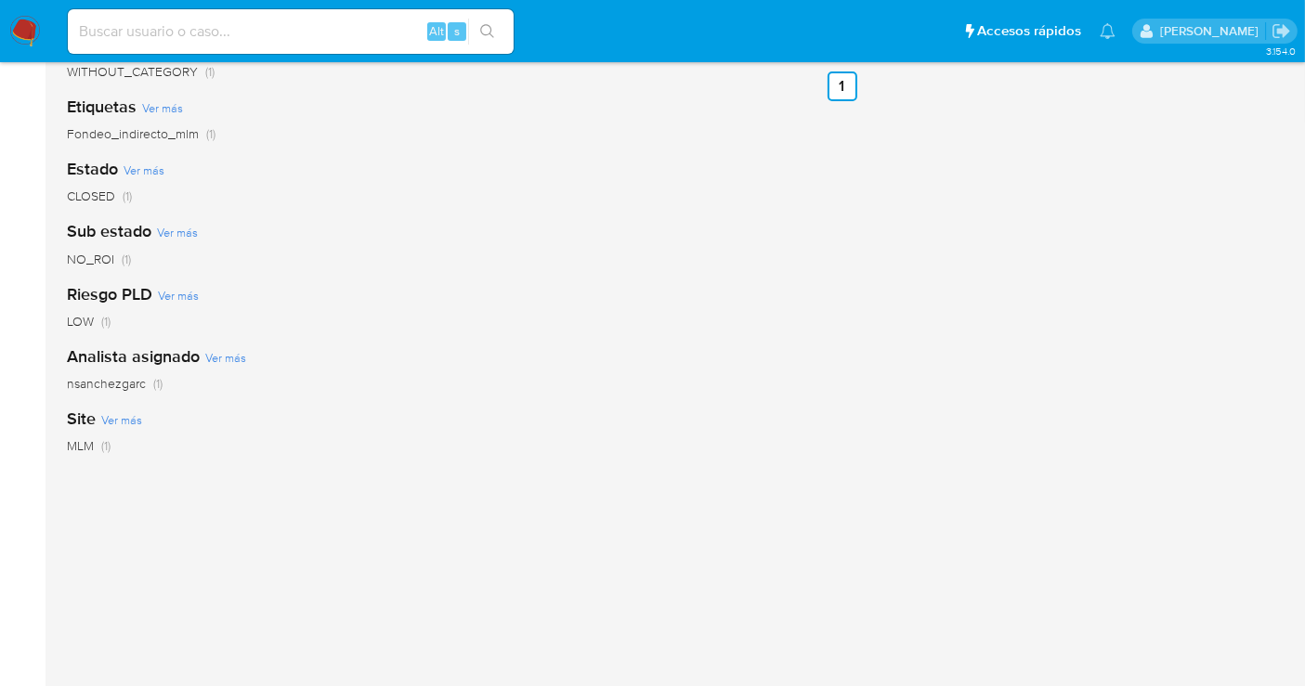
click at [124, 380] on span "nsanchezgarc" at bounding box center [106, 383] width 79 height 19
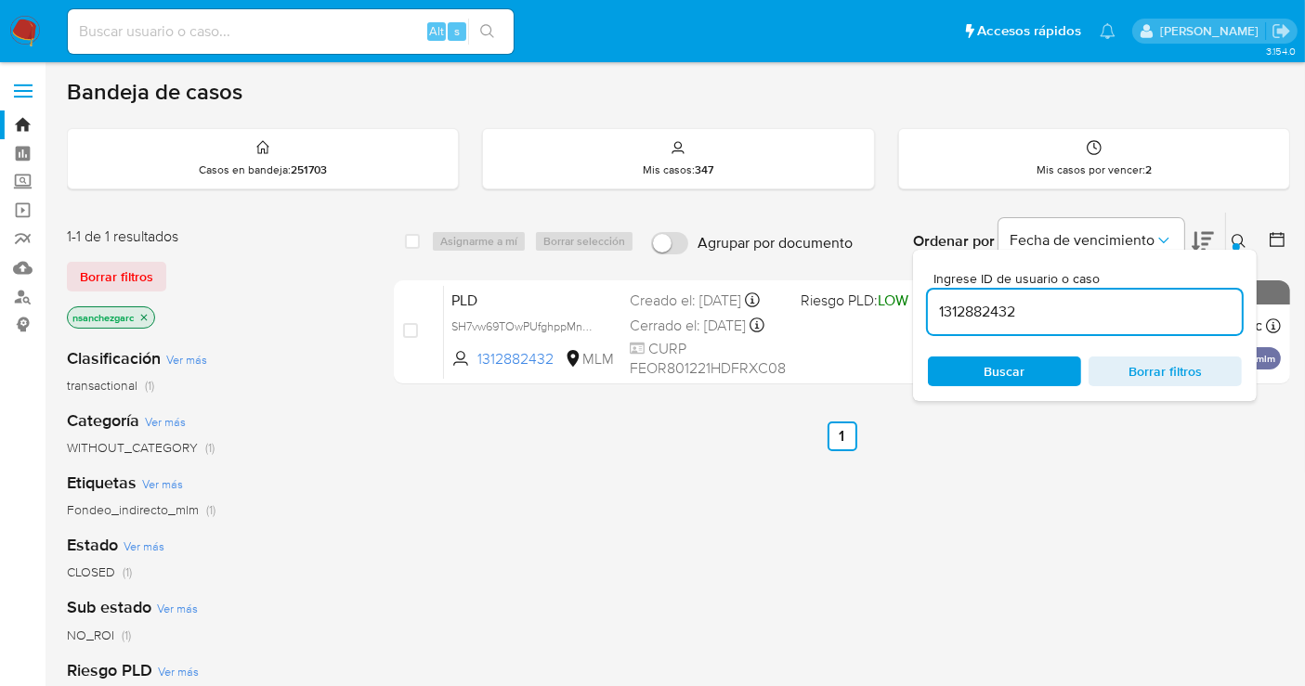
click at [986, 313] on input "1312882432" at bounding box center [1085, 312] width 314 height 24
paste input "22122579"
click at [986, 313] on input "1322122579" at bounding box center [1085, 312] width 314 height 24
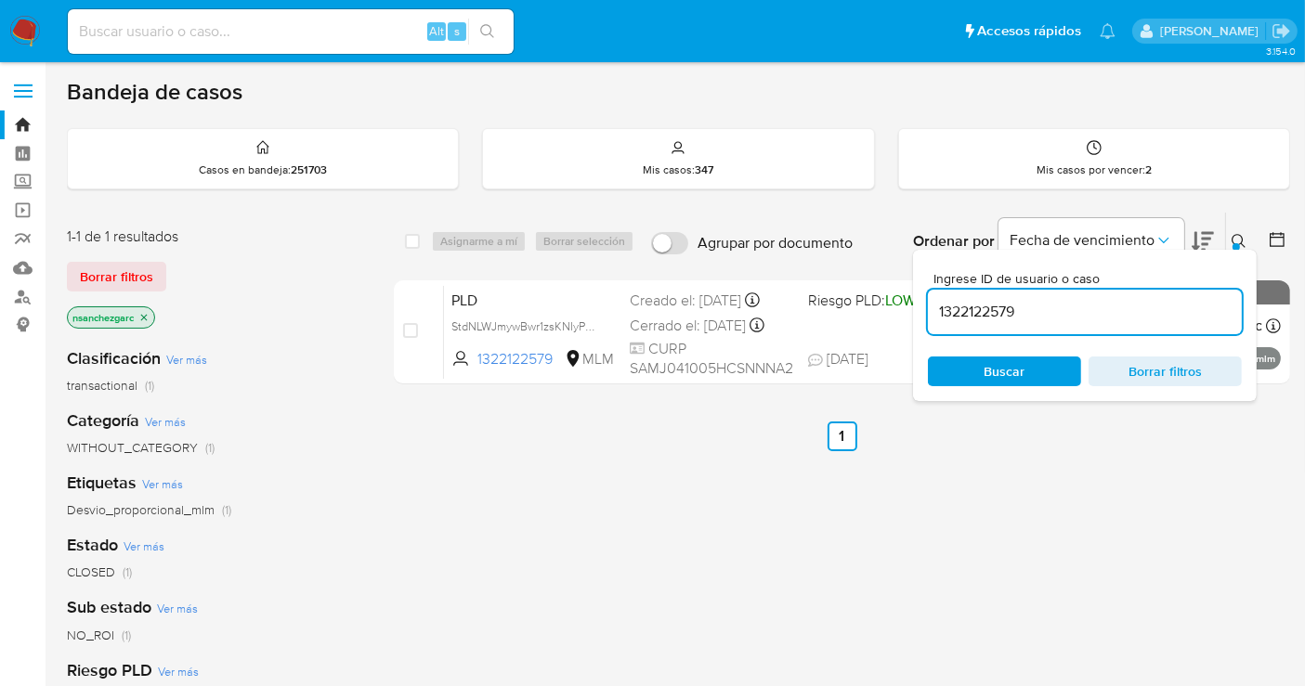
paste input "76716354"
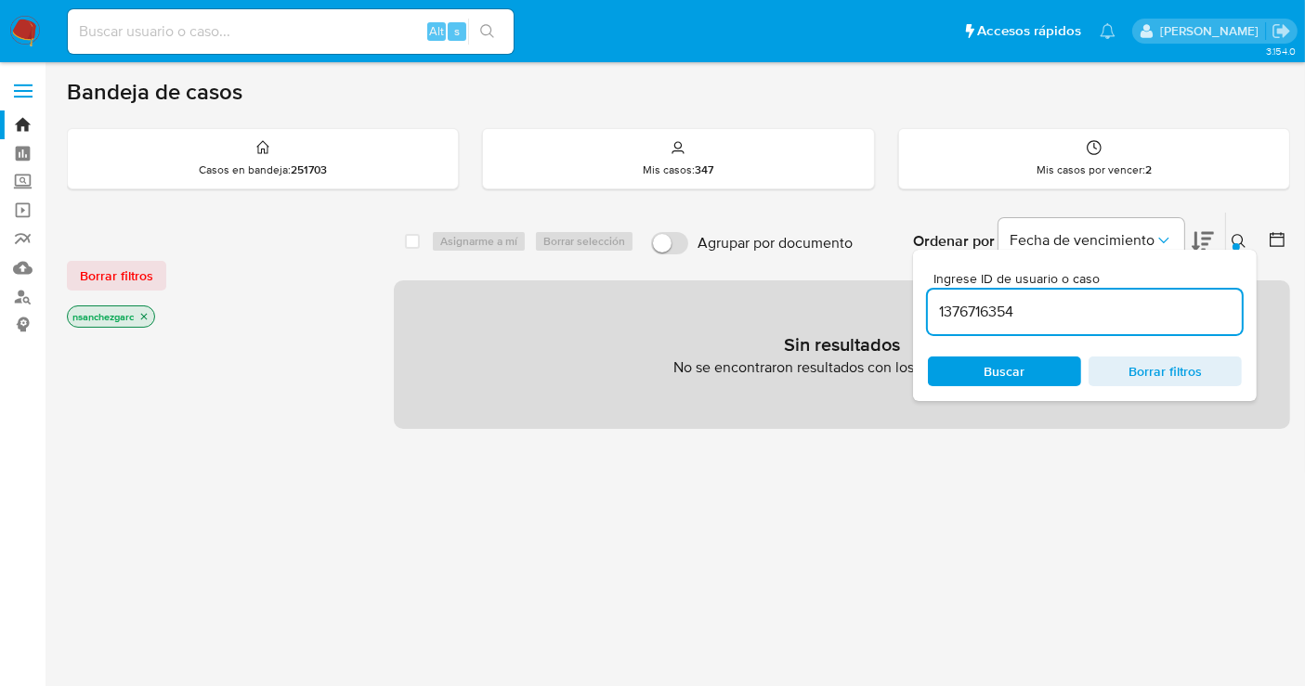
click at [998, 308] on input "1376716354" at bounding box center [1085, 312] width 314 height 24
paste input "41993322"
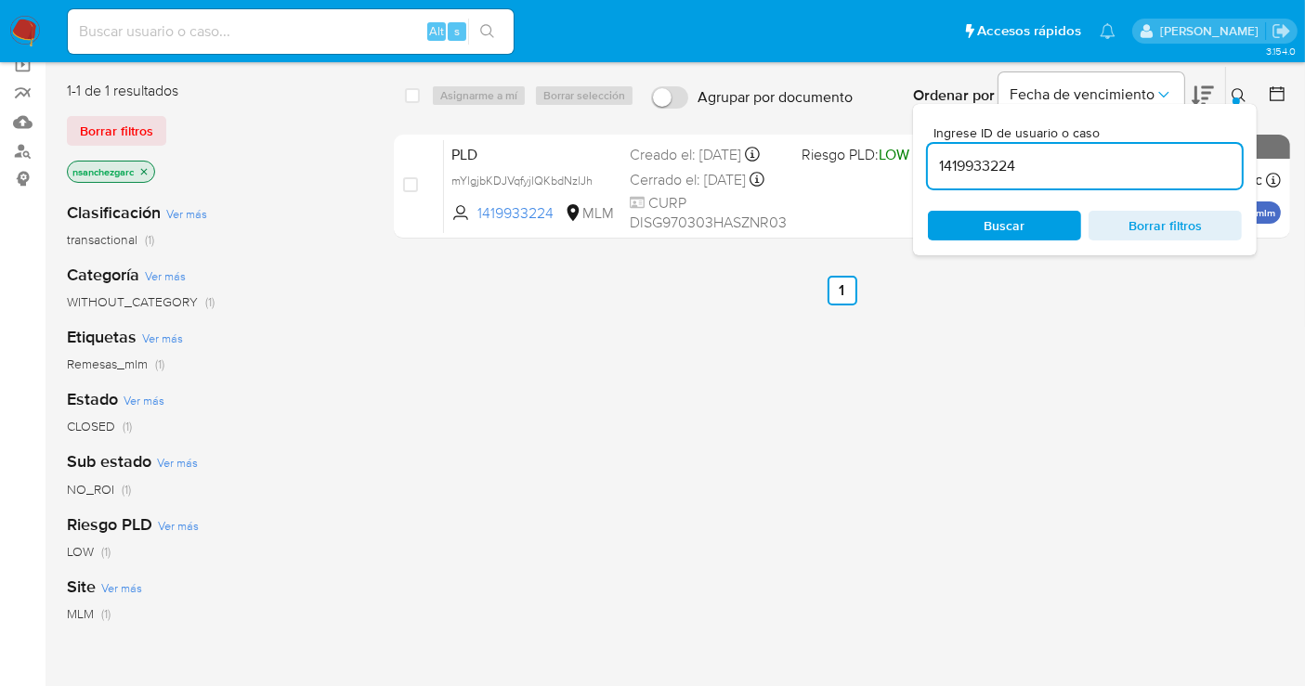
scroll to position [103, 0]
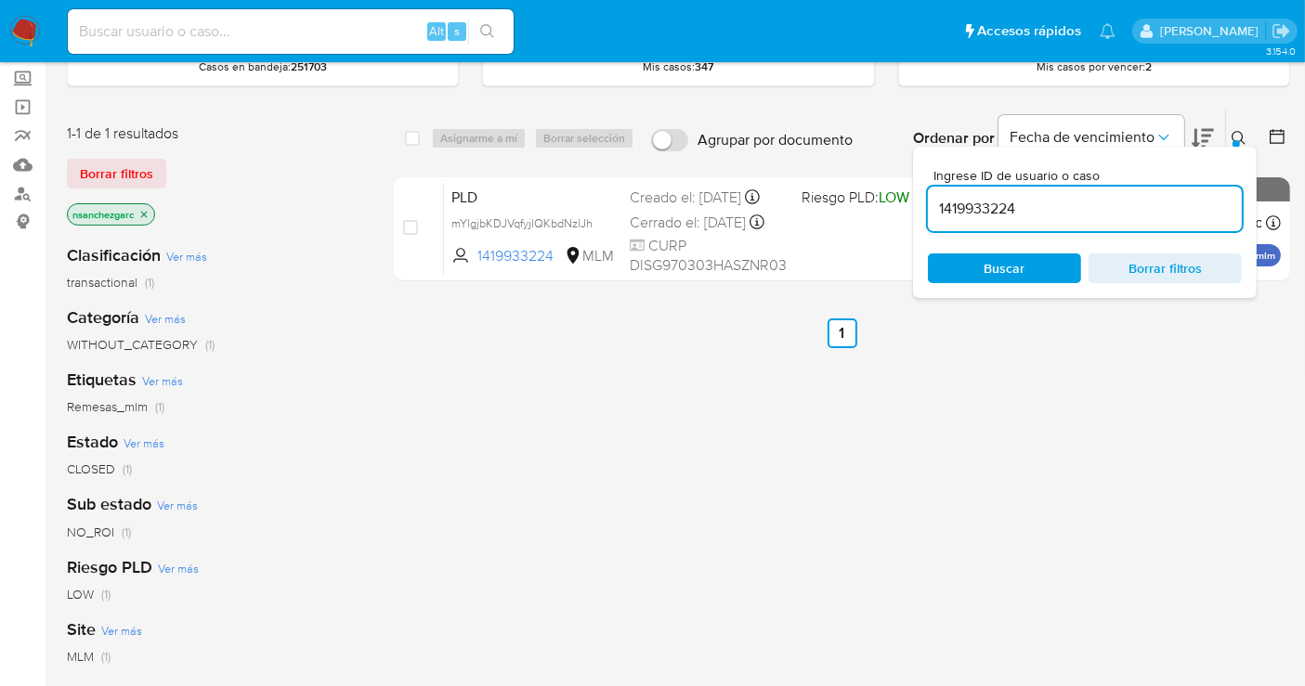
click at [1238, 127] on button at bounding box center [1241, 138] width 31 height 22
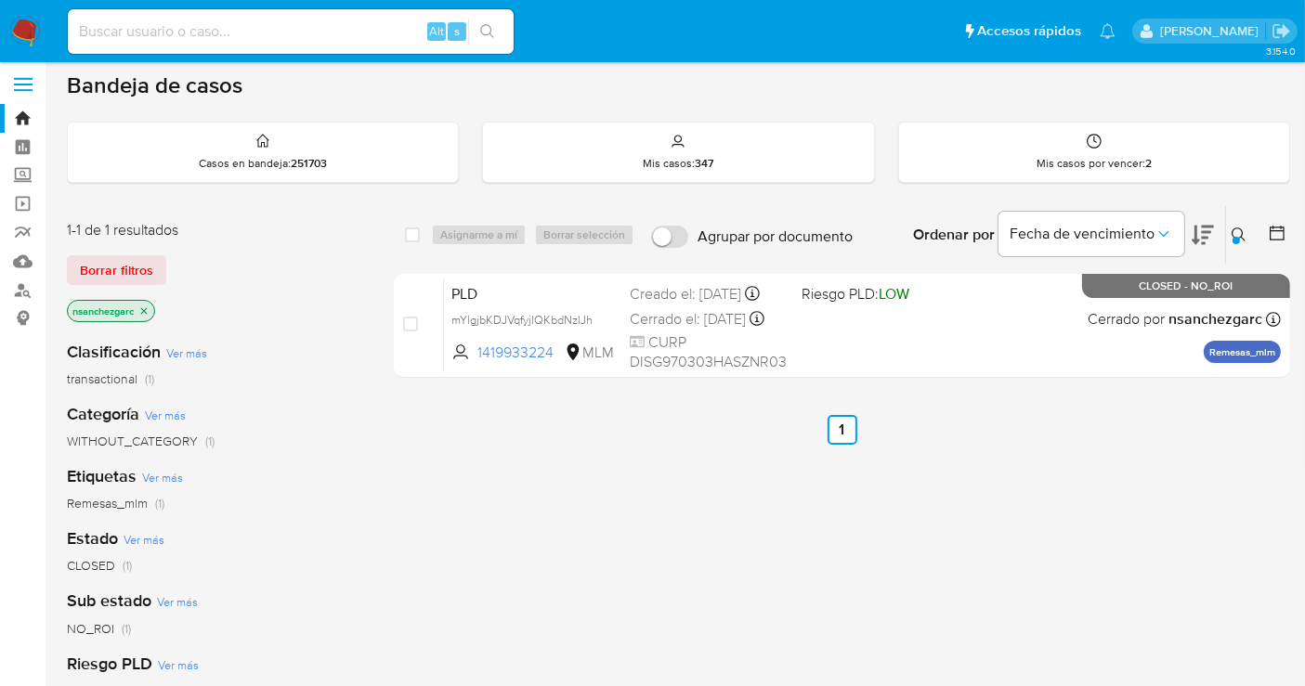
scroll to position [0, 0]
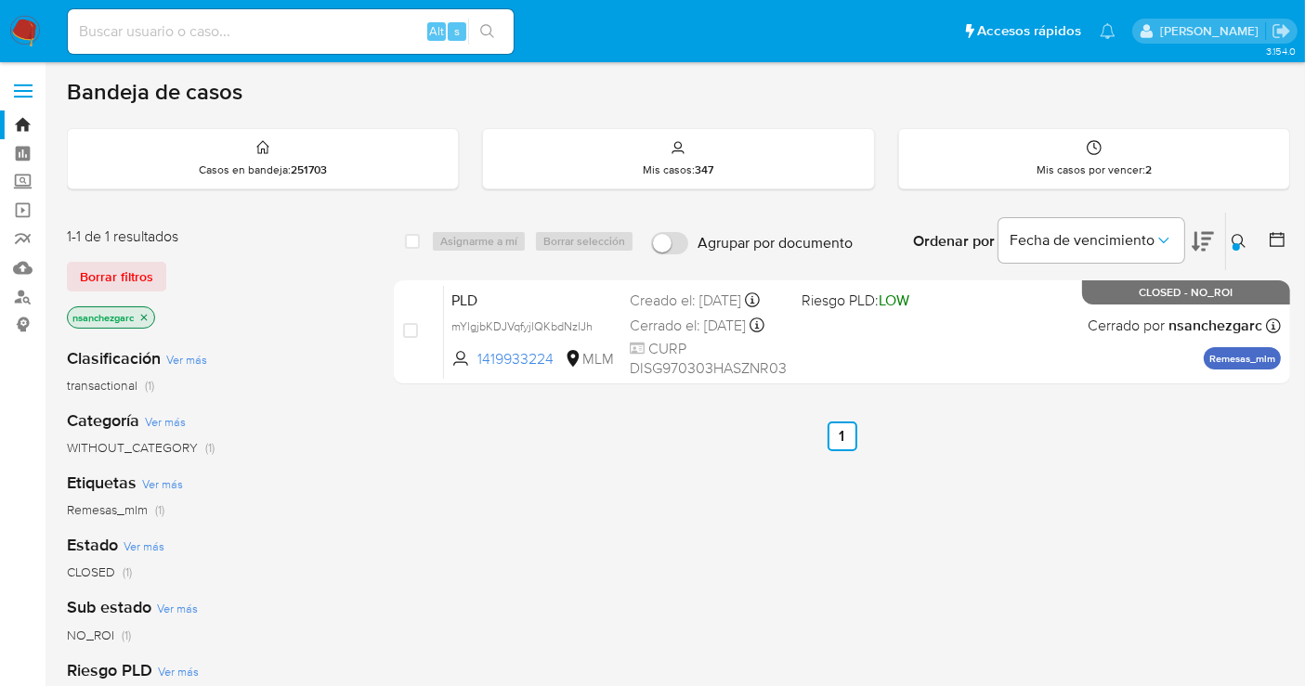
click at [1232, 240] on icon at bounding box center [1238, 241] width 14 height 14
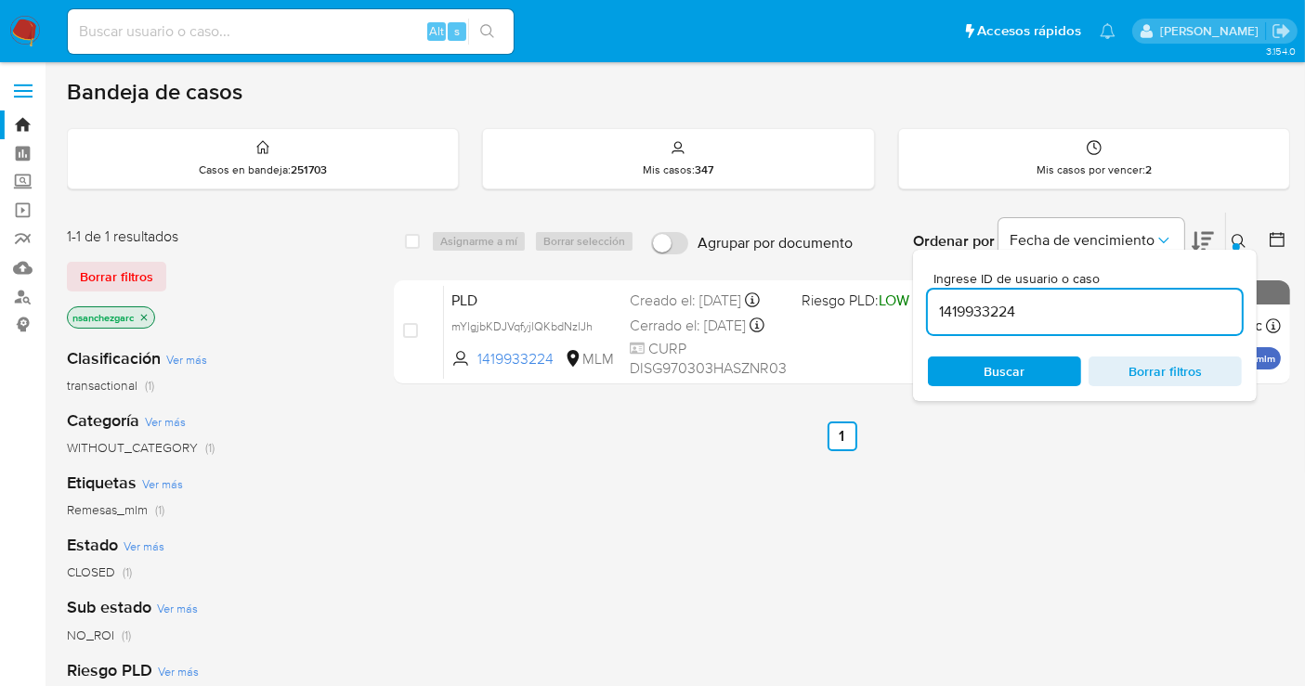
click at [984, 320] on input "1419933224" at bounding box center [1085, 312] width 314 height 24
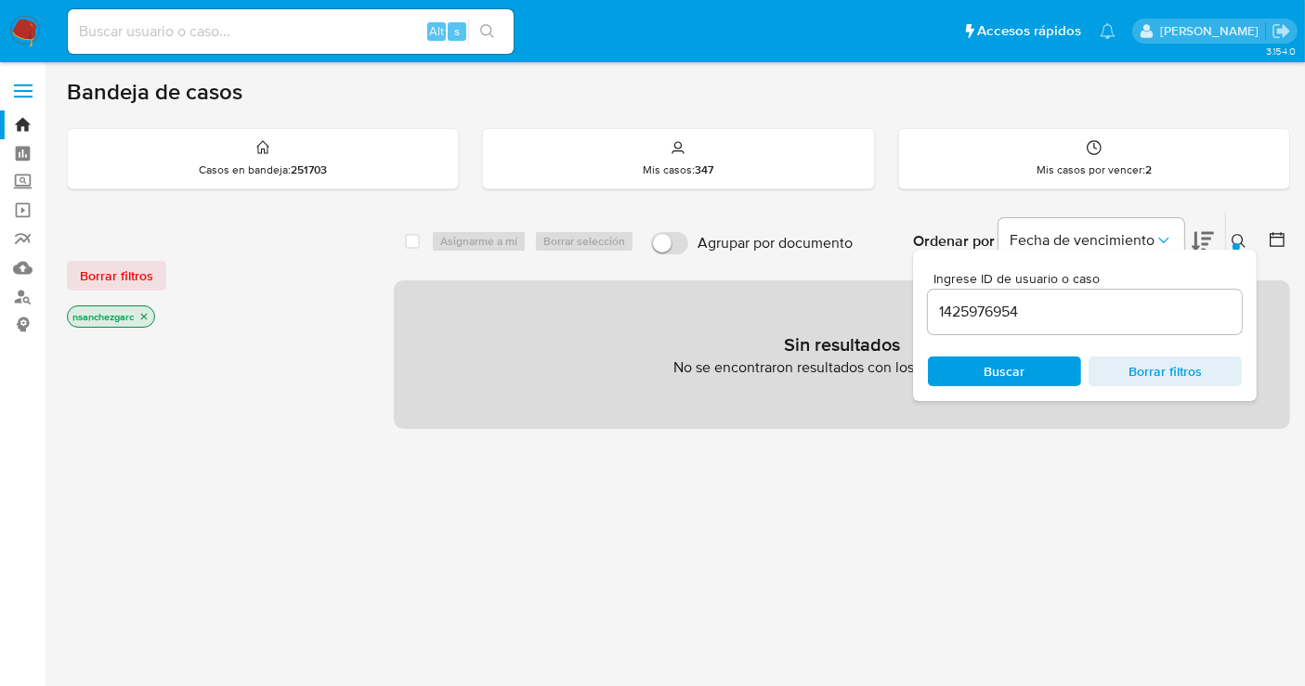
click at [149, 311] on icon "close-filter" at bounding box center [143, 316] width 11 height 11
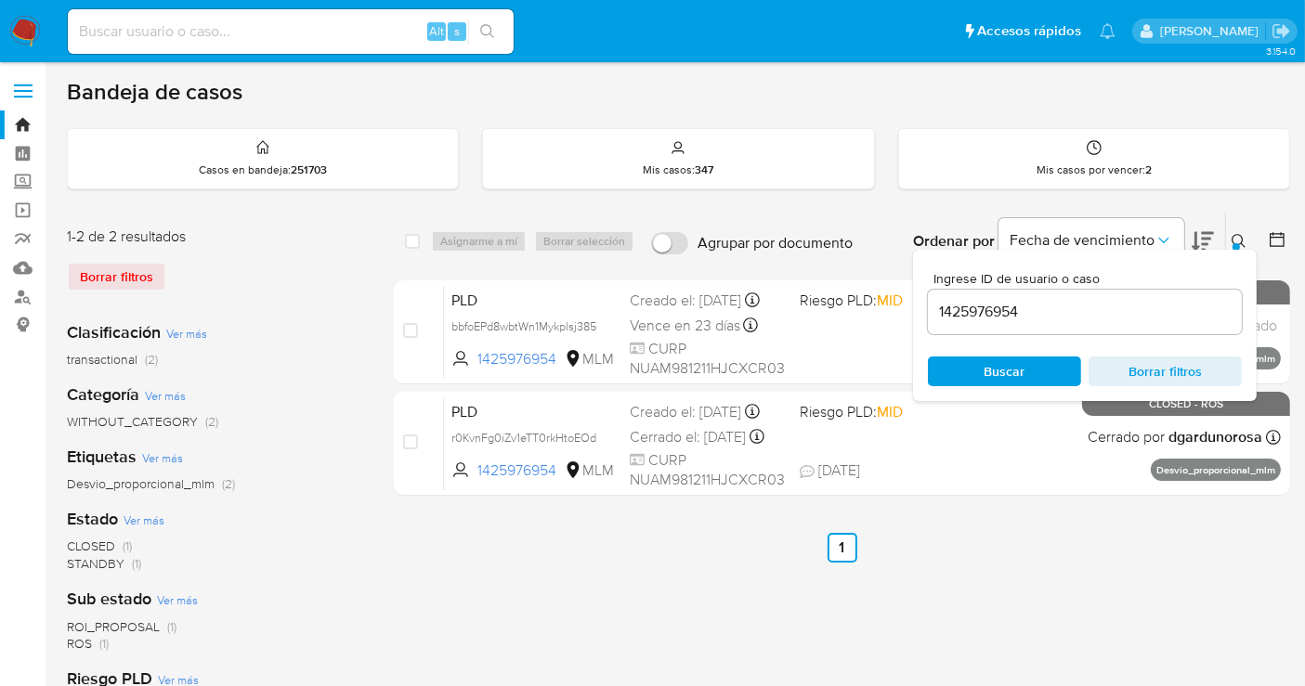
click at [1234, 238] on icon at bounding box center [1238, 241] width 15 height 15
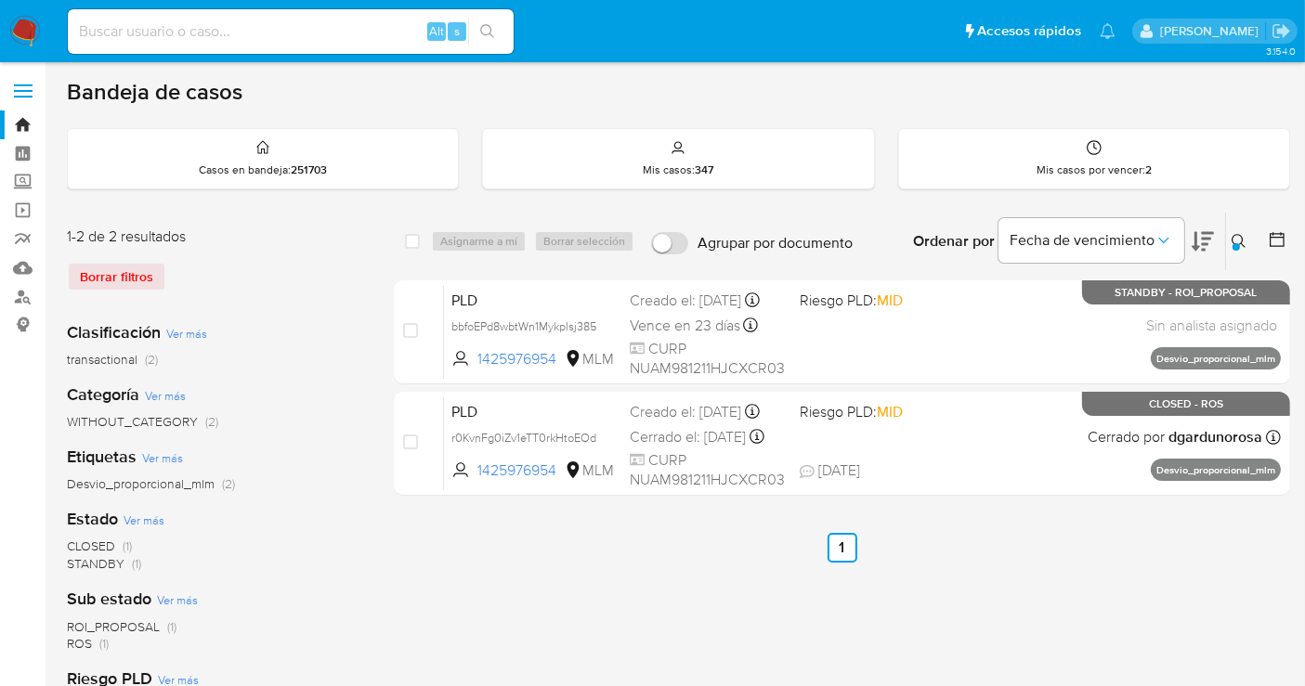
click at [1234, 238] on icon at bounding box center [1238, 241] width 15 height 15
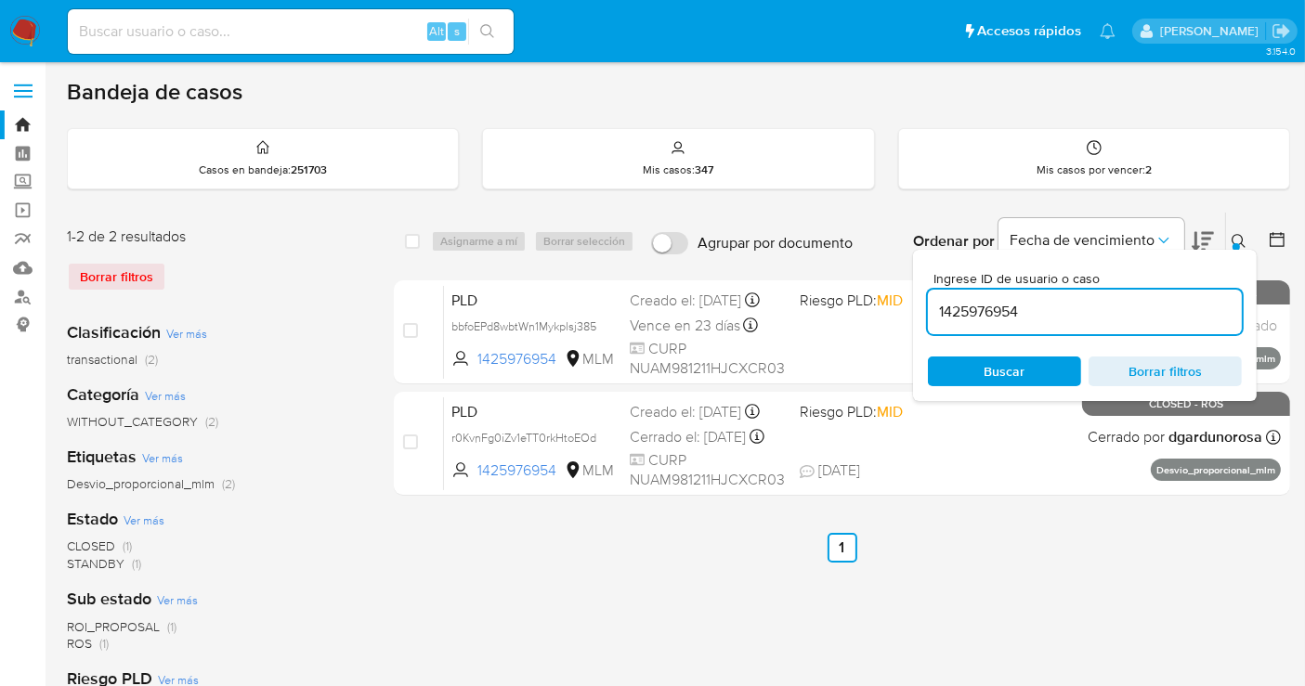
click at [995, 317] on input "1425976954" at bounding box center [1085, 312] width 314 height 24
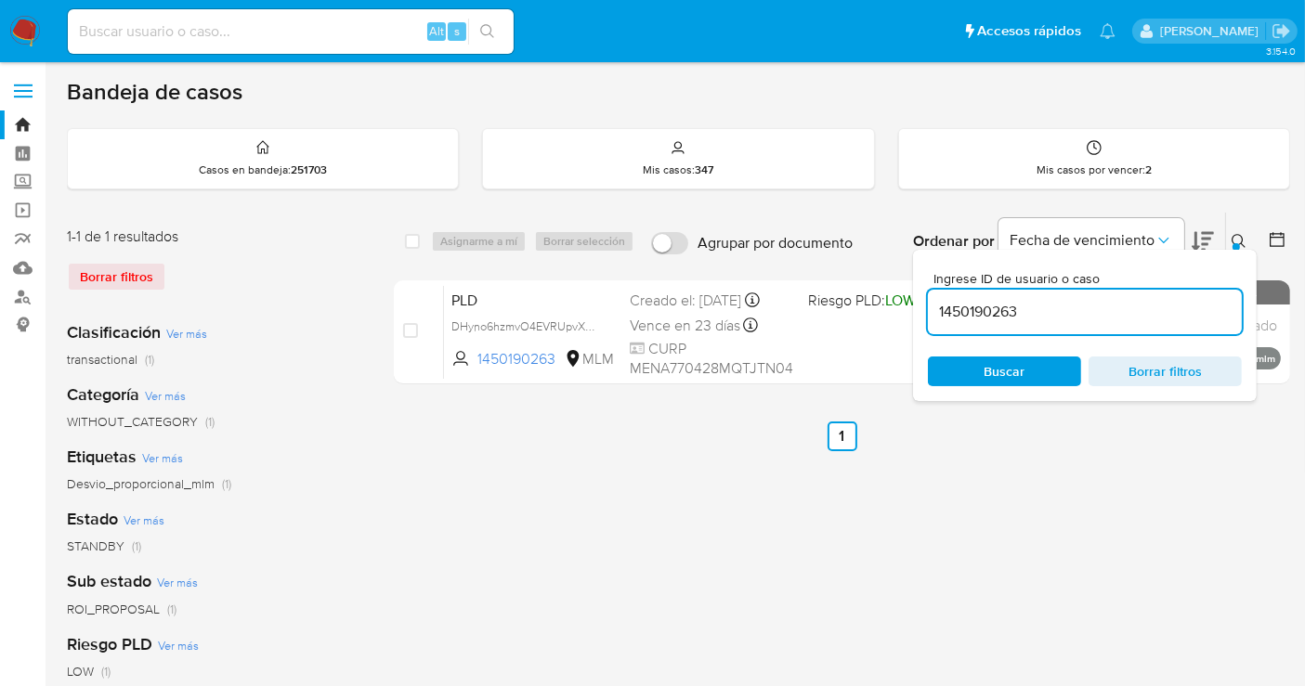
click at [1235, 239] on icon at bounding box center [1238, 241] width 15 height 15
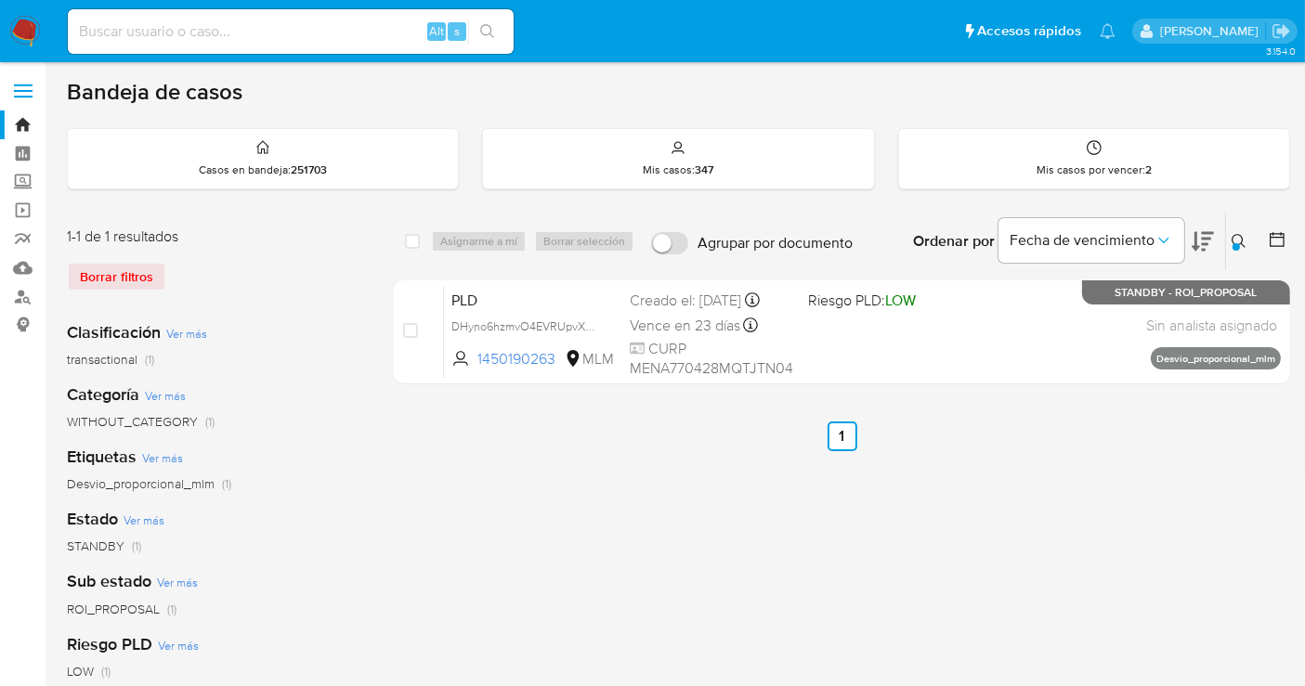
click at [1235, 239] on icon at bounding box center [1238, 241] width 15 height 15
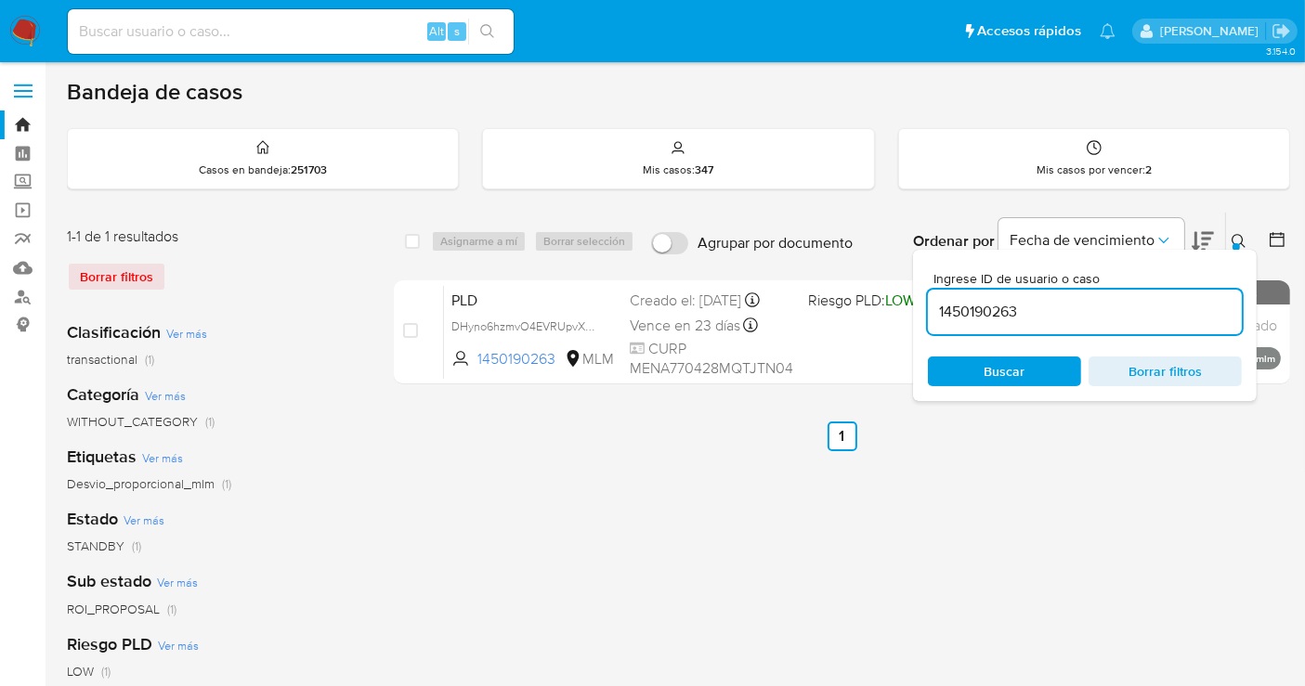
click at [986, 308] on input "1450190263" at bounding box center [1085, 312] width 314 height 24
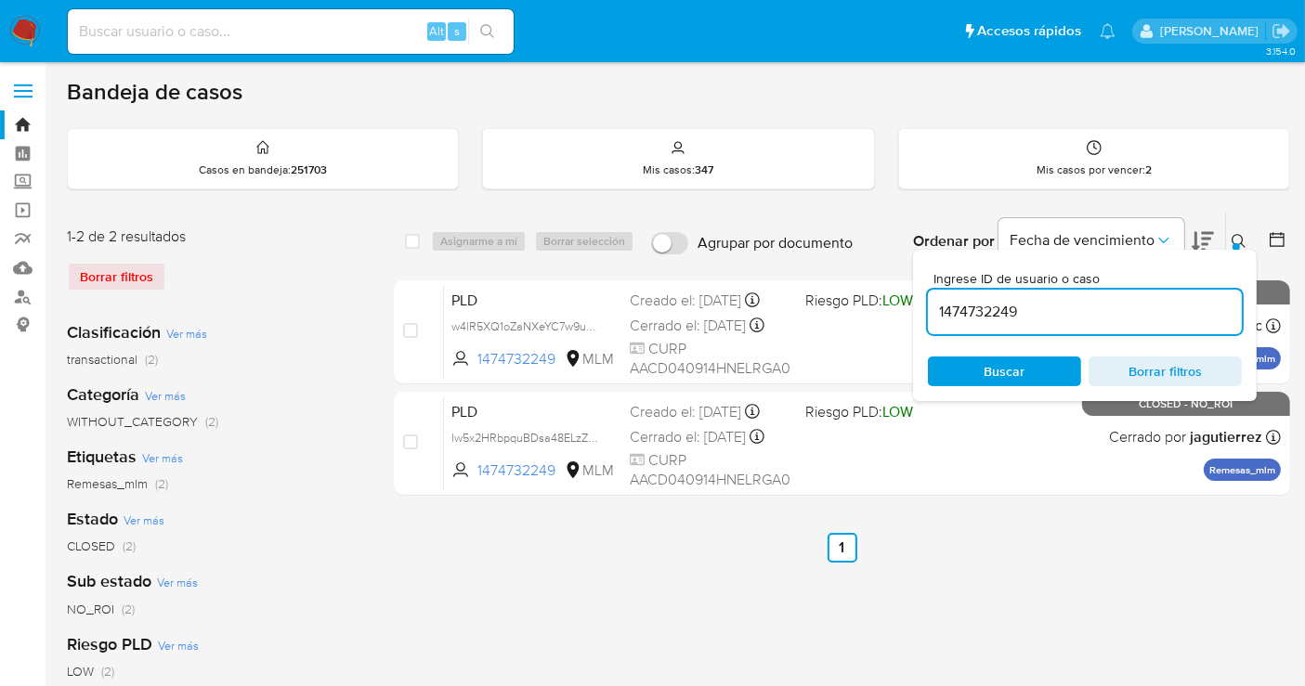
click at [1235, 234] on icon at bounding box center [1238, 241] width 15 height 15
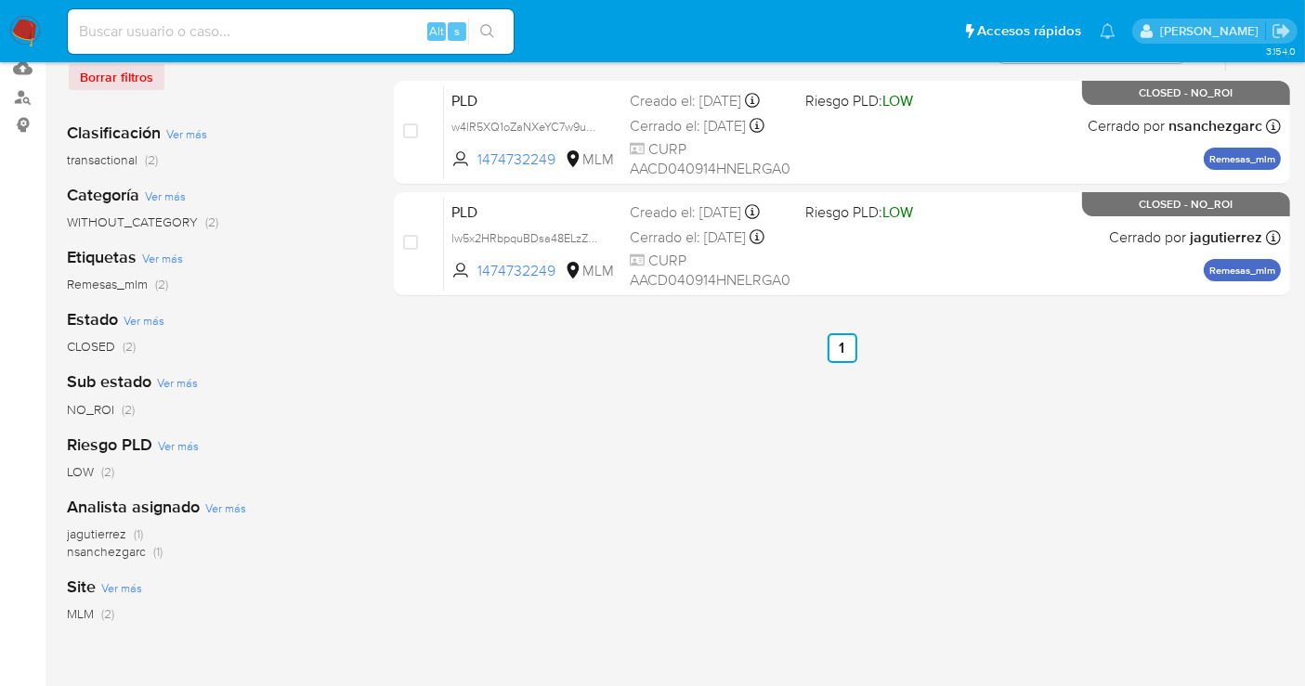
scroll to position [206, 0]
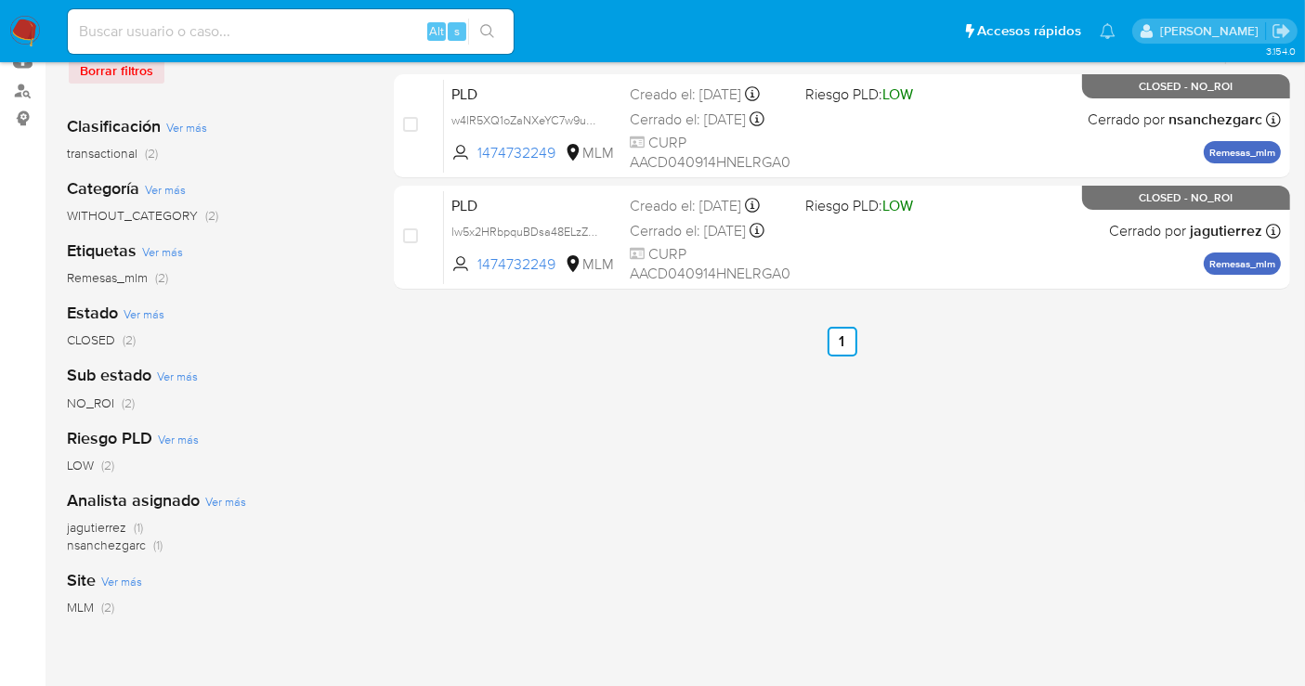
click at [110, 548] on span "nsanchezgarc" at bounding box center [106, 545] width 79 height 19
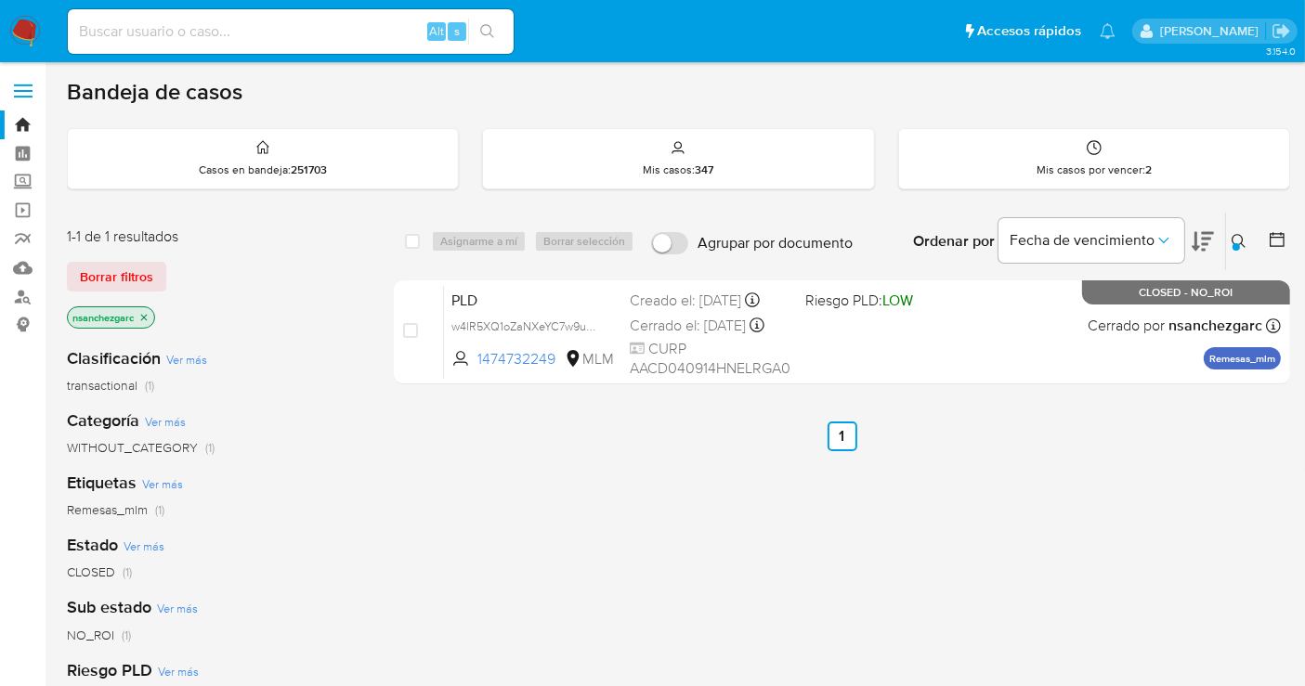
click at [1241, 236] on icon at bounding box center [1238, 241] width 15 height 15
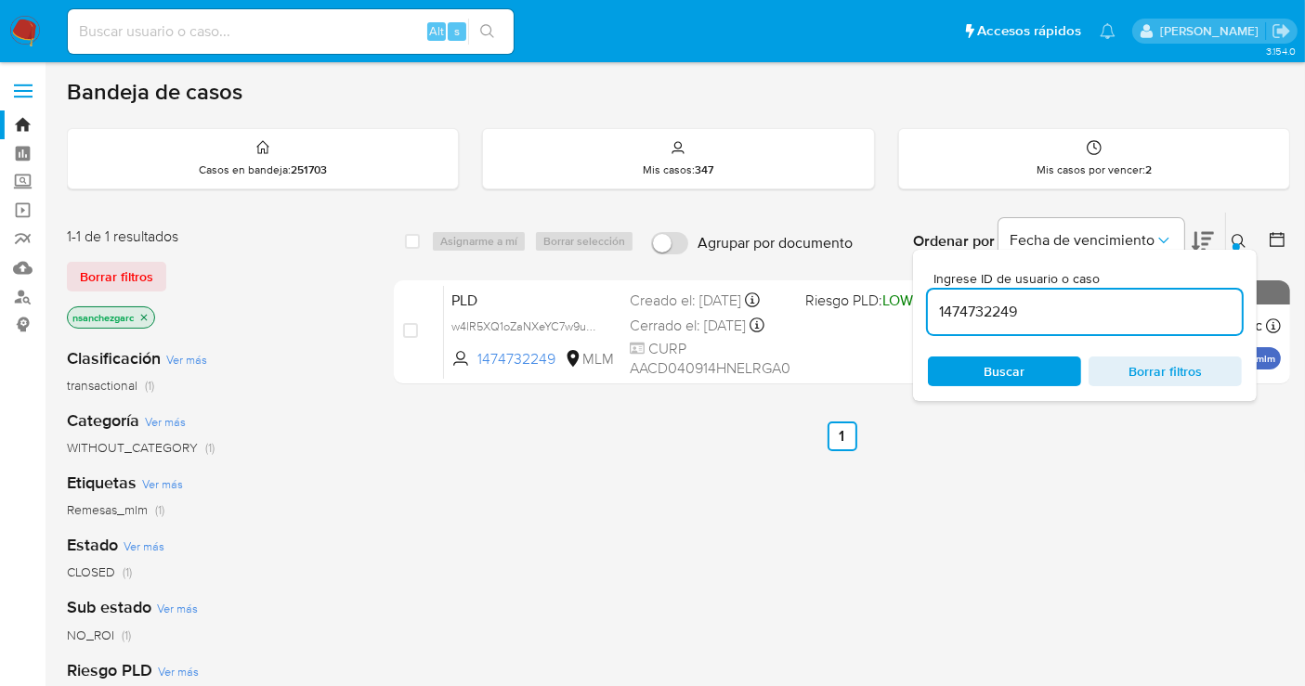
click at [984, 314] on input "1474732249" at bounding box center [1085, 312] width 314 height 24
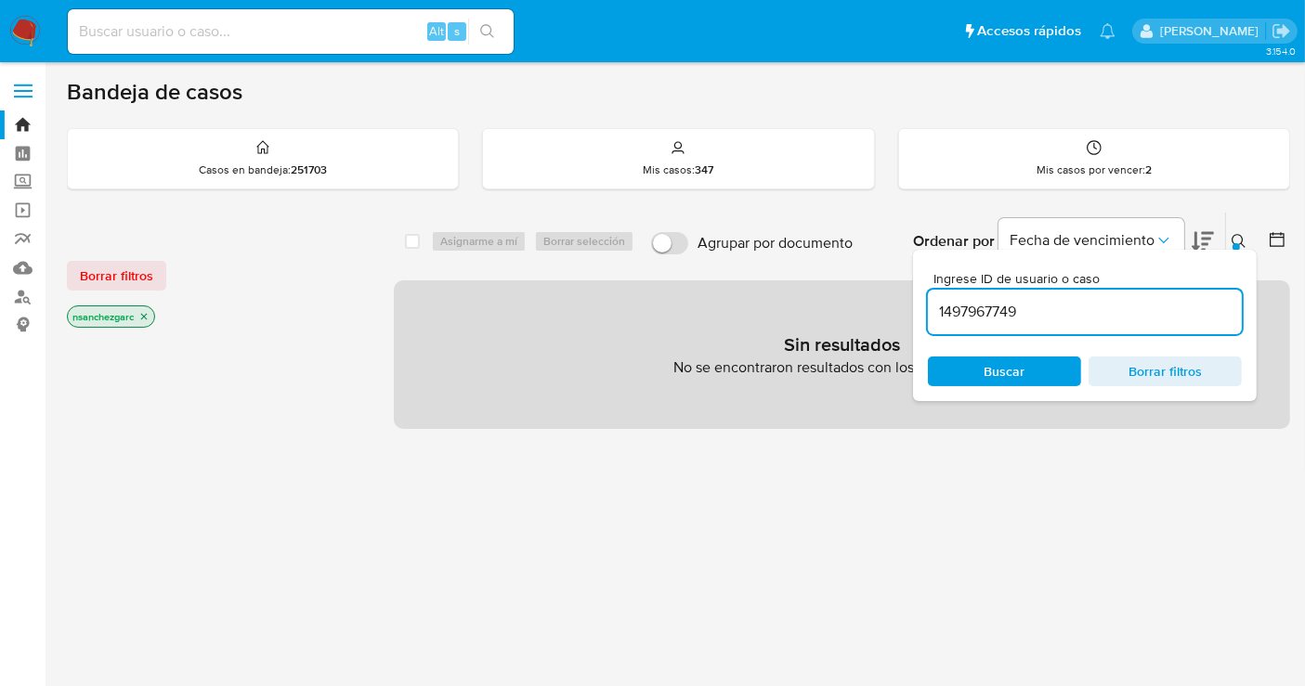
click at [147, 318] on icon "close-filter" at bounding box center [143, 316] width 11 height 11
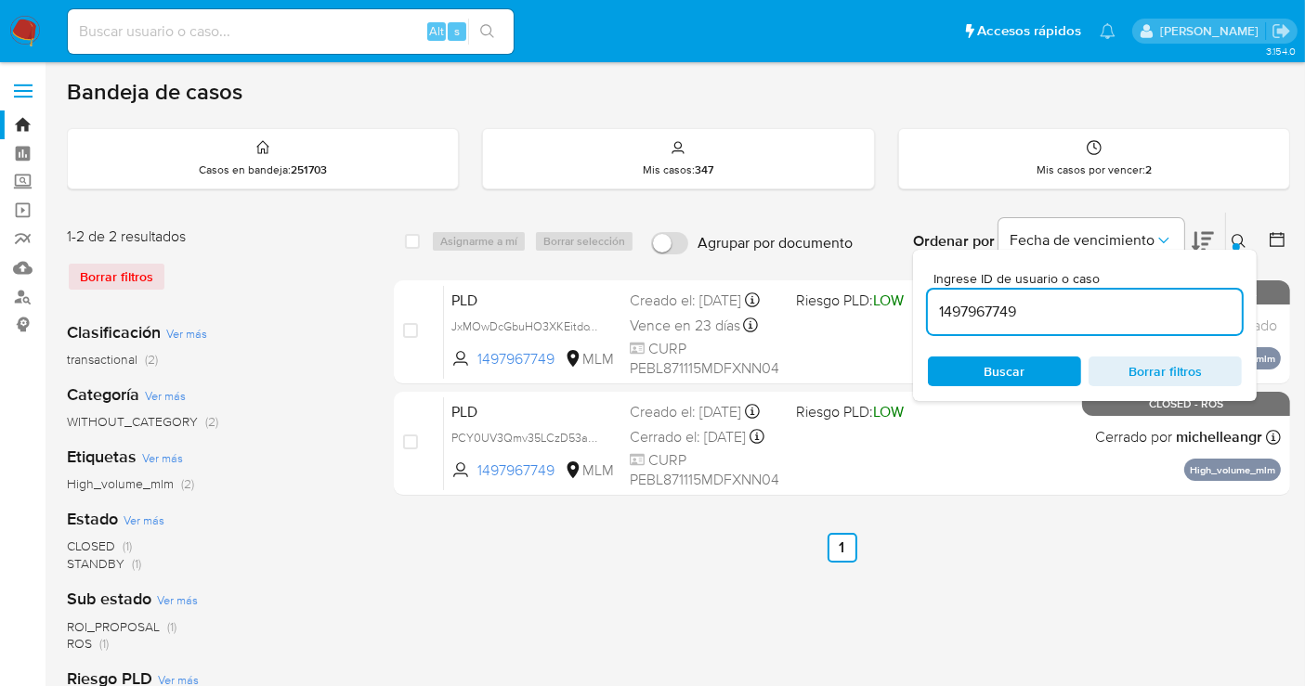
click at [1231, 230] on button at bounding box center [1241, 241] width 31 height 22
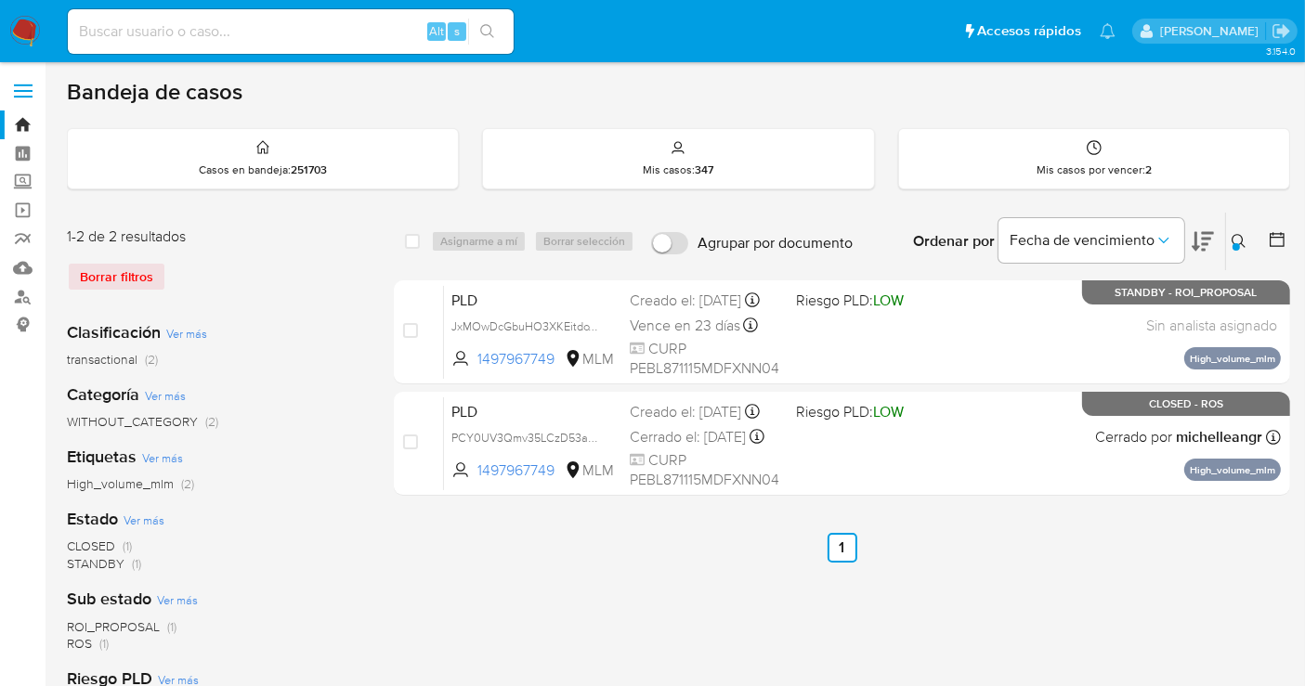
click at [1234, 243] on div at bounding box center [1235, 246] width 7 height 7
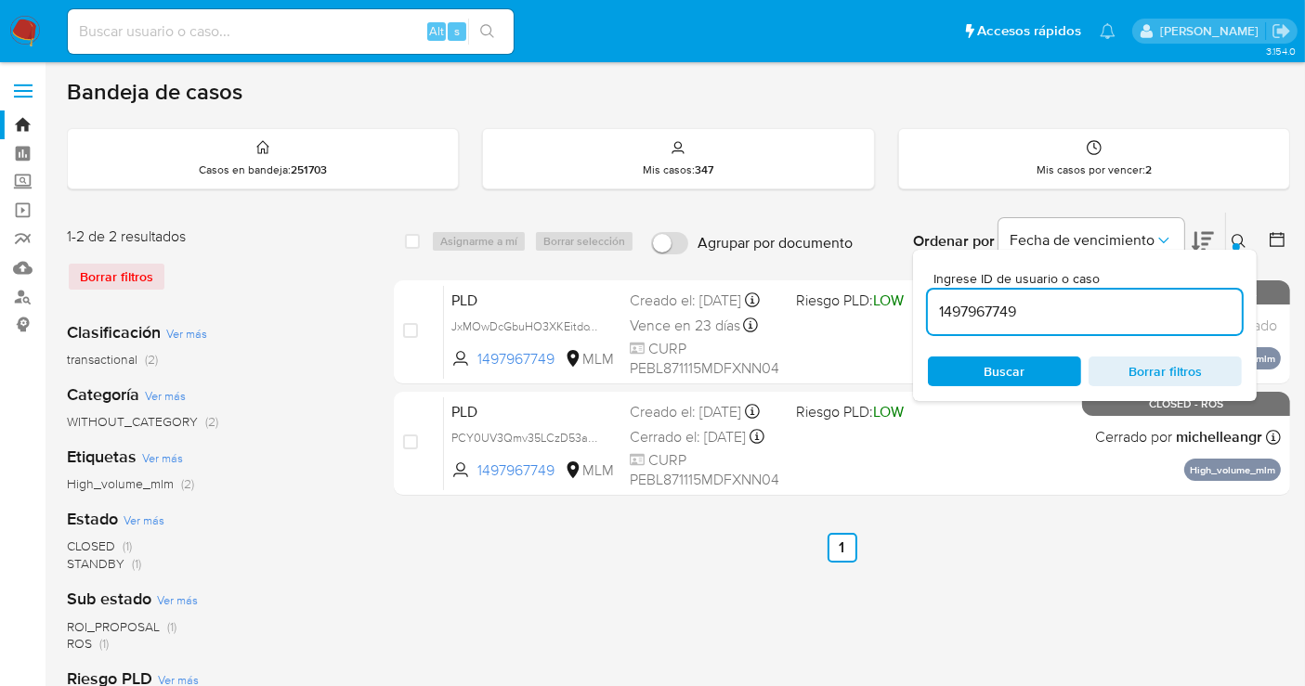
click at [992, 317] on input "1497967749" at bounding box center [1085, 312] width 314 height 24
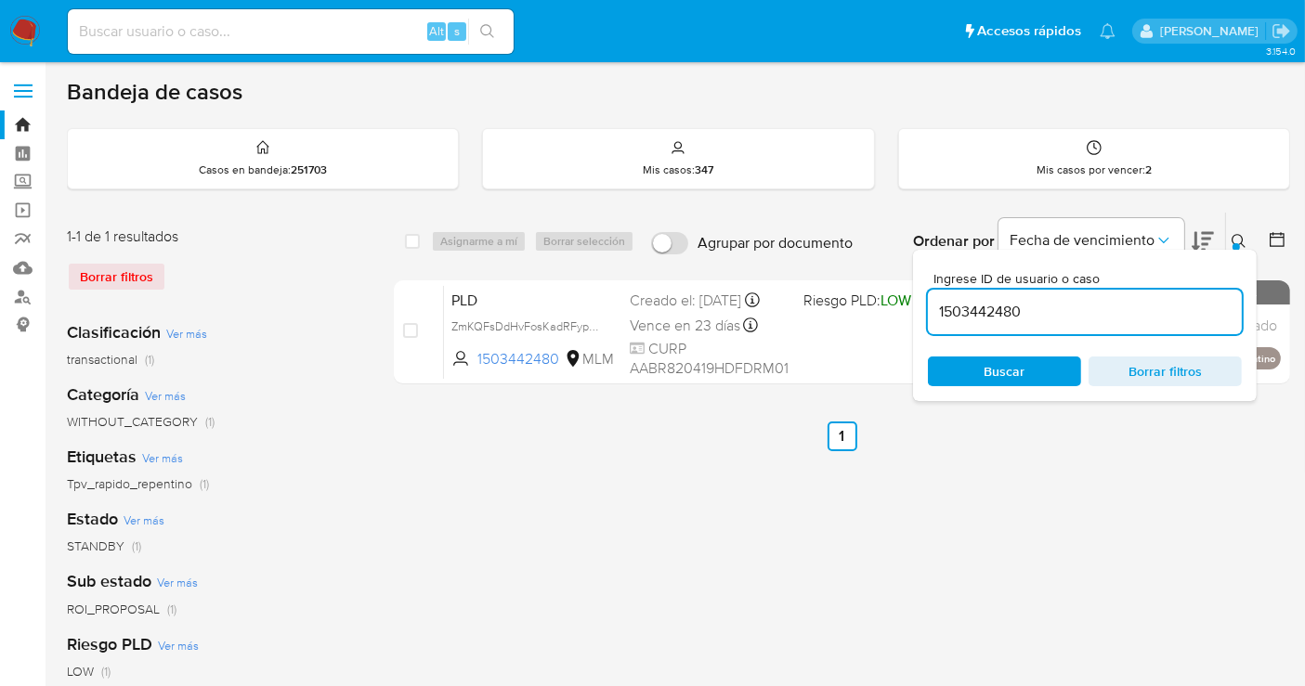
click at [1228, 238] on button at bounding box center [1241, 241] width 31 height 22
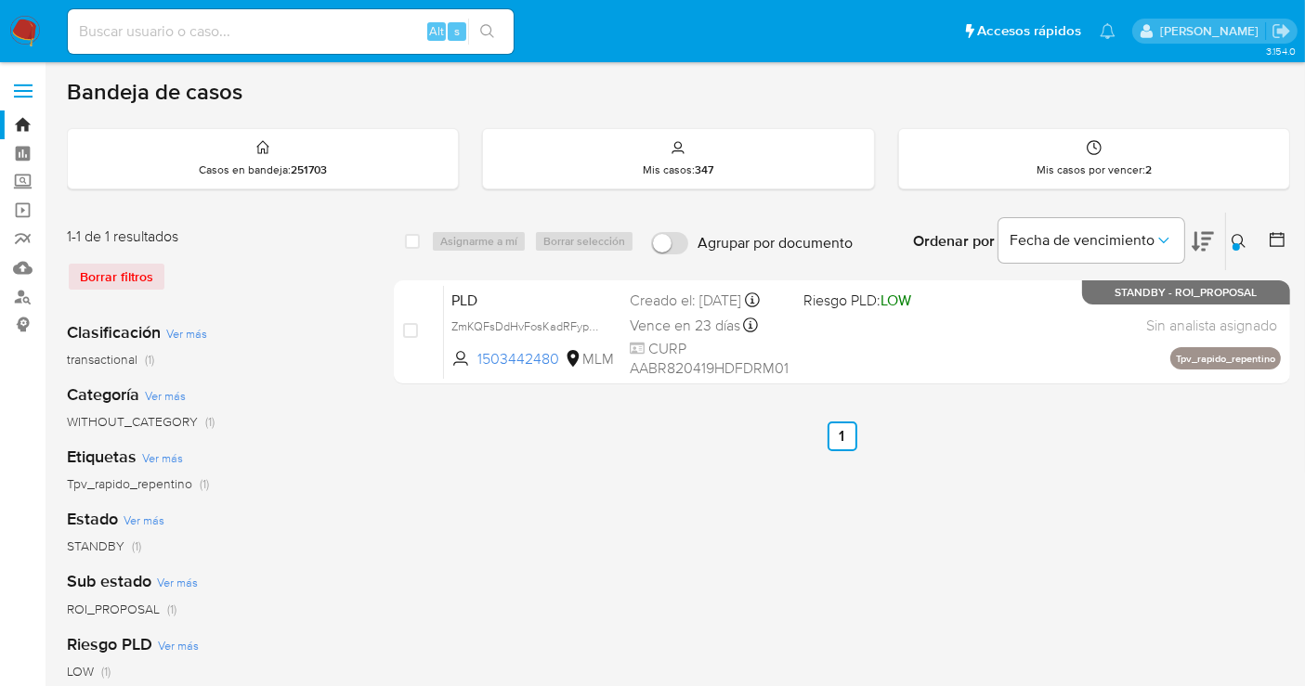
click at [1243, 239] on icon at bounding box center [1238, 241] width 15 height 15
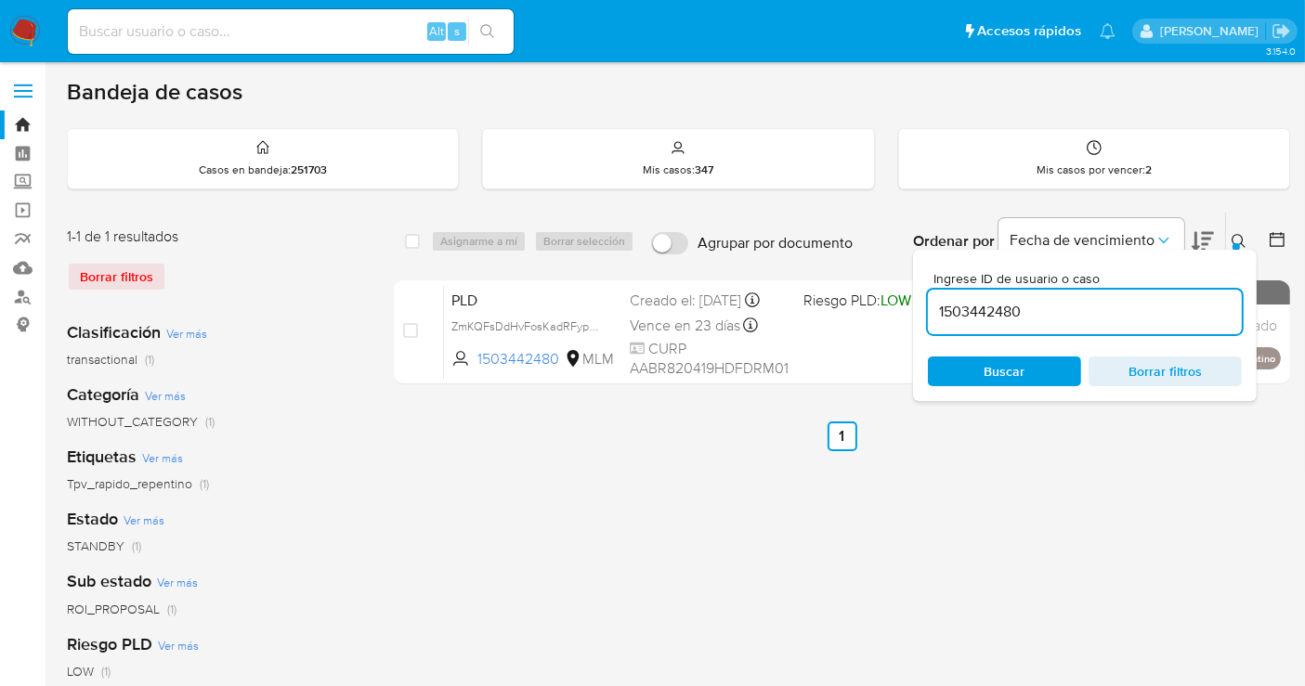
click at [957, 318] on input "1503442480" at bounding box center [1085, 312] width 314 height 24
click at [1238, 234] on icon at bounding box center [1238, 241] width 15 height 15
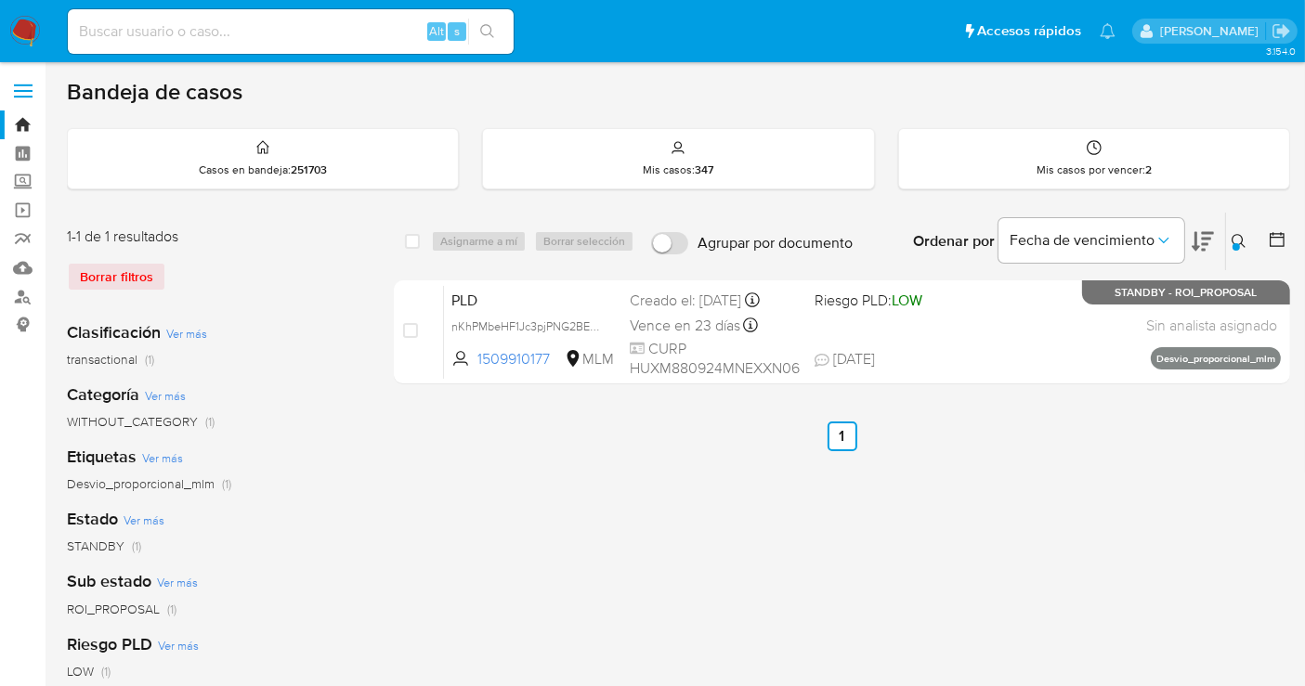
click at [1240, 231] on button at bounding box center [1241, 241] width 31 height 22
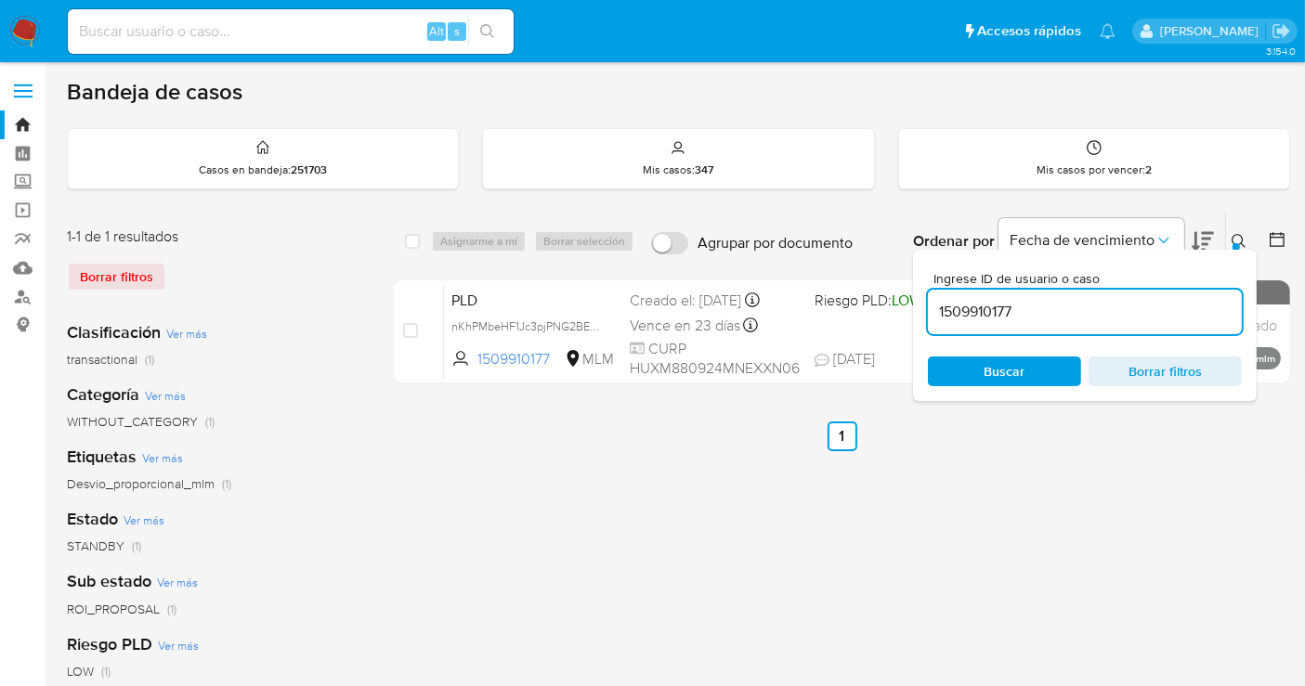
click at [1000, 306] on input "1509910177" at bounding box center [1085, 312] width 314 height 24
click at [1239, 234] on icon at bounding box center [1238, 241] width 14 height 14
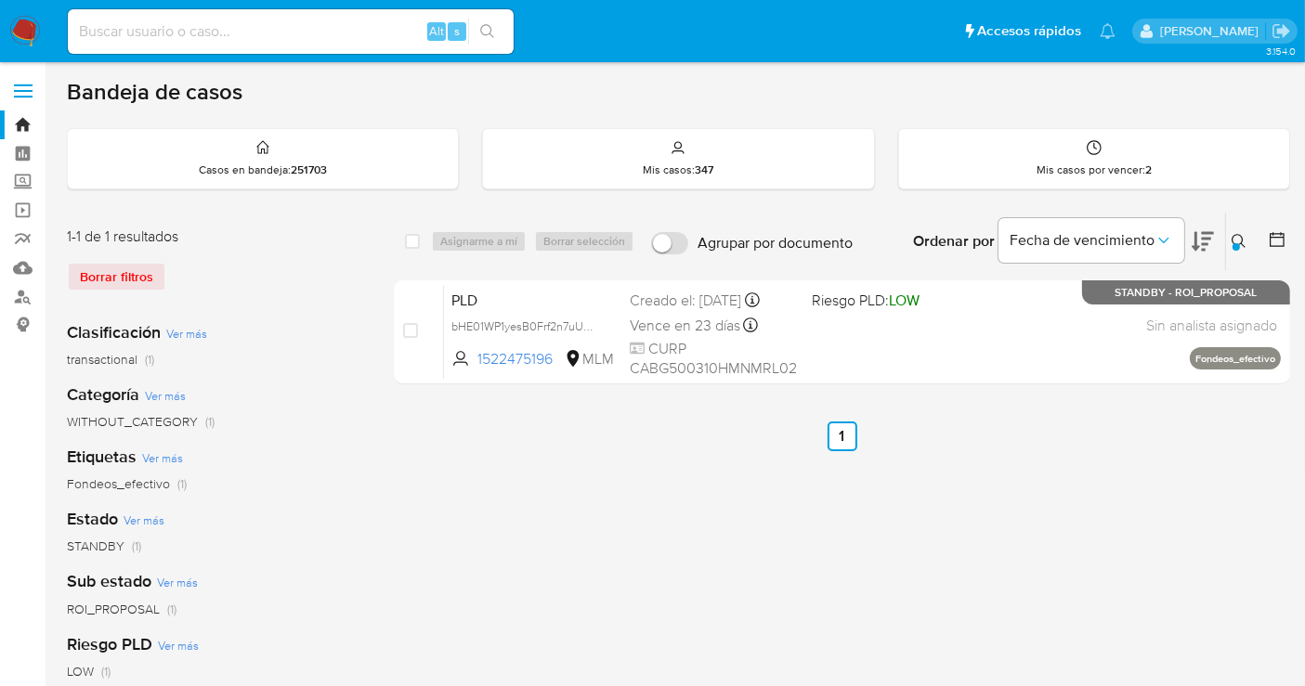
click at [1239, 234] on icon at bounding box center [1238, 241] width 14 height 14
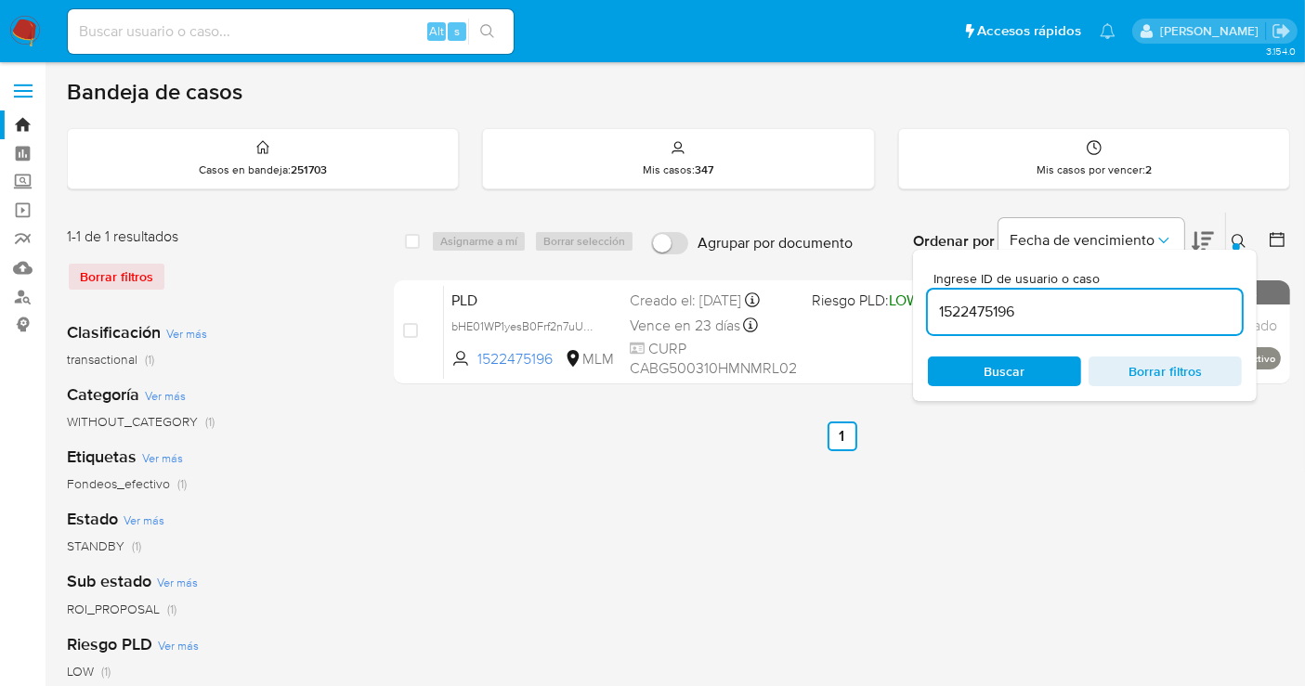
click at [1008, 314] on input "1522475196" at bounding box center [1085, 312] width 314 height 24
click at [1233, 237] on icon at bounding box center [1238, 241] width 15 height 15
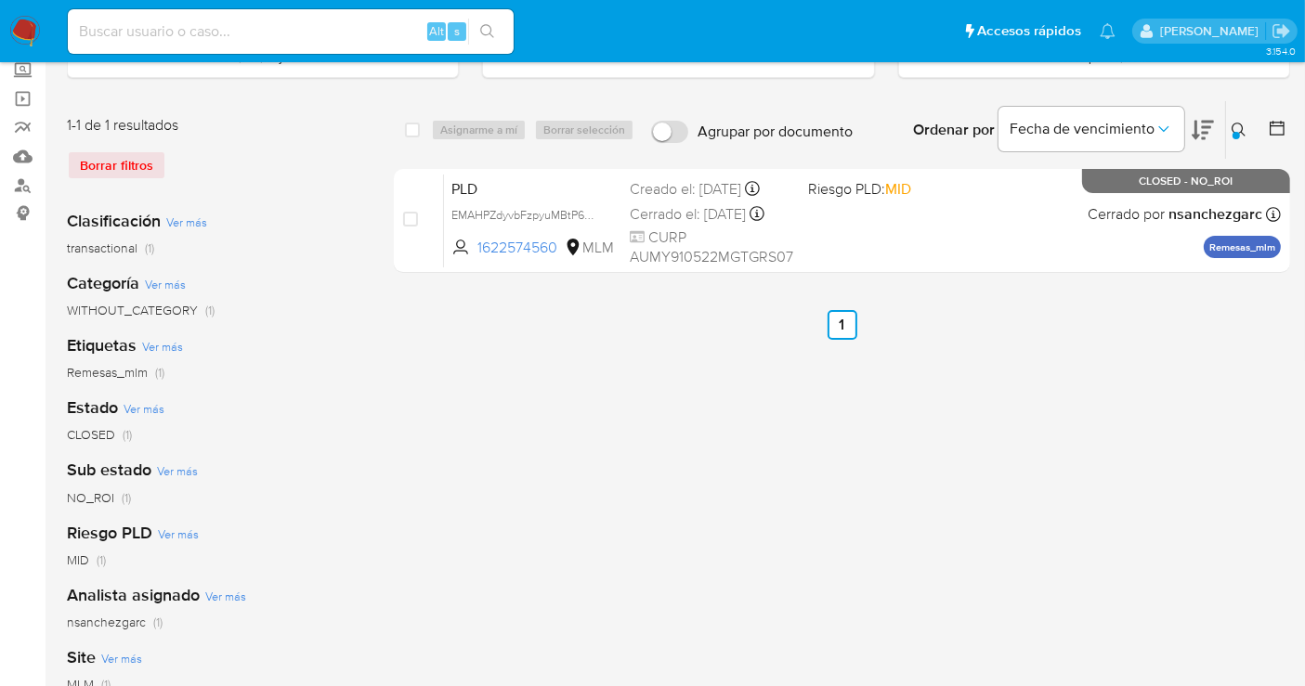
scroll to position [206, 0]
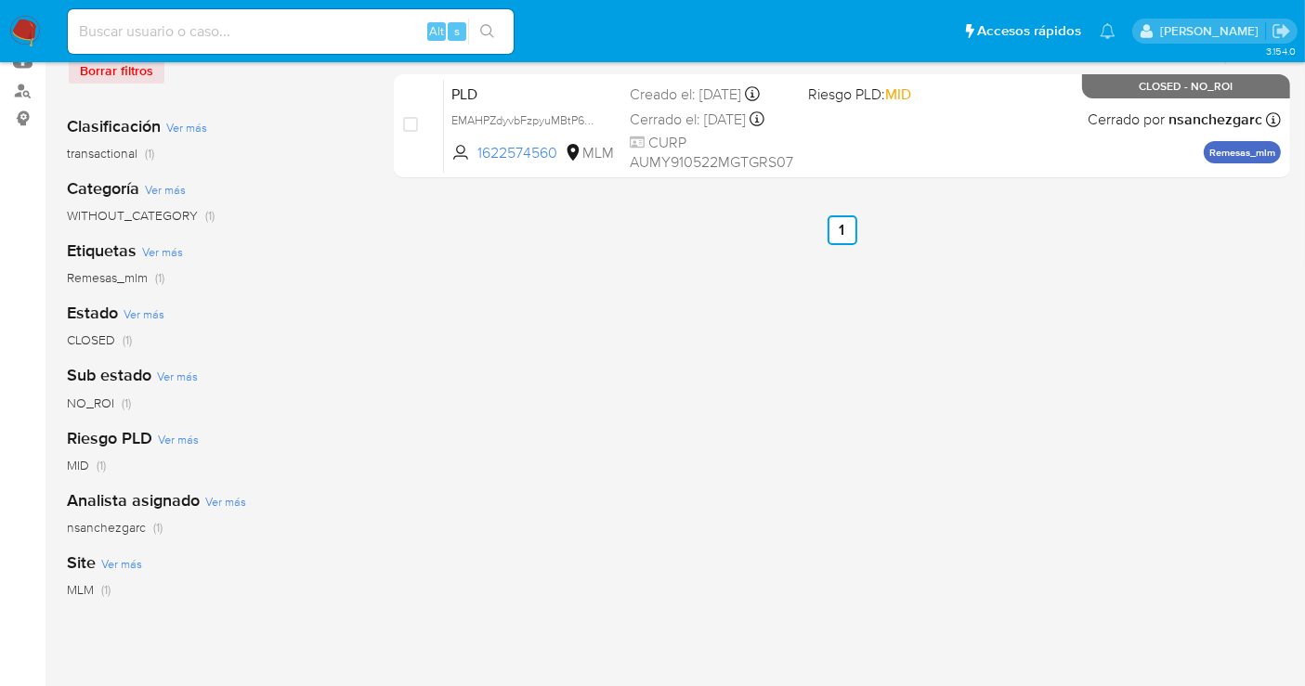
click at [98, 529] on span "nsanchezgarc" at bounding box center [106, 527] width 79 height 19
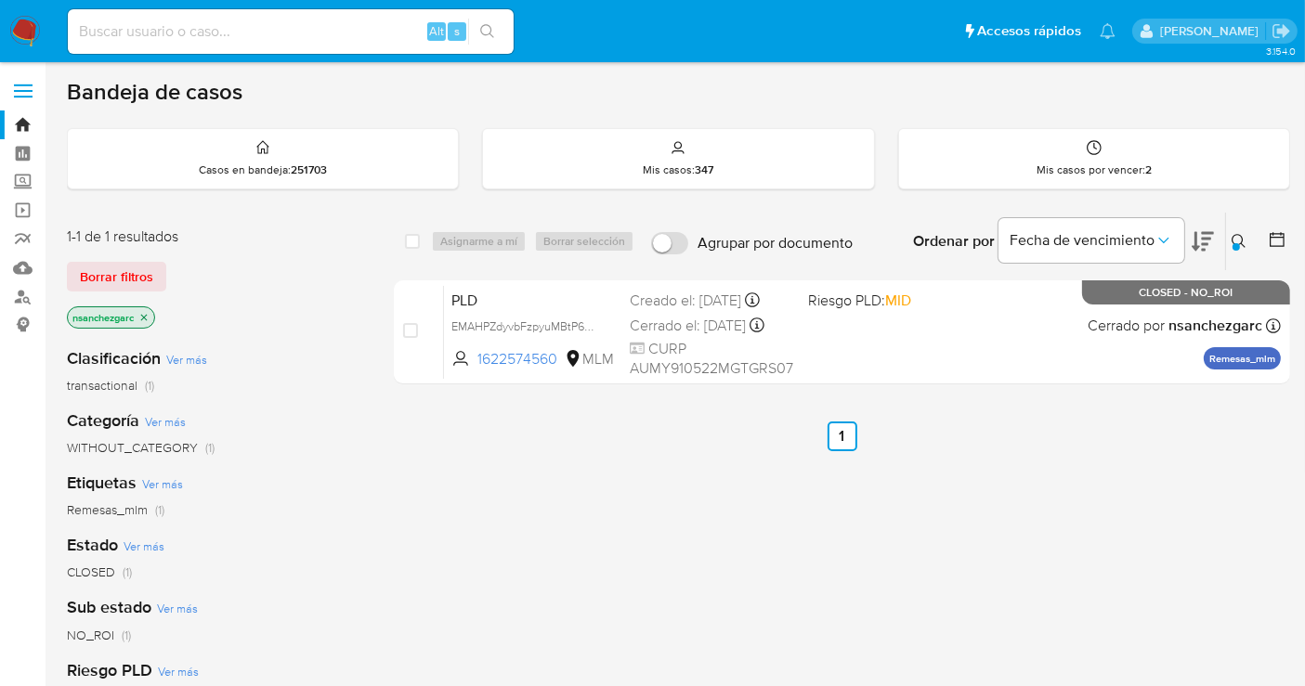
click at [1231, 236] on icon at bounding box center [1238, 241] width 15 height 15
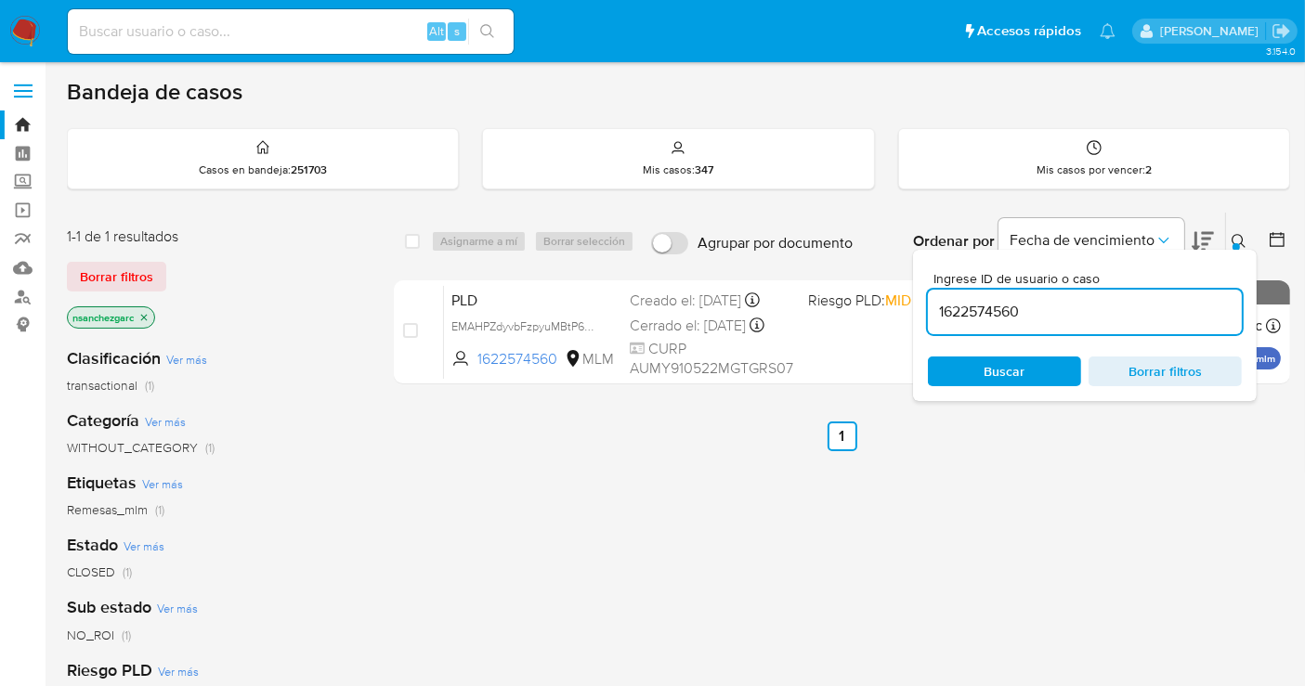
click at [984, 309] on input "1622574560" at bounding box center [1085, 312] width 314 height 24
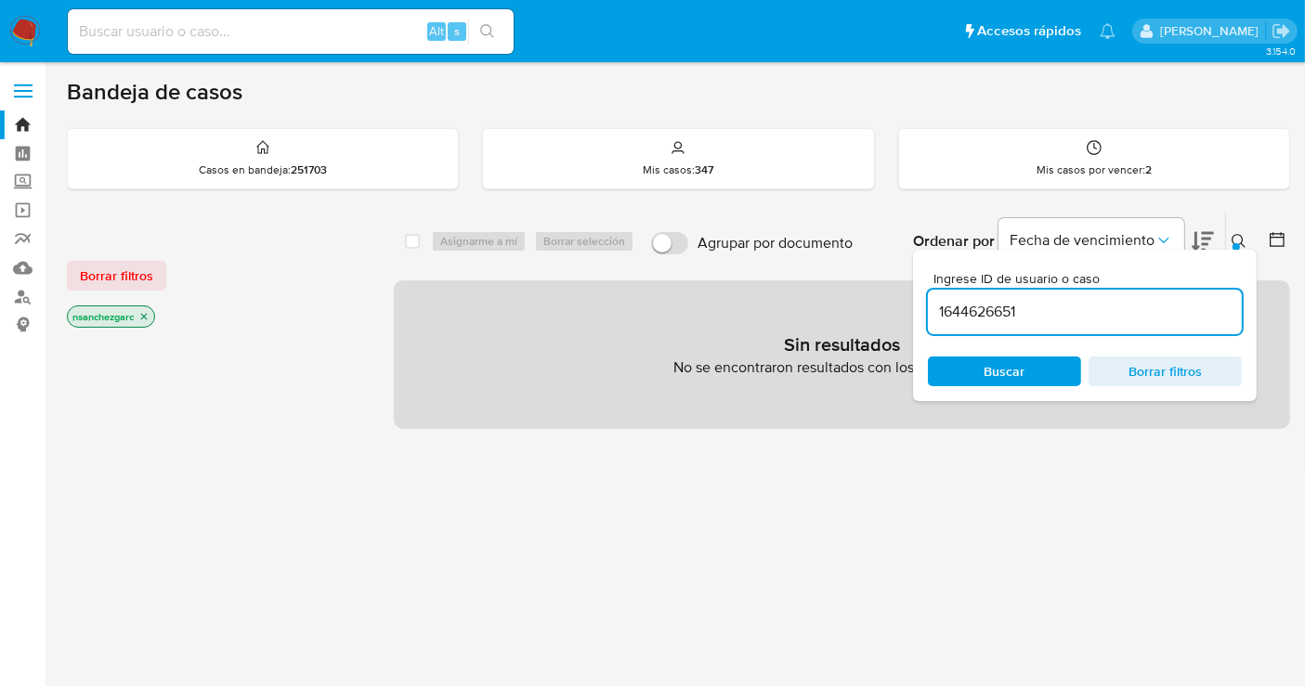
click at [147, 311] on icon "close-filter" at bounding box center [143, 316] width 11 height 11
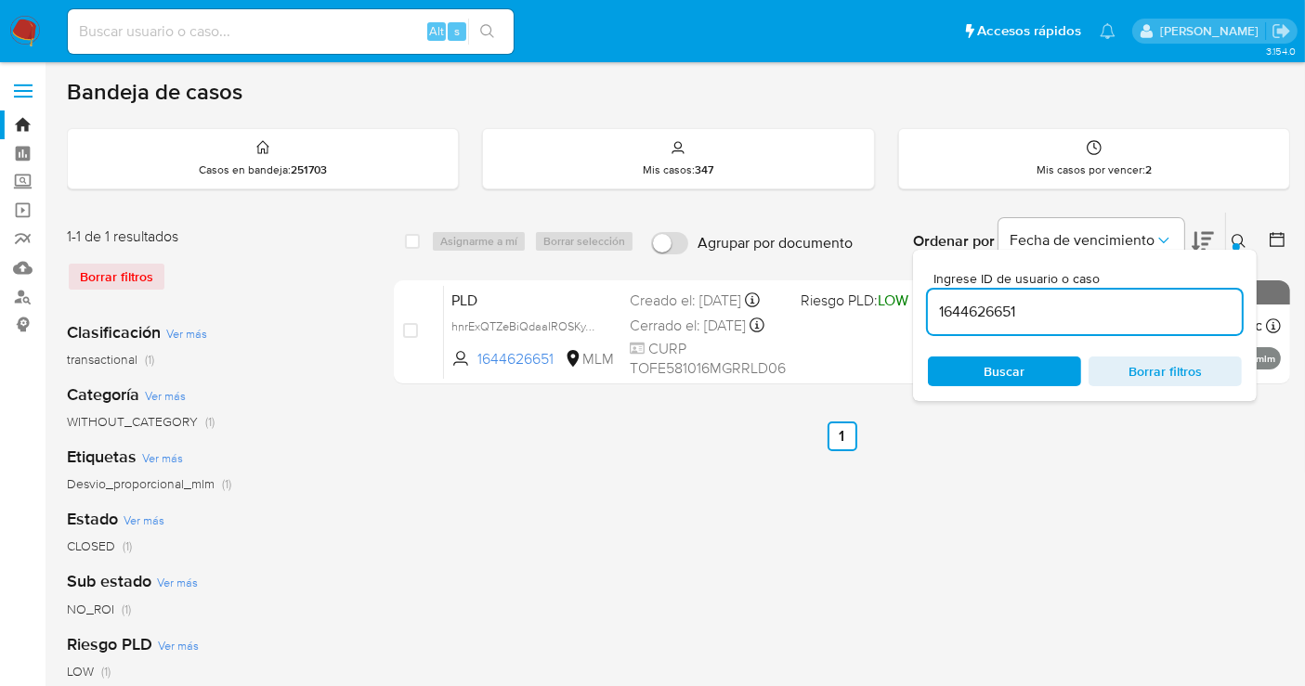
click at [1242, 239] on icon at bounding box center [1238, 241] width 14 height 14
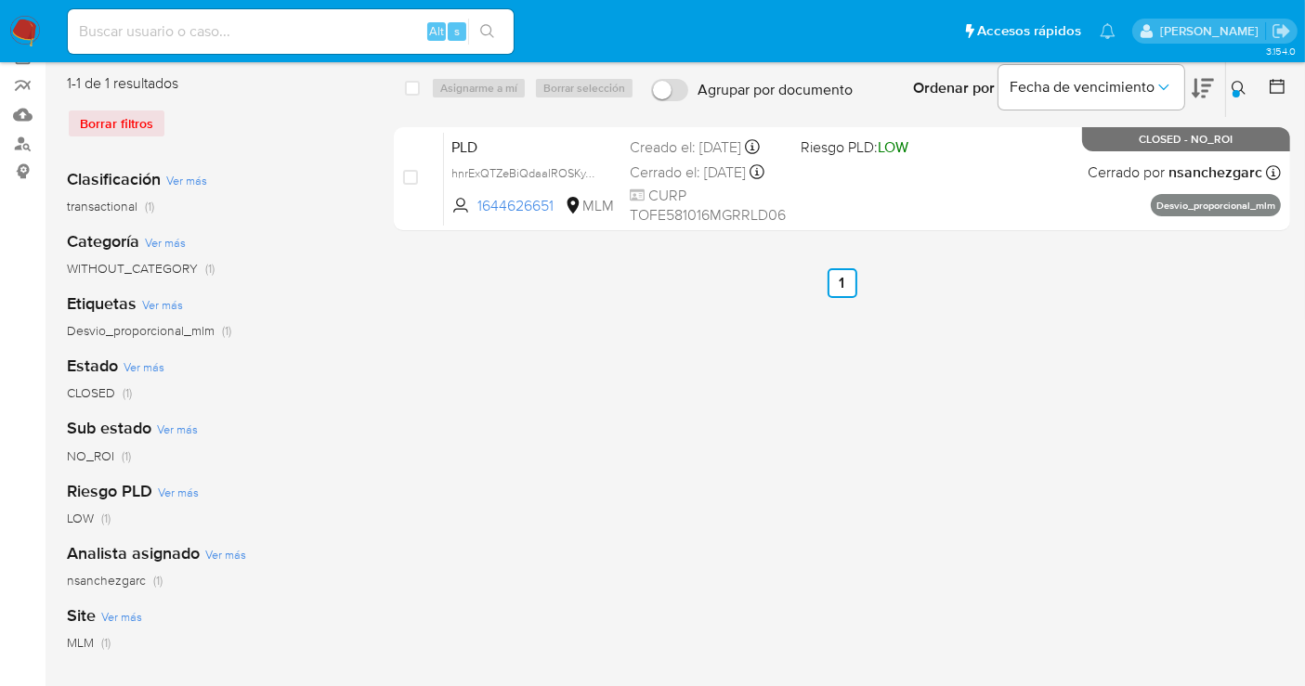
scroll to position [309, 0]
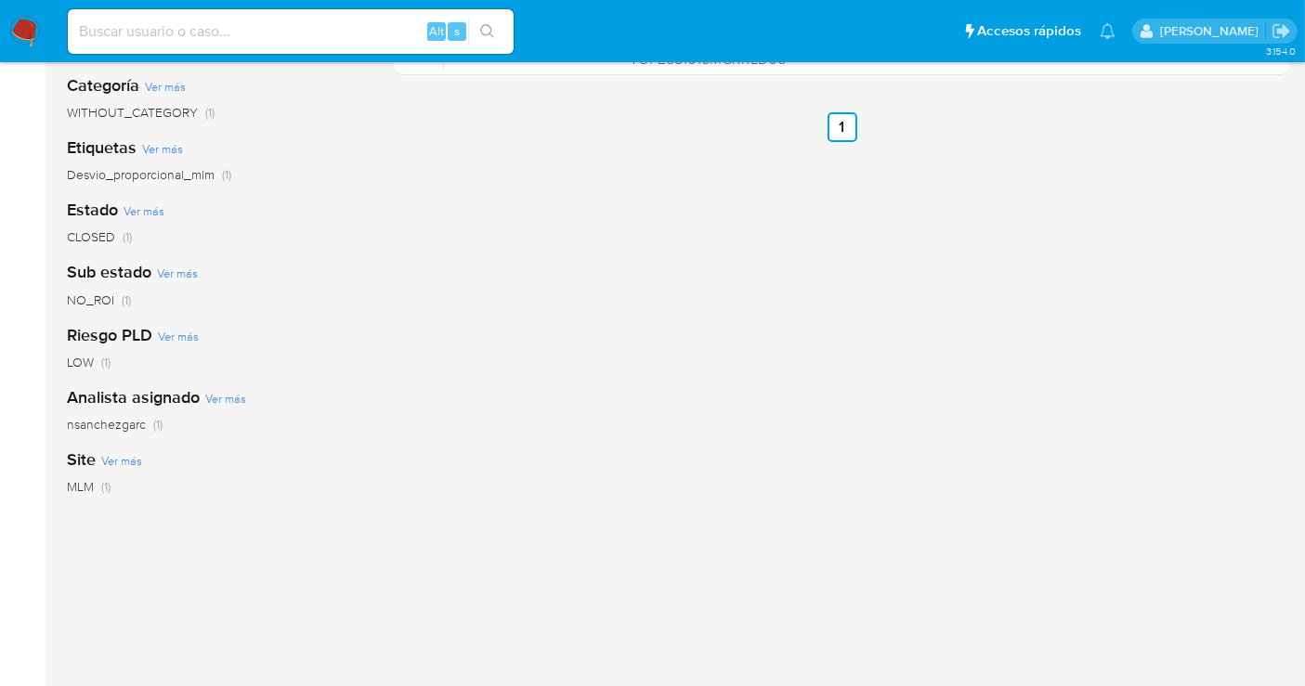
click at [106, 423] on span "nsanchezgarc" at bounding box center [106, 424] width 79 height 19
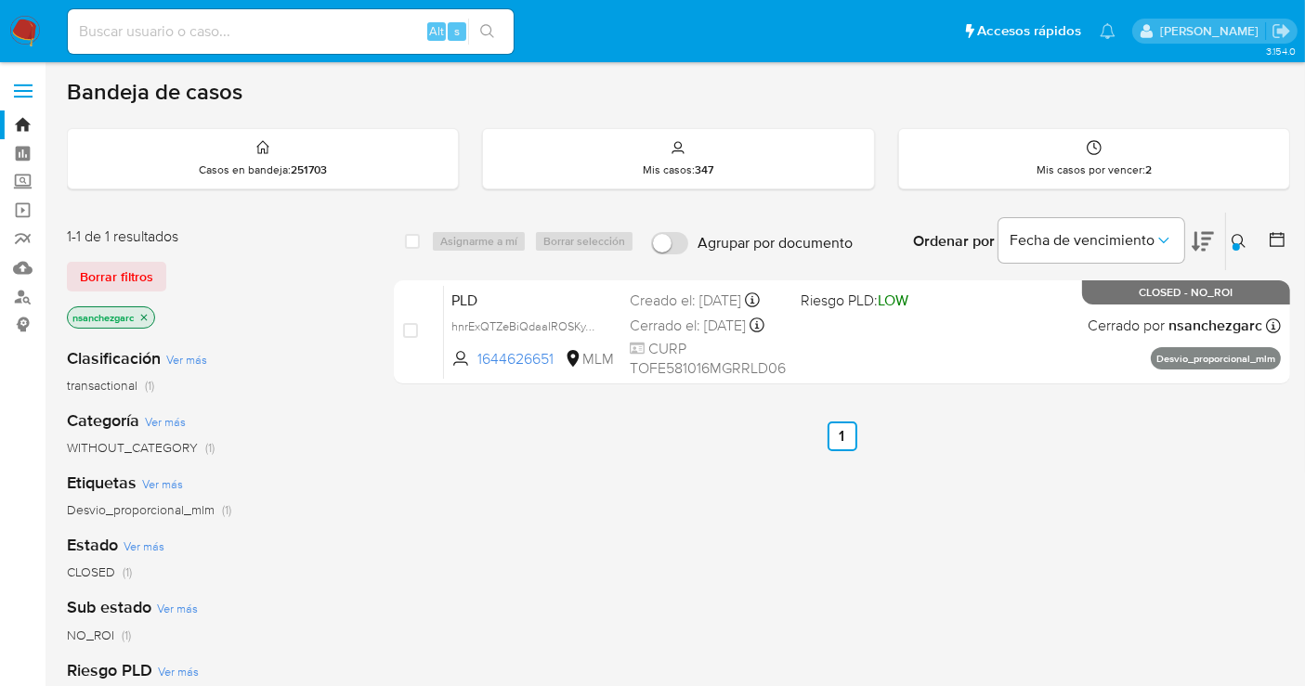
click at [1239, 239] on icon at bounding box center [1238, 241] width 15 height 15
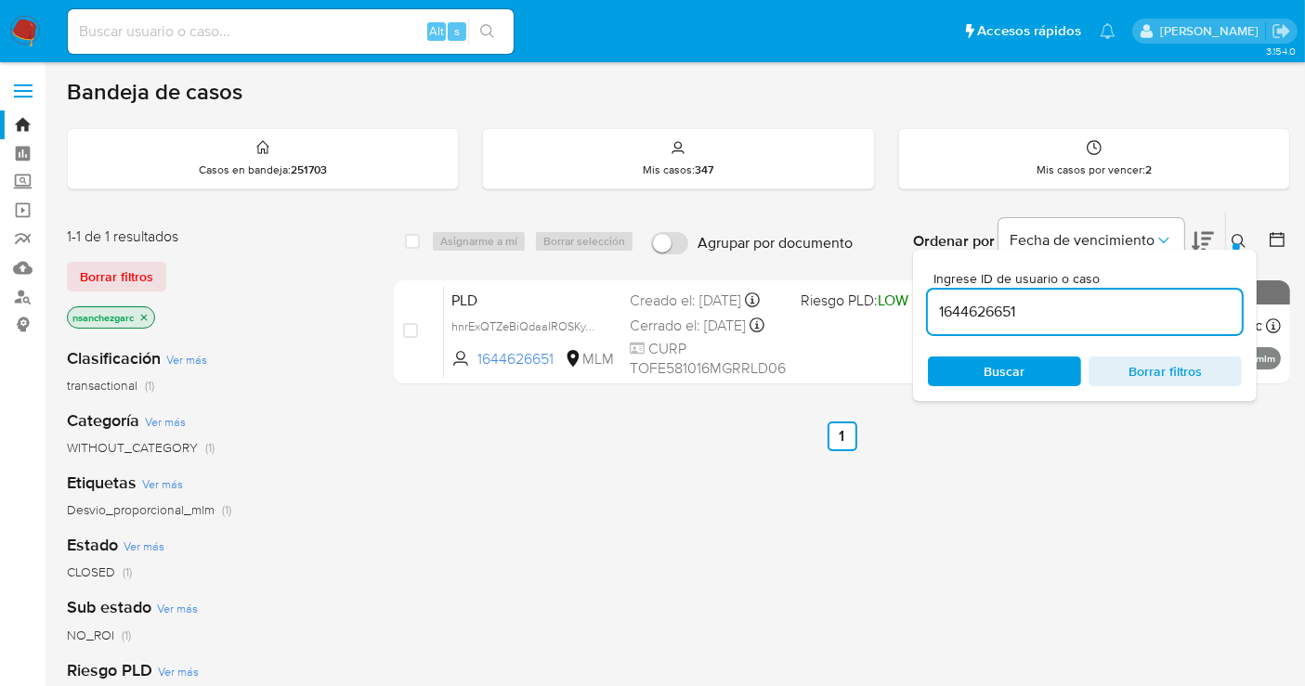
click at [973, 314] on input "1644626651" at bounding box center [1085, 312] width 314 height 24
click at [973, 314] on input "1669335544" at bounding box center [1085, 312] width 314 height 24
paste input "78706757"
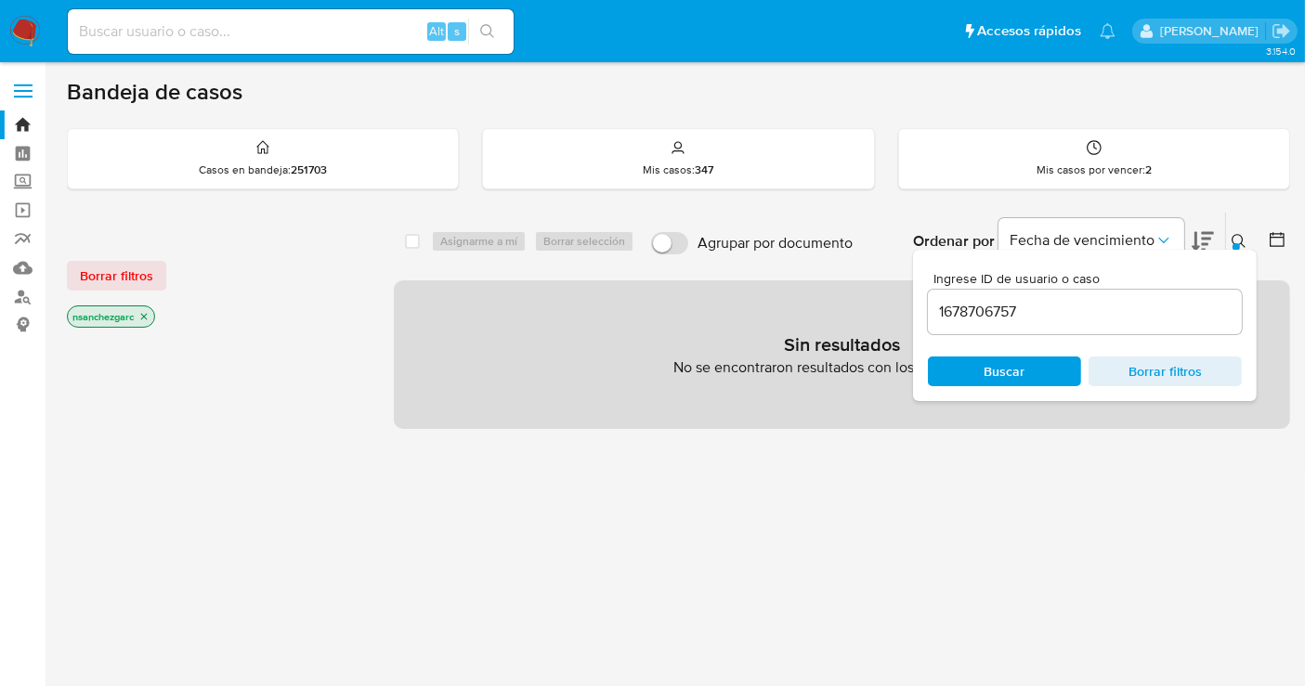
click at [143, 311] on icon "close-filter" at bounding box center [143, 316] width 11 height 11
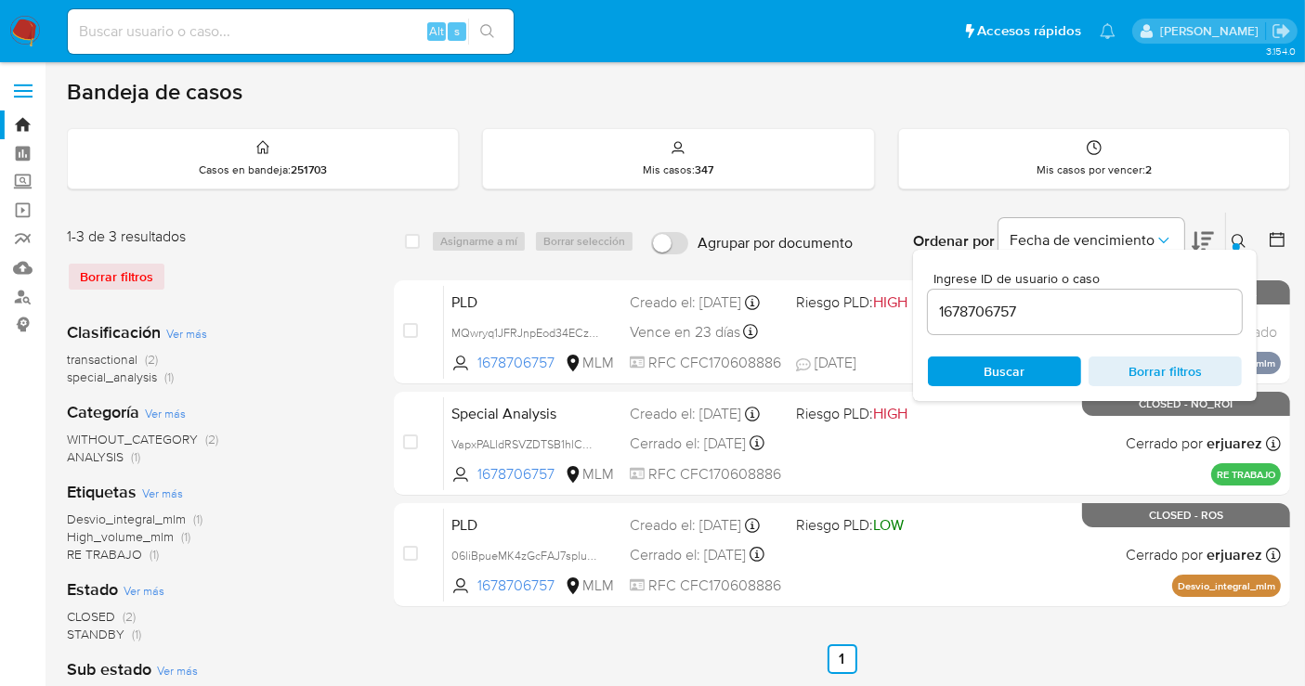
click at [1246, 236] on button at bounding box center [1241, 241] width 31 height 22
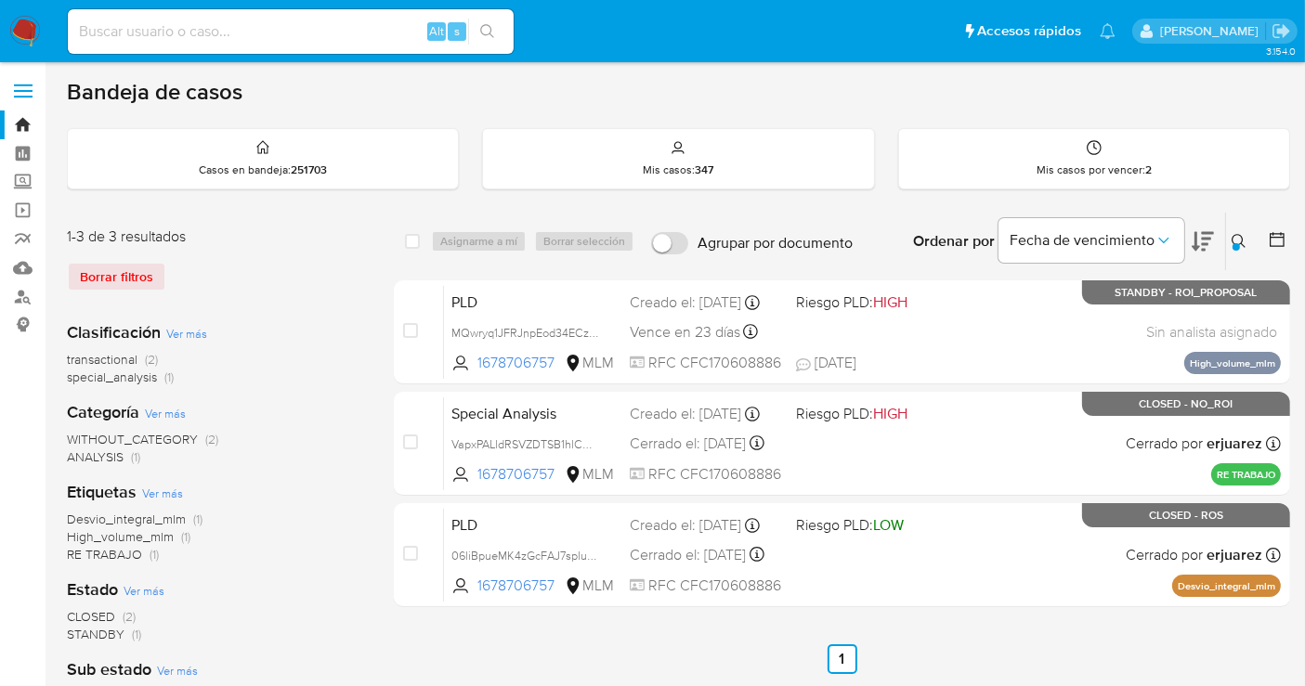
click at [1246, 236] on button at bounding box center [1241, 241] width 31 height 22
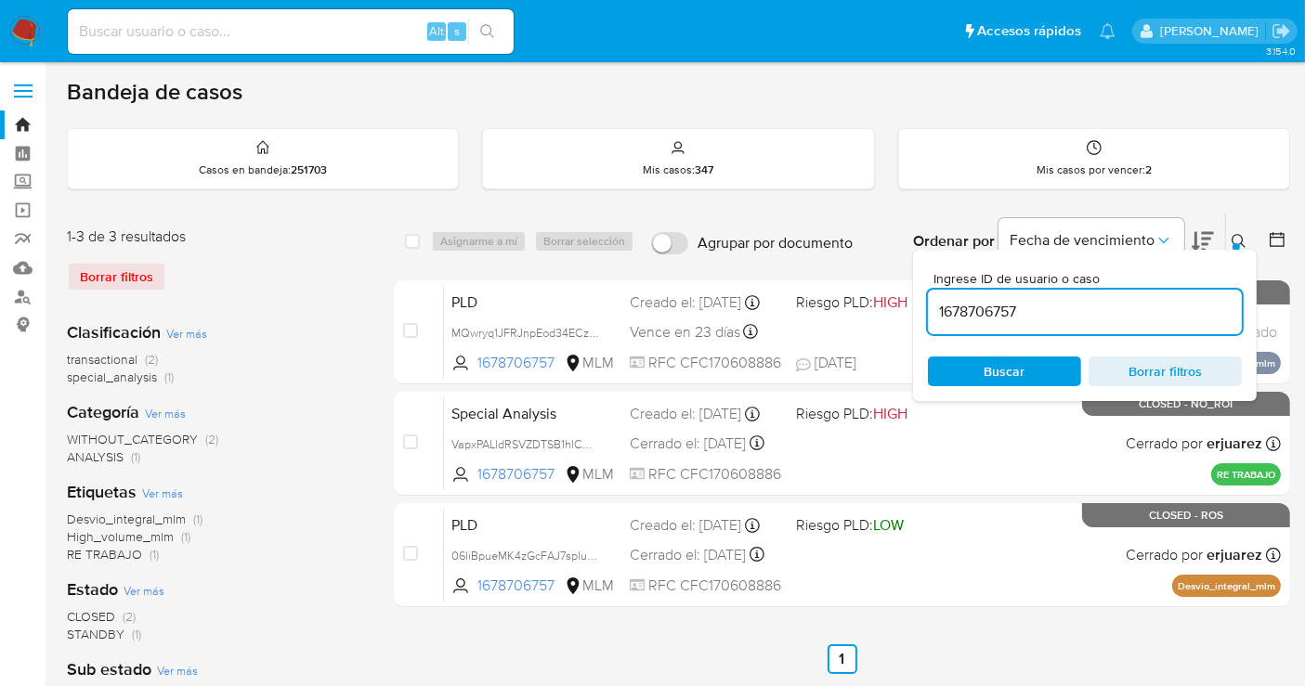
click at [997, 309] on input "1678706757" at bounding box center [1085, 312] width 314 height 24
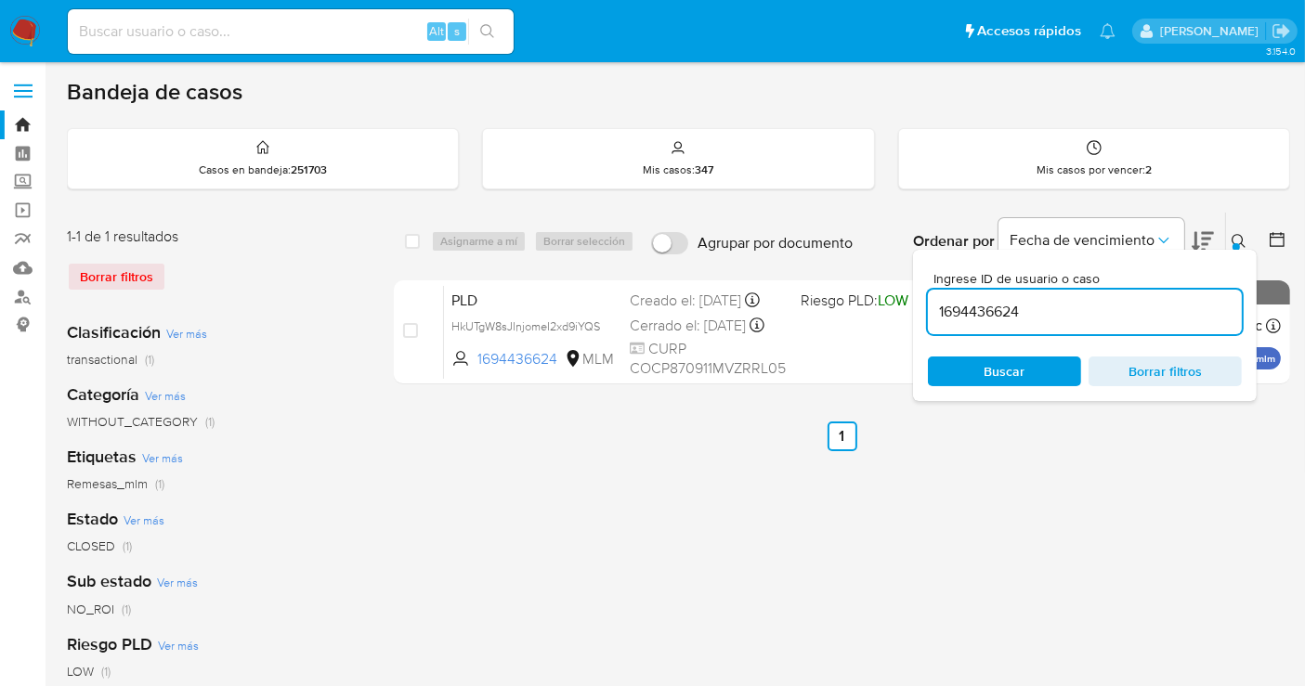
click at [1232, 243] on div at bounding box center [1235, 246] width 7 height 7
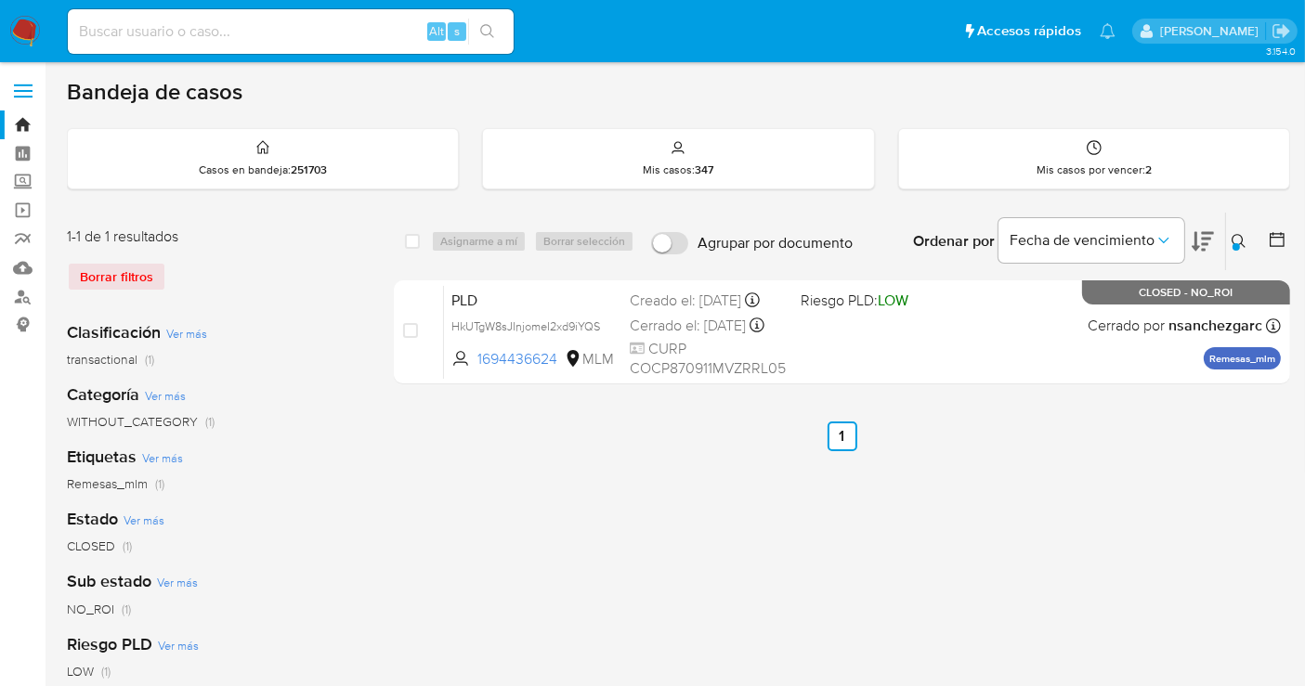
drag, startPoint x: 1241, startPoint y: 242, endPoint x: 503, endPoint y: 531, distance: 791.9
click at [1088, 490] on div "select-all-cases-checkbox Asignarme a mí Borrar selección Agrupar por documento…" at bounding box center [842, 619] width 896 height 815
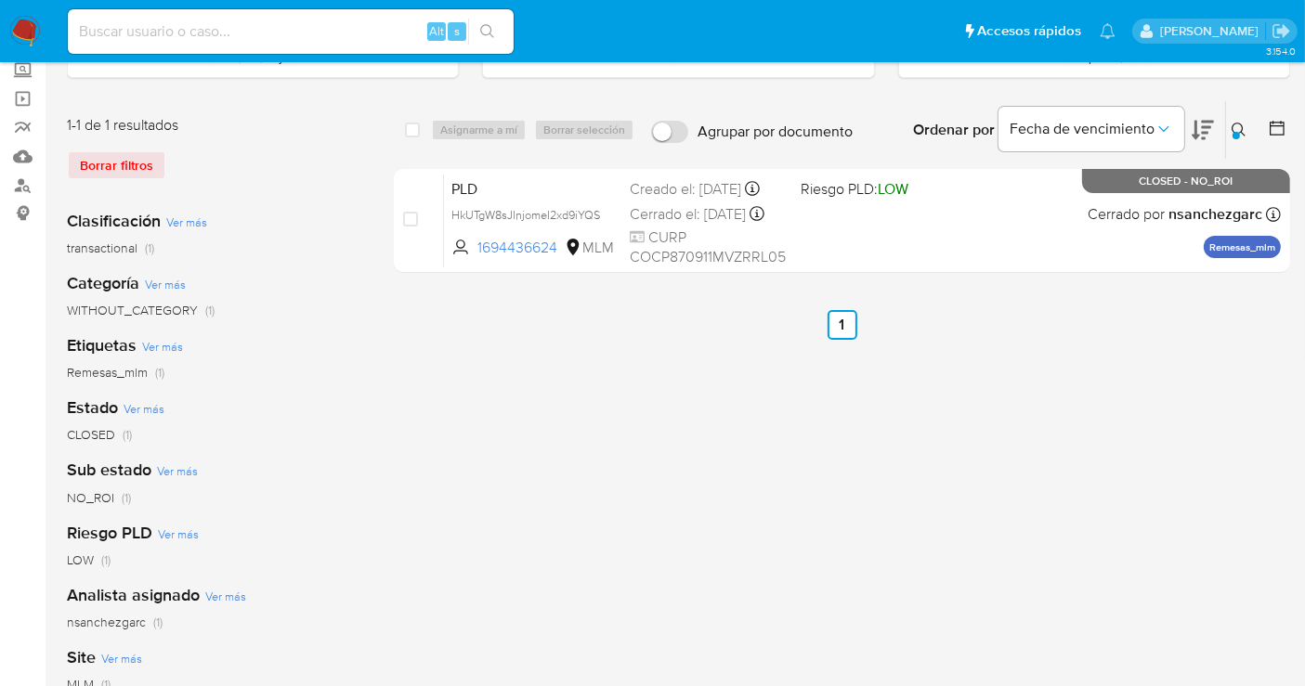
scroll to position [309, 0]
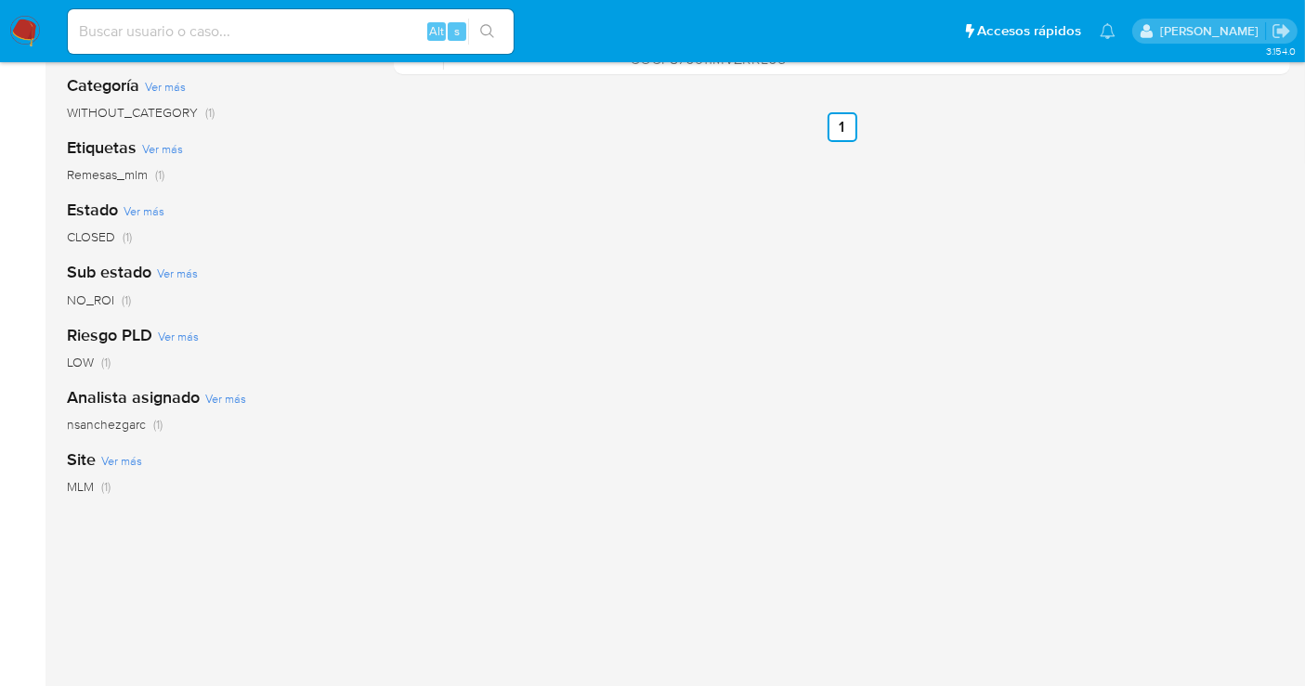
click at [128, 426] on span "nsanchezgarc" at bounding box center [106, 424] width 79 height 19
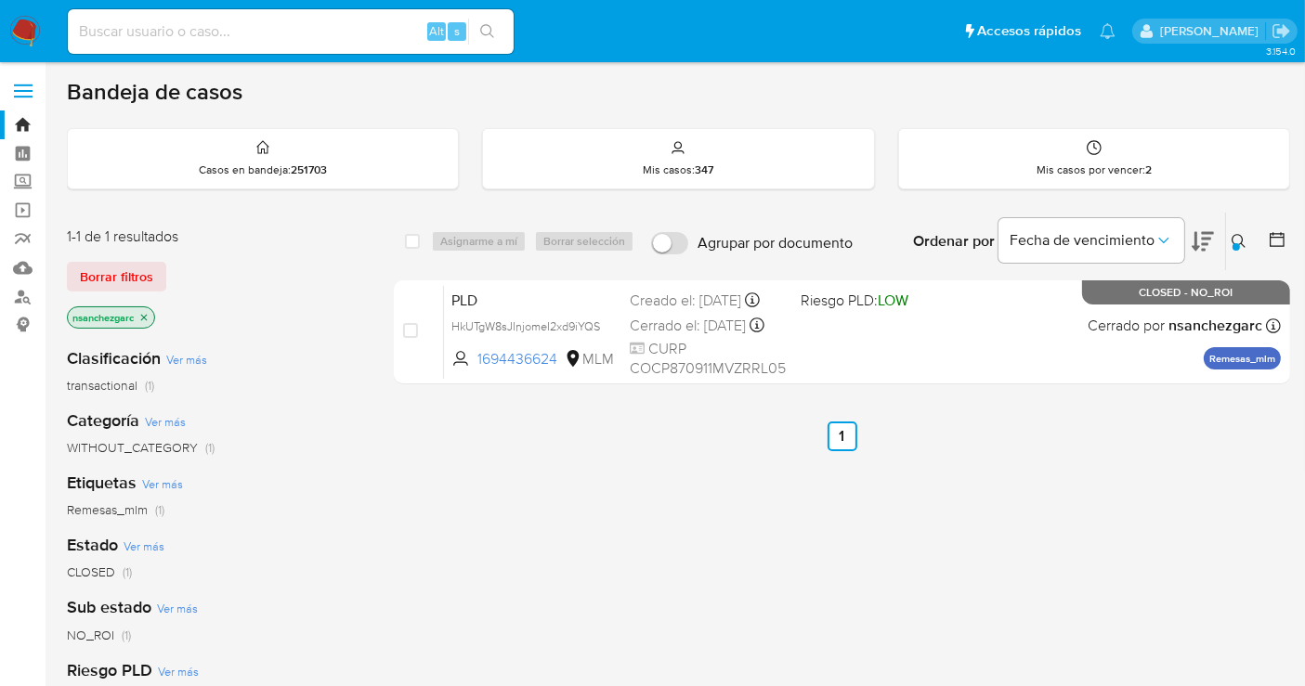
click at [1235, 243] on div at bounding box center [1235, 246] width 7 height 7
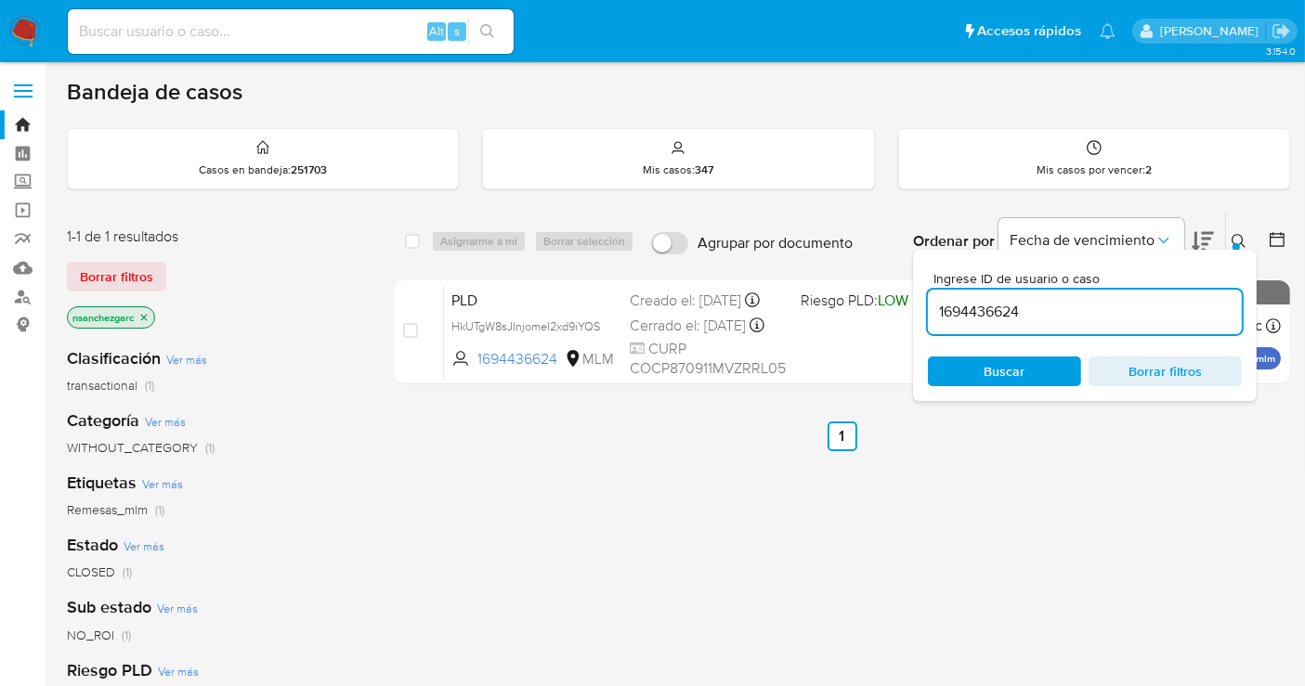
click at [991, 319] on input "1694436624" at bounding box center [1085, 312] width 314 height 24
click at [1000, 312] on input "1736199648" at bounding box center [1085, 312] width 314 height 24
paste input "9872366"
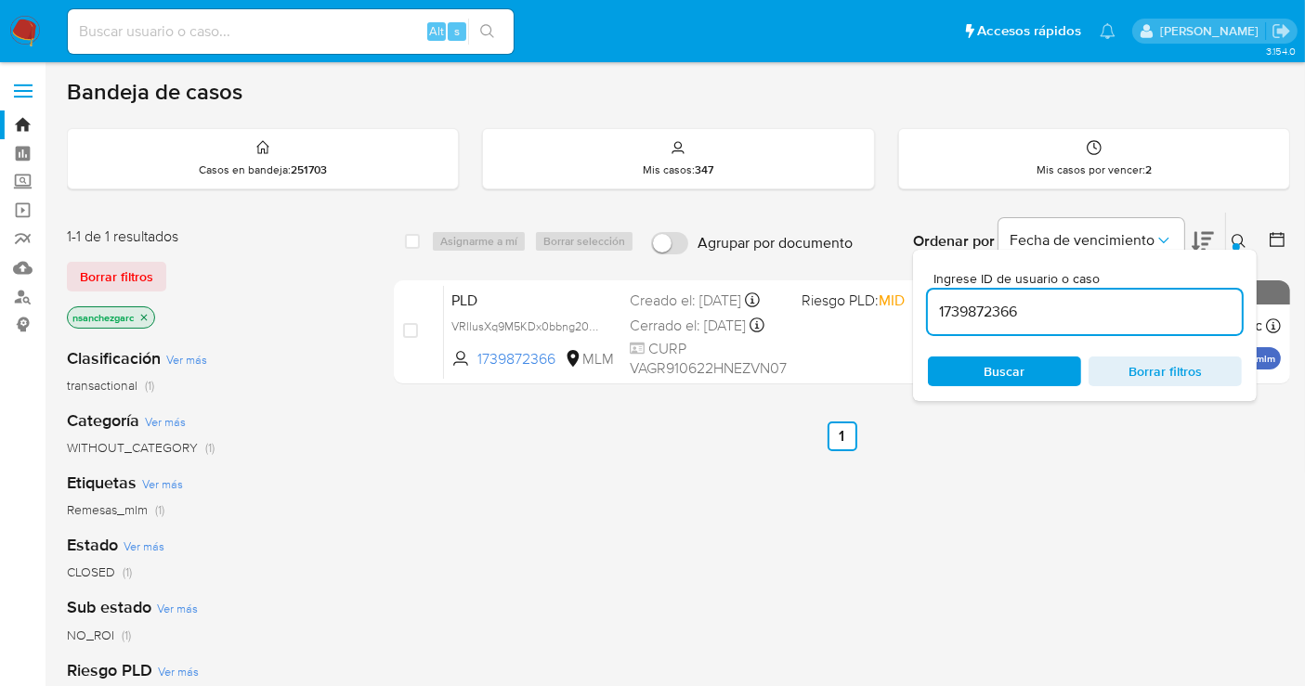
click at [984, 311] on input "1739872366" at bounding box center [1085, 312] width 314 height 24
paste input "52627567"
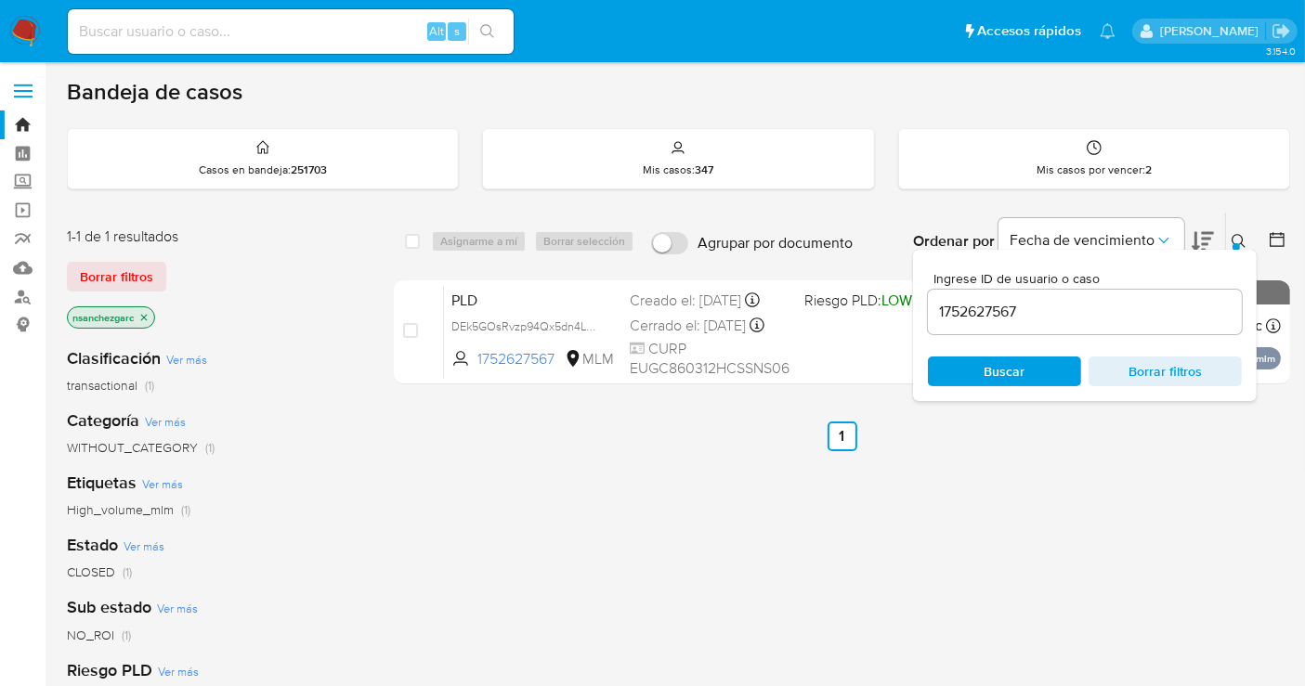
click at [984, 311] on input "1752627567" at bounding box center [1085, 312] width 314 height 24
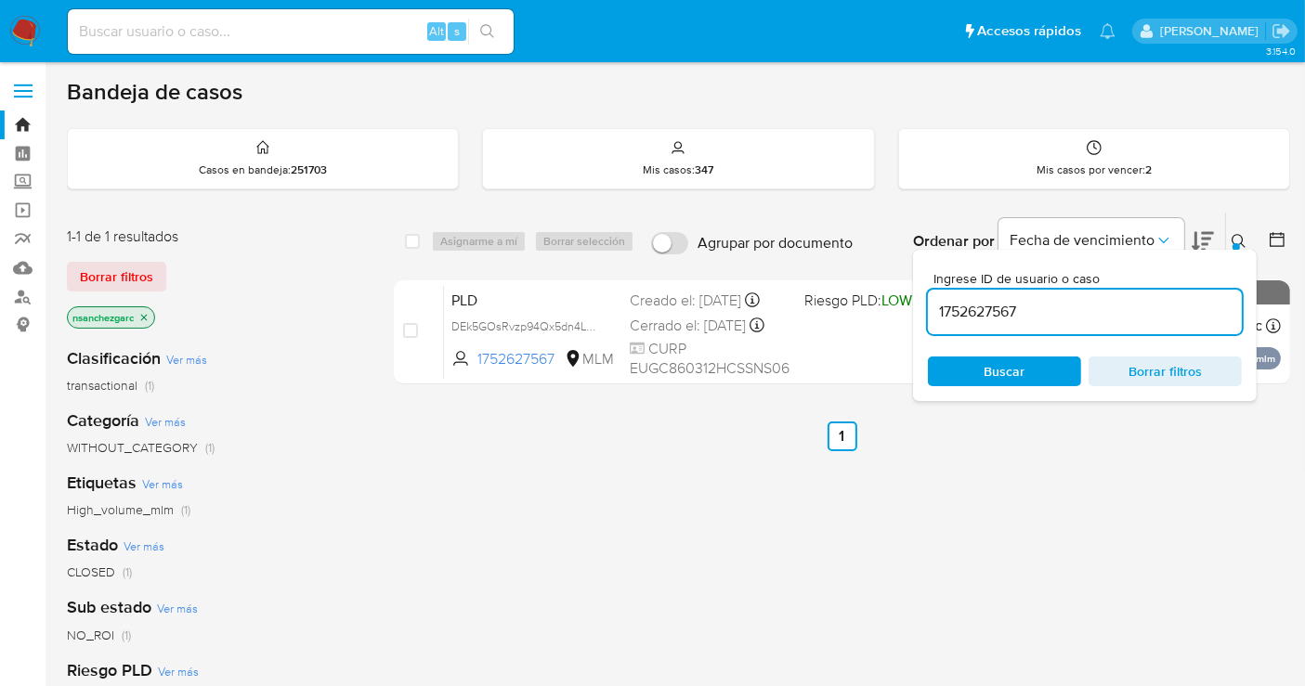
click at [984, 311] on input "1752627567" at bounding box center [1085, 312] width 314 height 24
paste input "865728505"
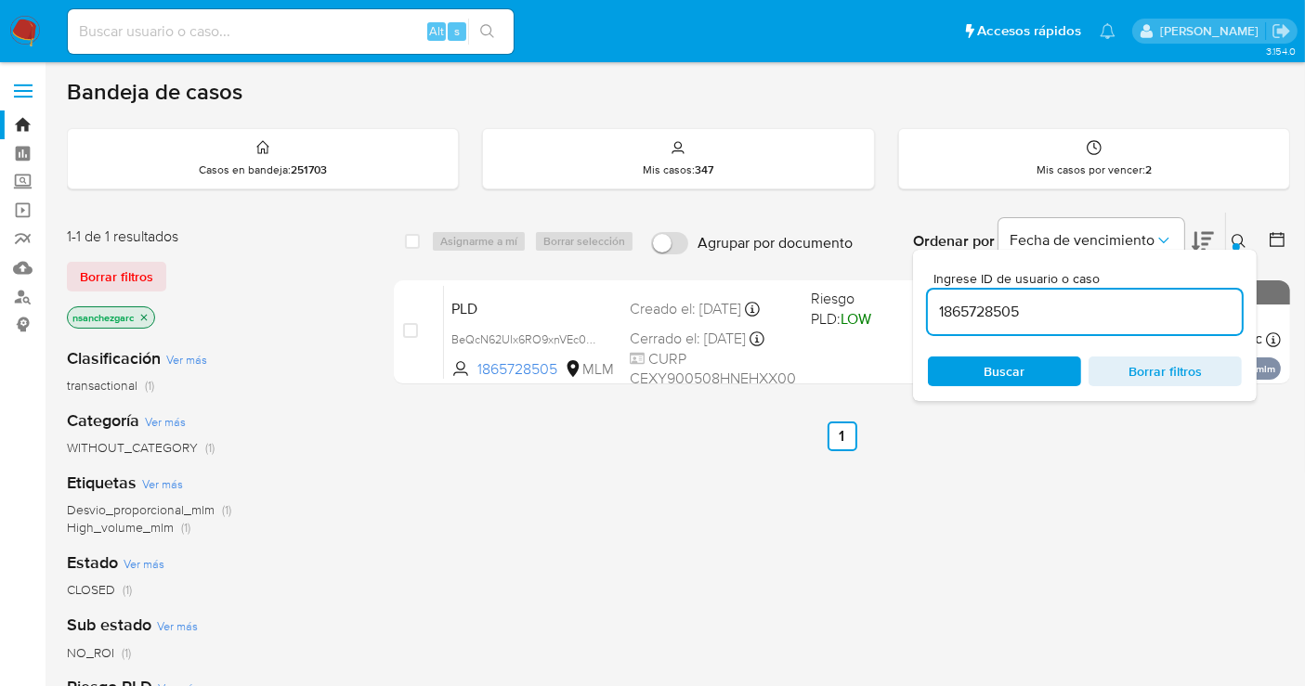
click at [984, 311] on input "1865728505" at bounding box center [1085, 312] width 314 height 24
paste input "2006953038"
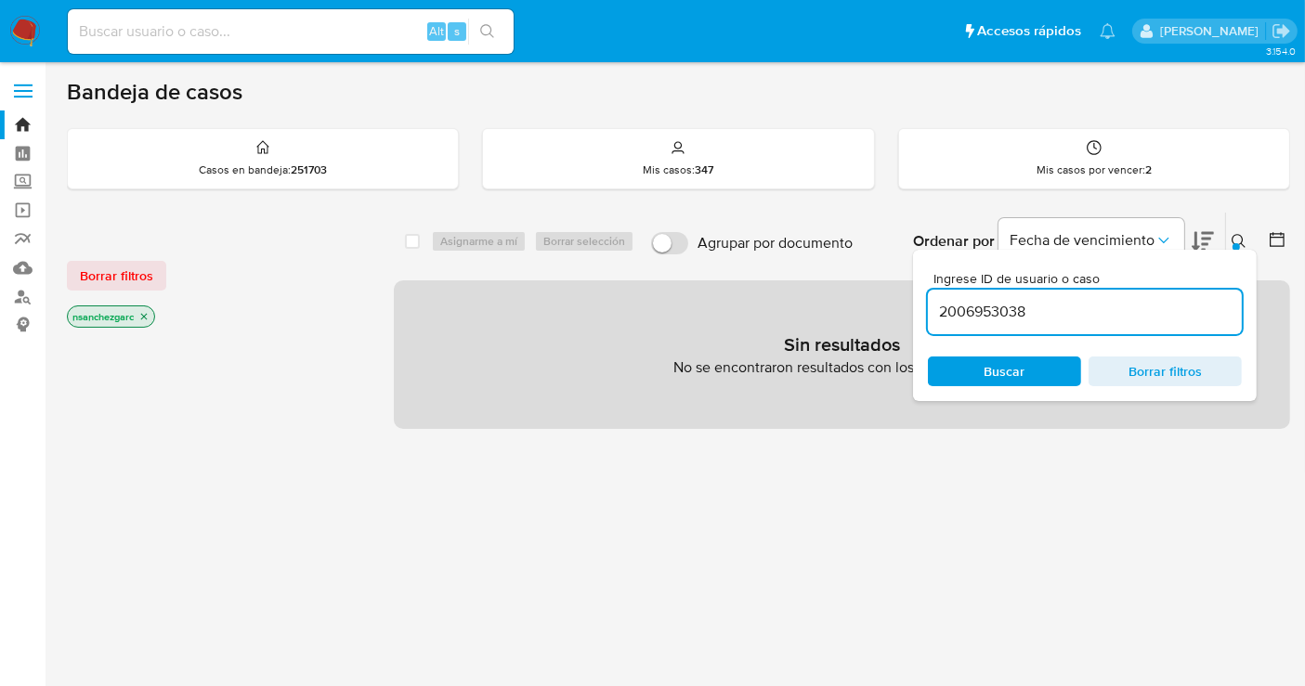
click at [144, 314] on icon "close-filter" at bounding box center [144, 317] width 7 height 7
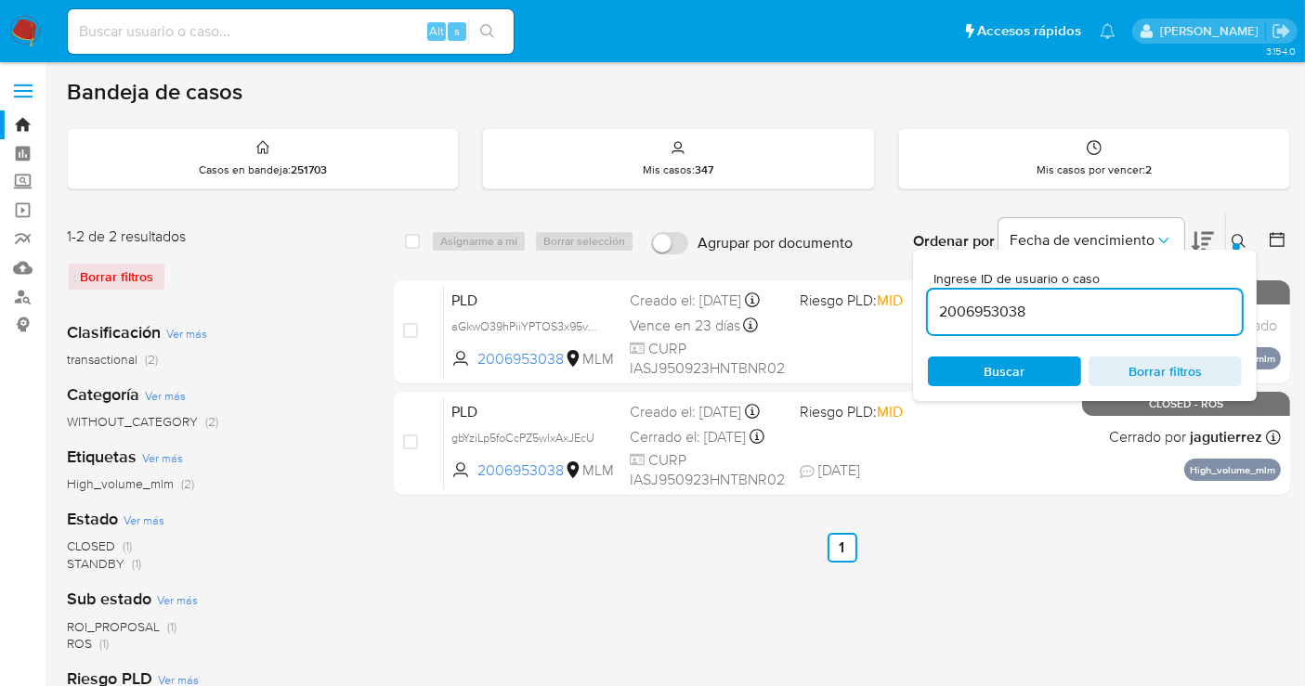
click at [1241, 242] on icon at bounding box center [1238, 241] width 14 height 14
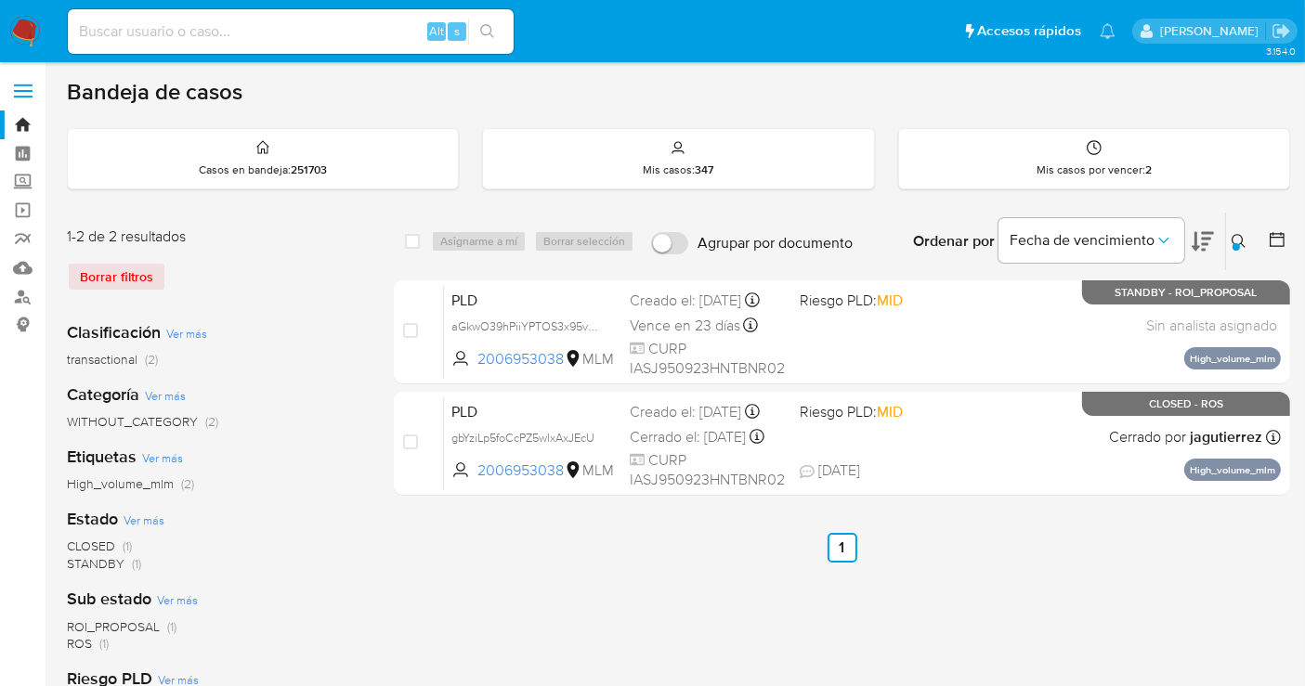
click at [1236, 234] on icon at bounding box center [1238, 241] width 15 height 15
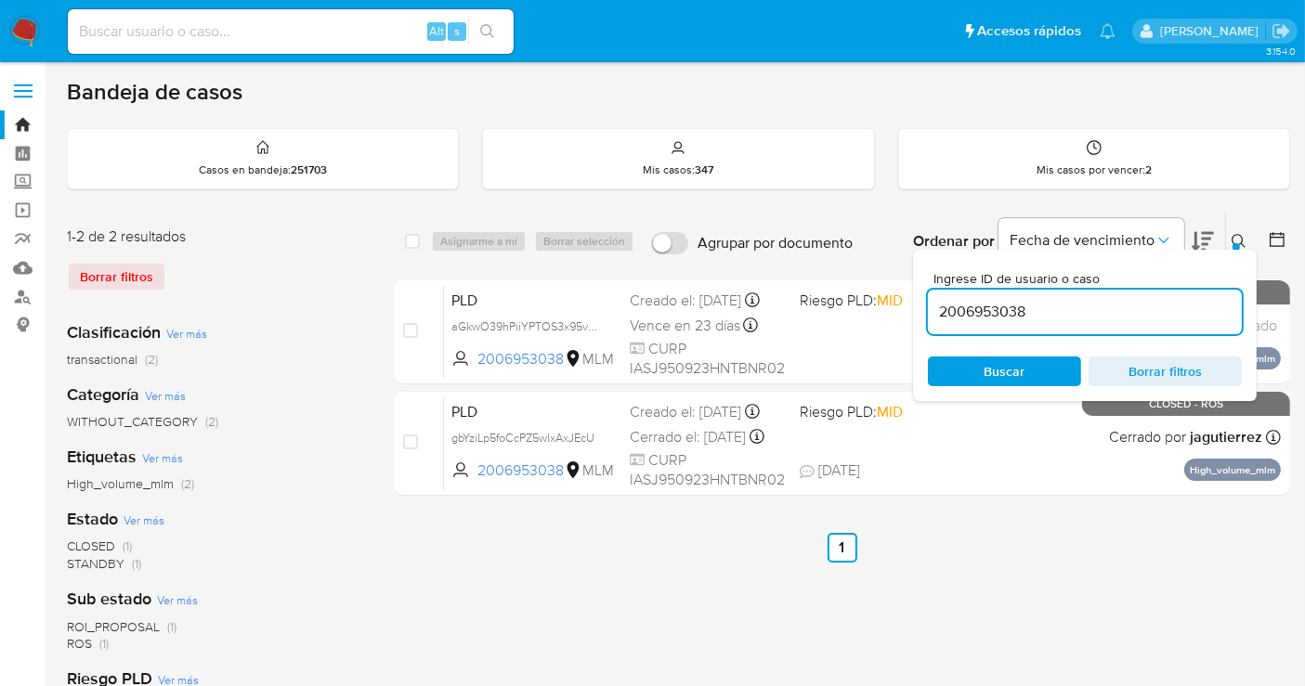
click at [1003, 317] on input "2006953038" at bounding box center [1085, 312] width 314 height 24
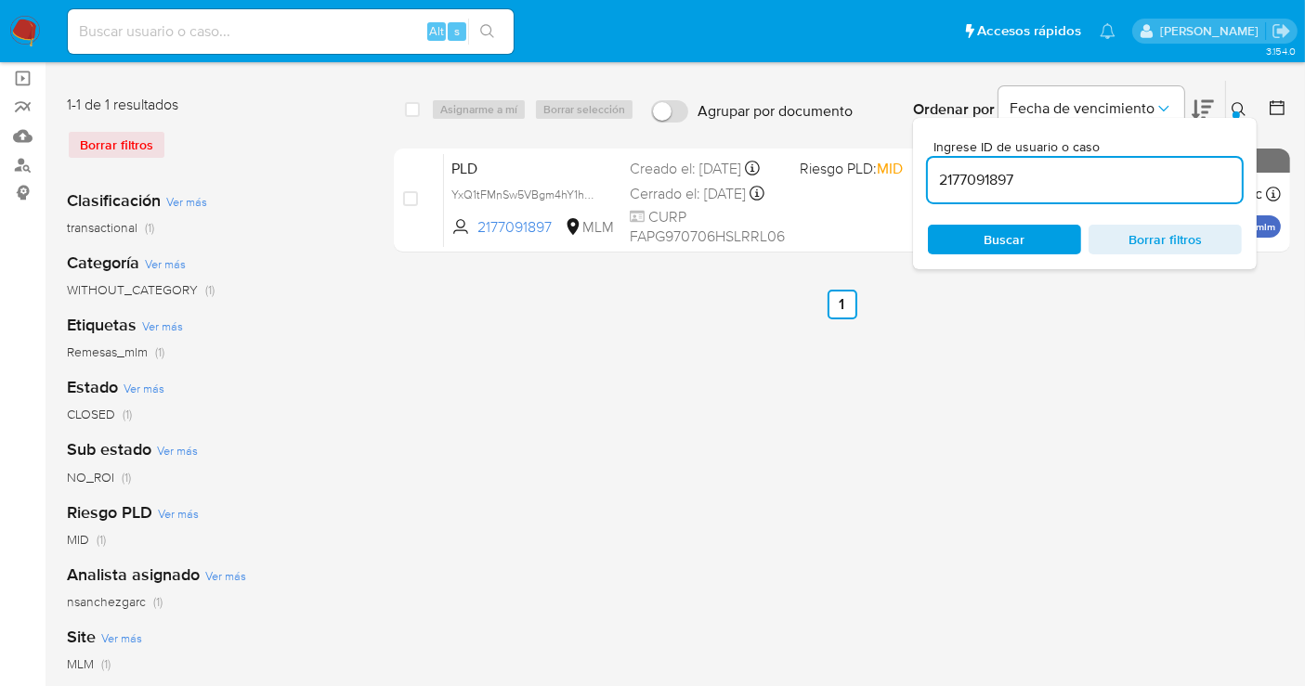
scroll to position [206, 0]
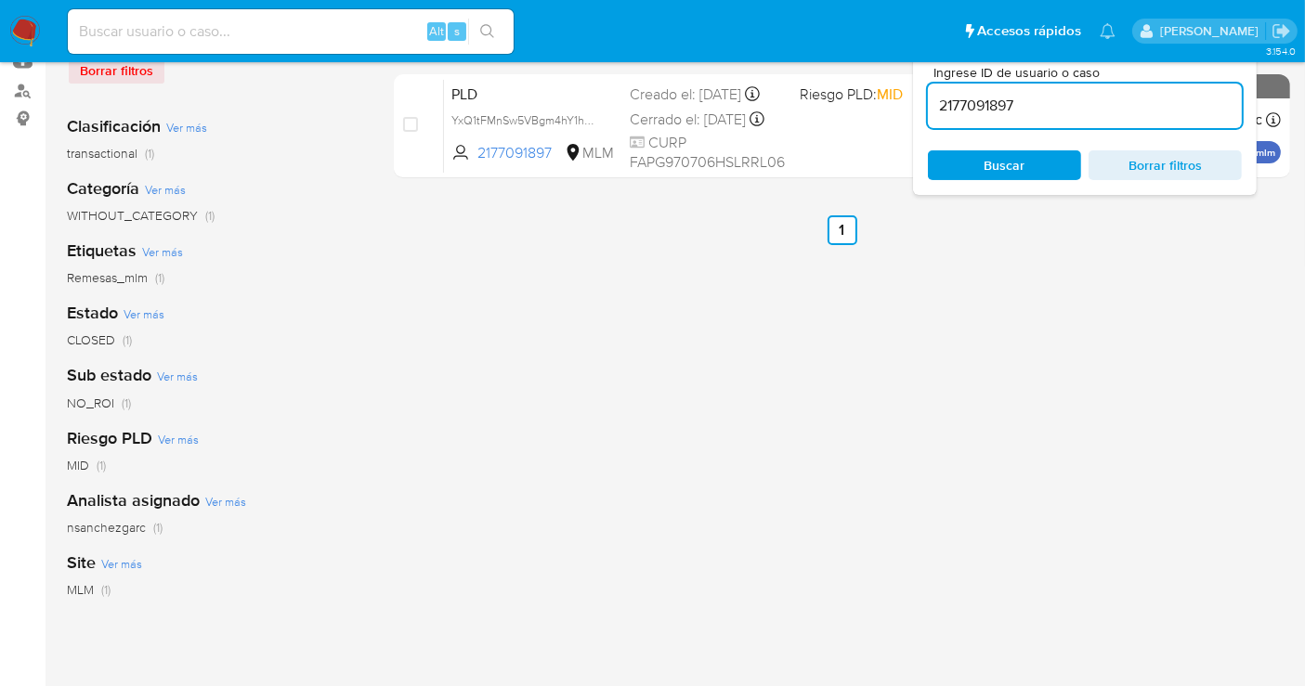
click at [111, 525] on span "nsanchezgarc" at bounding box center [106, 527] width 79 height 19
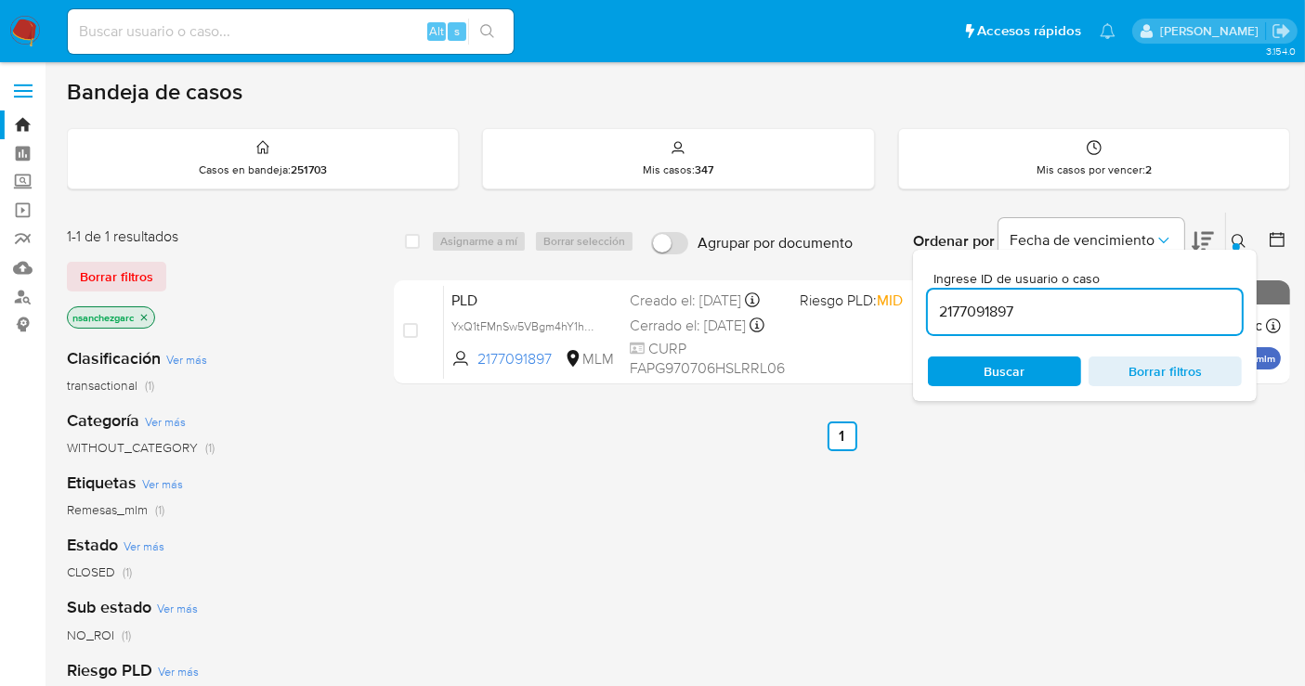
click at [985, 314] on input "2177091897" at bounding box center [1085, 312] width 314 height 24
paste input "82526123"
click at [985, 314] on input "2182526123" at bounding box center [1085, 312] width 314 height 24
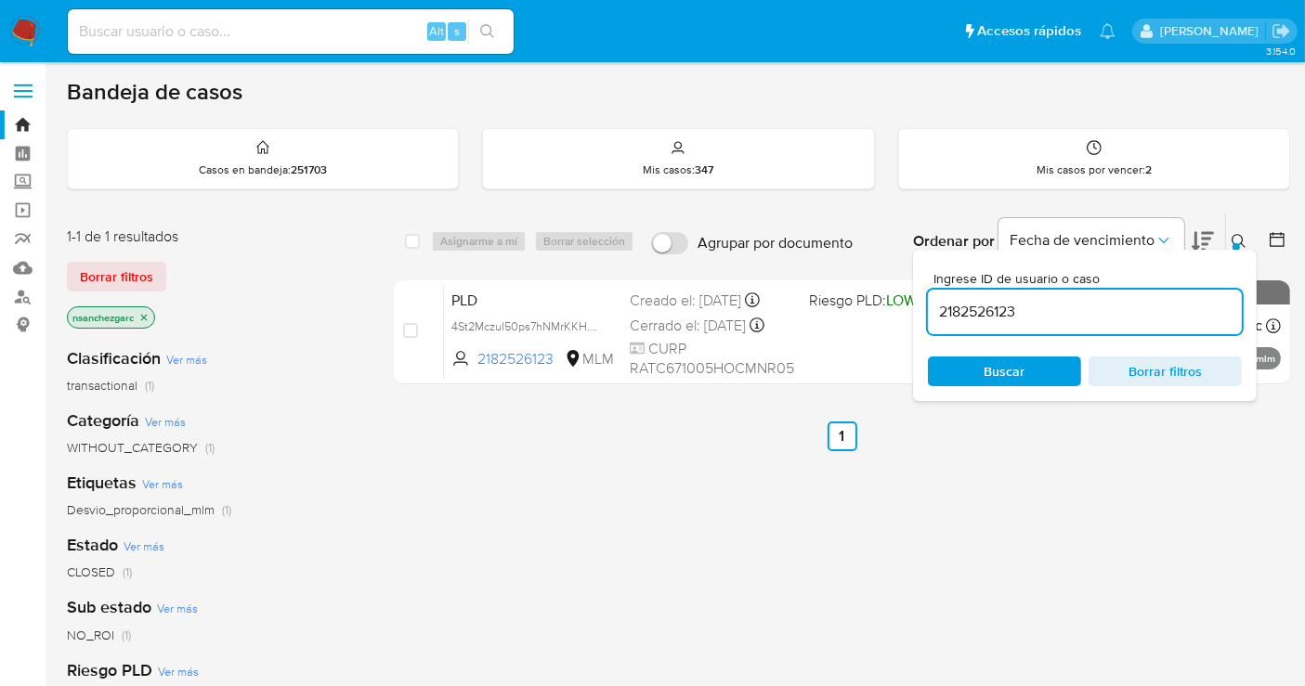
paste input "21668810"
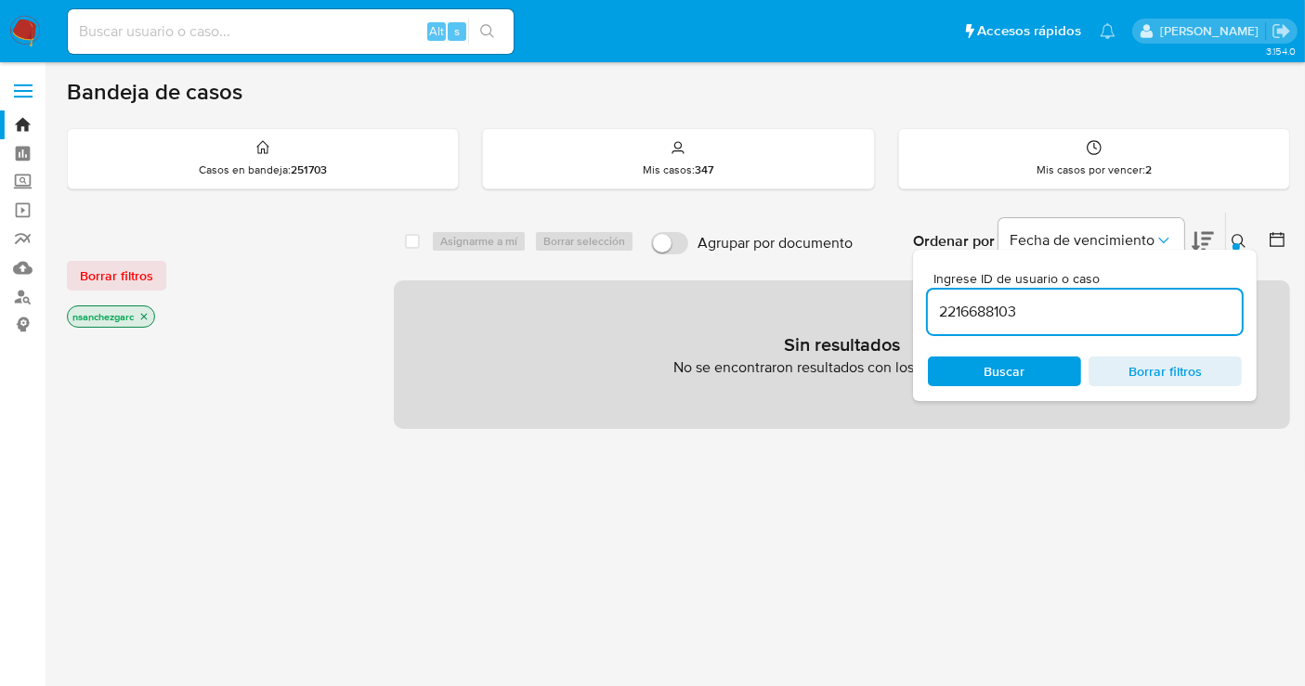
click at [138, 316] on p "nsanchezgarc" at bounding box center [111, 316] width 86 height 20
click at [147, 314] on icon "close-filter" at bounding box center [143, 316] width 11 height 11
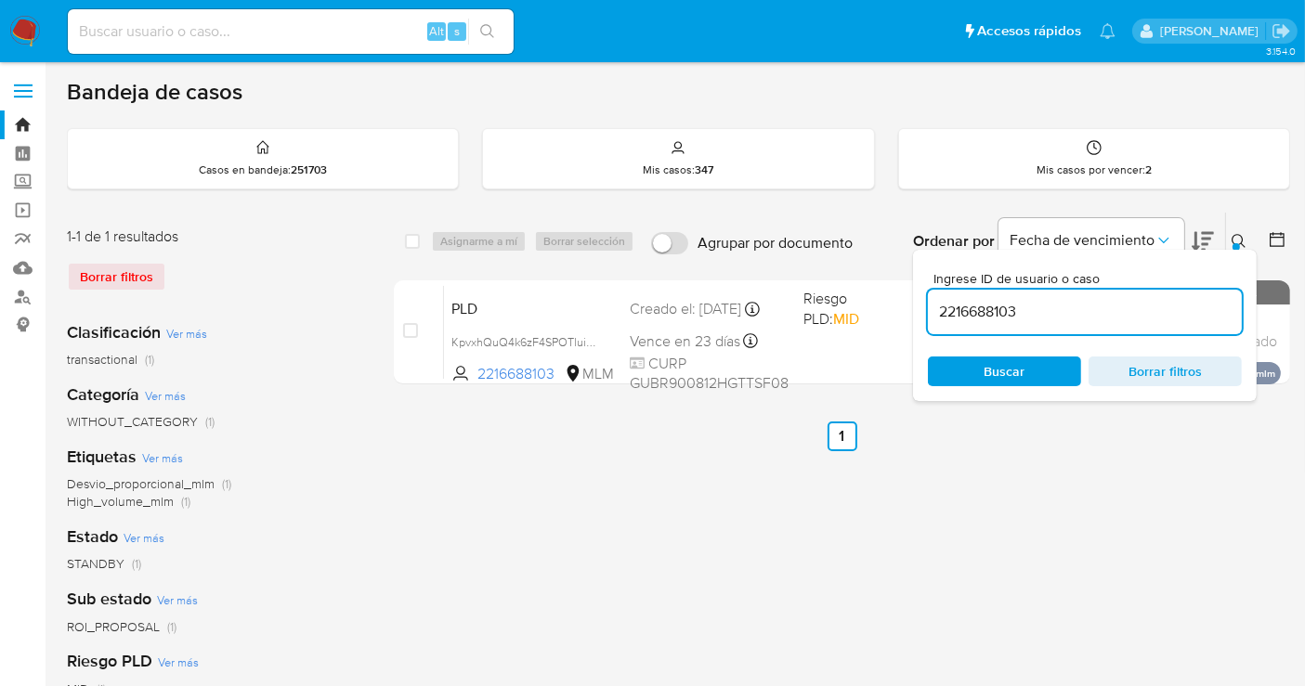
click at [1230, 235] on button at bounding box center [1241, 241] width 31 height 22
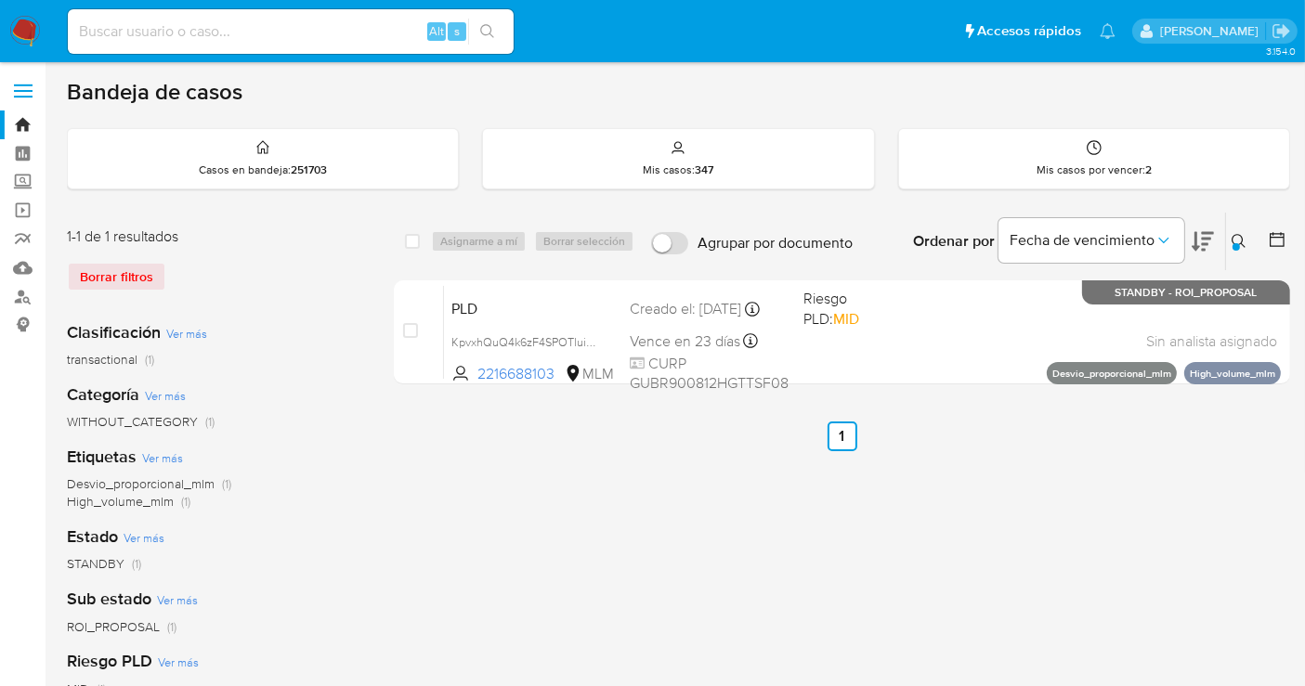
click at [1242, 238] on icon at bounding box center [1238, 241] width 14 height 14
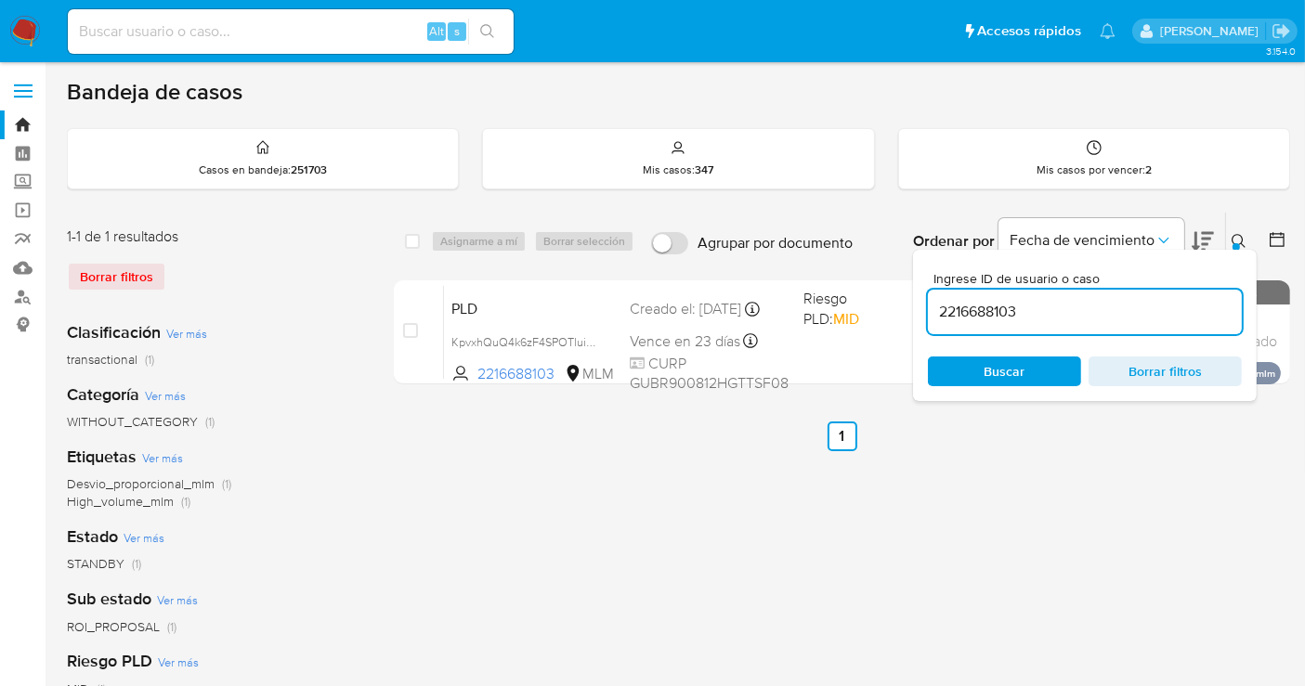
click at [988, 318] on input "2216688103" at bounding box center [1085, 312] width 314 height 24
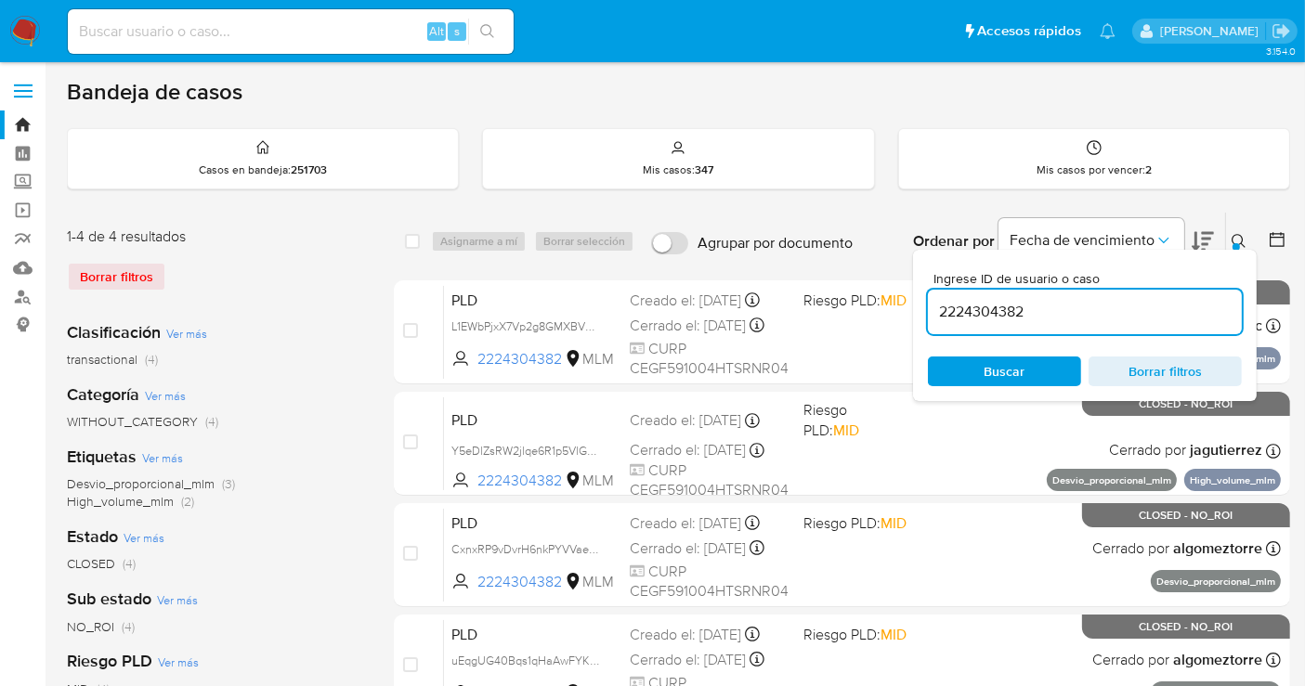
click at [1233, 241] on icon at bounding box center [1238, 241] width 14 height 14
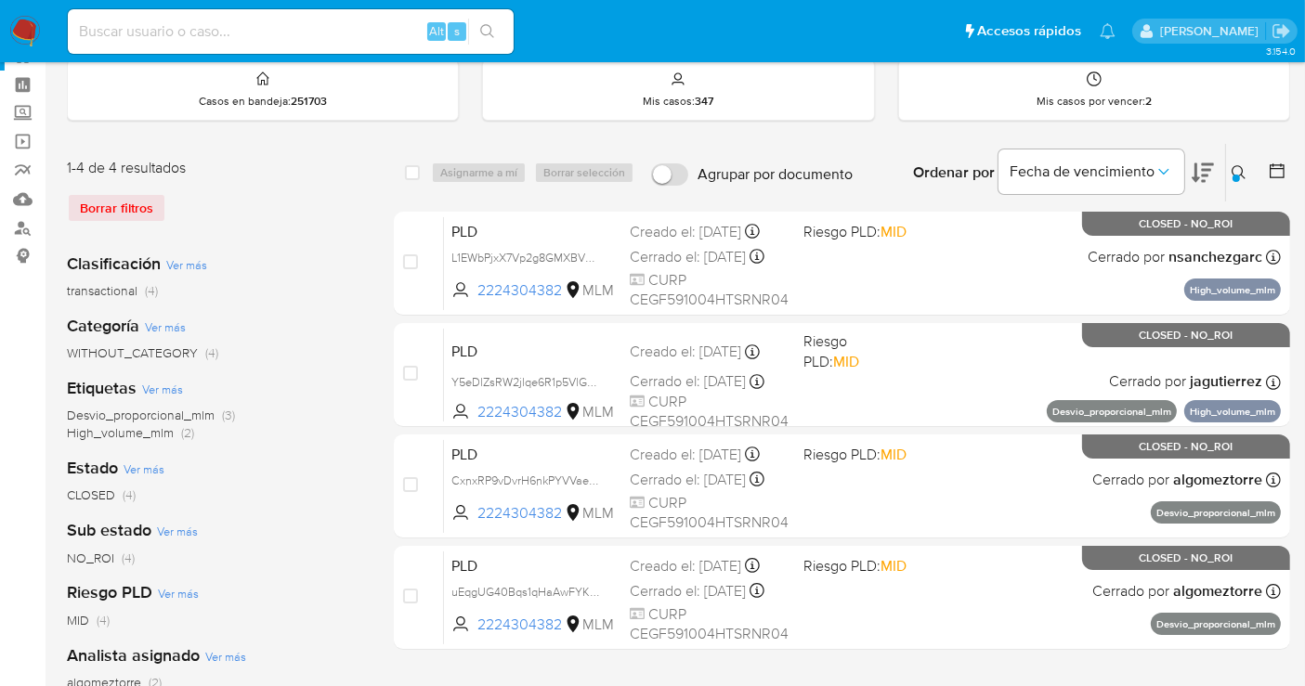
scroll to position [309, 0]
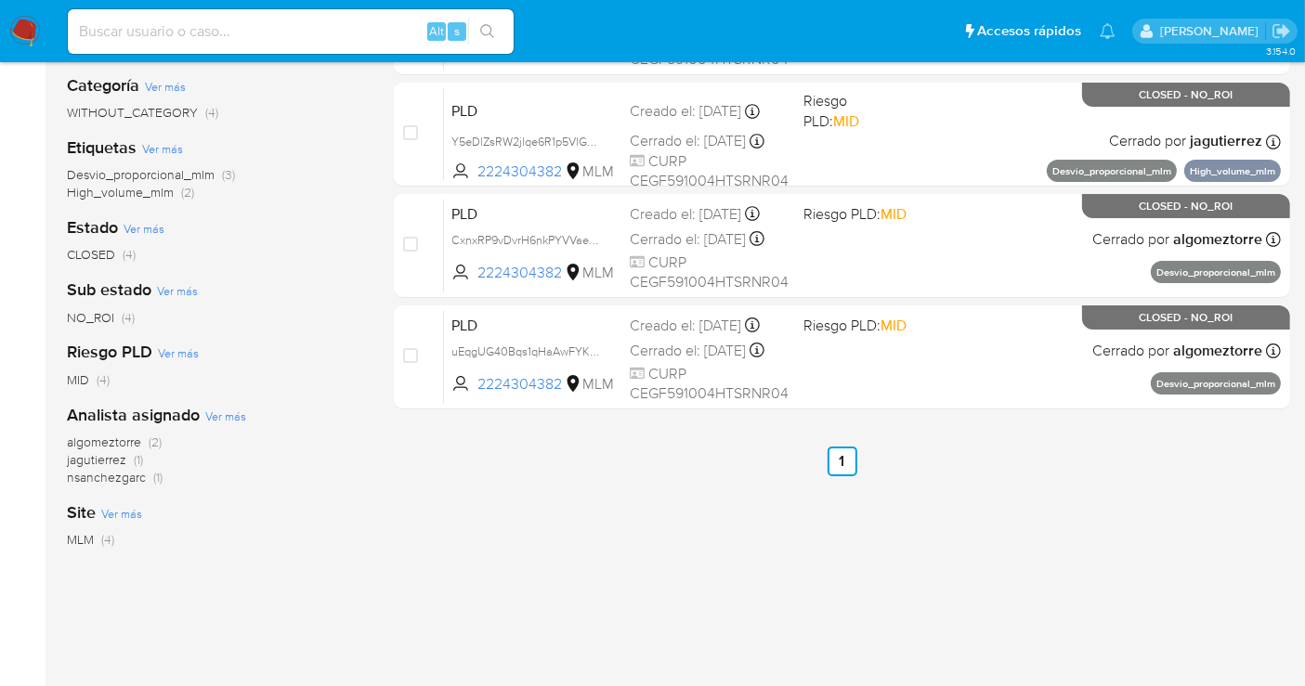
click at [102, 475] on span "nsanchezgarc" at bounding box center [106, 477] width 79 height 19
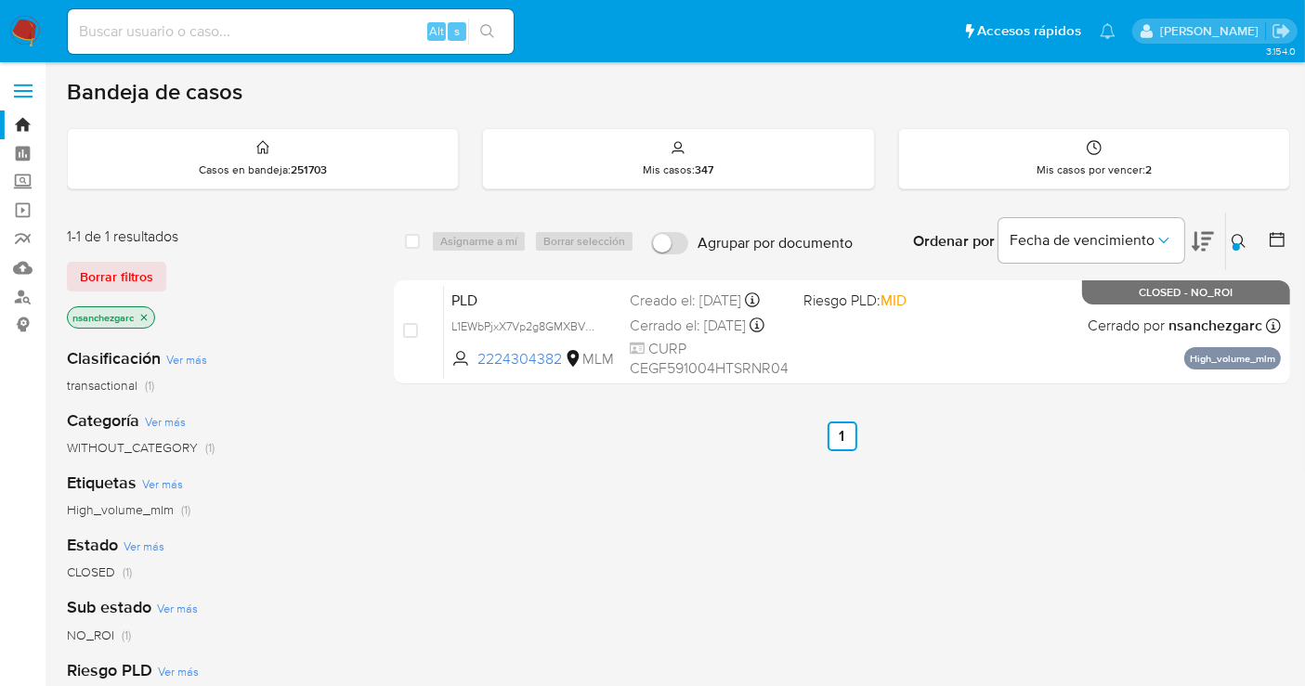
click at [1239, 241] on icon at bounding box center [1238, 241] width 15 height 15
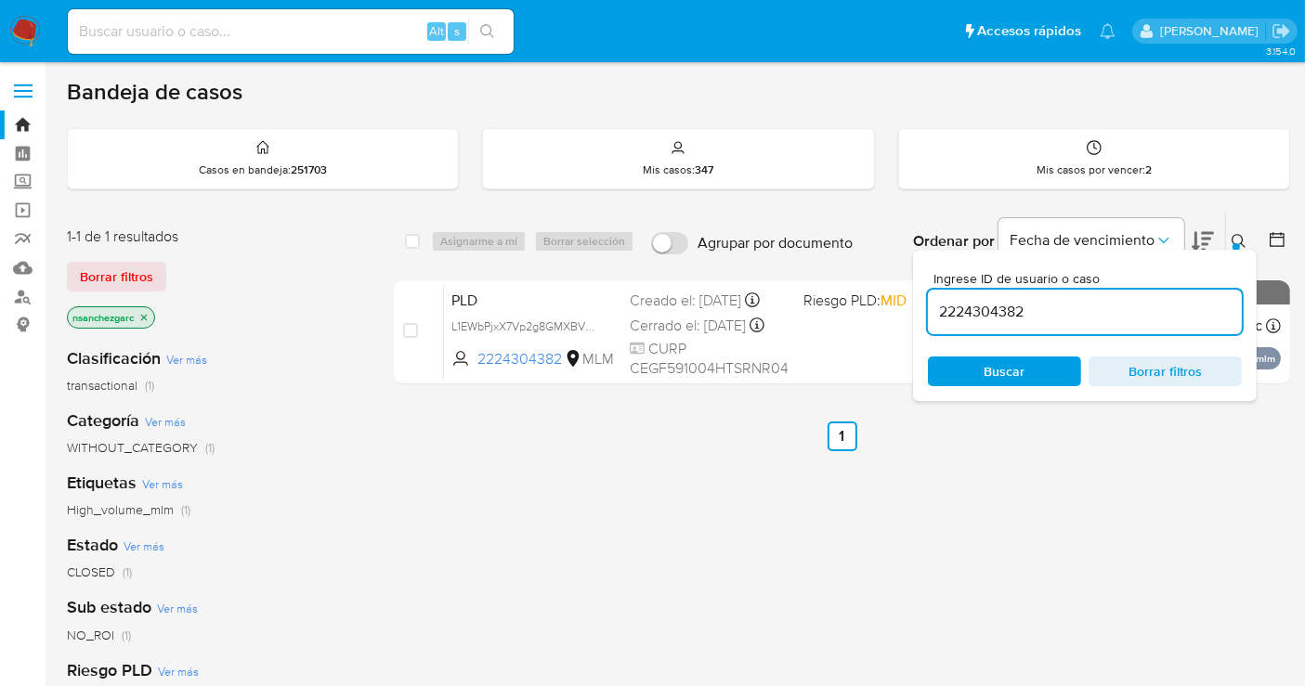
click at [992, 317] on input "2224304382" at bounding box center [1085, 312] width 314 height 24
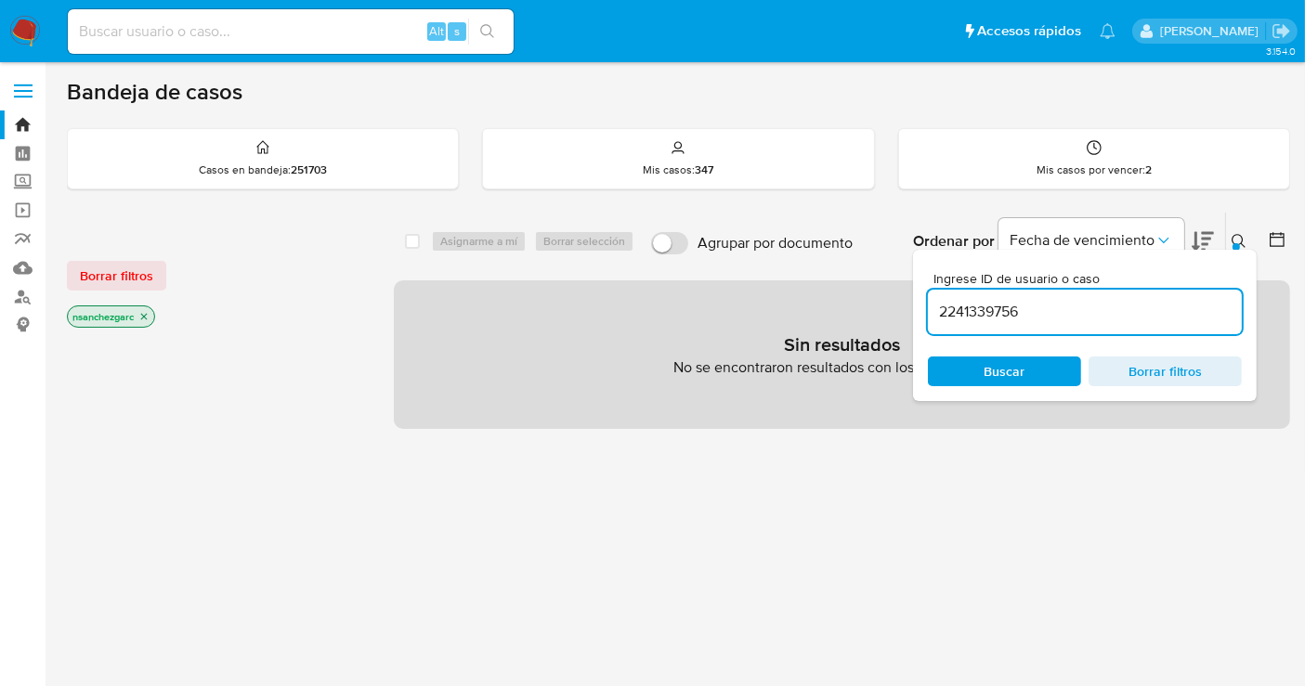
click at [146, 316] on icon "close-filter" at bounding box center [143, 316] width 11 height 11
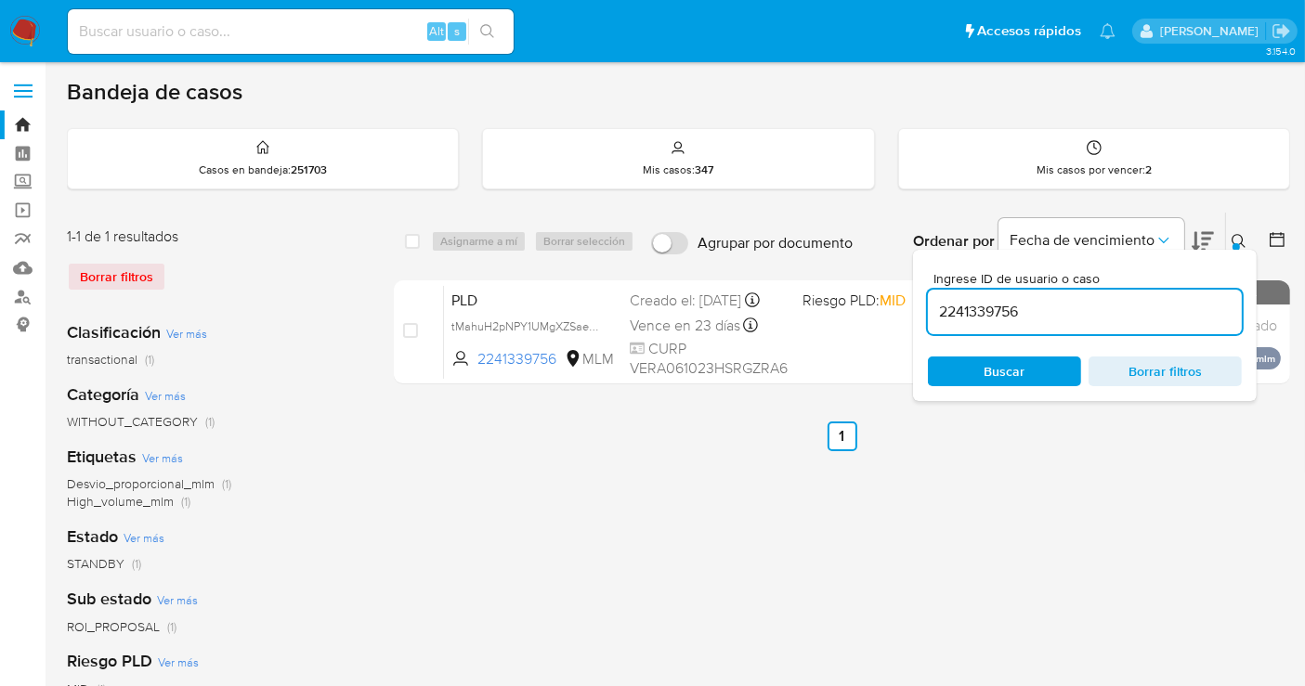
click at [1223, 237] on div "Ordenar por Fecha de vencimiento" at bounding box center [1061, 242] width 327 height 58
click at [1230, 239] on button at bounding box center [1241, 241] width 31 height 22
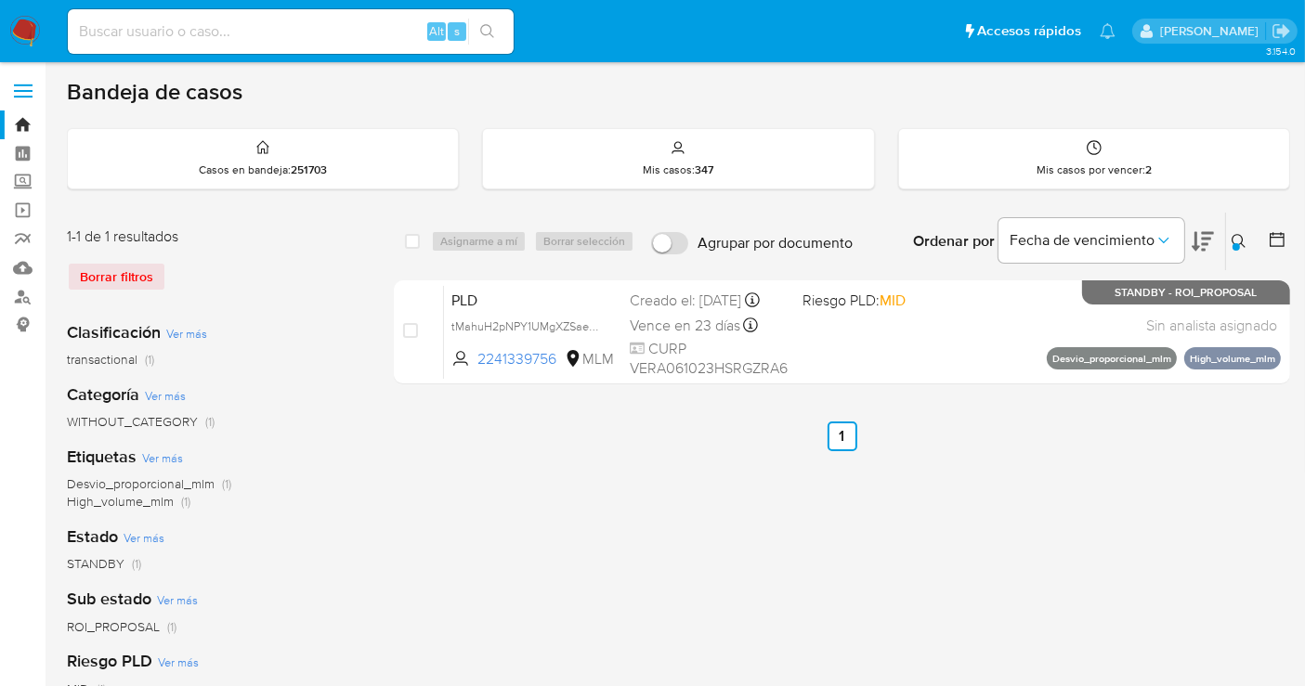
click at [1236, 234] on icon at bounding box center [1238, 241] width 15 height 15
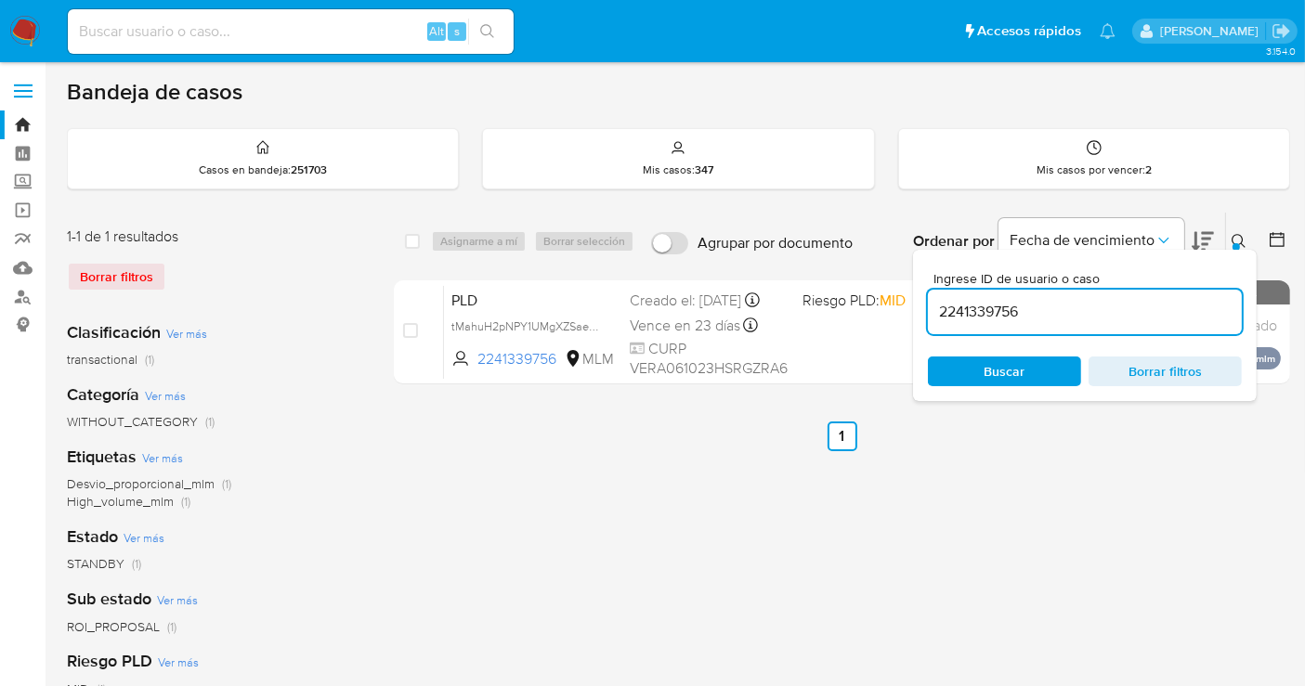
click at [1003, 305] on input "2241339756" at bounding box center [1085, 312] width 314 height 24
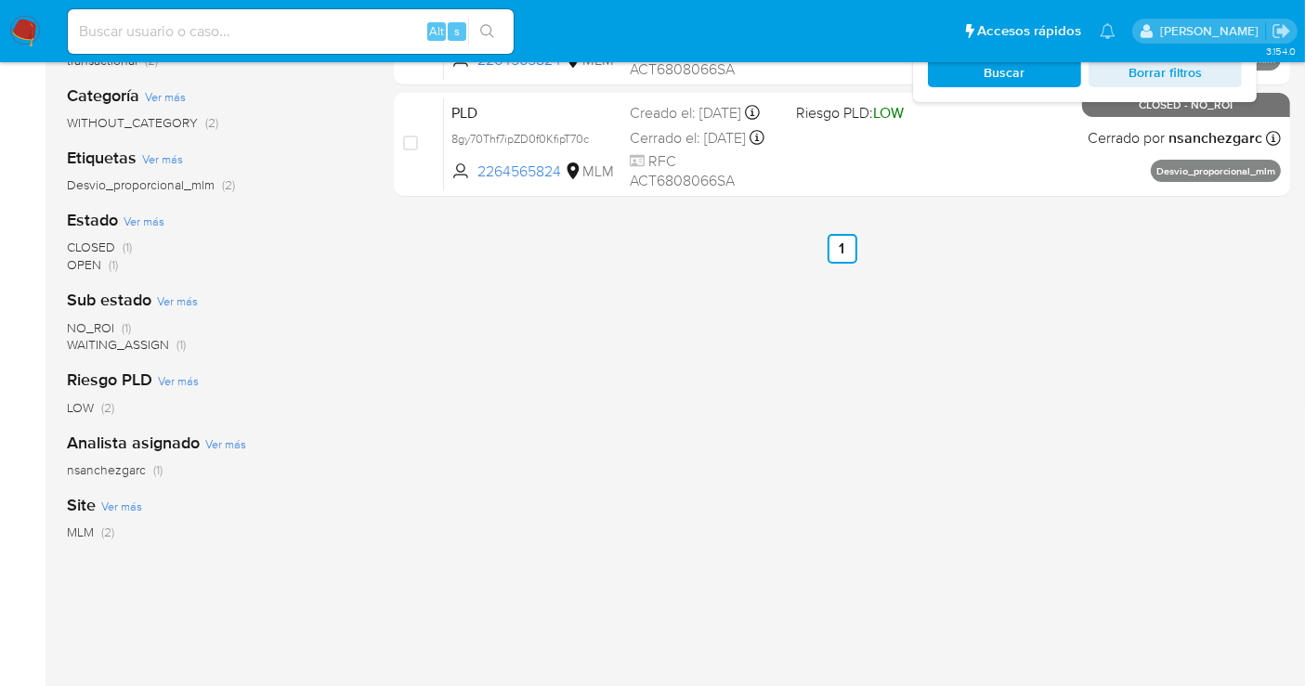
scroll to position [309, 0]
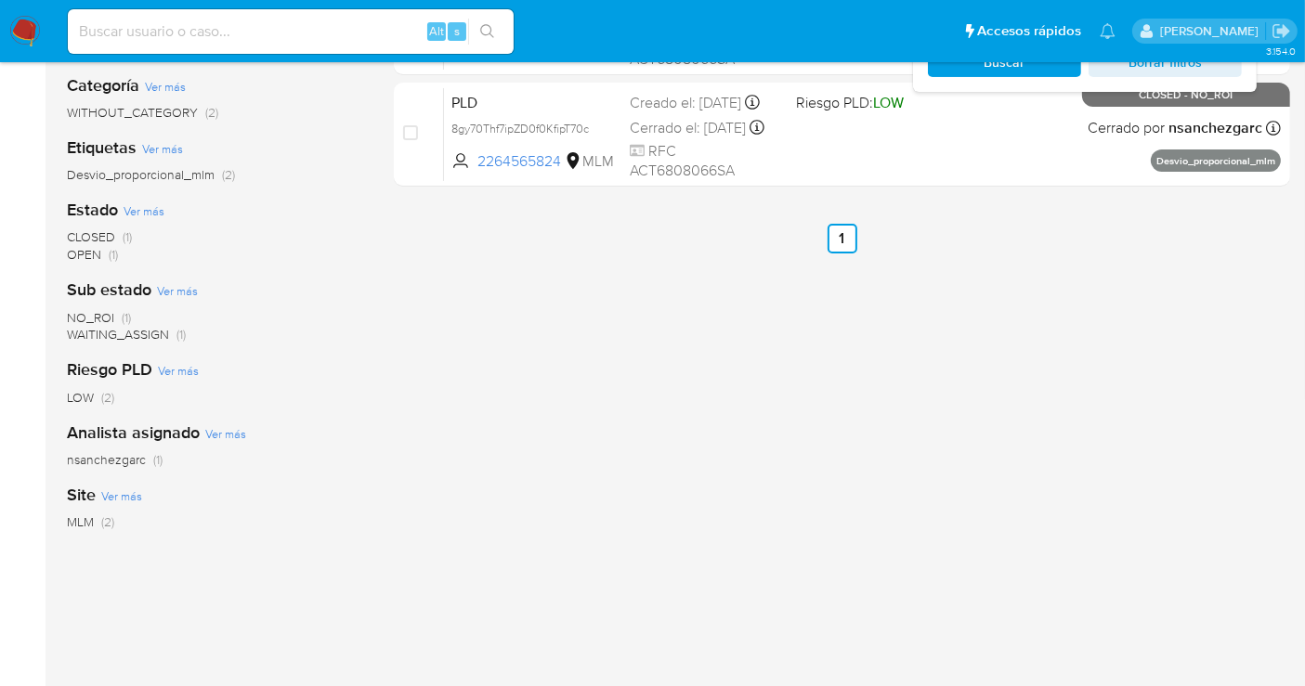
click at [97, 459] on span "nsanchezgarc" at bounding box center [106, 459] width 79 height 19
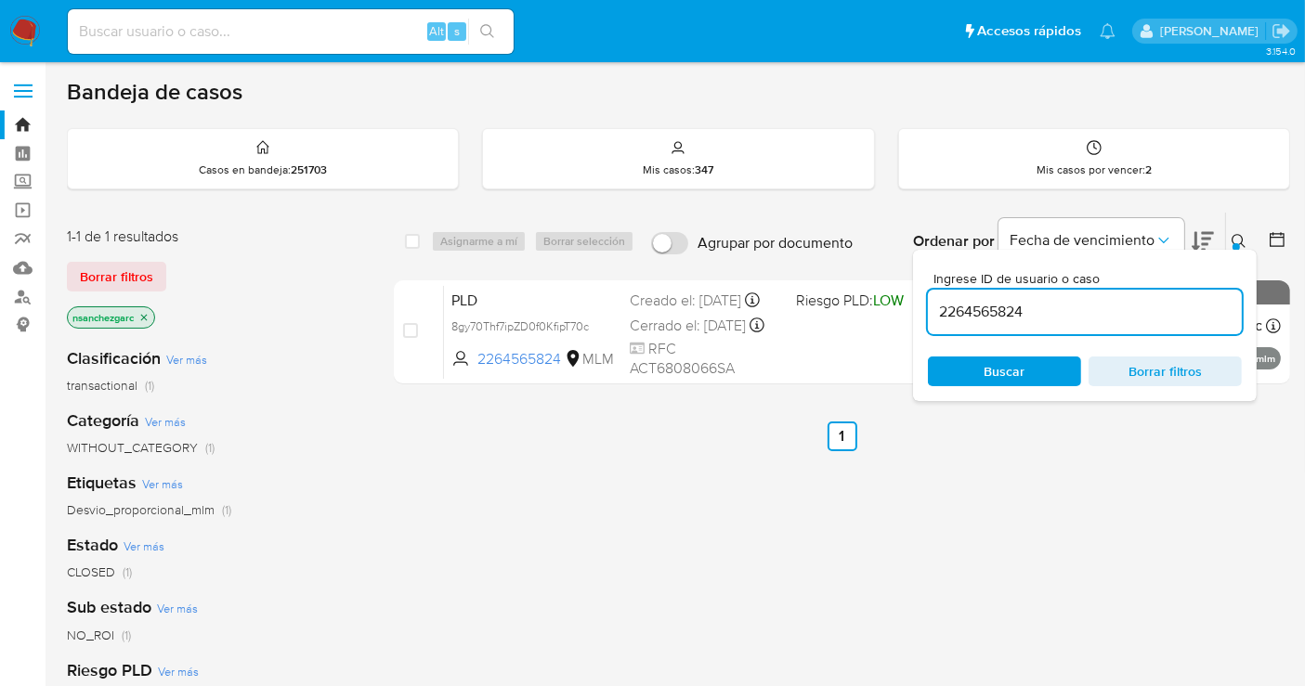
click at [992, 308] on input "2264565824" at bounding box center [1085, 312] width 314 height 24
paste input "356013961"
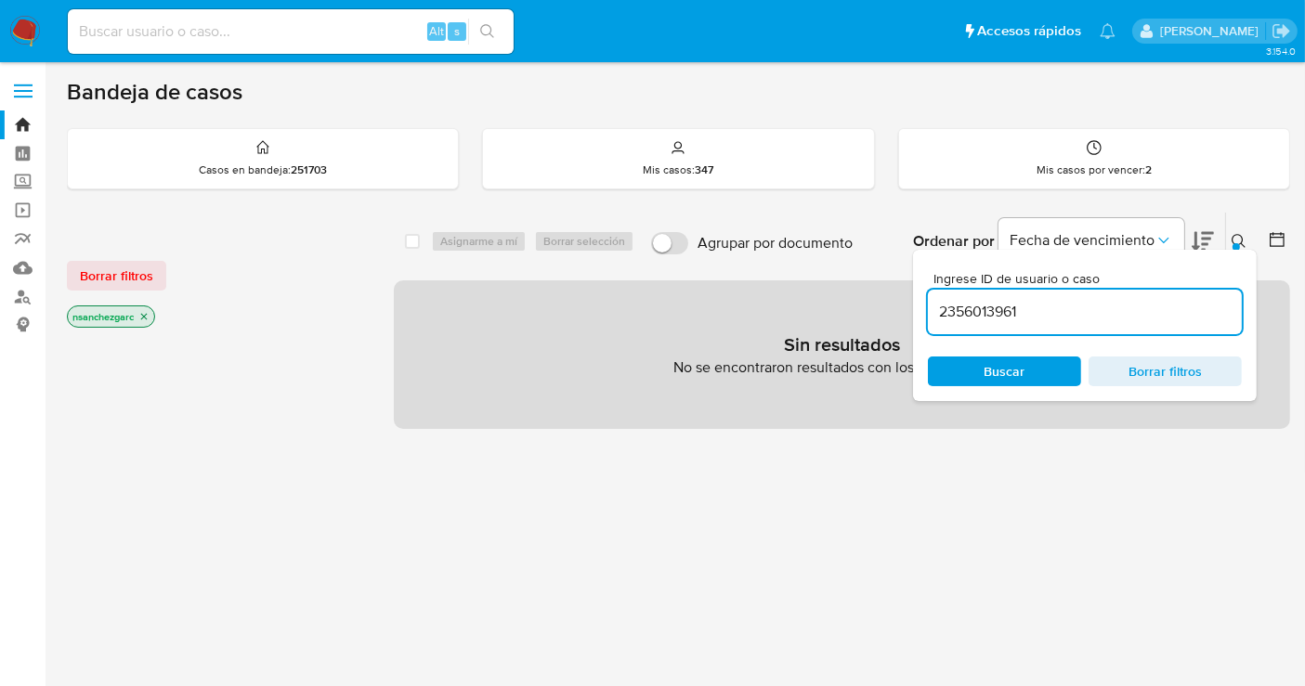
click at [146, 314] on icon "close-filter" at bounding box center [144, 317] width 7 height 7
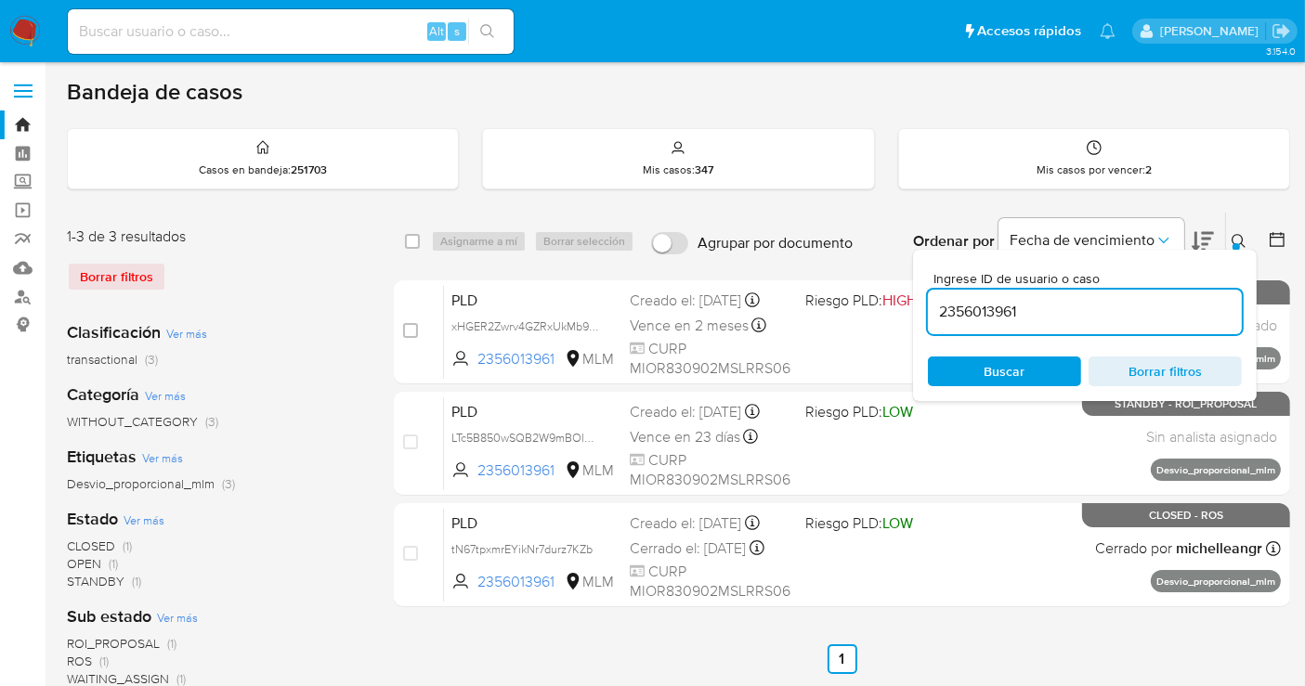
click at [970, 306] on input "2356013961" at bounding box center [1085, 312] width 314 height 24
paste input "62750806"
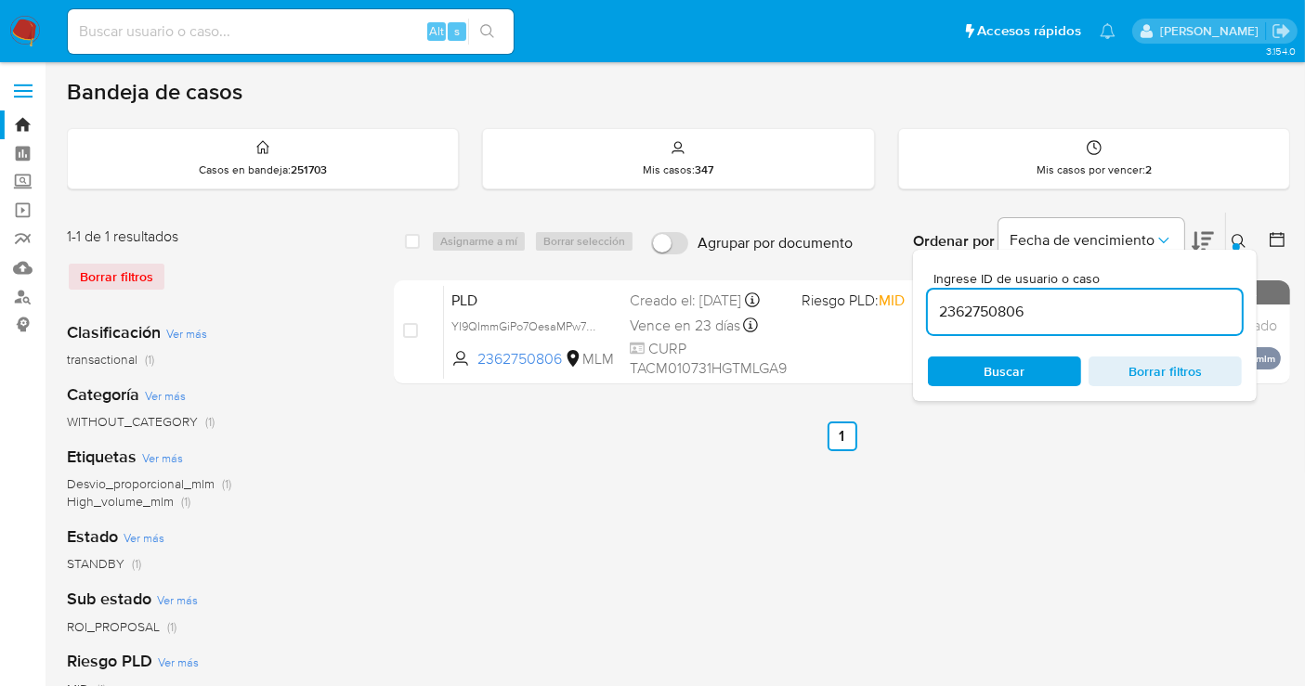
click at [1238, 234] on icon at bounding box center [1238, 241] width 15 height 15
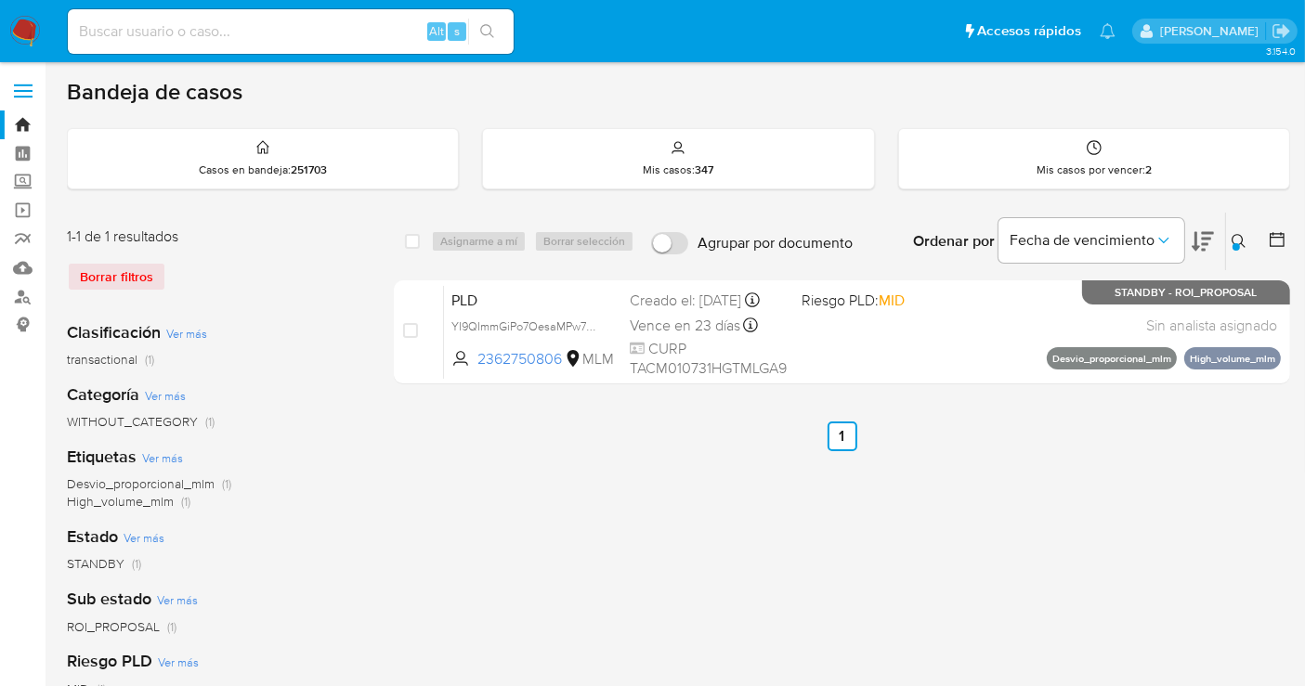
click at [1238, 238] on icon at bounding box center [1238, 241] width 15 height 15
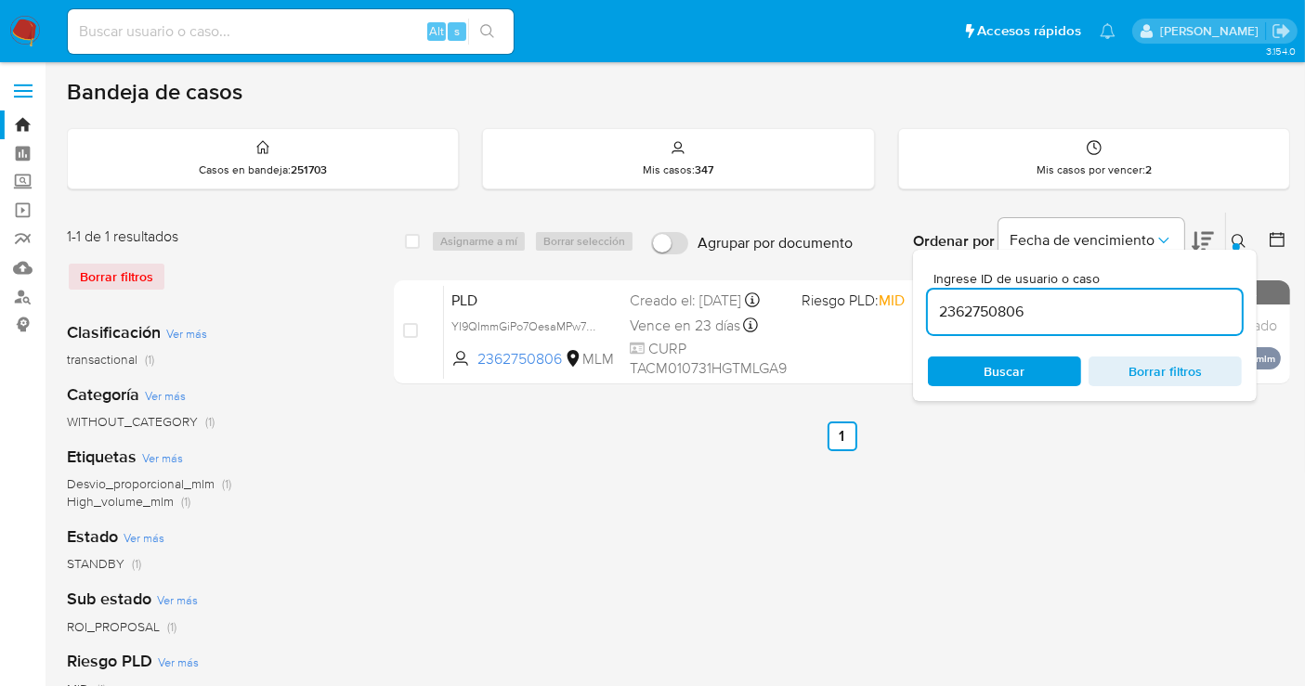
click at [984, 309] on input "2362750806" at bounding box center [1085, 312] width 314 height 24
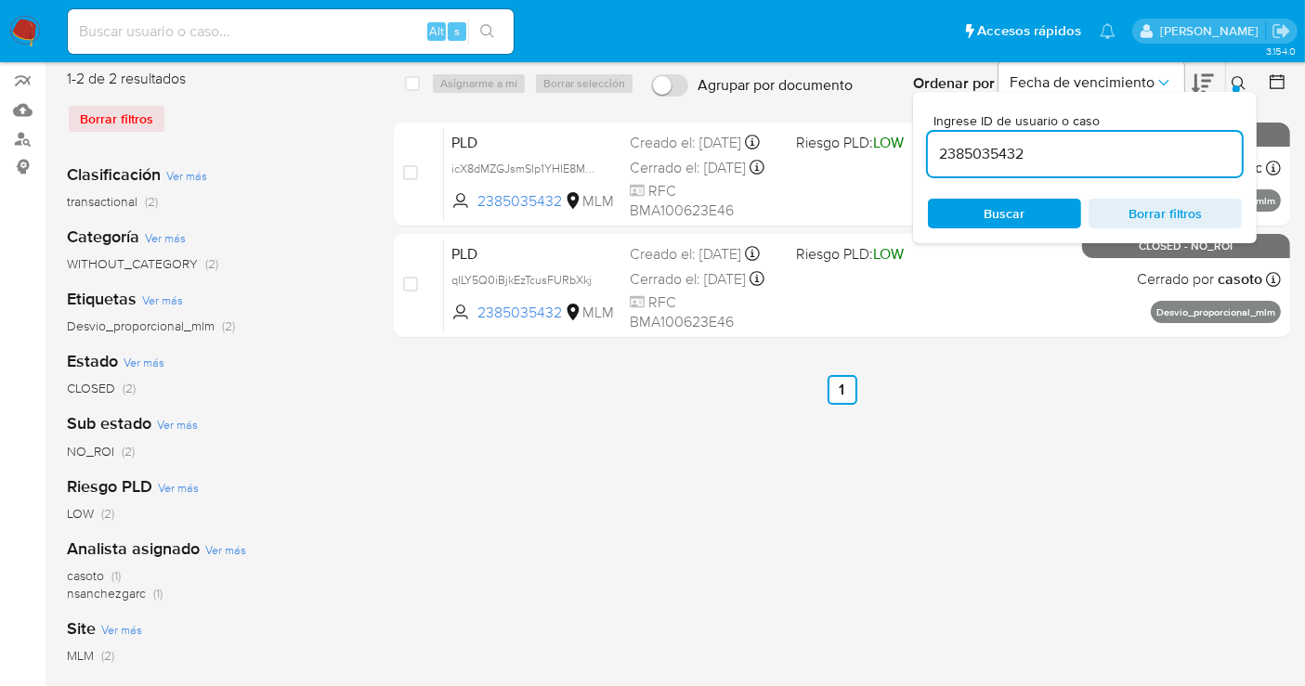
scroll to position [309, 0]
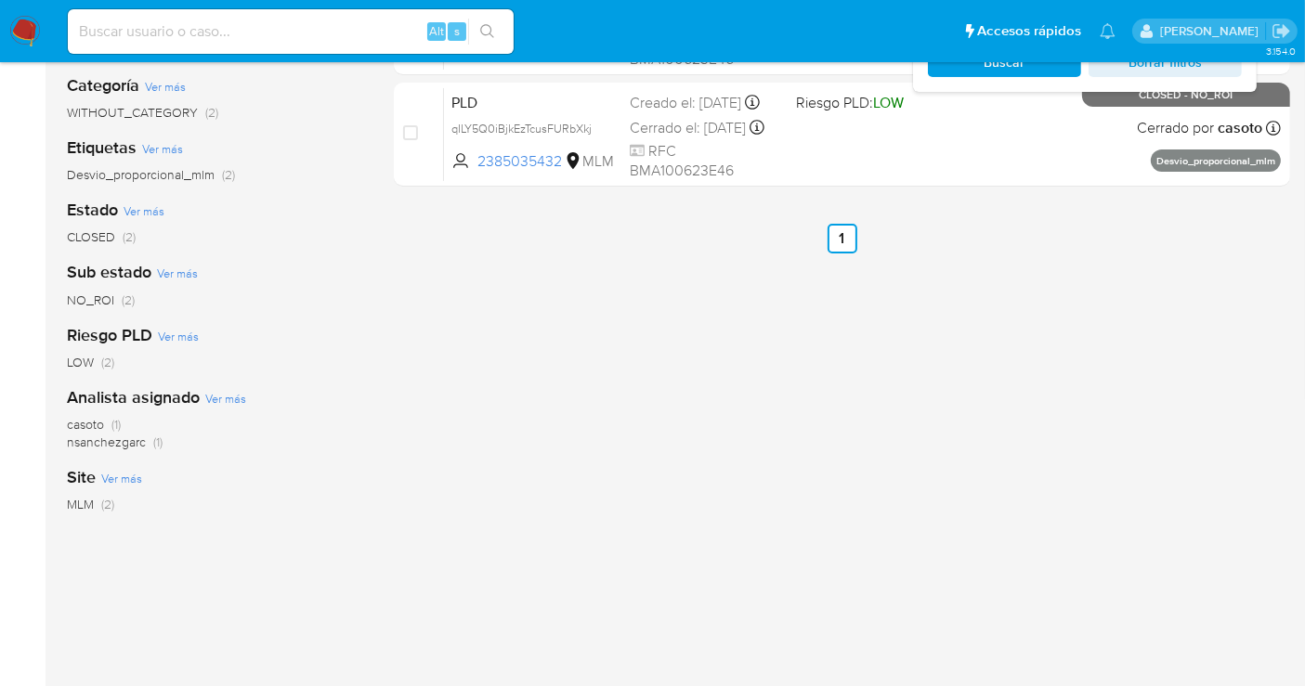
click at [107, 442] on span "nsanchezgarc" at bounding box center [106, 442] width 79 height 19
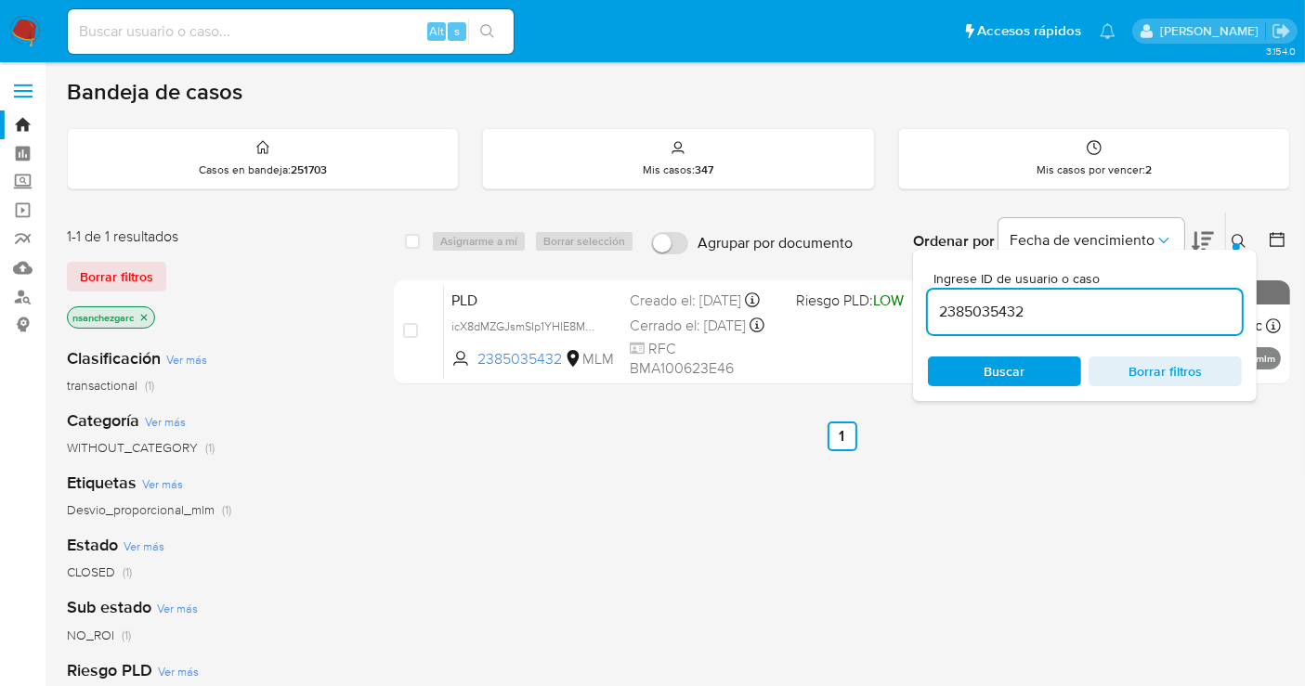
click at [983, 305] on input "2385035432" at bounding box center [1085, 312] width 314 height 24
paste input "98427184"
click at [956, 309] on input "2398427184" at bounding box center [1085, 312] width 314 height 24
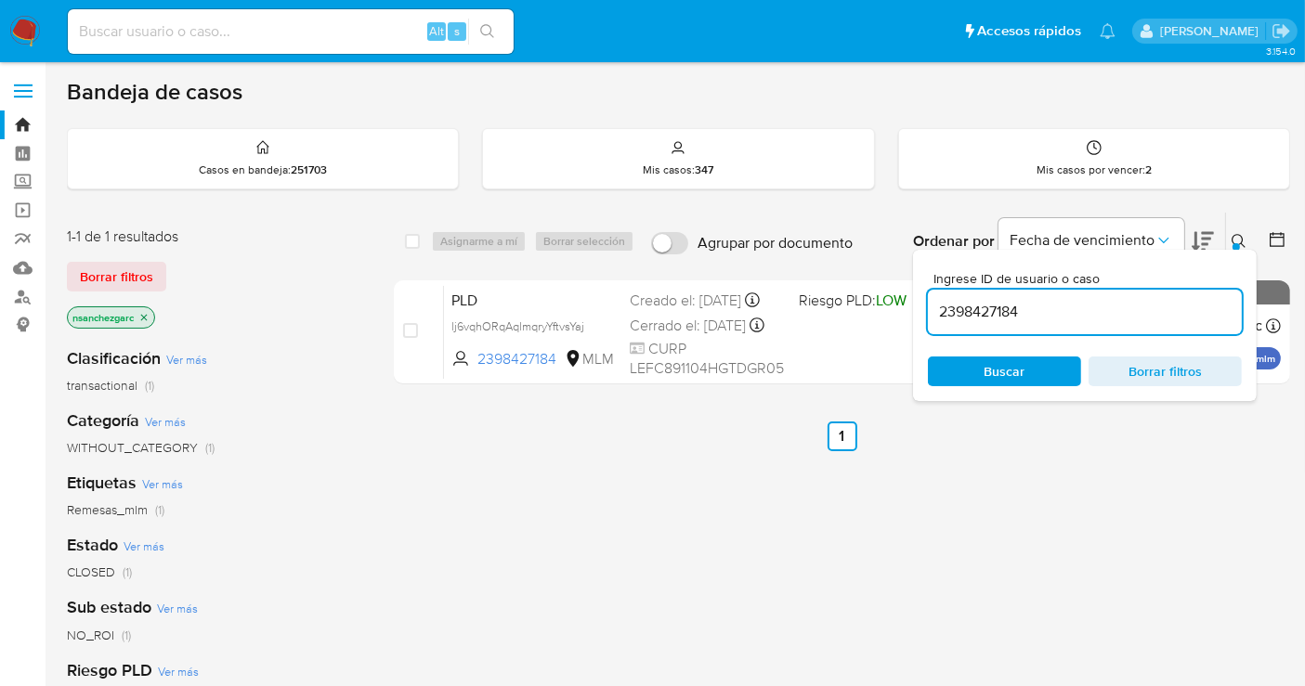
paste input "47665245"
click at [956, 309] on input "2476652454" at bounding box center [1085, 312] width 314 height 24
paste input "505772075"
click at [988, 314] on input "2505772075" at bounding box center [1085, 312] width 314 height 24
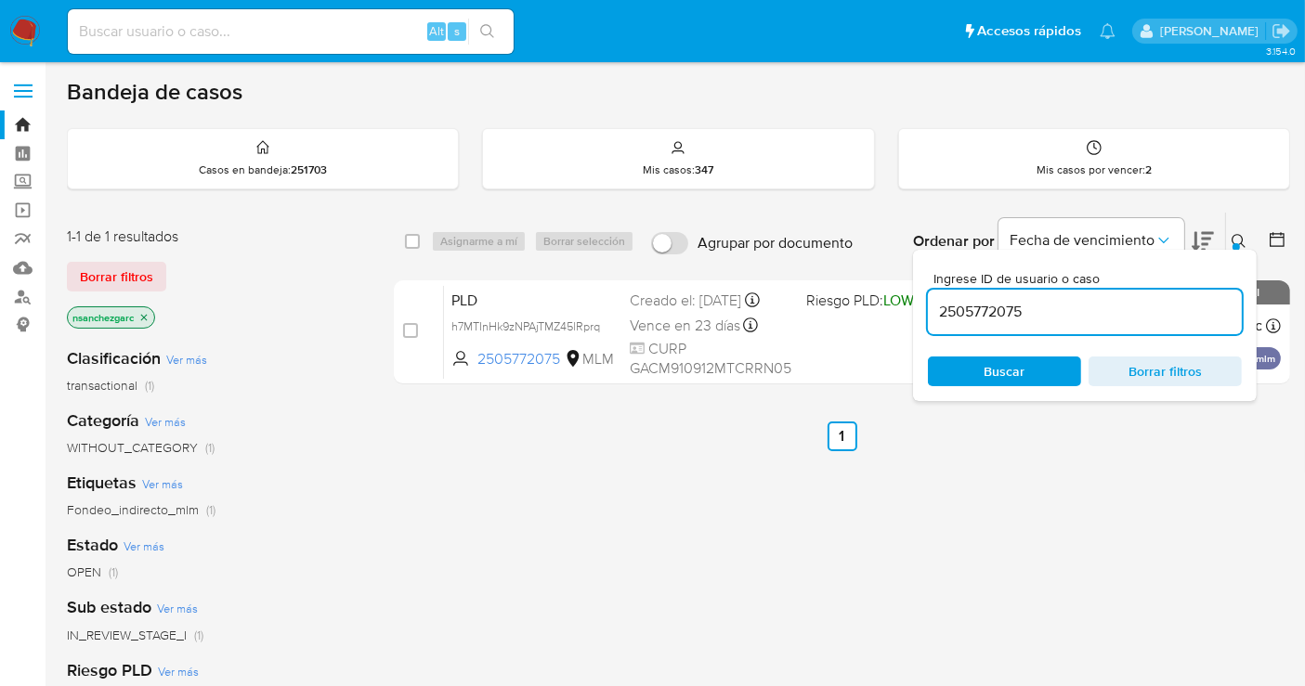
click at [988, 314] on input "2505772075" at bounding box center [1085, 312] width 314 height 24
paste input "528880361"
click at [955, 306] on input "528880361" at bounding box center [1085, 312] width 314 height 24
paste input "2398427184"
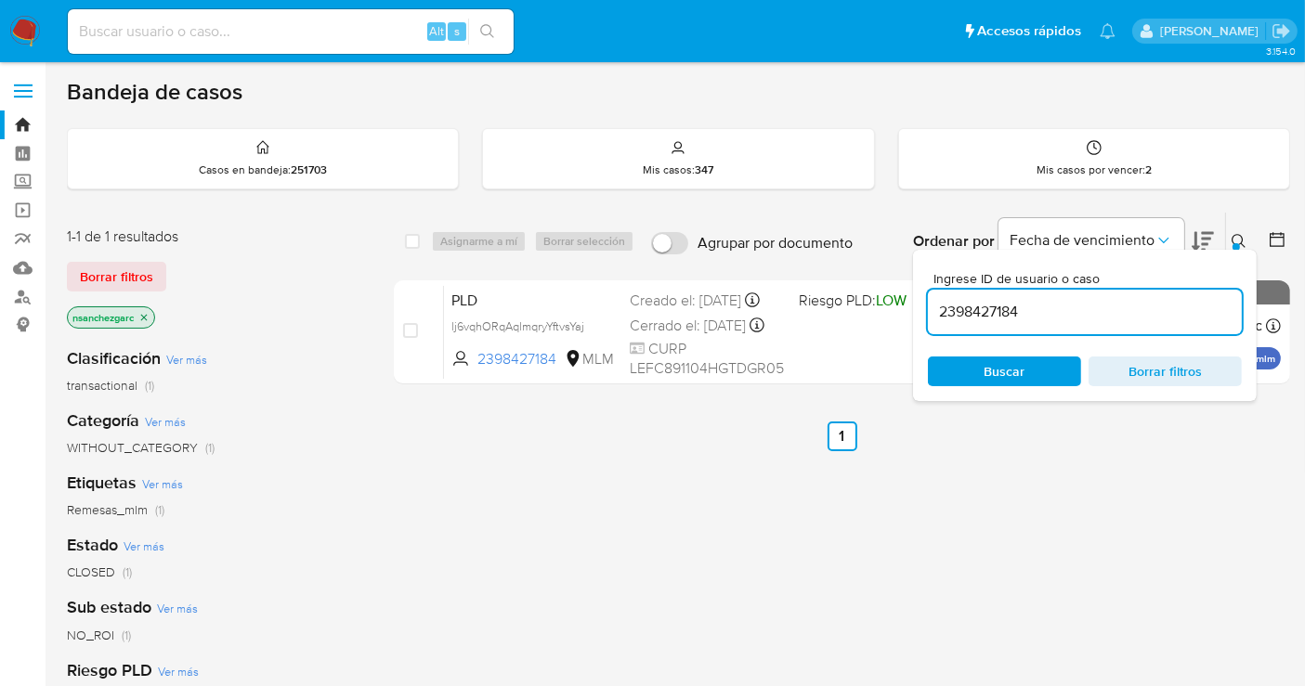
click at [967, 306] on input "2398427184" at bounding box center [1085, 312] width 314 height 24
paste input "611011965"
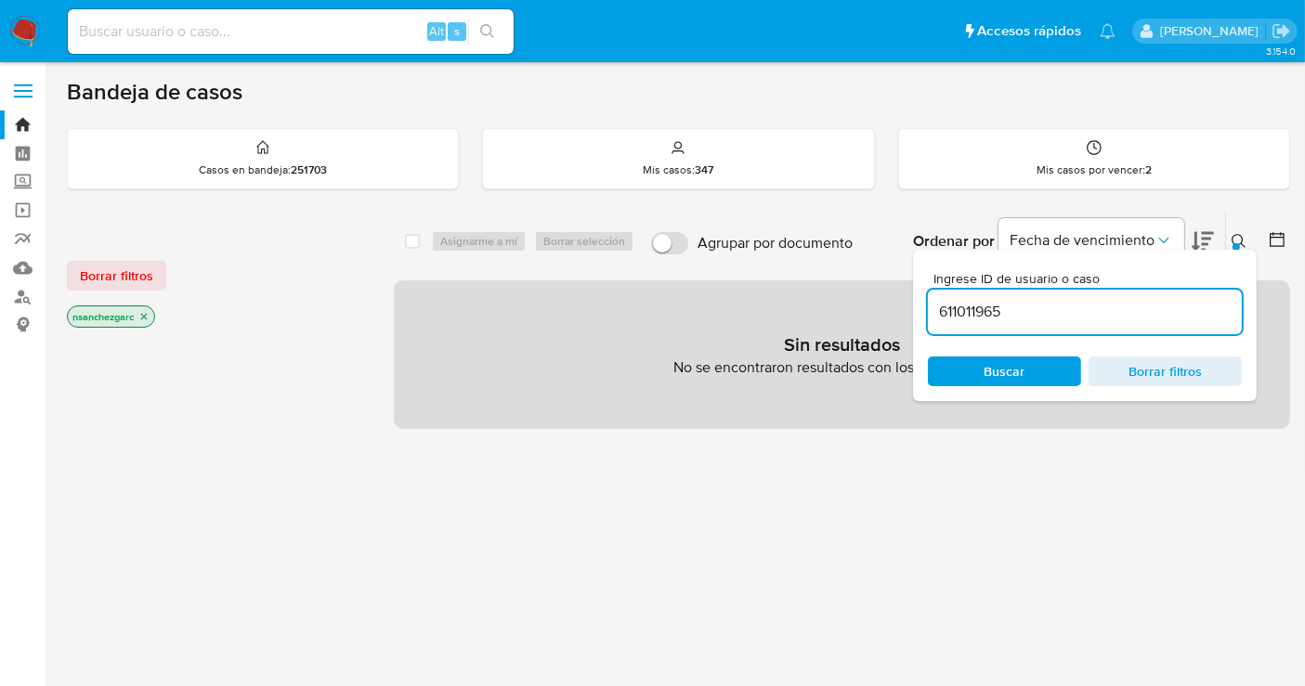
click at [146, 311] on icon "close-filter" at bounding box center [143, 316] width 11 height 11
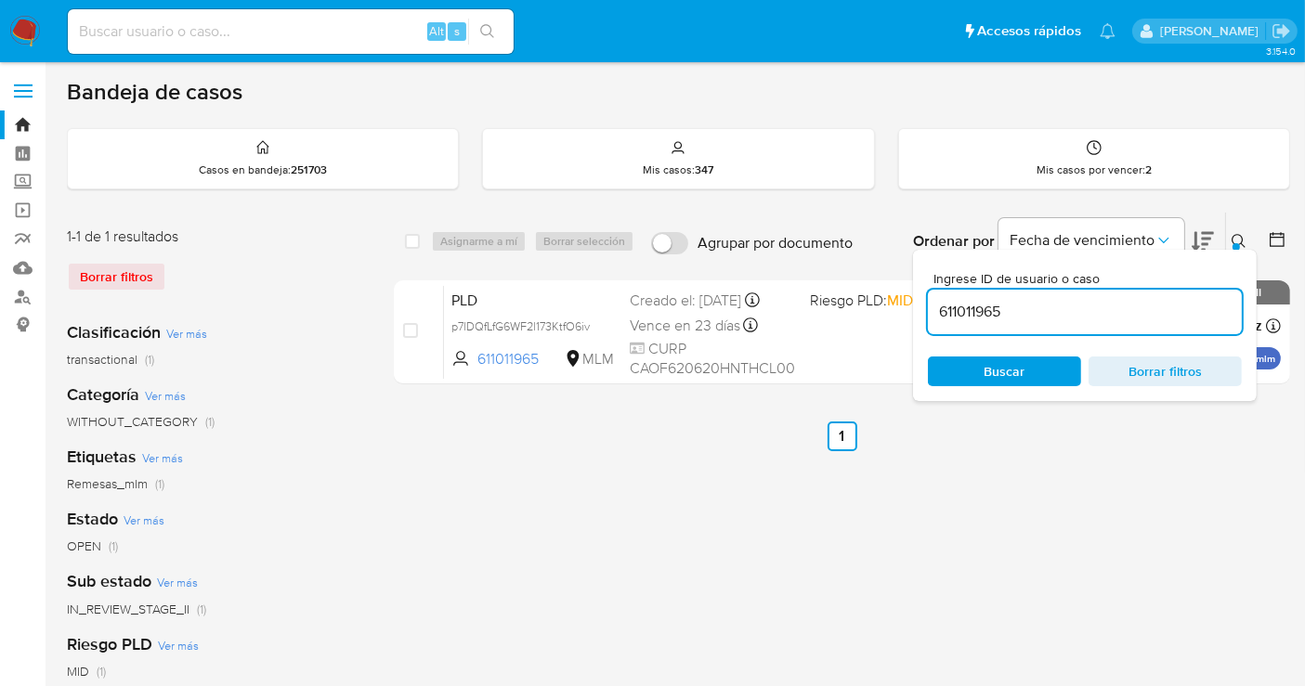
click at [1235, 236] on icon at bounding box center [1238, 241] width 15 height 15
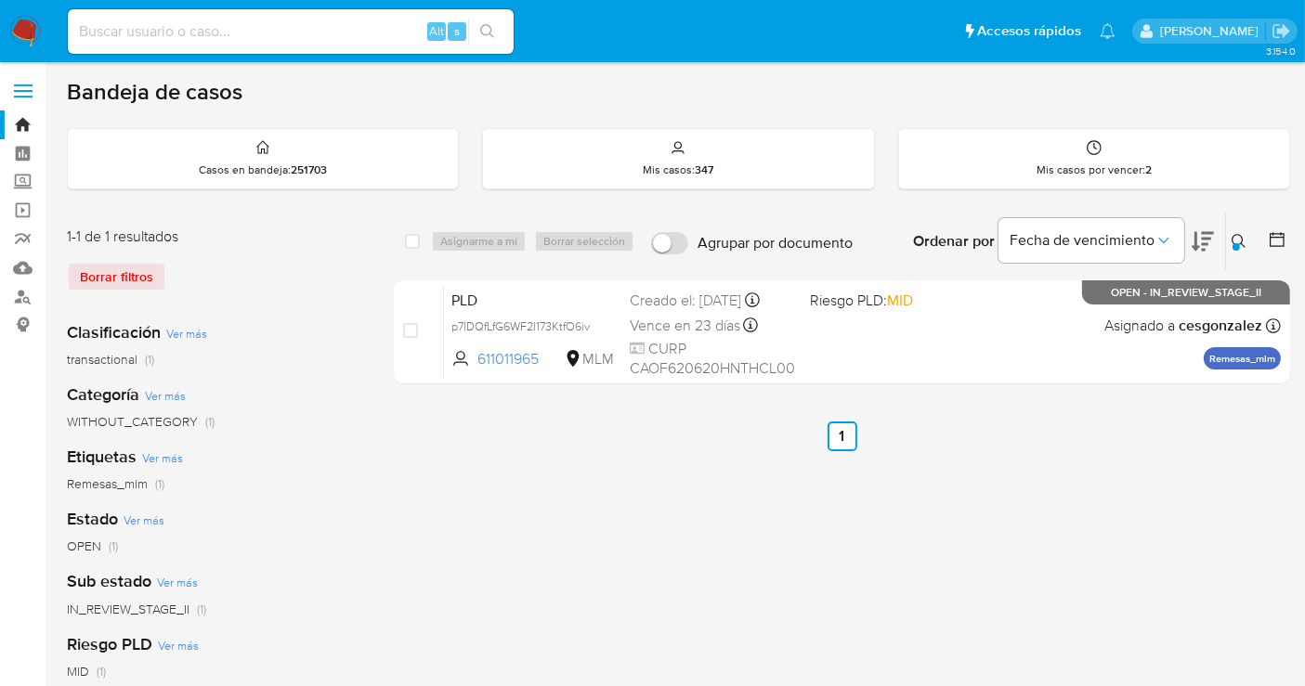
click at [1241, 241] on icon at bounding box center [1238, 241] width 14 height 14
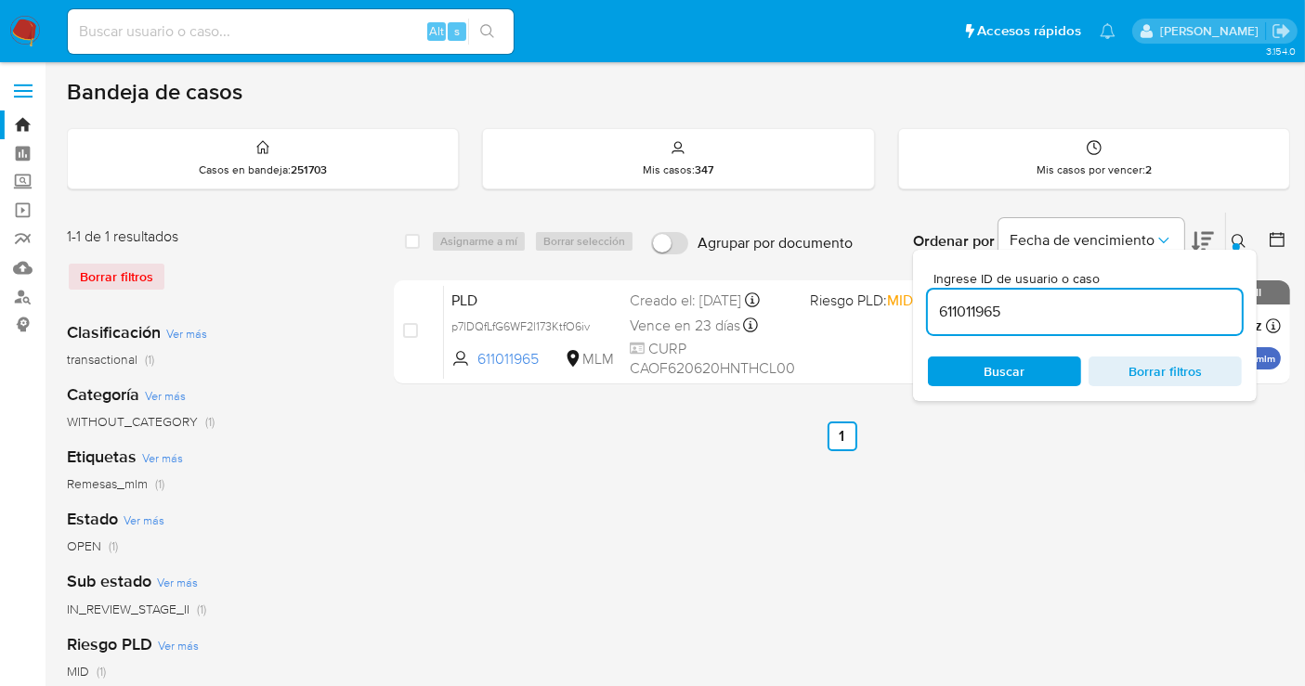
click at [1003, 309] on input "611011965" at bounding box center [1085, 312] width 314 height 24
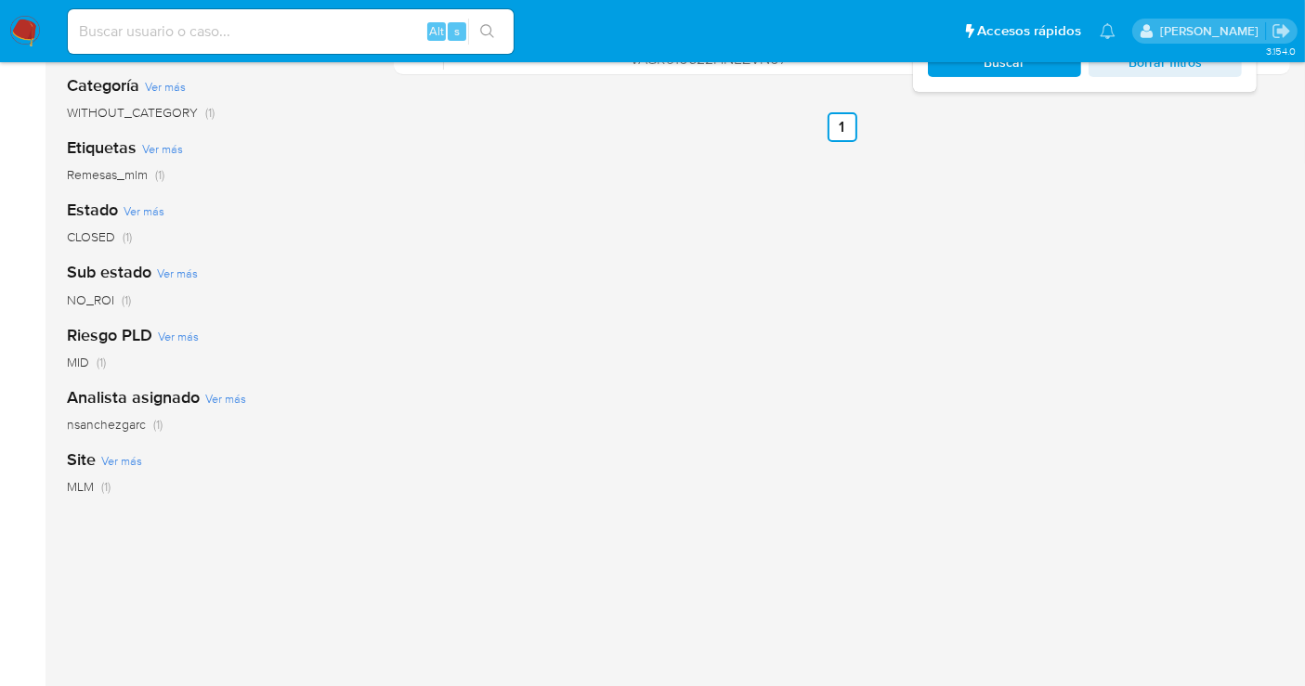
click at [98, 422] on span "nsanchezgarc" at bounding box center [106, 424] width 79 height 19
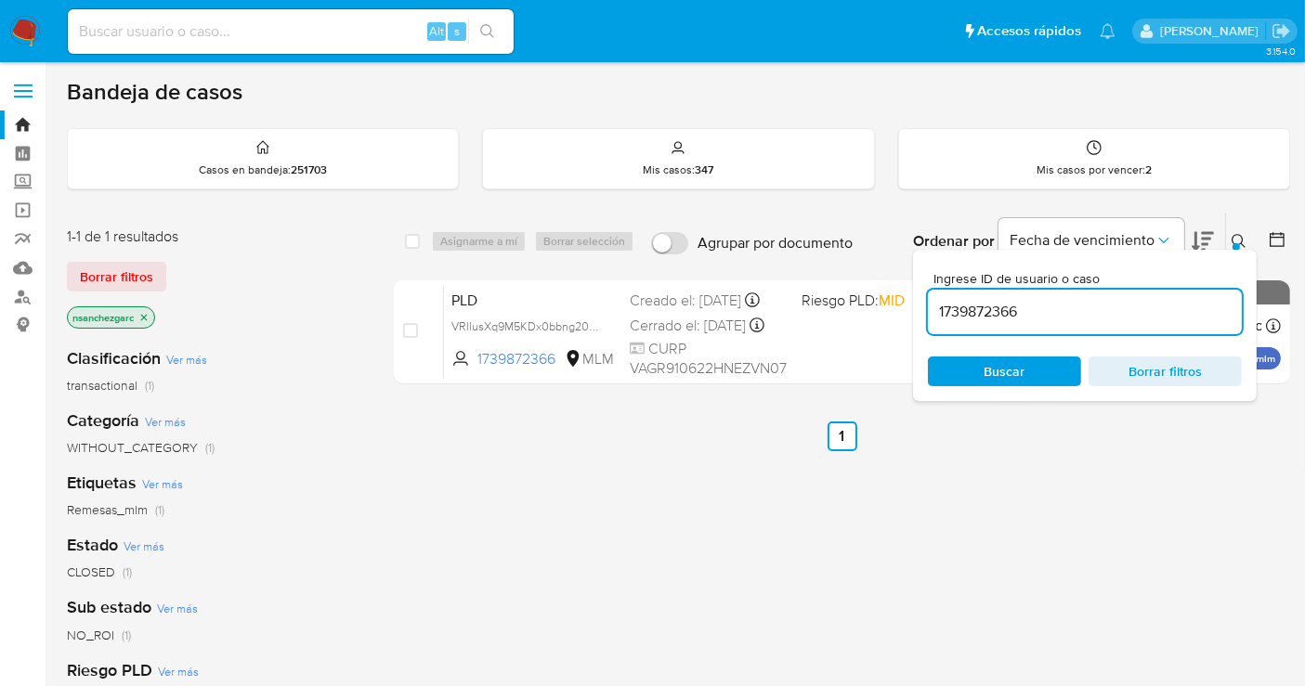
click at [973, 308] on input "1739872366" at bounding box center [1085, 312] width 314 height 24
paste input "622574560"
click at [986, 308] on input "1622574560" at bounding box center [1085, 312] width 314 height 24
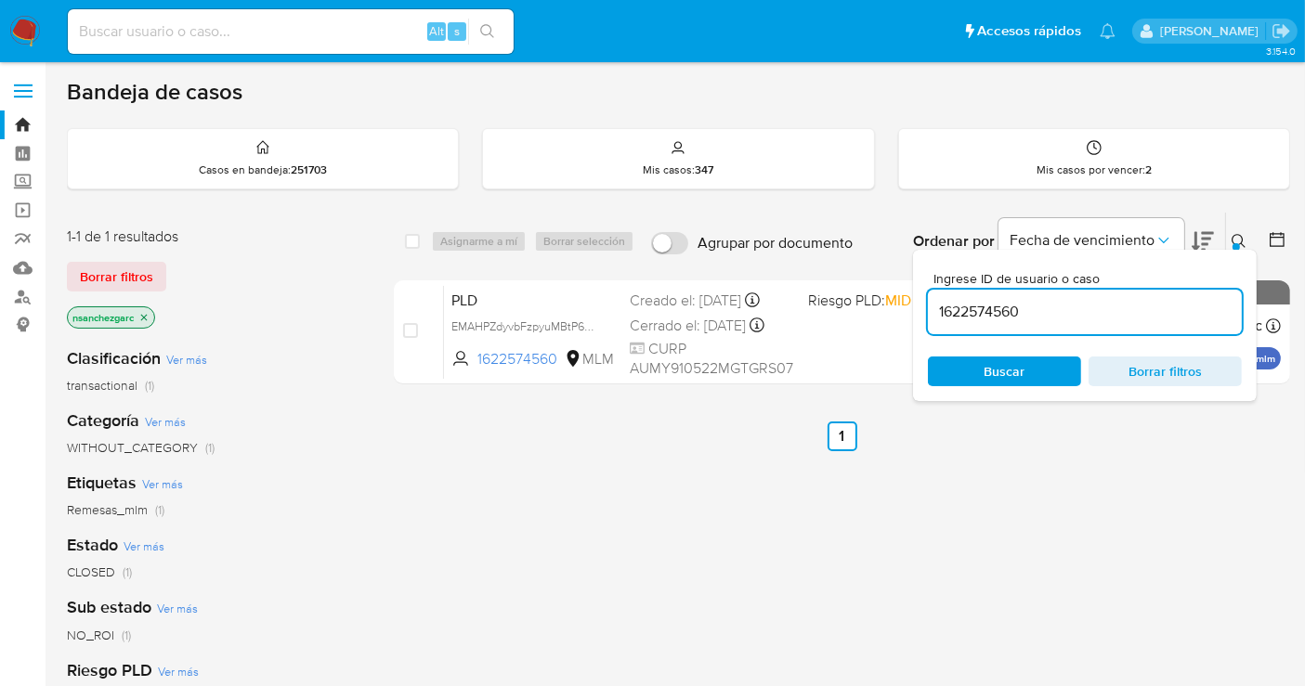
paste input "2177091897"
click at [986, 308] on input "2177091897" at bounding box center [1085, 312] width 314 height 24
paste input "1474732249"
click at [986, 308] on input "1474732249" at bounding box center [1085, 312] width 314 height 24
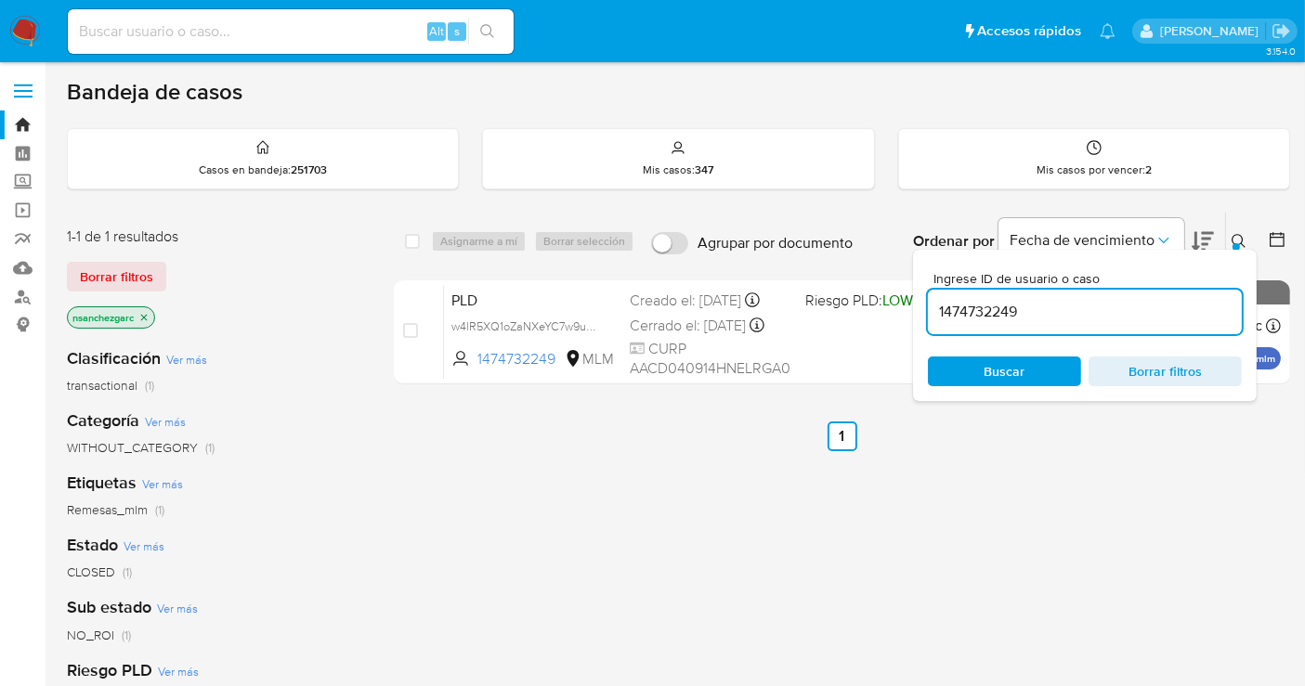
click at [986, 308] on input "1474732249" at bounding box center [1085, 312] width 314 height 24
paste input "291453200"
click at [953, 304] on input "1291453200" at bounding box center [1085, 312] width 314 height 24
paste input "48519418"
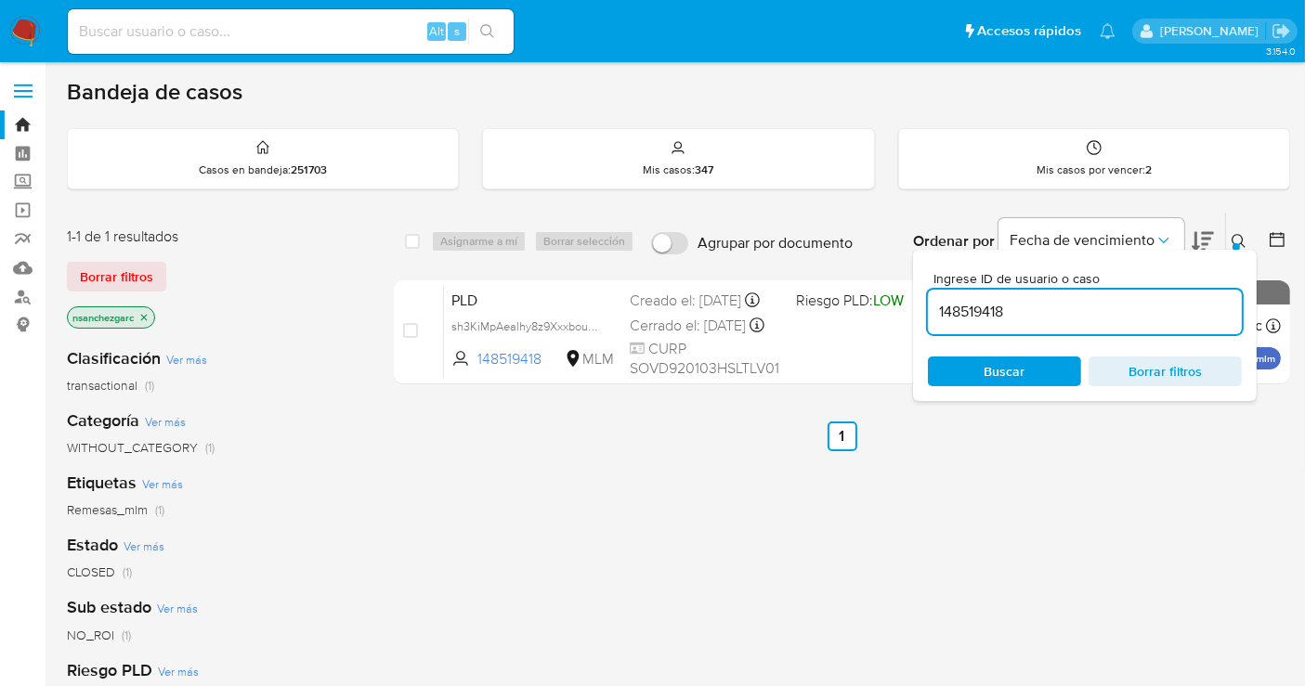
click at [953, 304] on input "148519418" at bounding box center [1085, 312] width 314 height 24
paste input "737074569"
click at [953, 304] on input "737074569" at bounding box center [1085, 312] width 314 height 24
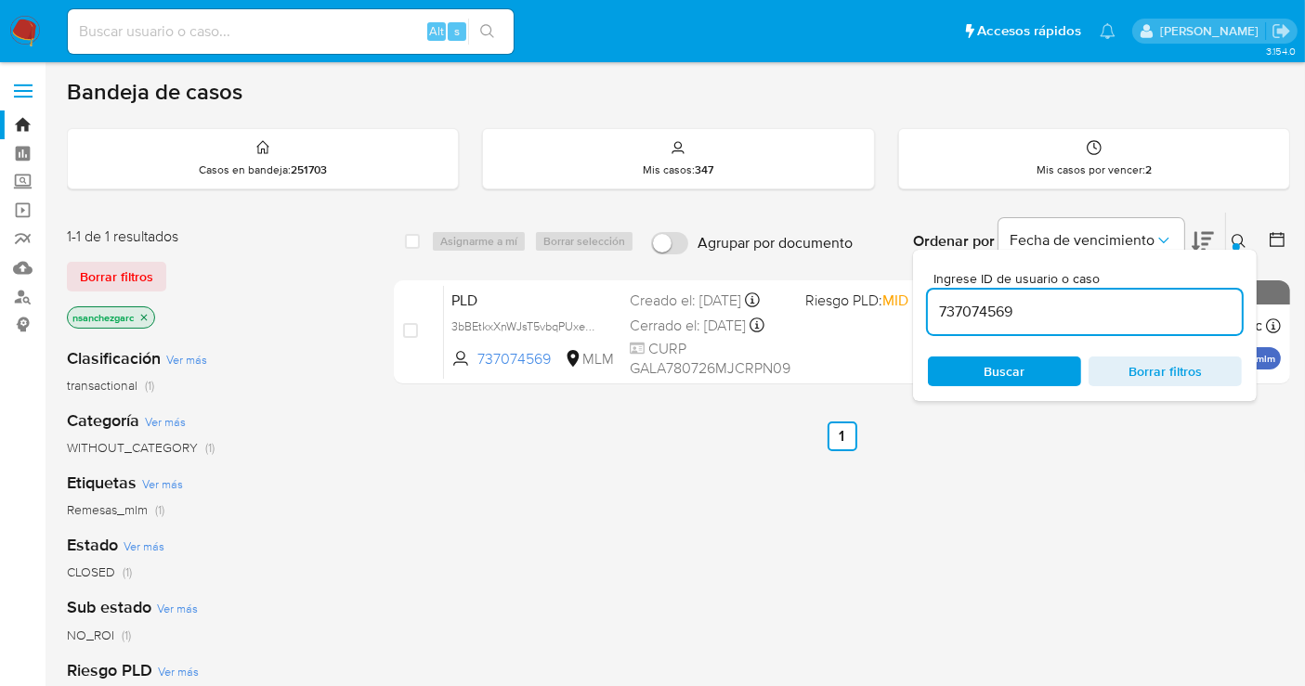
paste input "1183674584"
click at [953, 304] on input "1183674584" at bounding box center [1085, 312] width 314 height 24
paste input "451681842"
click at [953, 304] on input "451681842" at bounding box center [1085, 312] width 314 height 24
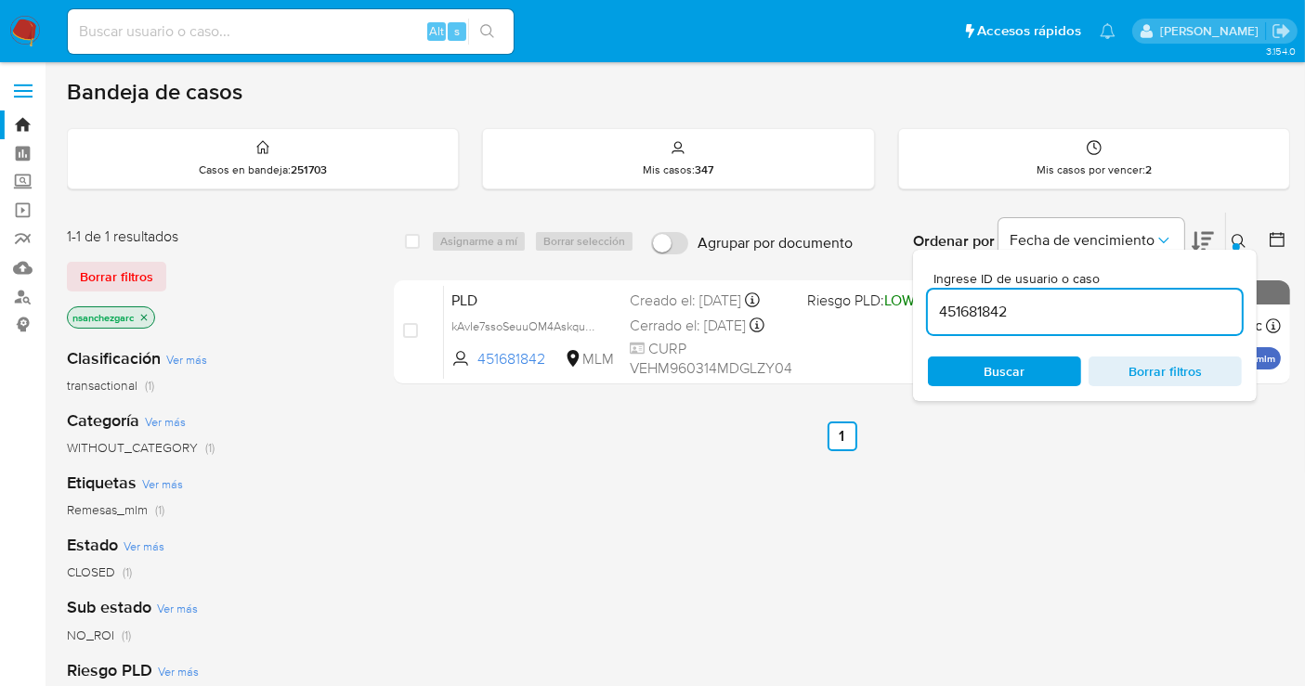
click at [953, 304] on input "451681842" at bounding box center [1085, 312] width 314 height 24
paste input "1669335544"
click at [953, 304] on input "1669335544" at bounding box center [1085, 312] width 314 height 24
paste input "779086143"
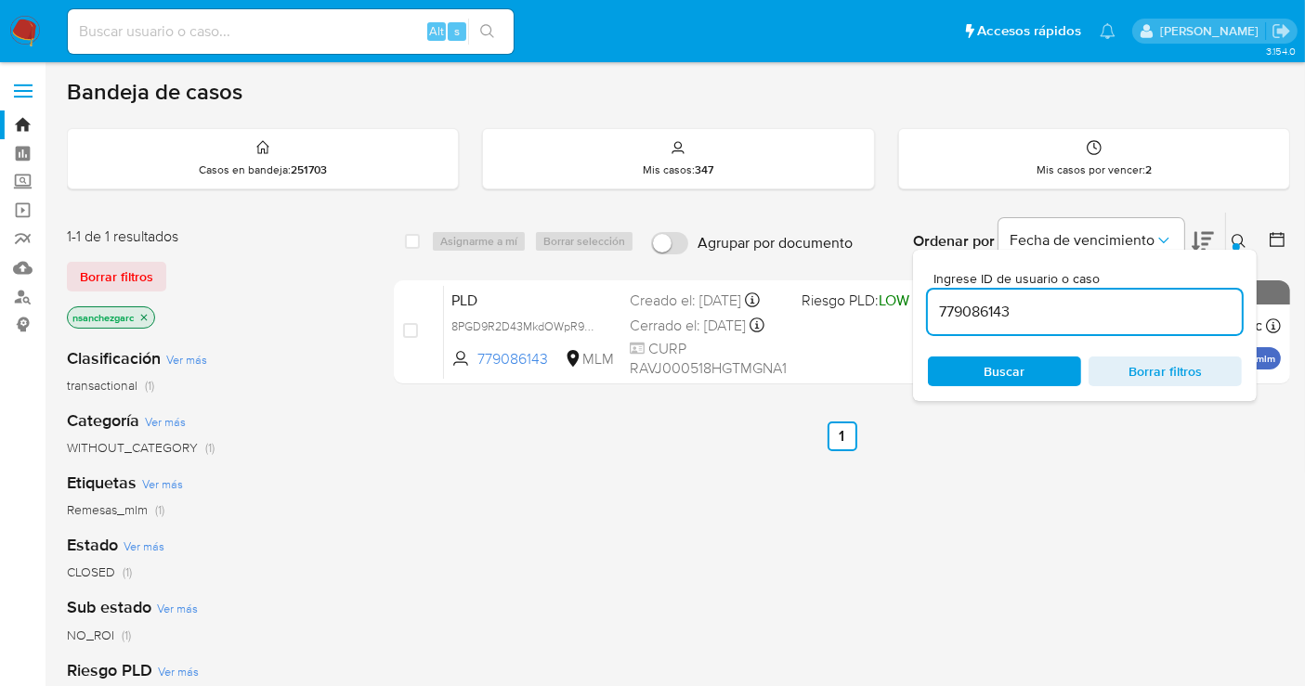
click at [953, 304] on input "779086143" at bounding box center [1085, 312] width 314 height 24
paste input "1419933224"
click at [953, 304] on input "1419933224" at bounding box center [1085, 312] width 314 height 24
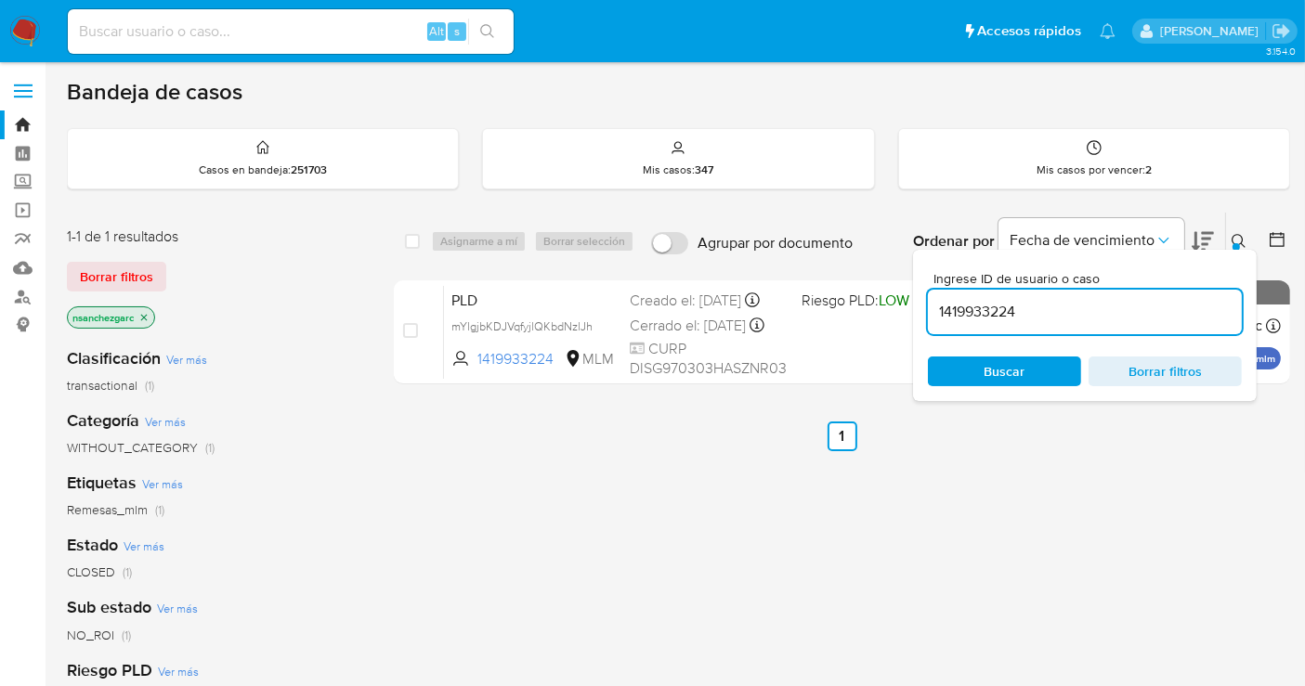
paste input "431198172"
click at [953, 304] on input "431198172" at bounding box center [1085, 312] width 314 height 24
paste input "1126807090"
click at [953, 304] on input "1126807090" at bounding box center [1085, 312] width 314 height 24
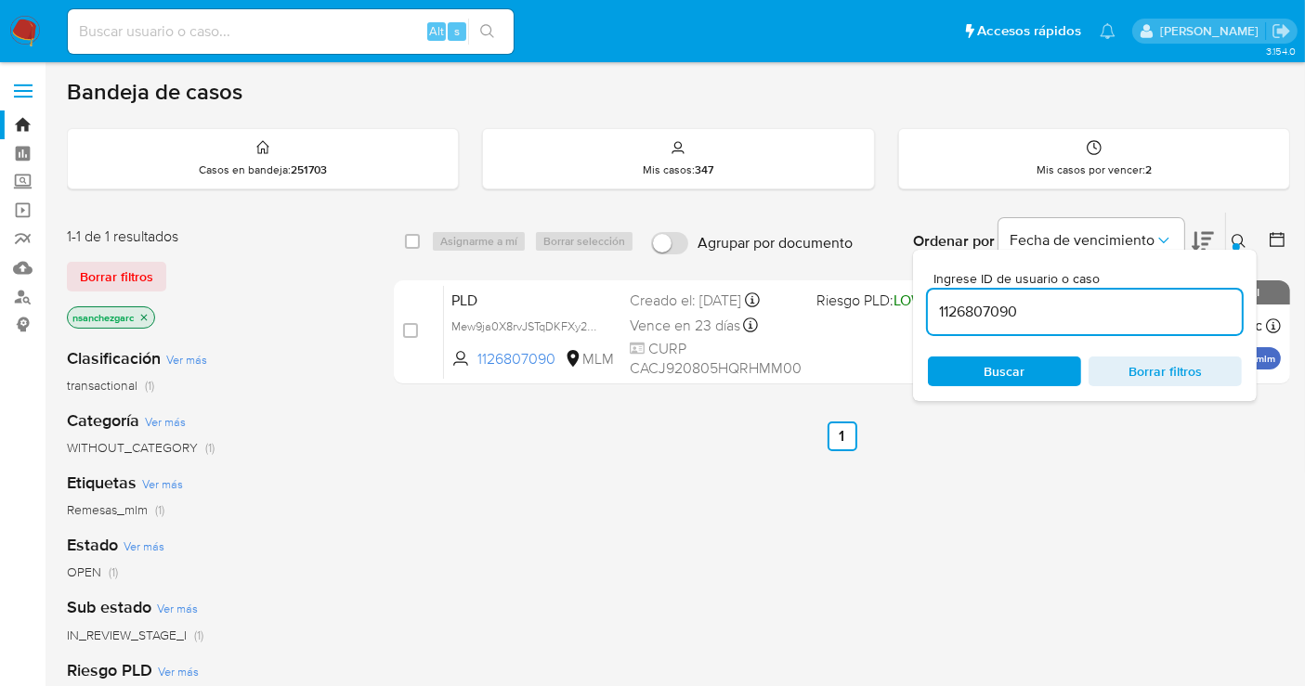
click at [953, 304] on input "1126807090" at bounding box center [1085, 312] width 314 height 24
paste input "97719515"
click at [953, 304] on input "197719515" at bounding box center [1085, 312] width 314 height 24
paste input "209050603"
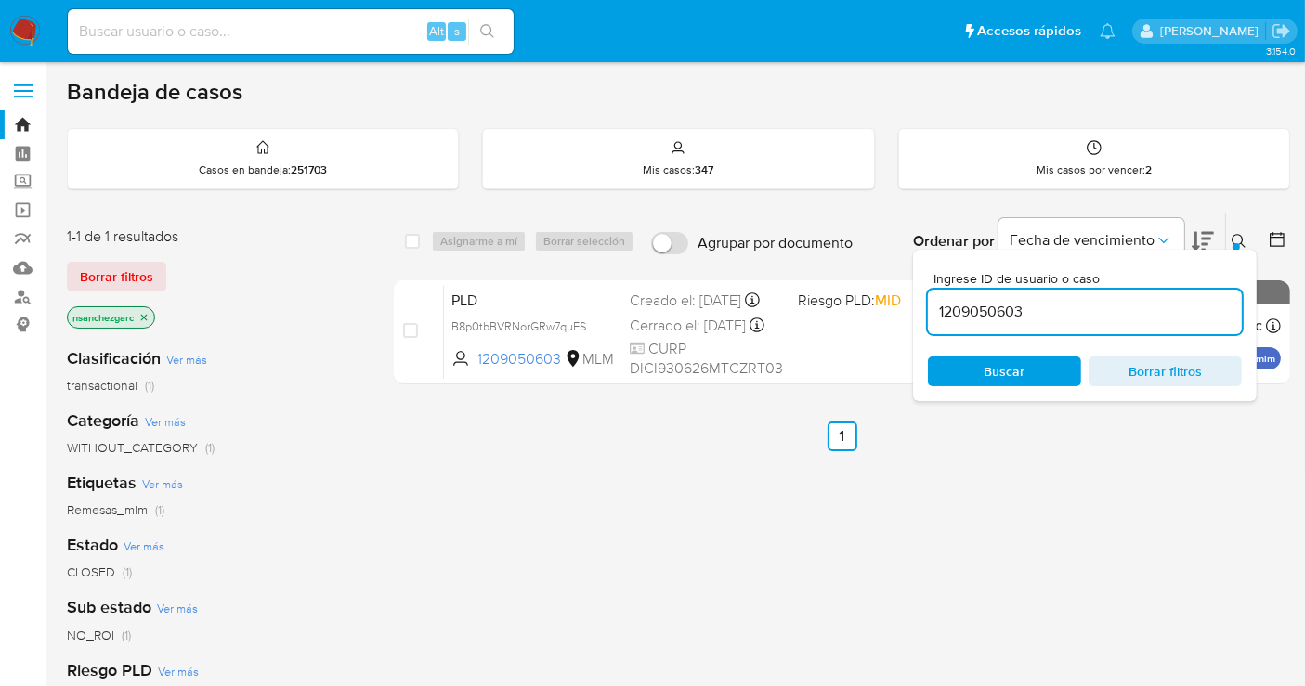
click at [953, 304] on input "1209050603" at bounding box center [1085, 312] width 314 height 24
paste input "30649745"
click at [953, 304] on input "1230649745" at bounding box center [1085, 312] width 314 height 24
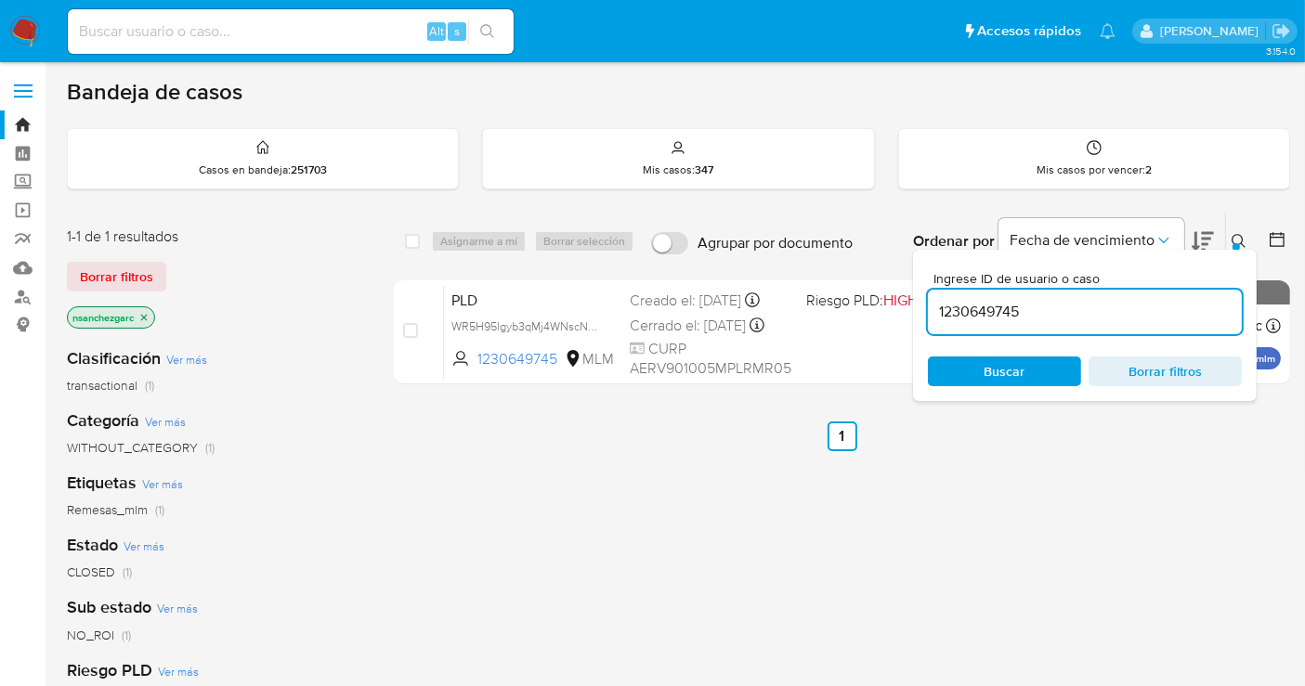
paste input "694436624"
click at [960, 300] on input "1694436624" at bounding box center [1085, 312] width 314 height 24
paste input "41930362"
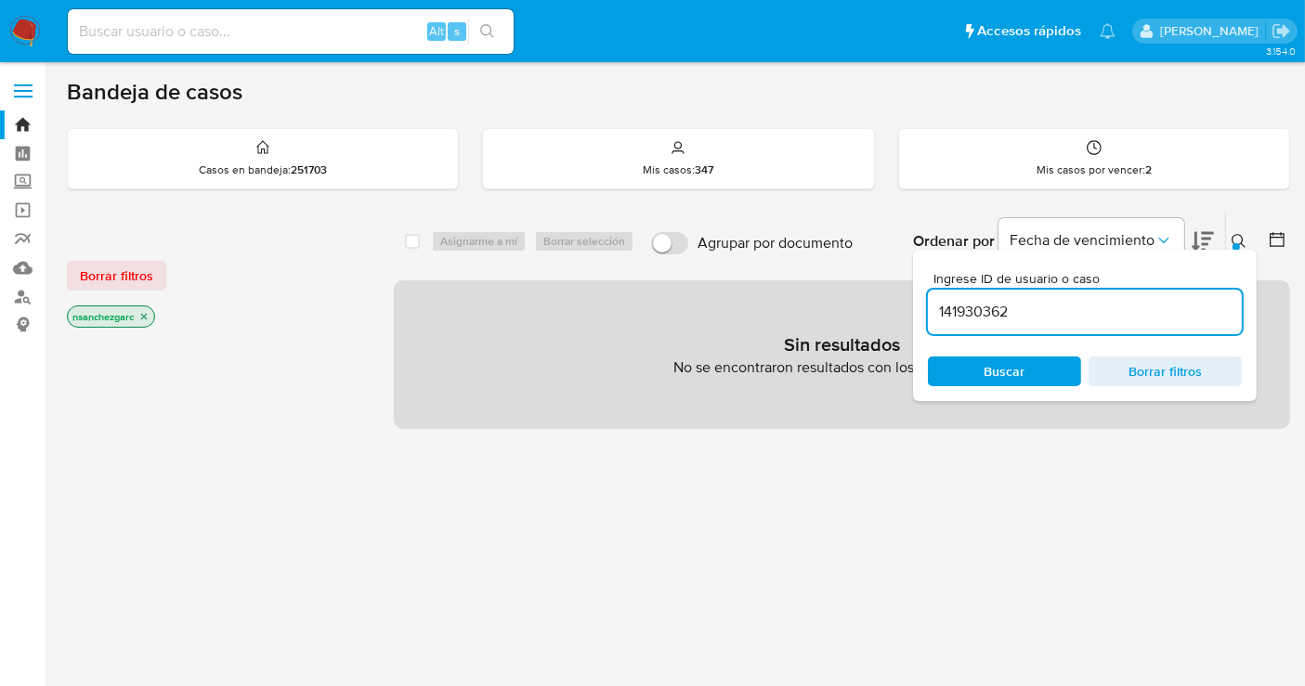
click at [148, 317] on icon "close-filter" at bounding box center [144, 317] width 7 height 7
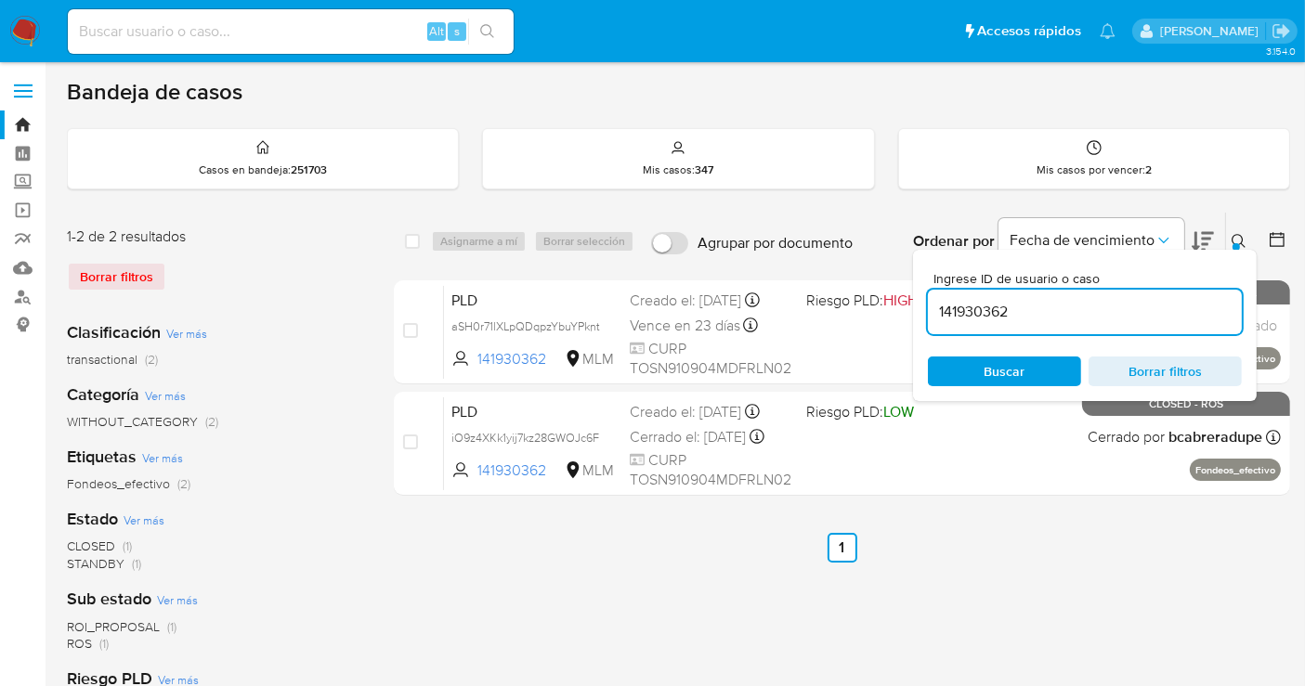
click at [1238, 238] on icon at bounding box center [1238, 241] width 15 height 15
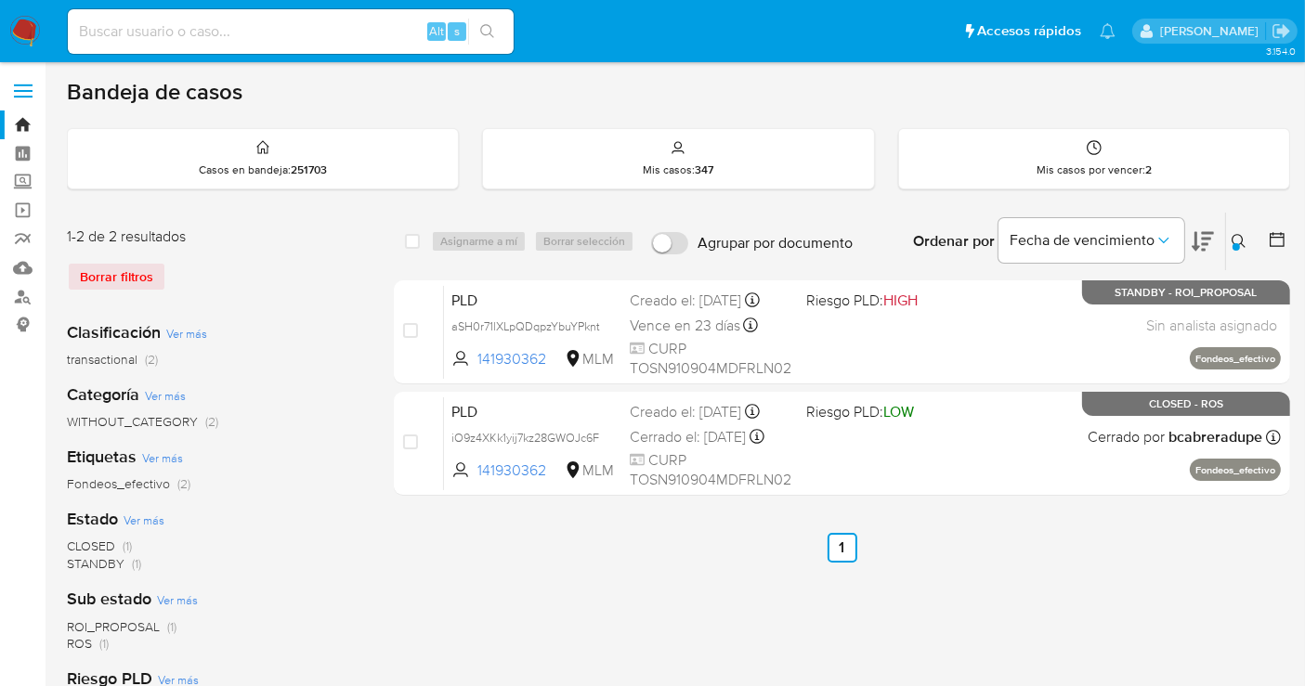
click at [1230, 242] on button at bounding box center [1241, 241] width 31 height 22
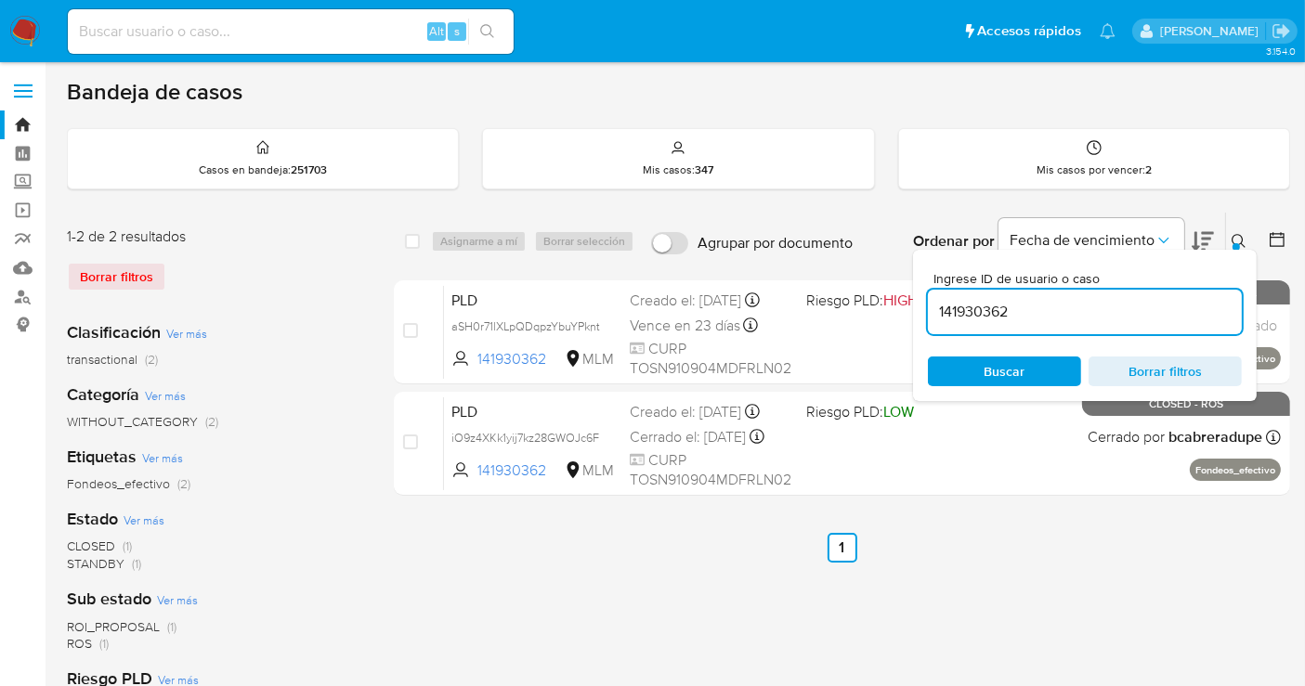
click at [1004, 319] on input "141930362" at bounding box center [1085, 312] width 314 height 24
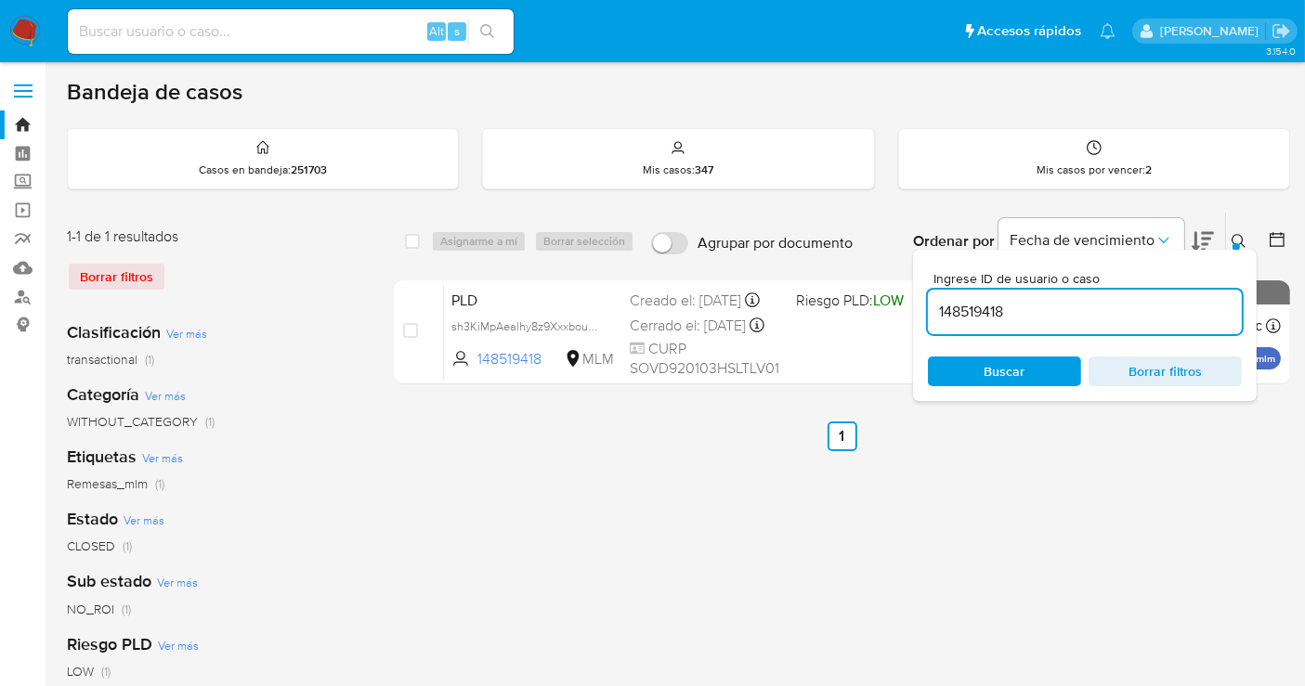
click at [991, 301] on input "148519418" at bounding box center [1085, 312] width 314 height 24
paste input "74533764"
type input "174533764"
click at [1237, 234] on icon at bounding box center [1238, 241] width 14 height 14
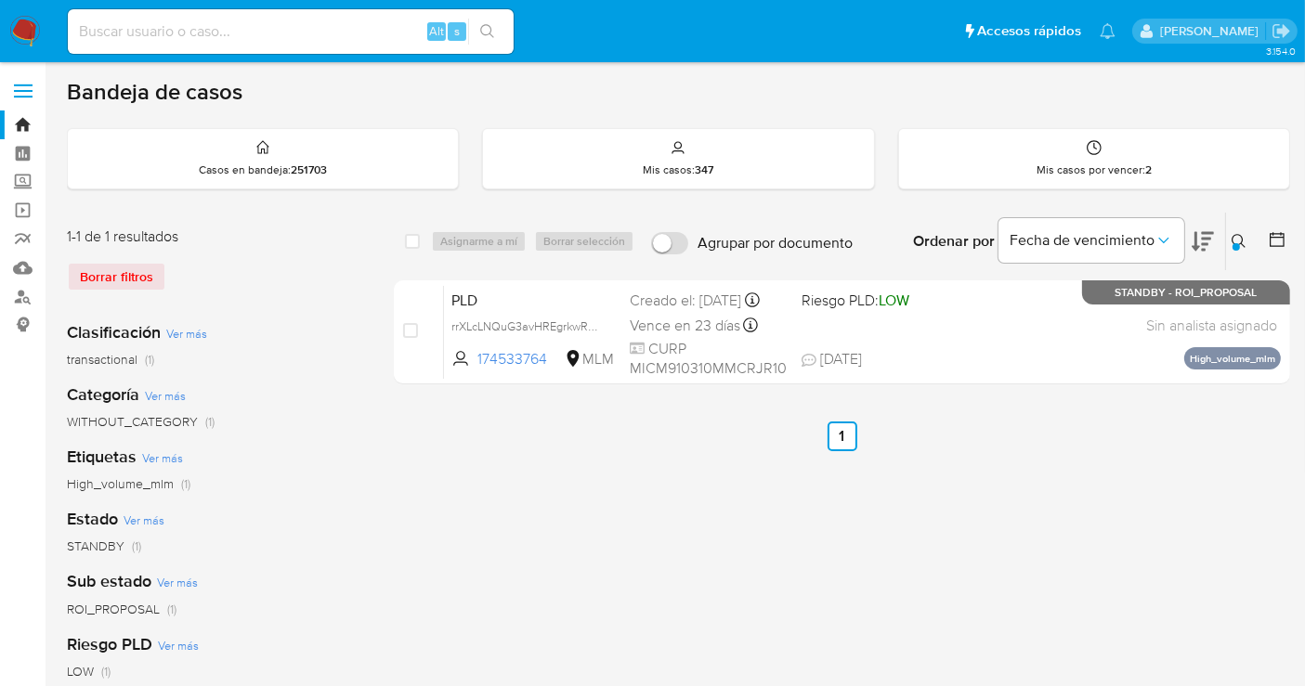
click at [26, 30] on img at bounding box center [25, 32] width 32 height 32
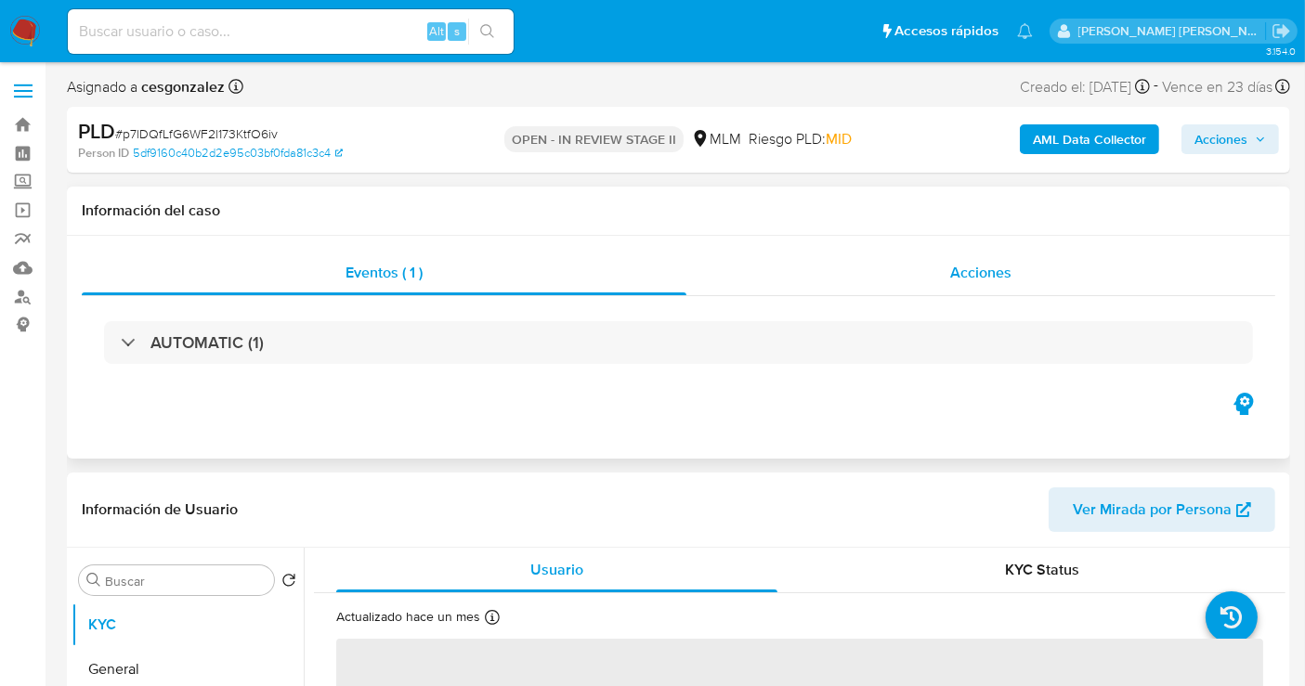
click at [982, 264] on span "Acciones" at bounding box center [980, 272] width 61 height 21
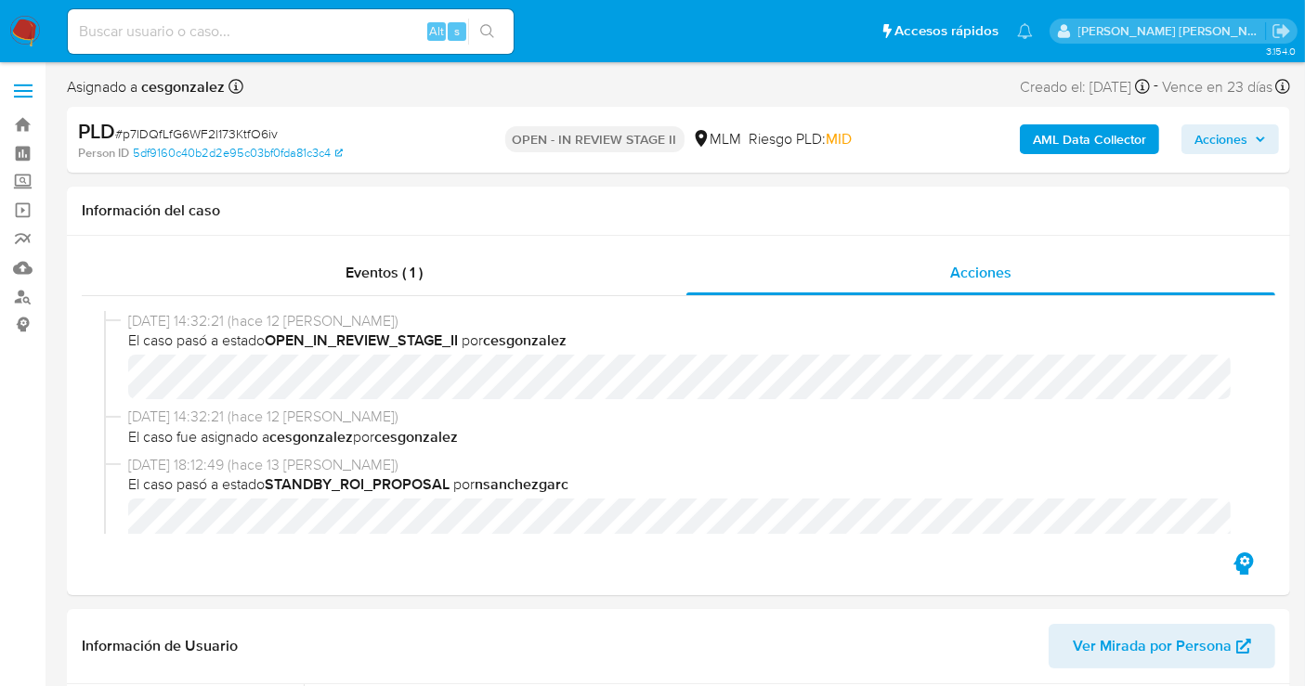
select select "10"
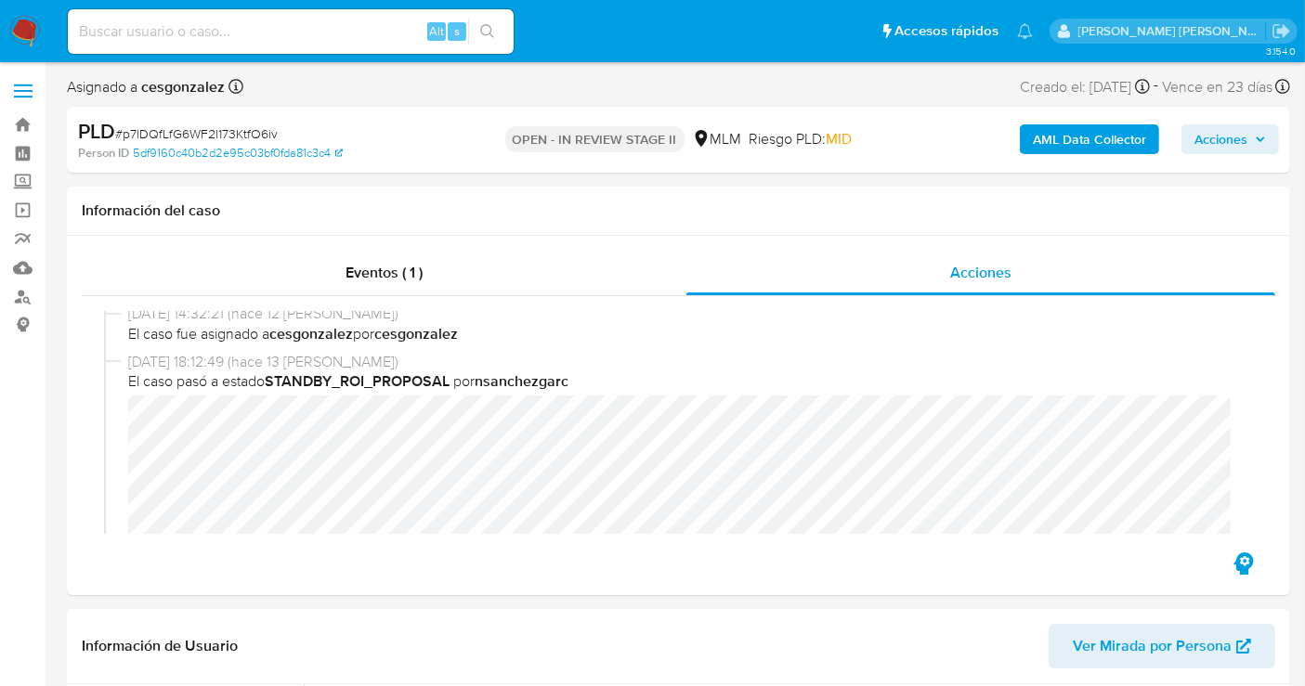
scroll to position [206, 0]
